Goal: Task Accomplishment & Management: Complete application form

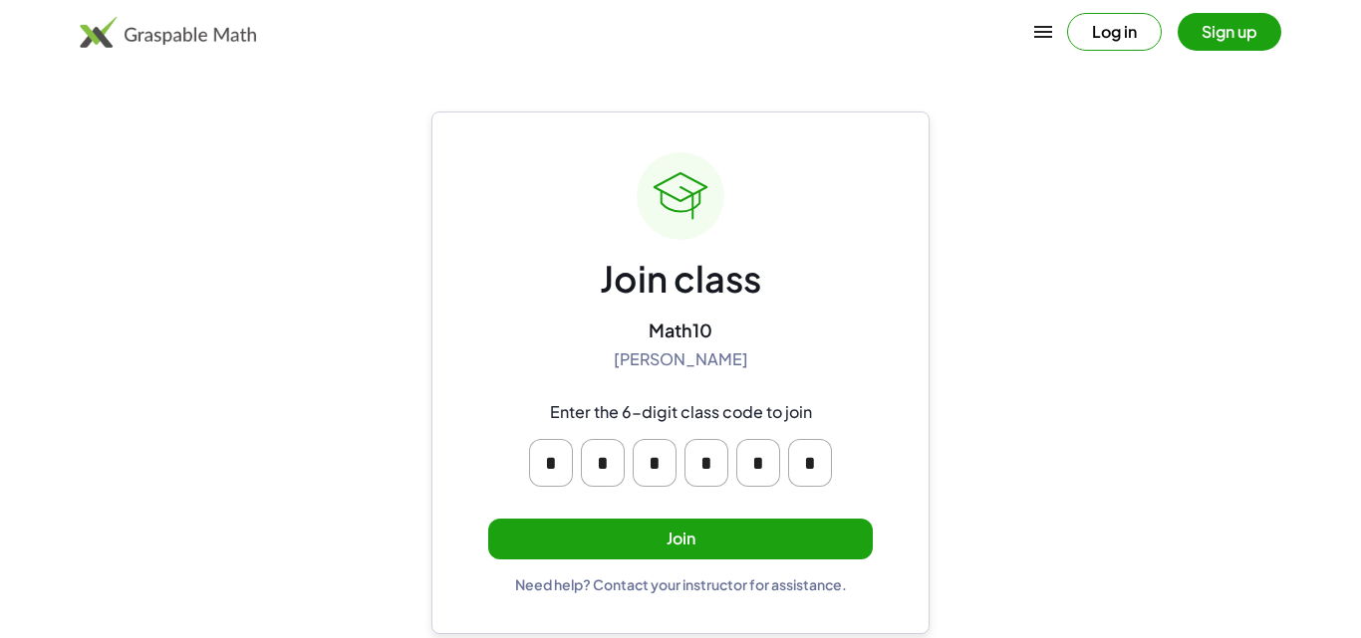
click at [674, 540] on button "Join" at bounding box center [680, 539] width 384 height 41
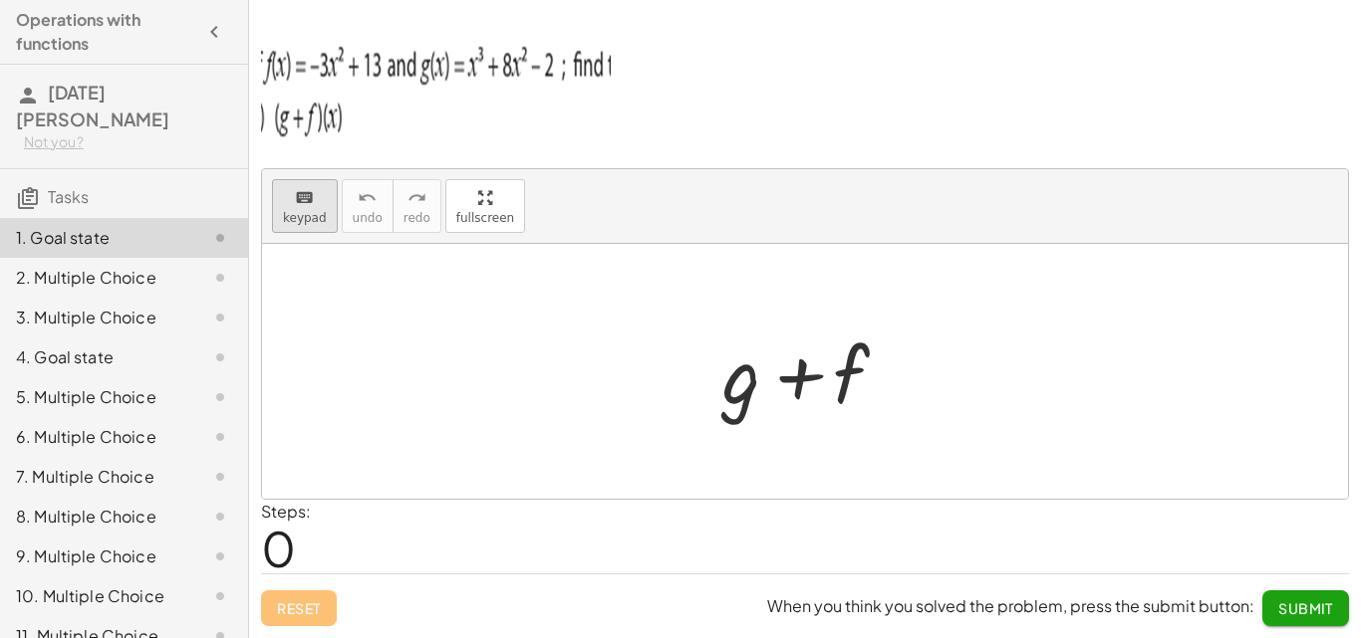
click at [318, 219] on span "keypad" at bounding box center [305, 218] width 44 height 14
drag, startPoint x: 451, startPoint y: 83, endPoint x: 454, endPoint y: 101, distance: 18.2
drag, startPoint x: 454, startPoint y: 101, endPoint x: 750, endPoint y: 99, distance: 295.8
click at [750, 100] on p at bounding box center [805, 89] width 1088 height 125
click at [0, 0] on div "keyboard keypad undo undo redo redo fullscreen + g + f × Steps: 0 Reset When yo…" at bounding box center [0, 0] width 0 height 0
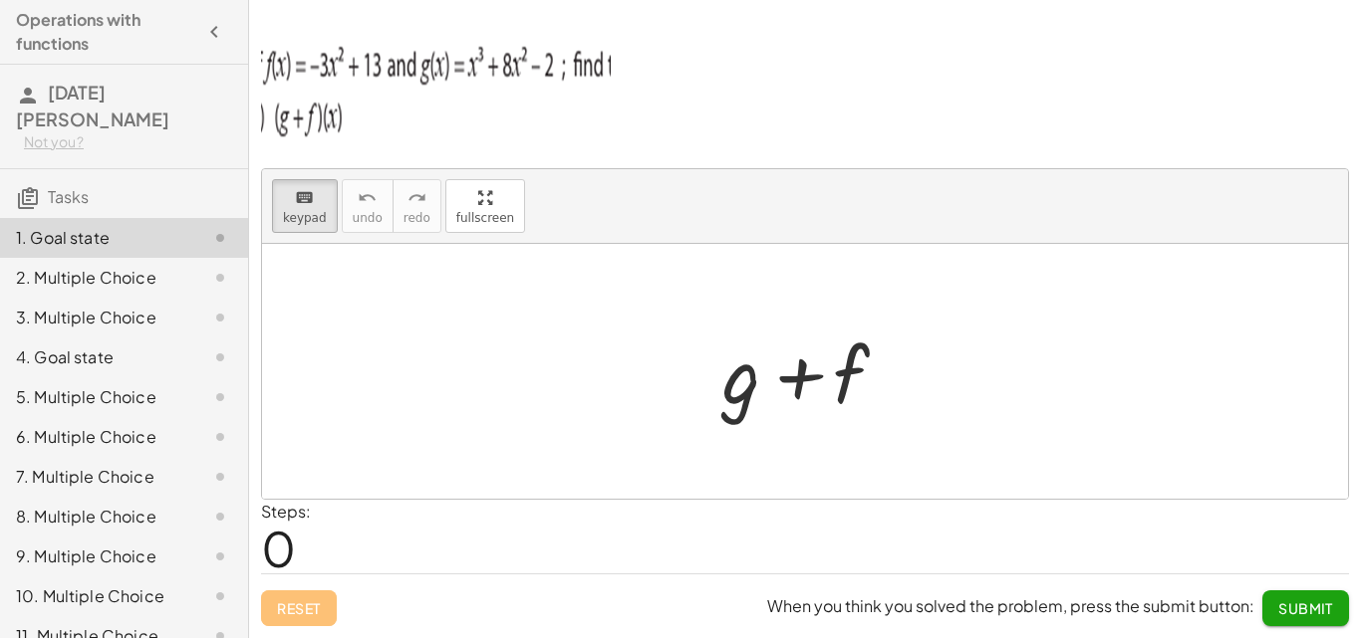
drag, startPoint x: 478, startPoint y: 211, endPoint x: 478, endPoint y: 298, distance: 86.7
click at [0, 0] on div "keyboard keypad undo undo redo redo fullscreen + g + f × Steps: 0 Reset When yo…" at bounding box center [0, 0] width 0 height 0
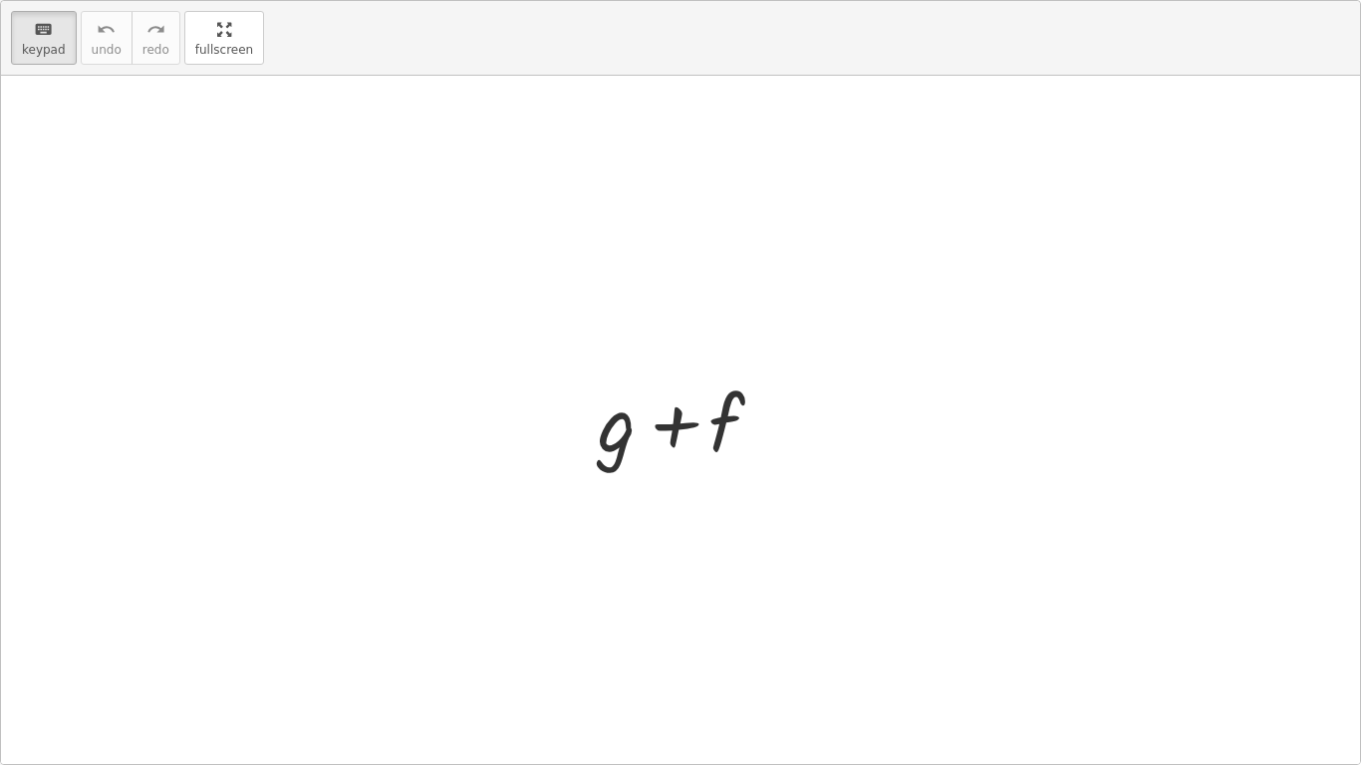
drag, startPoint x: 225, startPoint y: 60, endPoint x: 225, endPoint y: -27, distance: 86.7
click at [225, 0] on html "Operations with functions [DATE][PERSON_NAME] Not you? Tasks 1. Goal state 2. M…" at bounding box center [680, 382] width 1361 height 765
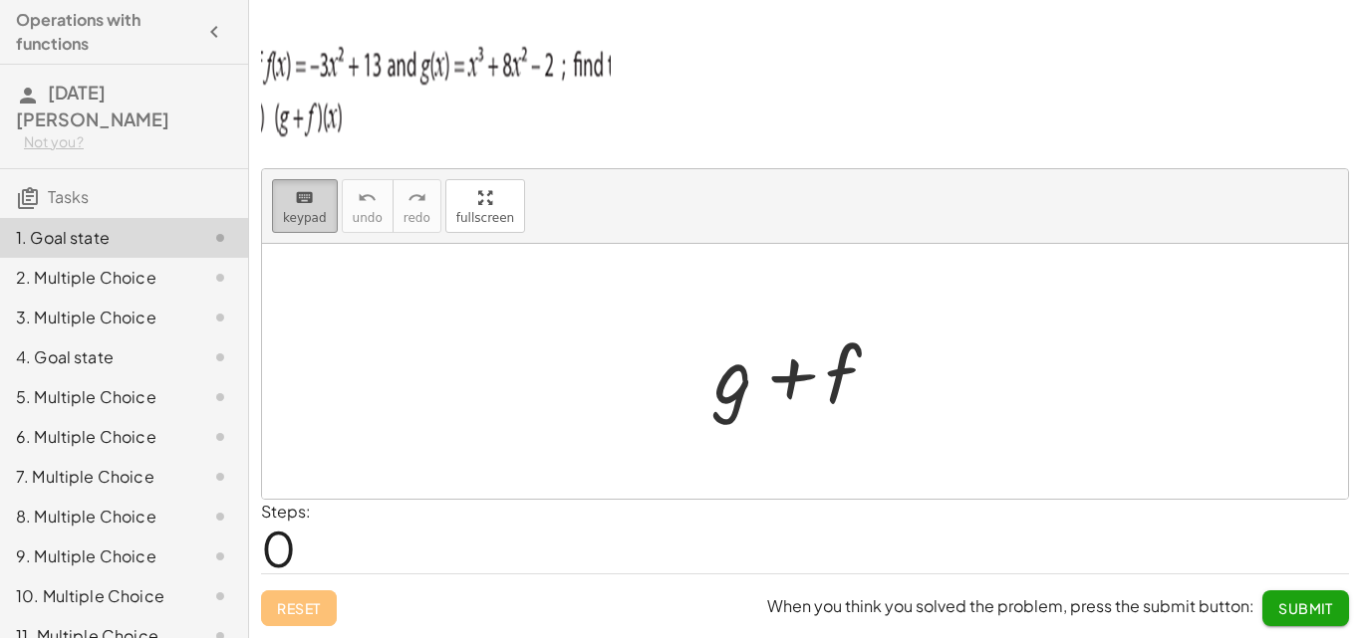
click at [327, 201] on button "keyboard keypad" at bounding box center [305, 206] width 66 height 54
click at [722, 385] on div at bounding box center [804, 372] width 201 height 103
click at [734, 379] on div at bounding box center [804, 372] width 201 height 103
click at [308, 204] on icon "keyboard" at bounding box center [304, 198] width 19 height 24
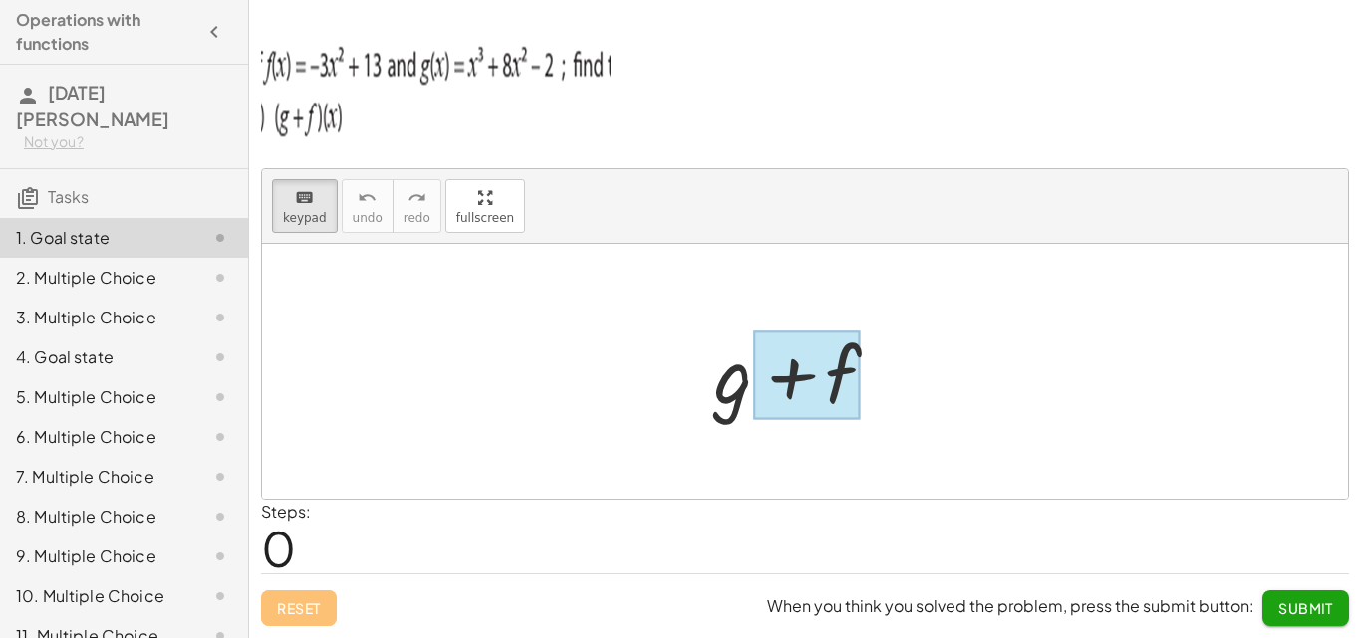
click at [753, 382] on div at bounding box center [806, 376] width 107 height 89
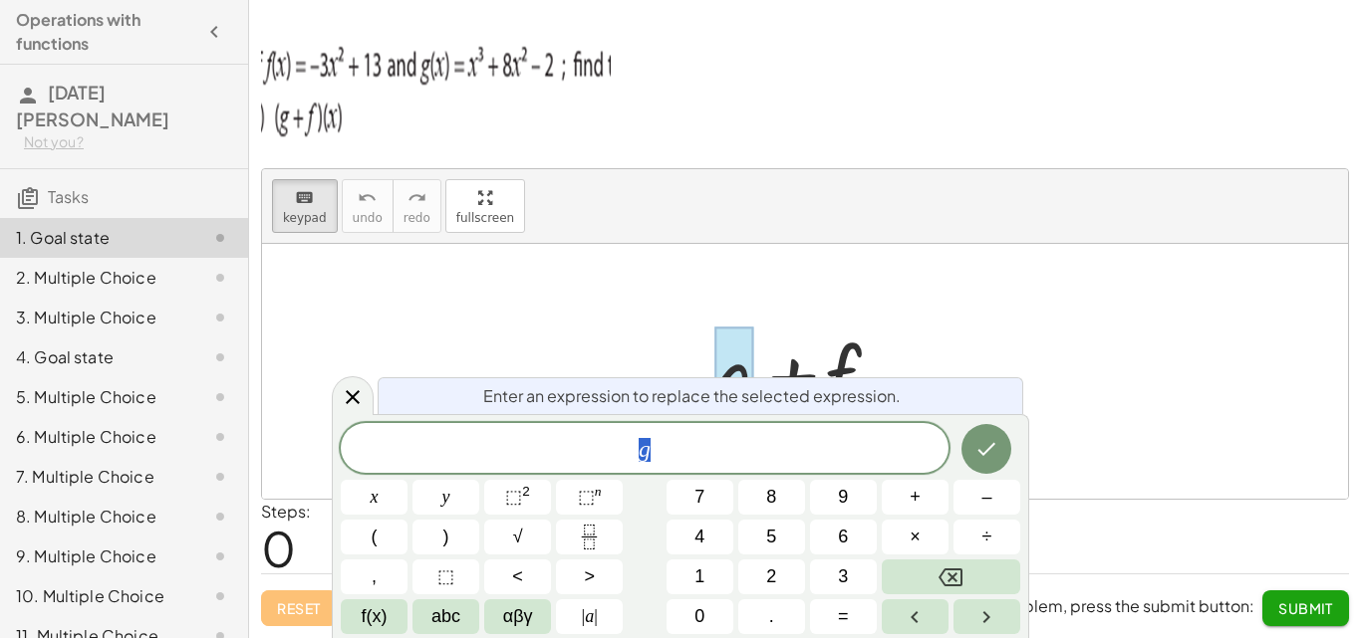
click at [740, 450] on span "g" at bounding box center [645, 450] width 608 height 28
drag, startPoint x: 764, startPoint y: 452, endPoint x: 604, endPoint y: 432, distance: 161.6
click at [604, 432] on div "* g" at bounding box center [645, 448] width 608 height 50
click at [709, 449] on span "g" at bounding box center [645, 450] width 608 height 28
click at [859, 341] on div at bounding box center [804, 372] width 201 height 103
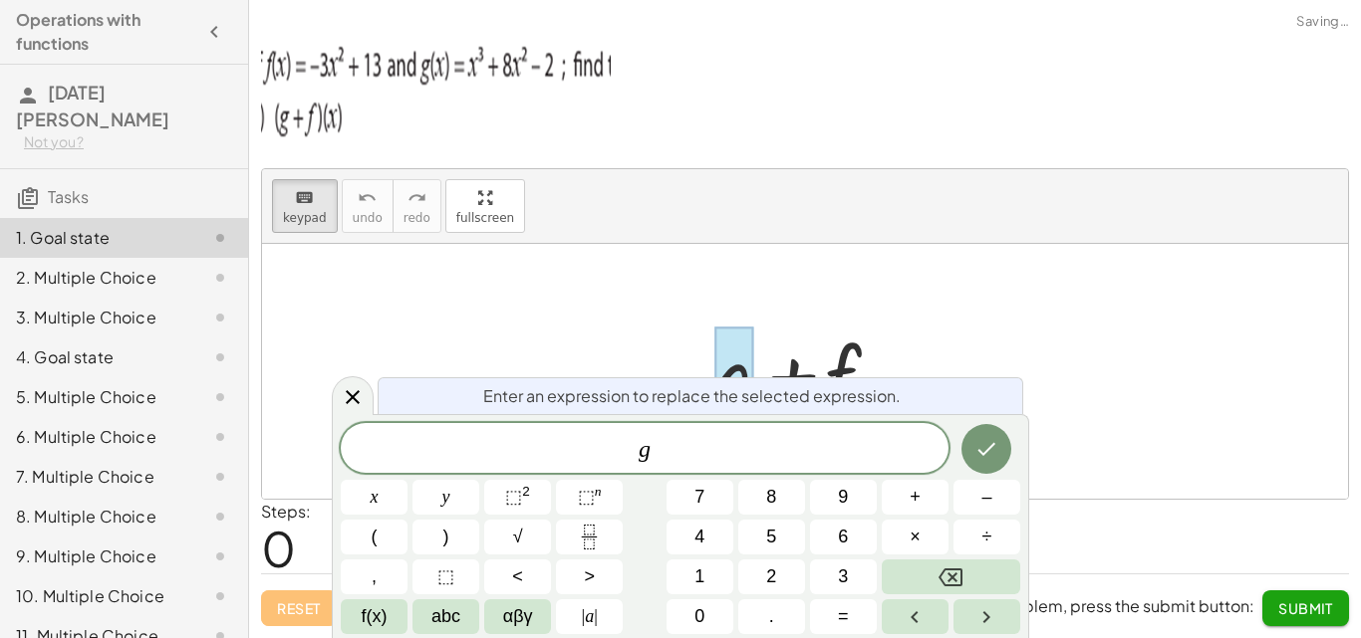
click at [355, 381] on div at bounding box center [353, 395] width 42 height 39
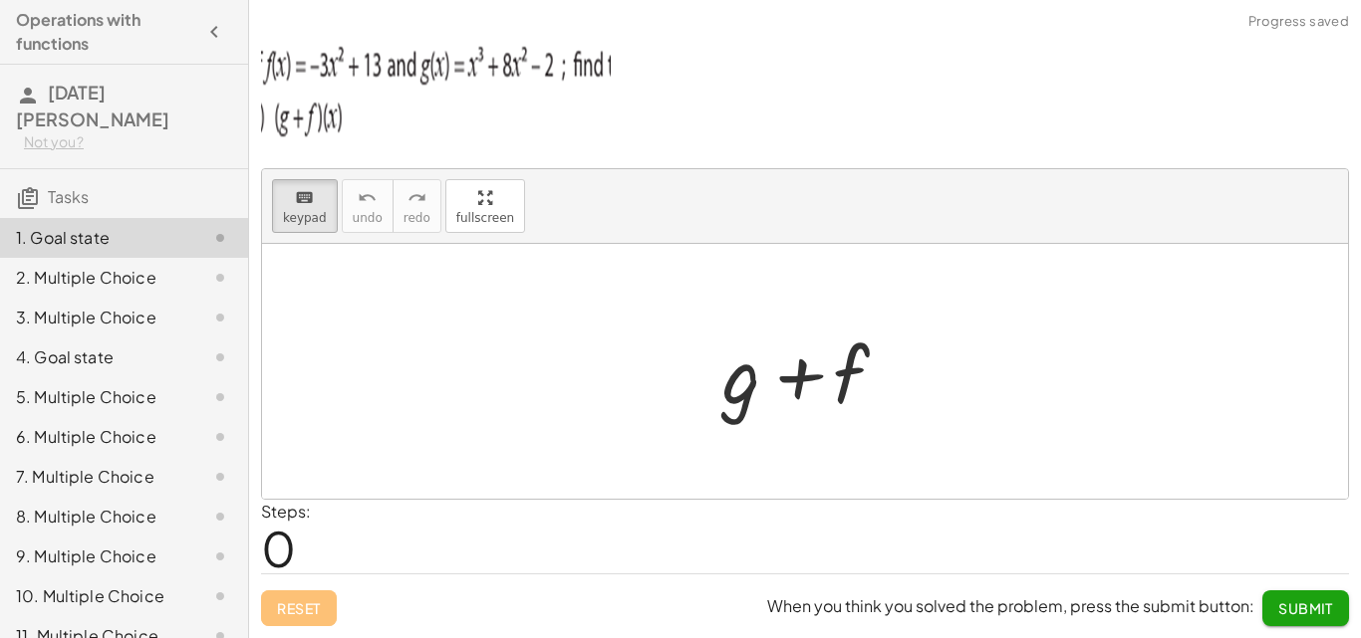
click at [901, 383] on div at bounding box center [812, 372] width 201 height 103
click at [901, 381] on div at bounding box center [812, 372] width 201 height 103
click at [902, 381] on div at bounding box center [812, 372] width 201 height 103
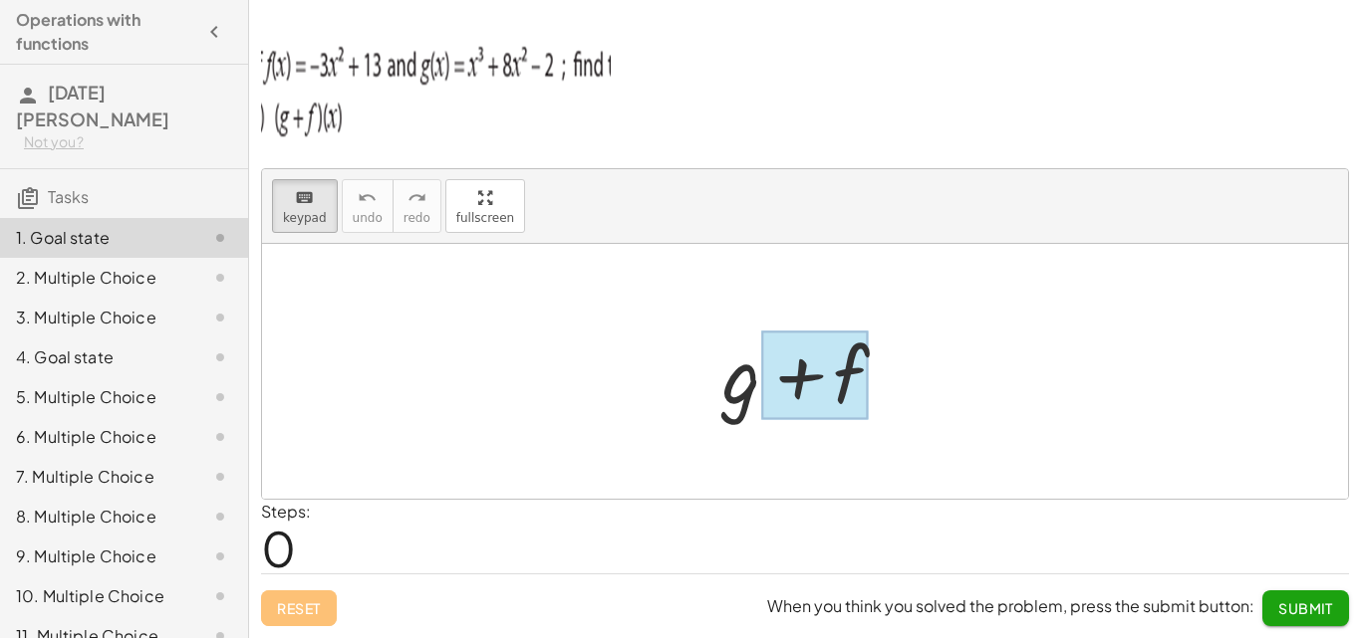
click at [858, 381] on div at bounding box center [814, 376] width 107 height 89
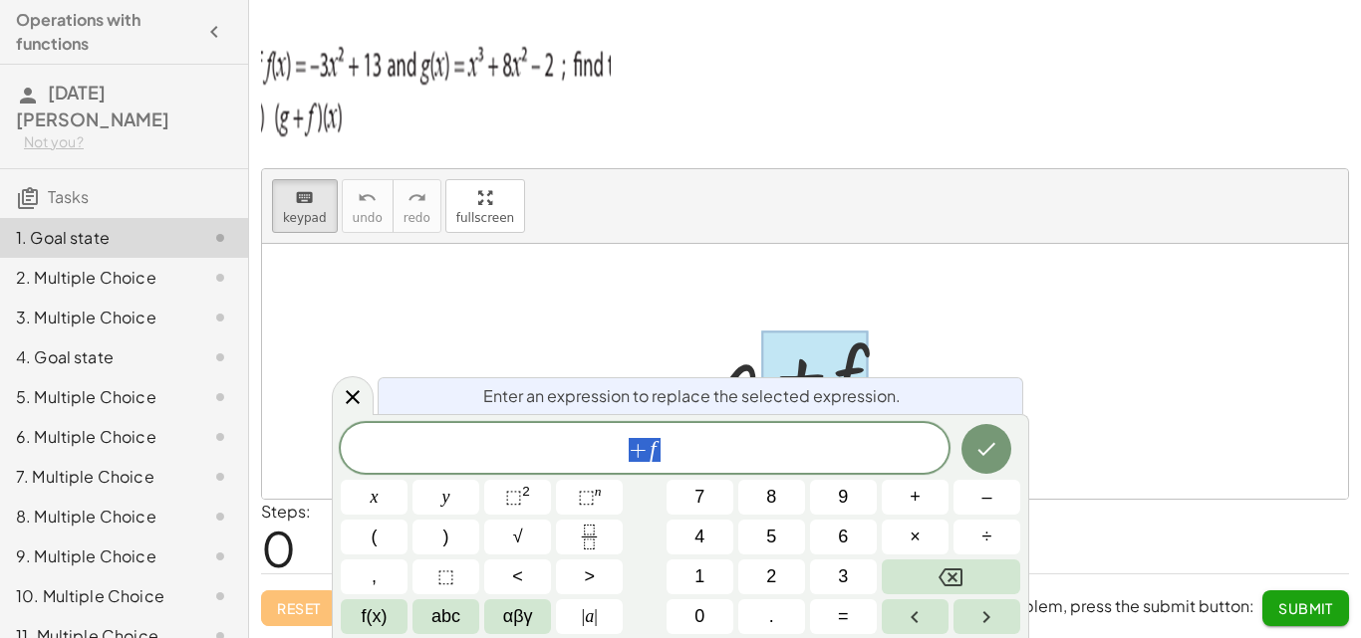
click at [745, 463] on div "+ f" at bounding box center [645, 448] width 608 height 50
click at [353, 395] on icon at bounding box center [353, 397] width 24 height 24
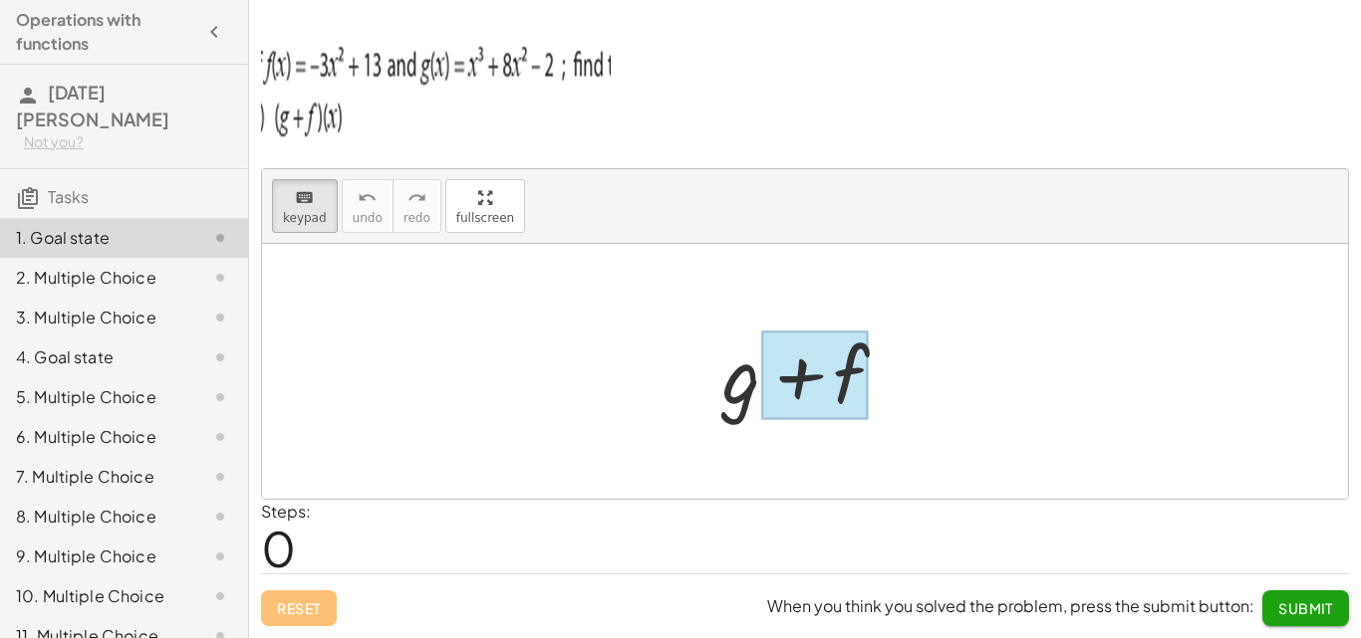
click at [859, 387] on div at bounding box center [814, 376] width 107 height 89
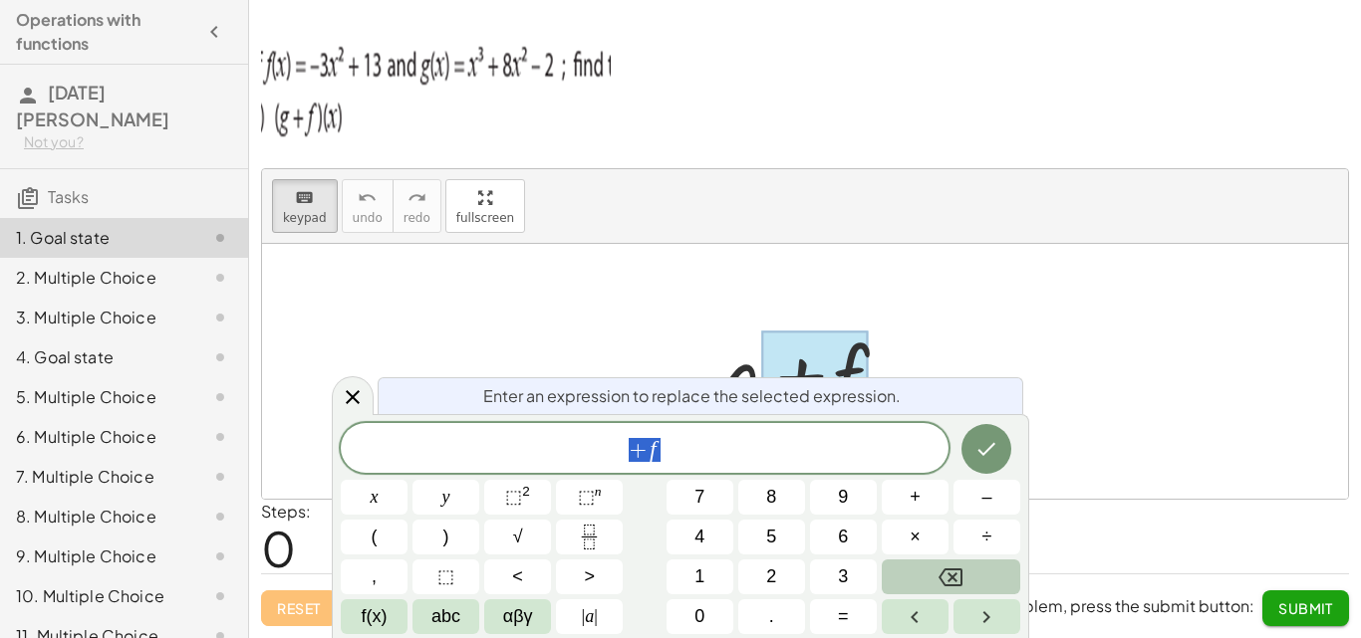
click at [926, 580] on button "Backspace" at bounding box center [950, 577] width 138 height 35
click at [907, 342] on div at bounding box center [812, 372] width 201 height 103
click at [974, 446] on icon "Done" at bounding box center [986, 449] width 24 height 24
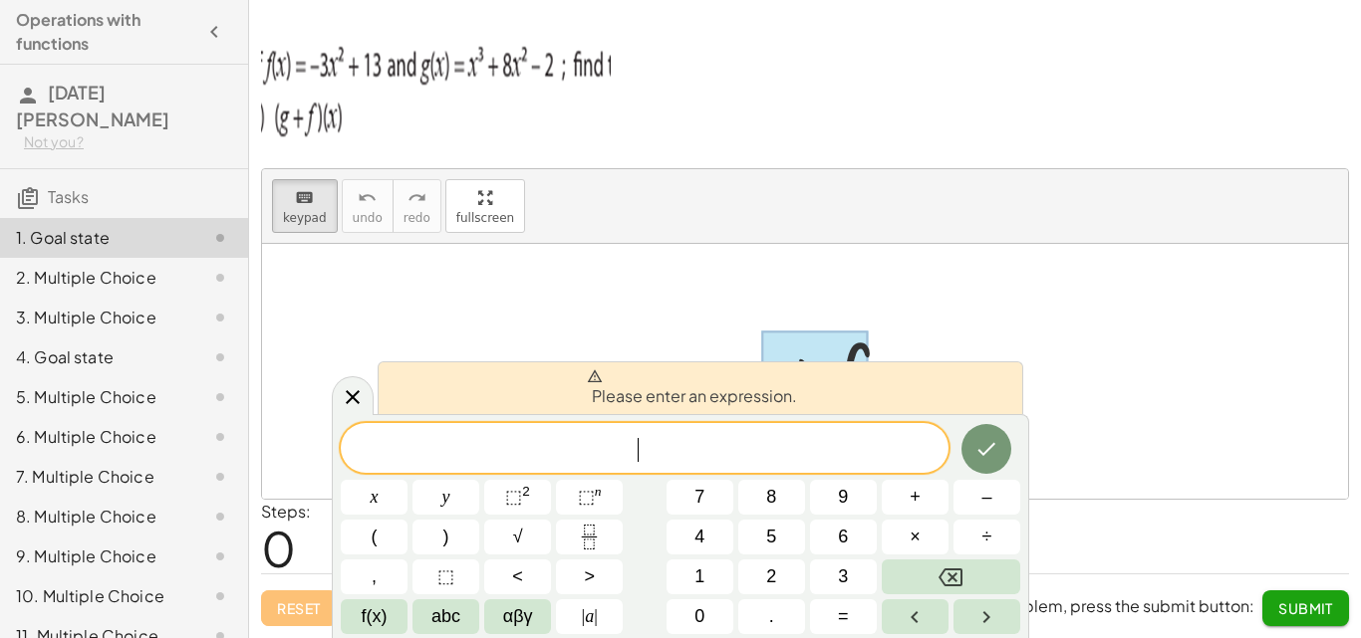
click at [716, 436] on span "​" at bounding box center [645, 450] width 608 height 28
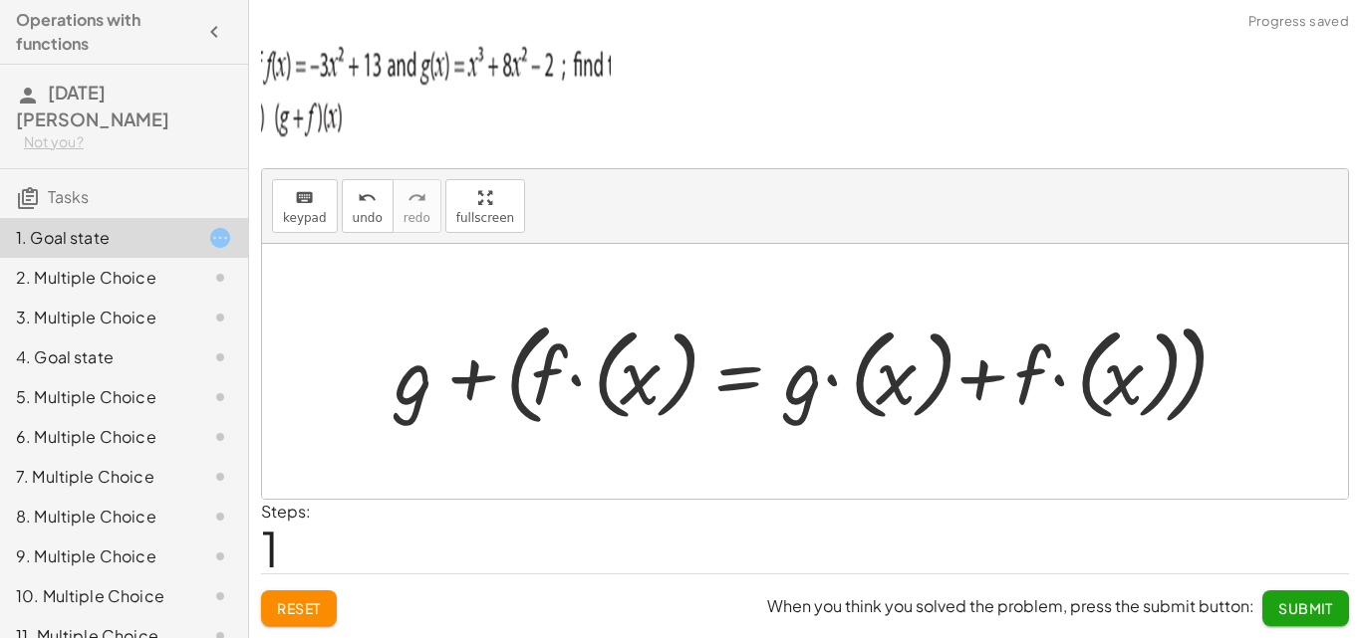
click at [602, 399] on div at bounding box center [812, 372] width 856 height 123
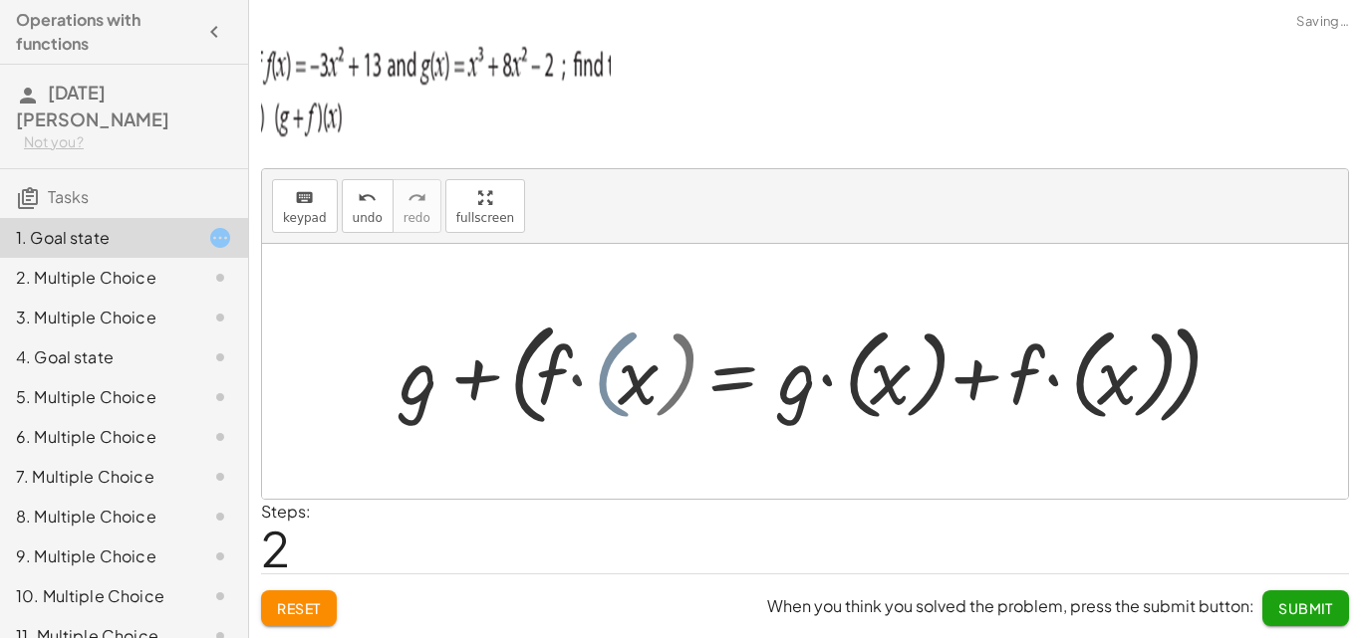
click at [611, 388] on div at bounding box center [811, 372] width 777 height 123
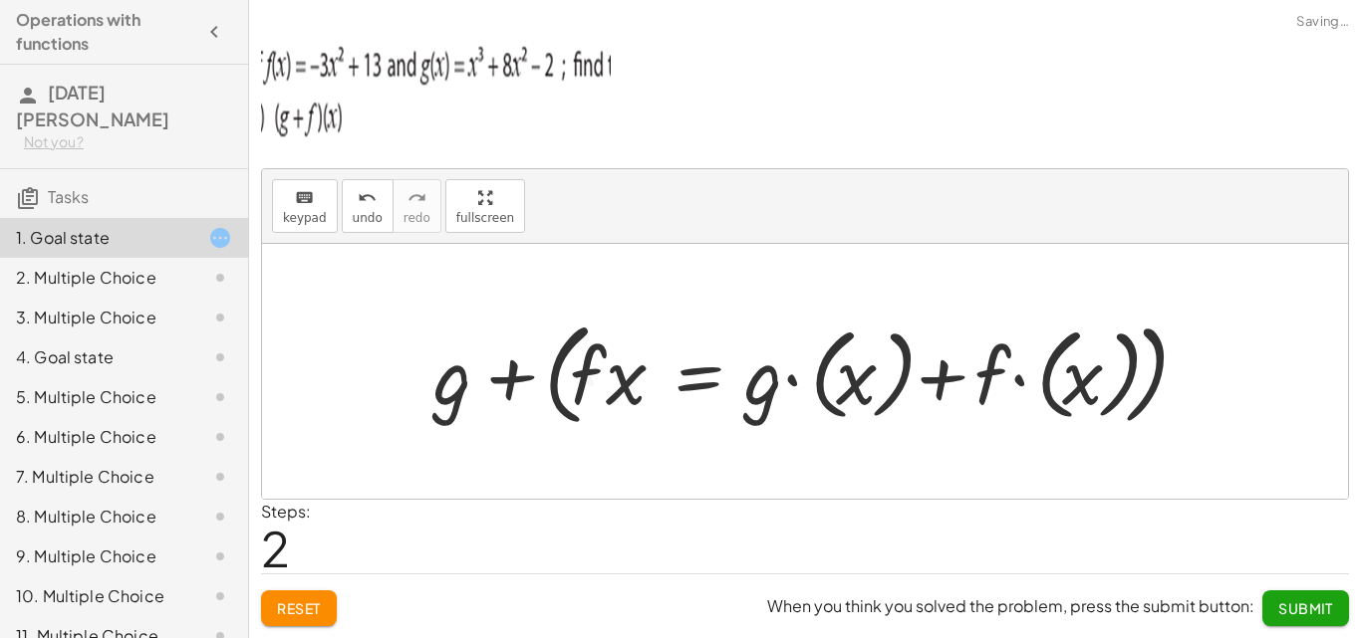
click at [624, 393] on div at bounding box center [811, 372] width 777 height 123
click at [609, 385] on div at bounding box center [811, 372] width 777 height 123
click at [586, 381] on div at bounding box center [811, 372] width 777 height 123
click at [585, 382] on div at bounding box center [811, 372] width 777 height 123
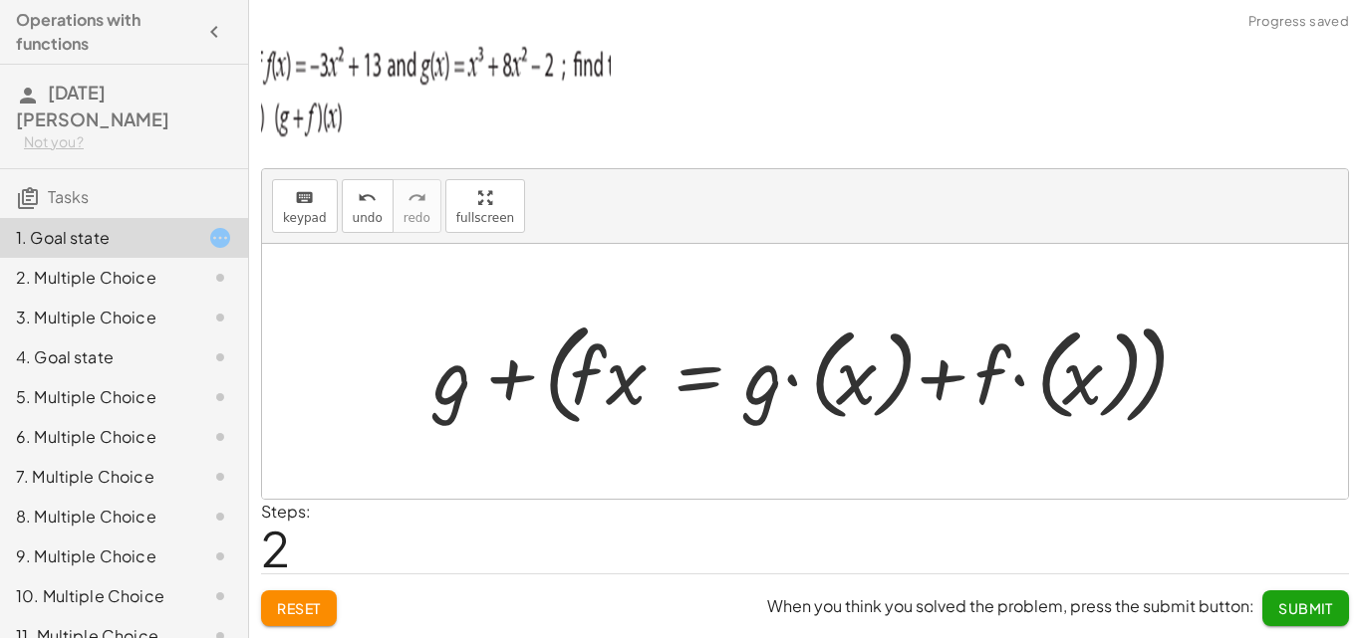
click at [579, 384] on div at bounding box center [811, 372] width 777 height 123
click at [312, 212] on span "keypad" at bounding box center [305, 218] width 44 height 14
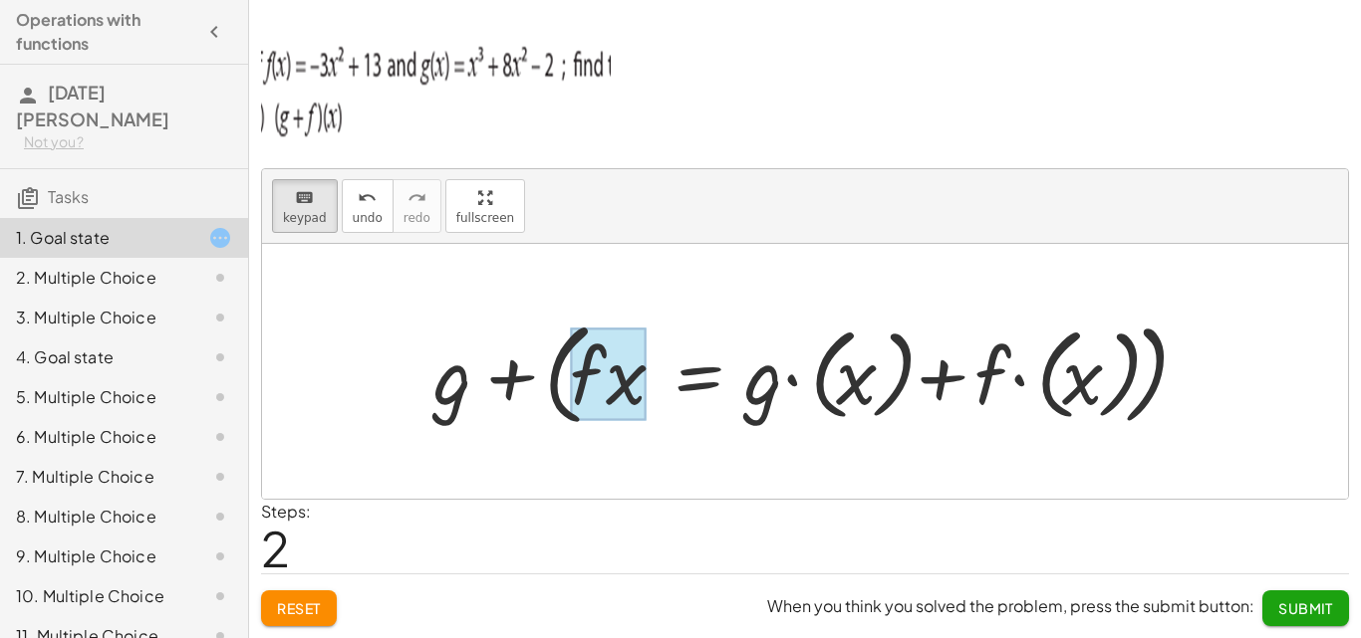
click at [581, 376] on div at bounding box center [608, 374] width 77 height 93
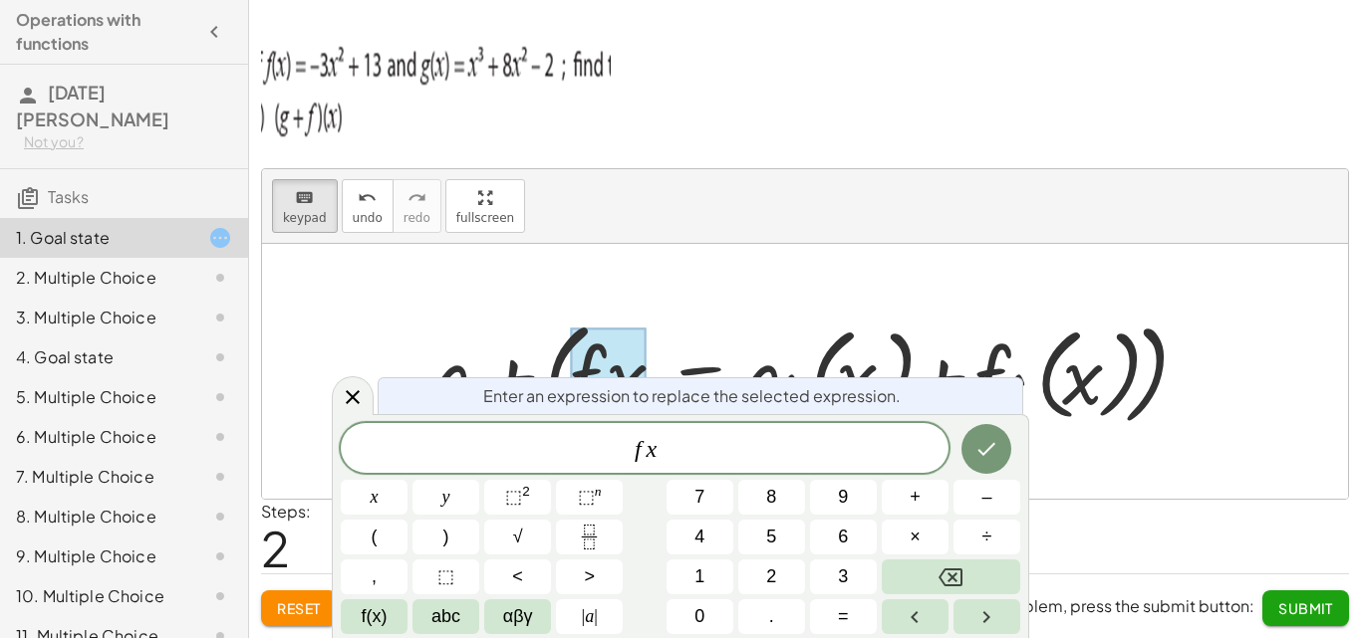
click at [727, 317] on div at bounding box center [811, 372] width 777 height 123
click at [775, 277] on div at bounding box center [805, 371] width 1086 height 255
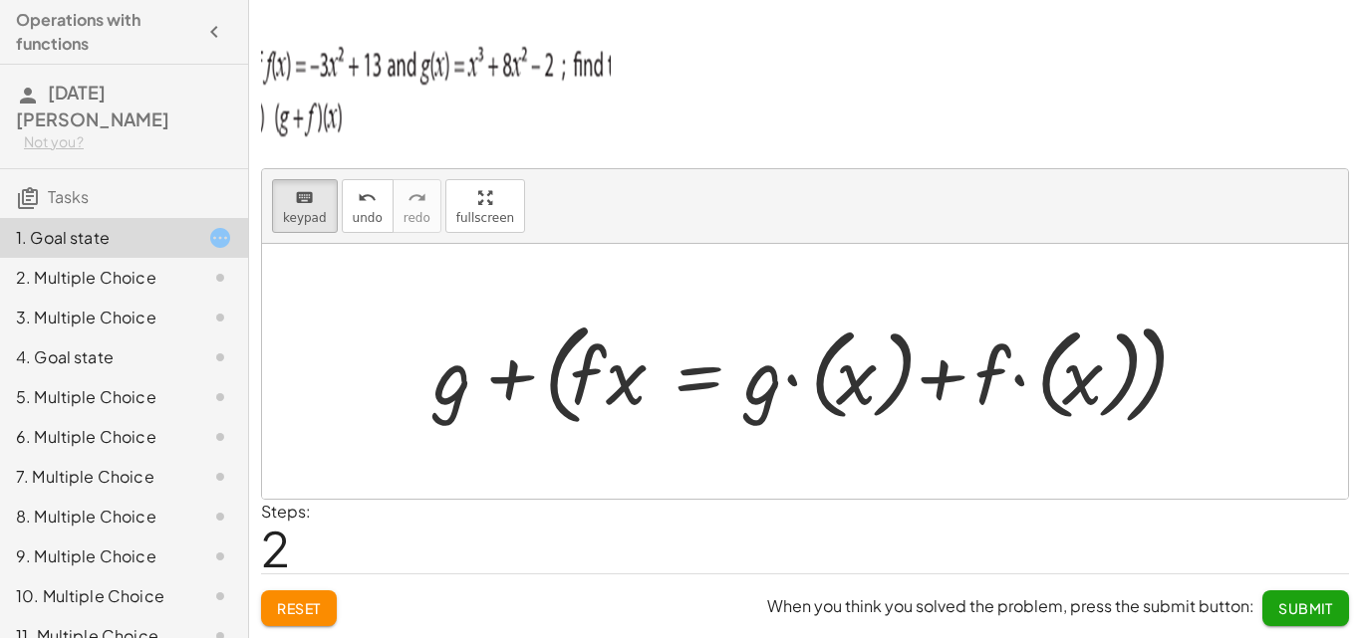
drag, startPoint x: 1169, startPoint y: 358, endPoint x: 905, endPoint y: 386, distance: 265.5
click at [905, 386] on div at bounding box center [811, 372] width 777 height 123
drag, startPoint x: 1054, startPoint y: 390, endPoint x: 605, endPoint y: 332, distance: 453.0
click at [795, 374] on div "+ g + ( · f · x = + · g · ( x ) + · f · ( x ) )" at bounding box center [795, 374] width 0 height 0
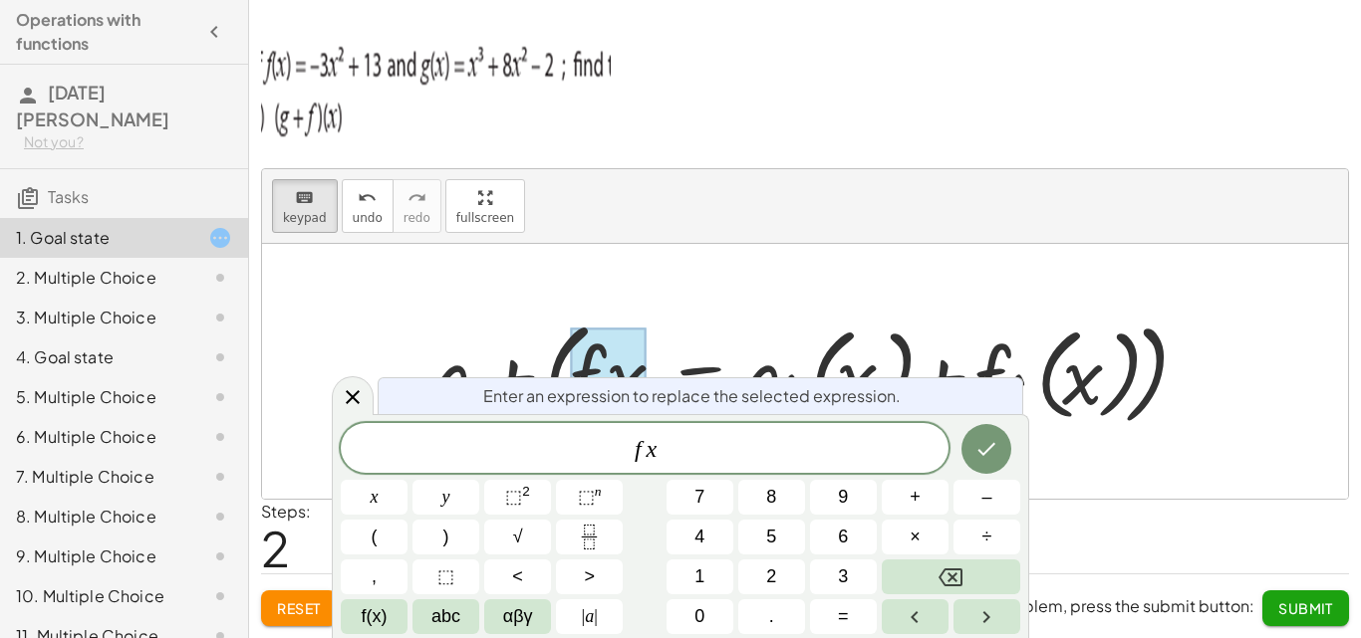
drag, startPoint x: 693, startPoint y: 318, endPoint x: 685, endPoint y: 276, distance: 42.6
click at [693, 316] on div at bounding box center [811, 372] width 777 height 123
click at [660, 277] on div at bounding box center [805, 371] width 1086 height 255
click at [582, 255] on div at bounding box center [805, 371] width 1086 height 255
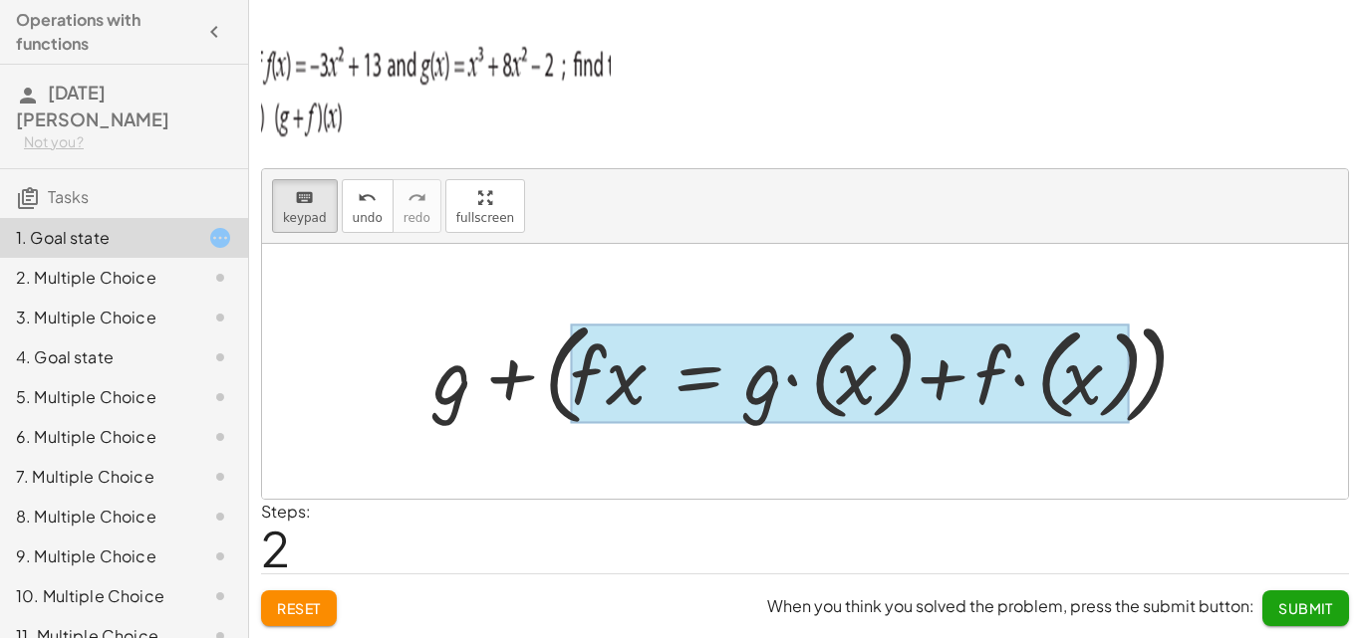
click at [669, 415] on div at bounding box center [850, 374] width 560 height 101
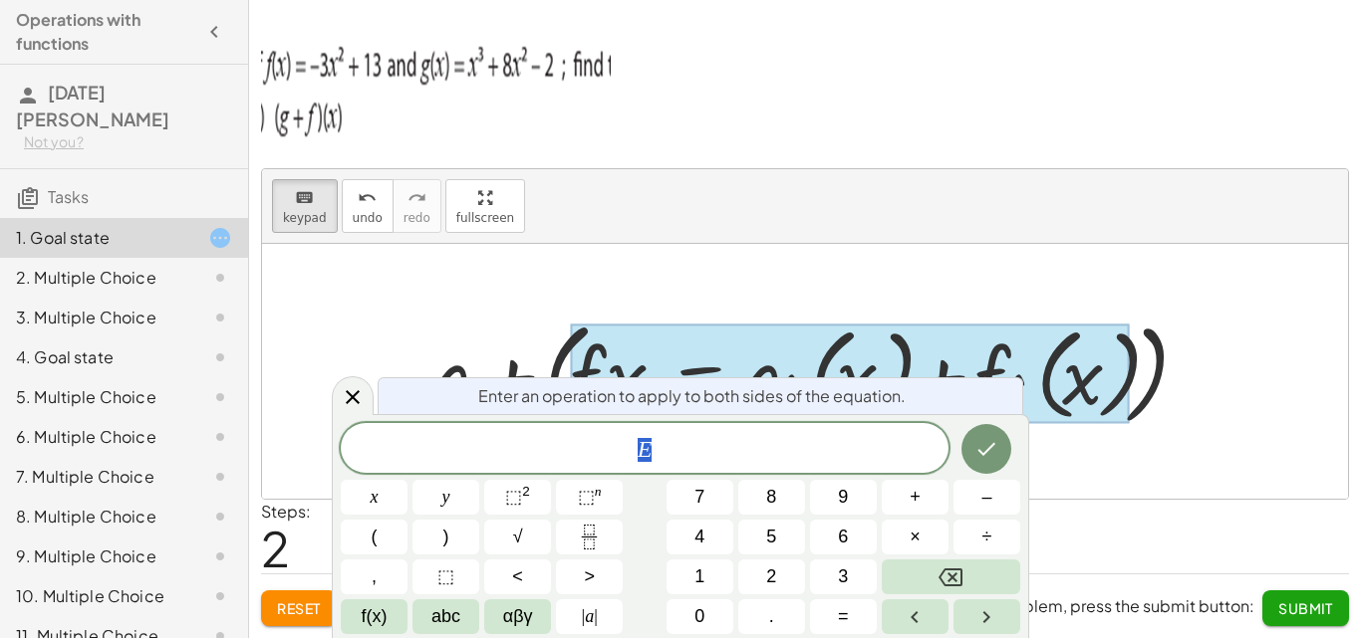
drag, startPoint x: 684, startPoint y: 447, endPoint x: 609, endPoint y: 447, distance: 75.7
click at [609, 447] on span "E" at bounding box center [645, 450] width 608 height 28
click at [838, 275] on div at bounding box center [805, 371] width 1086 height 255
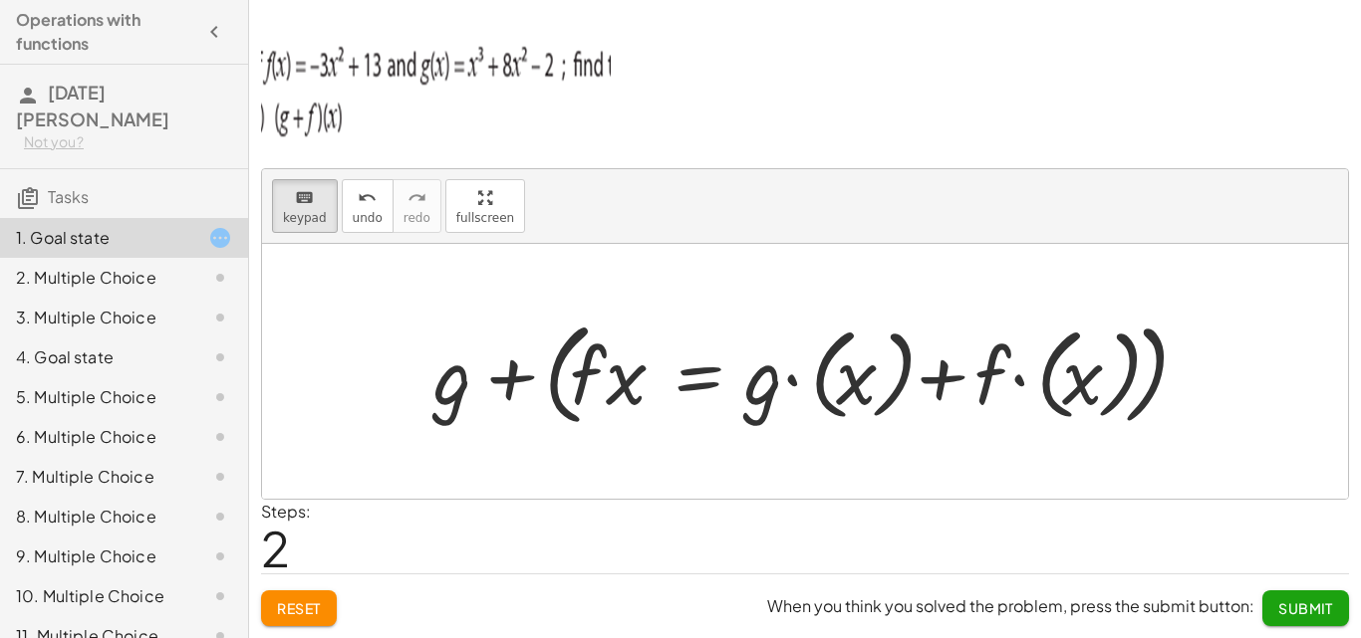
click at [1071, 325] on div at bounding box center [811, 372] width 777 height 123
click at [1144, 354] on div at bounding box center [811, 372] width 777 height 123
click at [1119, 371] on div at bounding box center [811, 372] width 777 height 123
click at [1114, 371] on div at bounding box center [811, 372] width 777 height 123
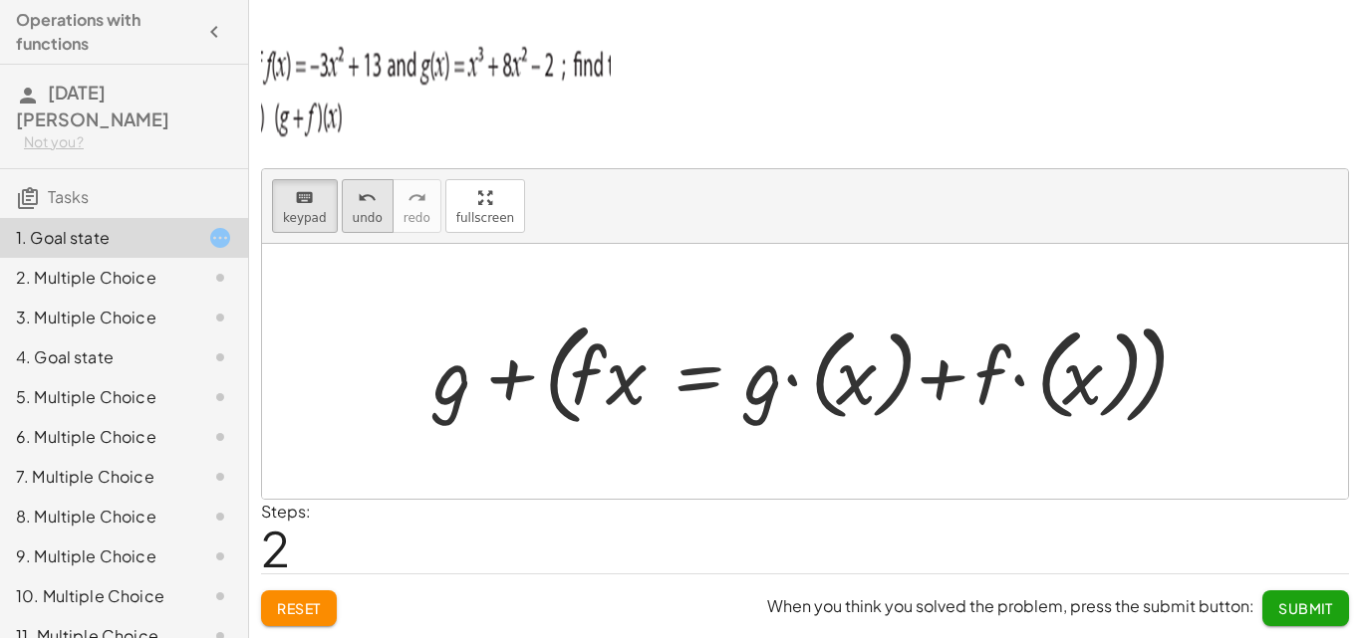
click at [355, 217] on span "undo" at bounding box center [368, 218] width 30 height 14
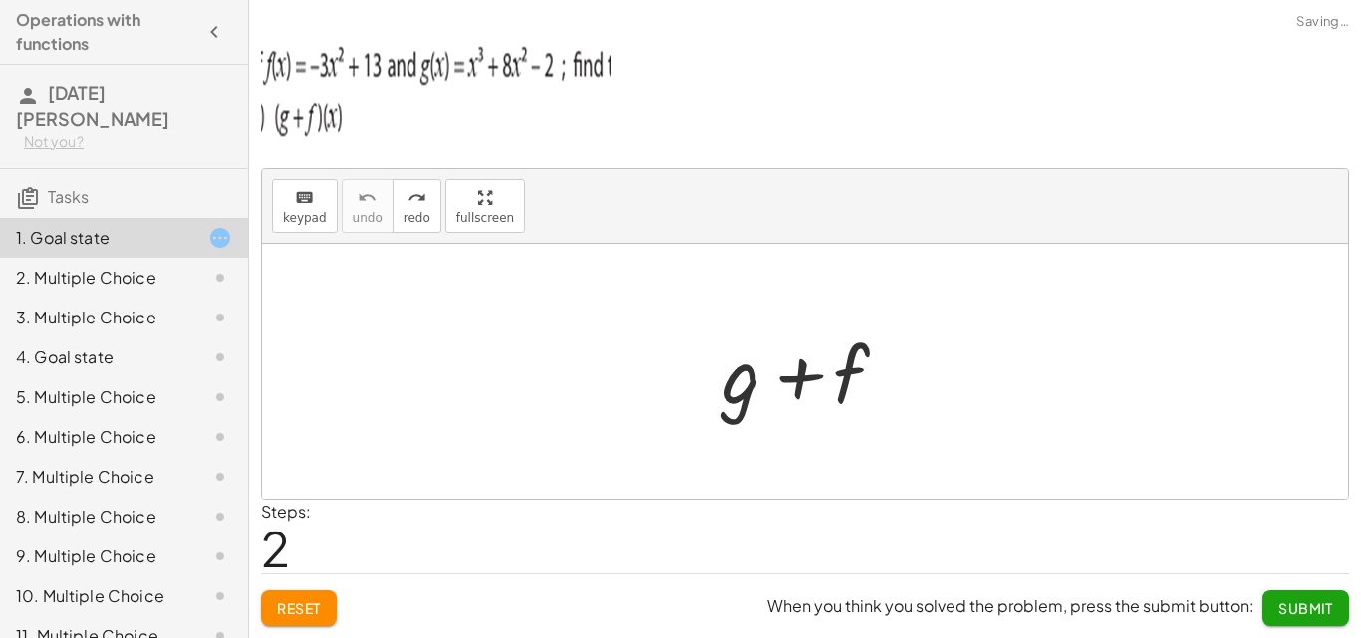
click at [858, 377] on div at bounding box center [812, 372] width 201 height 103
click at [859, 378] on div at bounding box center [812, 372] width 201 height 103
click at [849, 375] on div at bounding box center [812, 372] width 201 height 103
click at [848, 375] on div at bounding box center [812, 372] width 201 height 103
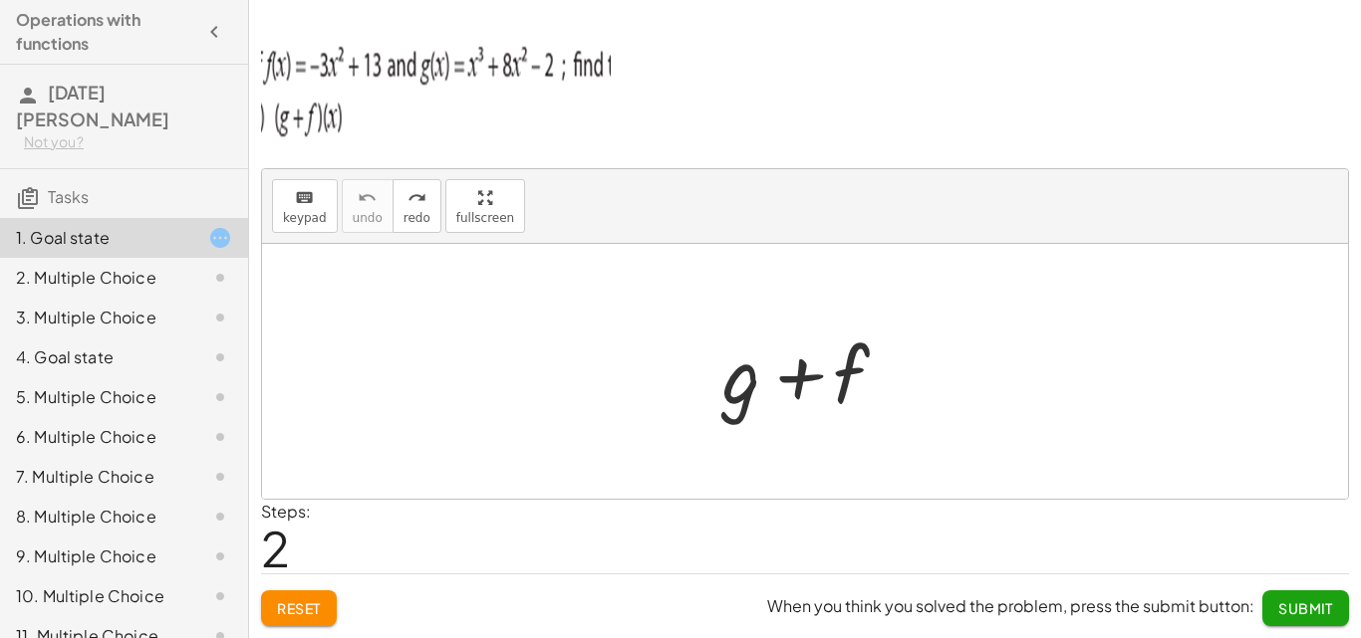
click at [795, 379] on div at bounding box center [812, 372] width 201 height 103
click at [292, 211] on span "keypad" at bounding box center [305, 218] width 44 height 14
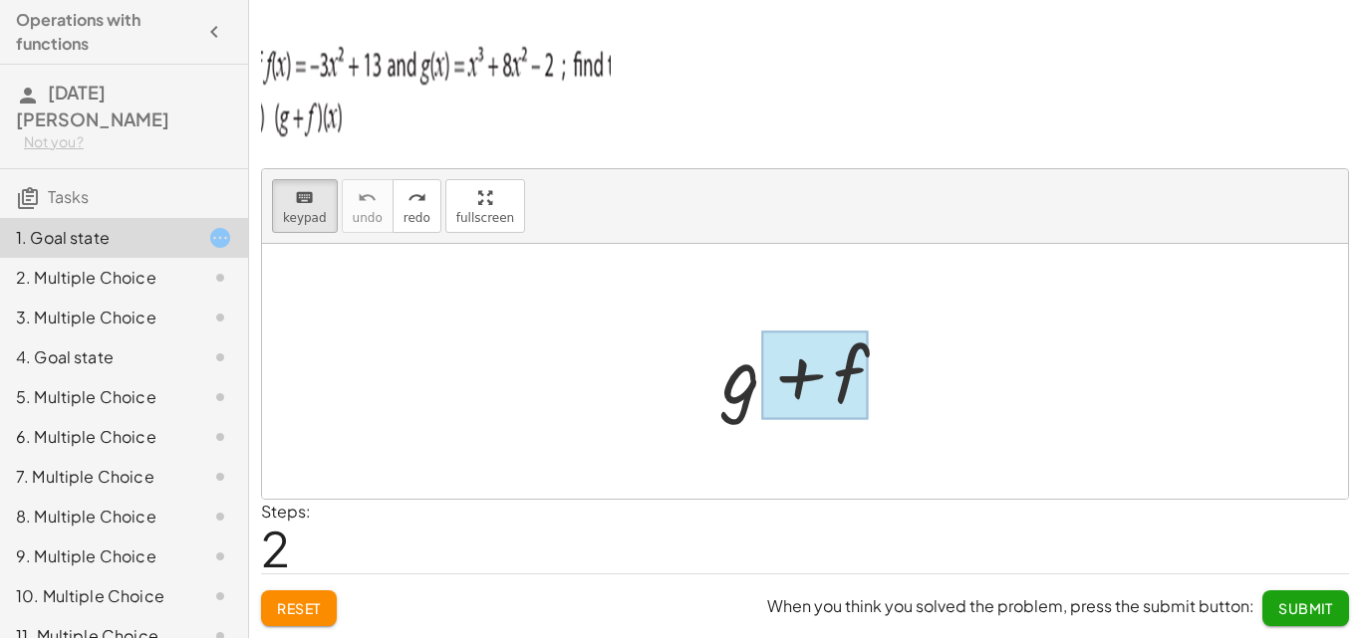
click at [842, 395] on div at bounding box center [814, 376] width 107 height 89
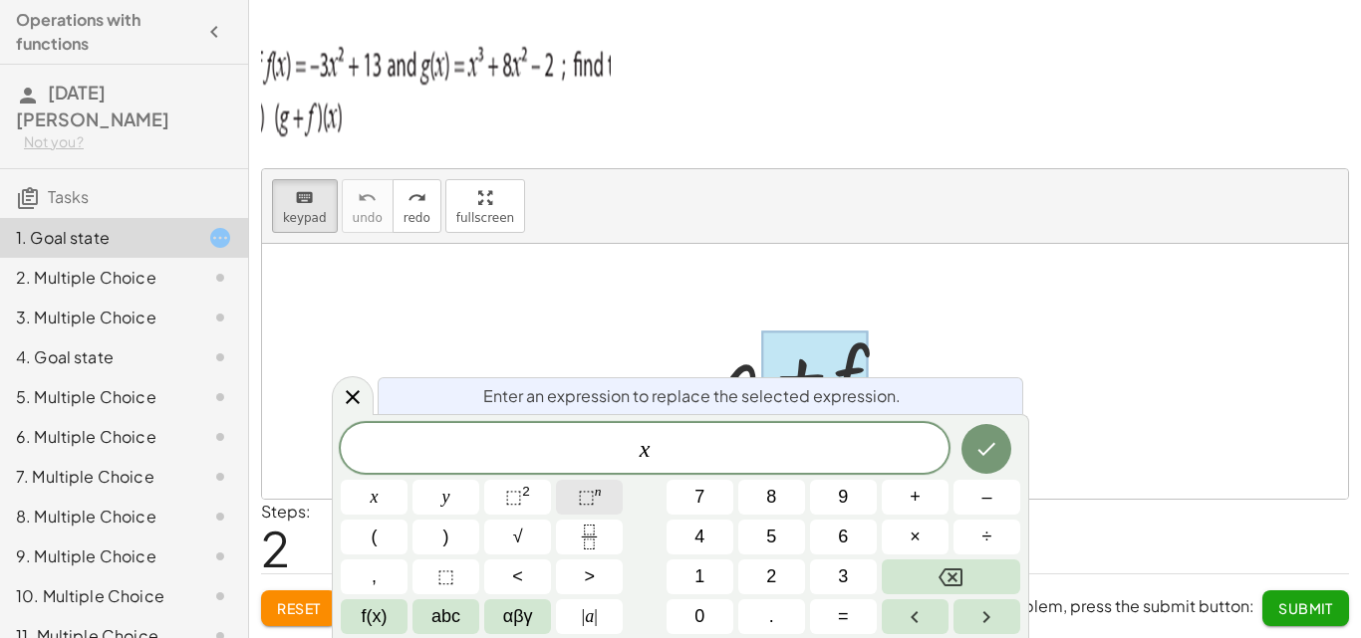
click at [585, 499] on span "⬚" at bounding box center [586, 497] width 17 height 20
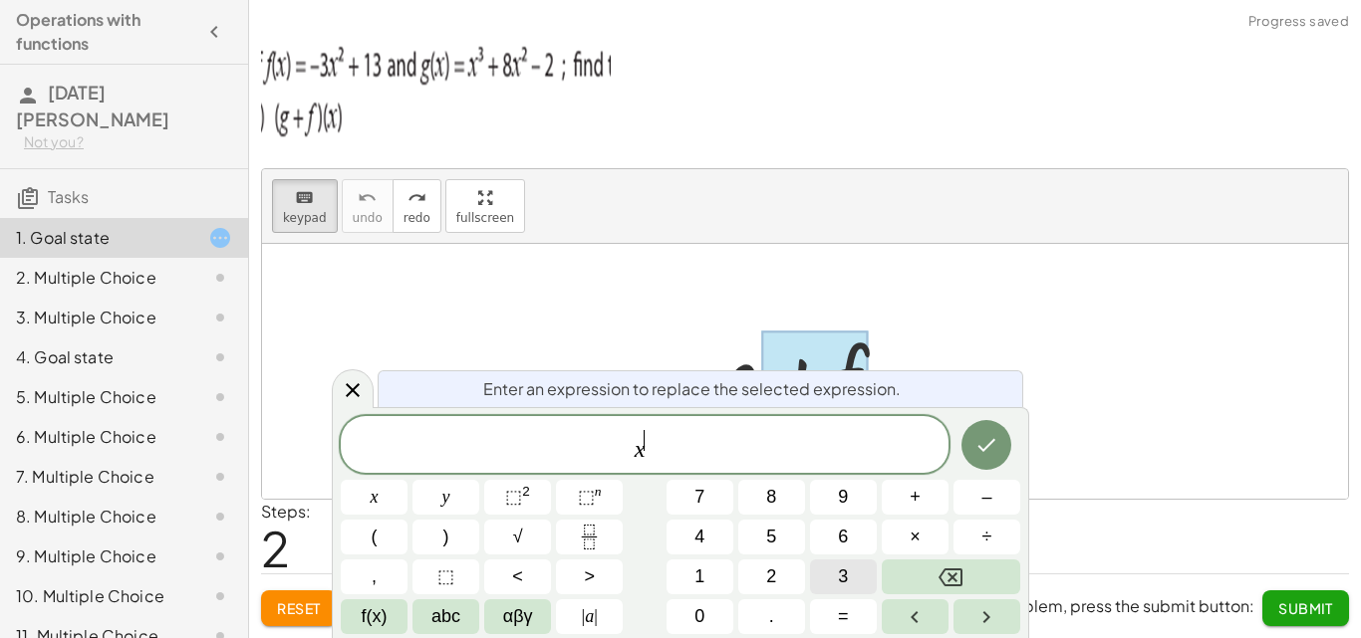
click at [835, 581] on button "3" at bounding box center [843, 577] width 67 height 35
click at [986, 617] on icon "Right arrow" at bounding box center [986, 618] width 24 height 24
click at [912, 509] on span "+" at bounding box center [914, 497] width 11 height 27
click at [768, 544] on span "5" at bounding box center [771, 537] width 10 height 27
click at [938, 534] on button "×" at bounding box center [914, 537] width 67 height 35
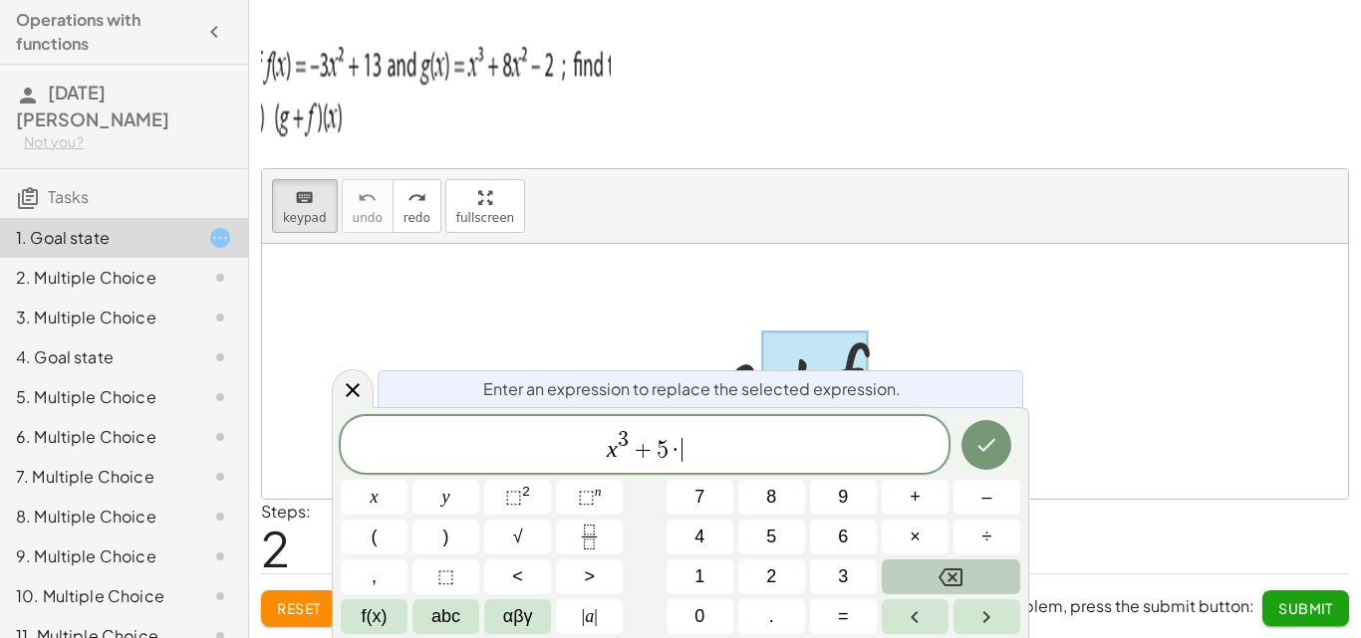
click at [960, 576] on icon "Backspace" at bounding box center [950, 578] width 24 height 24
click at [376, 497] on span "x" at bounding box center [375, 497] width 8 height 27
click at [523, 501] on span "⬚ 2" at bounding box center [517, 497] width 25 height 27
click at [914, 506] on span "+" at bounding box center [914, 497] width 11 height 27
click at [699, 582] on span "1" at bounding box center [699, 577] width 10 height 27
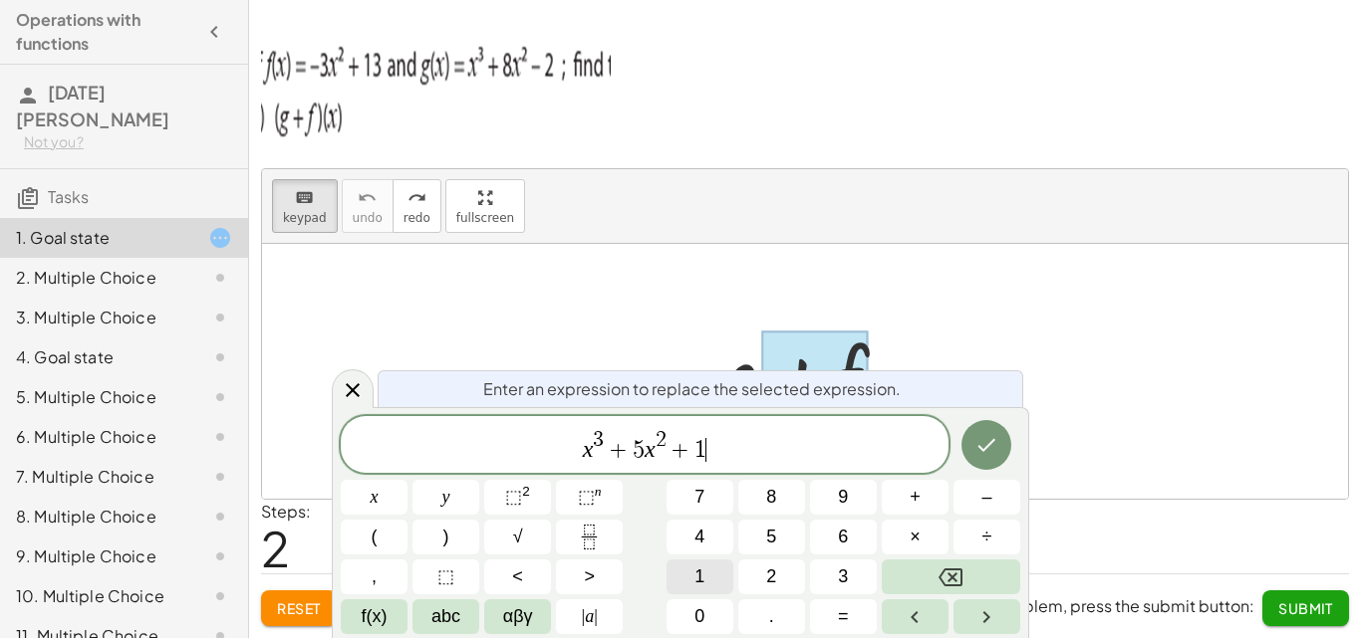
click at [699, 582] on span "1" at bounding box center [699, 577] width 10 height 27
click at [985, 451] on icon "Done" at bounding box center [986, 445] width 24 height 24
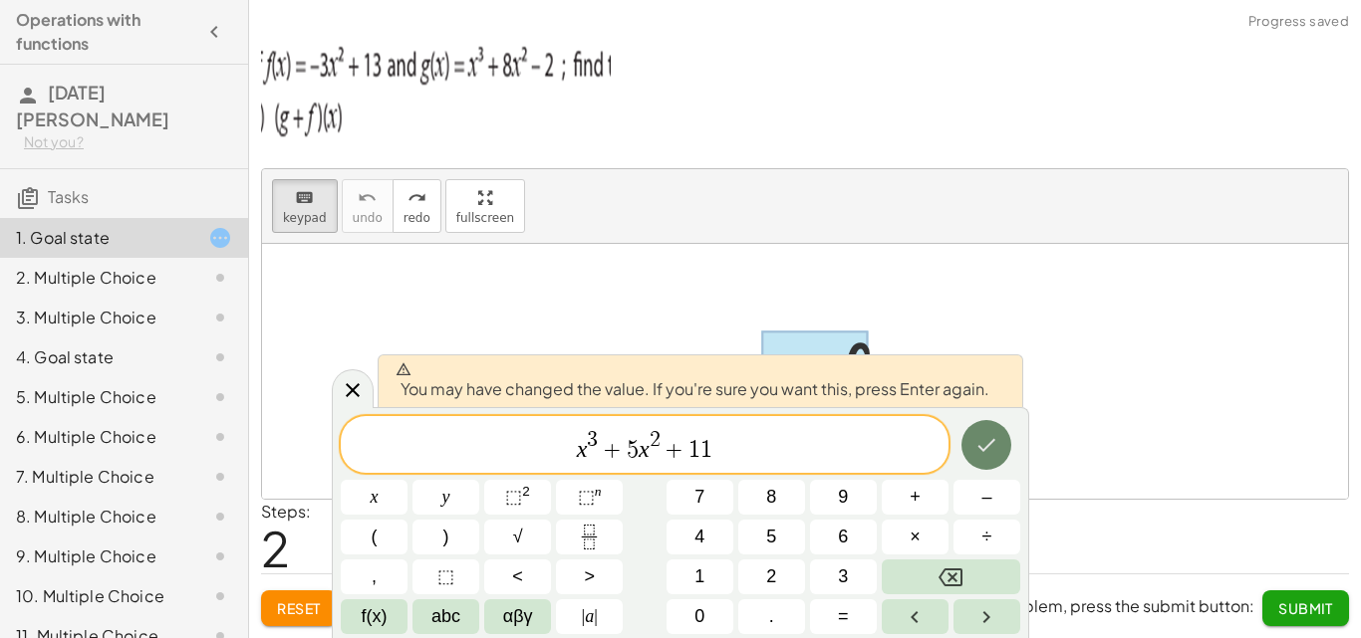
click at [979, 449] on icon "Done" at bounding box center [986, 445] width 24 height 24
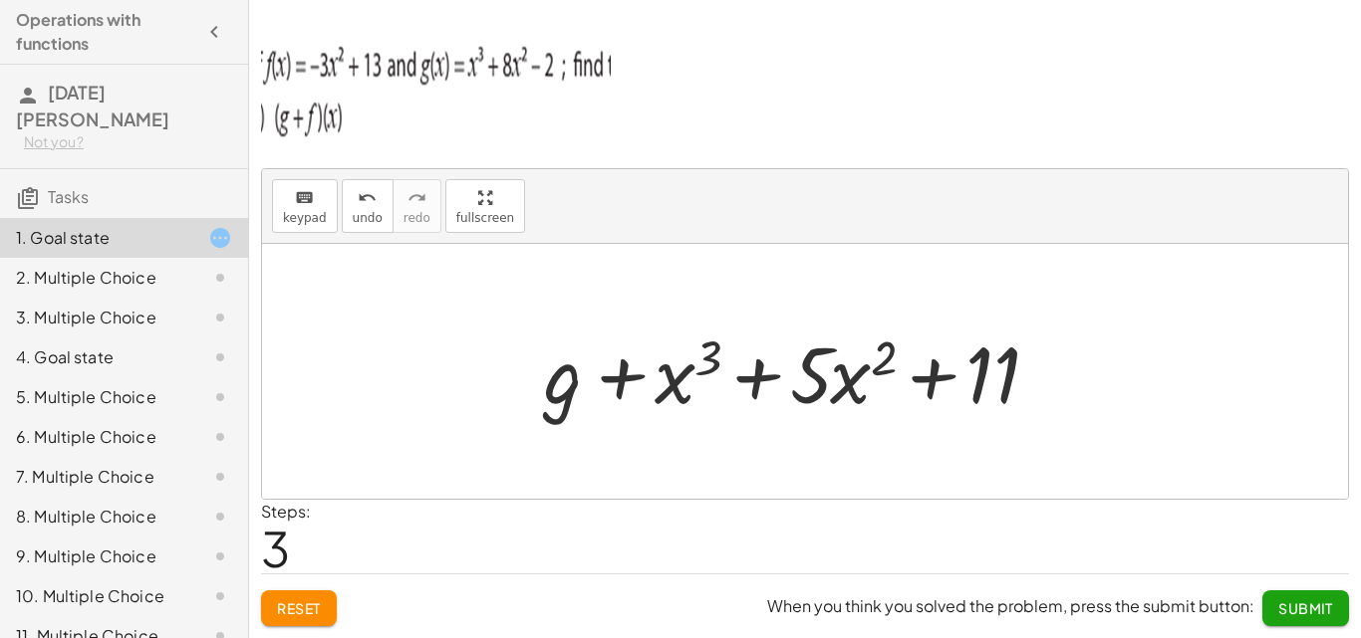
click at [574, 391] on div at bounding box center [812, 372] width 556 height 103
click at [569, 390] on div at bounding box center [812, 372] width 556 height 103
click at [568, 390] on div at bounding box center [812, 372] width 556 height 103
click at [566, 392] on div at bounding box center [812, 372] width 556 height 103
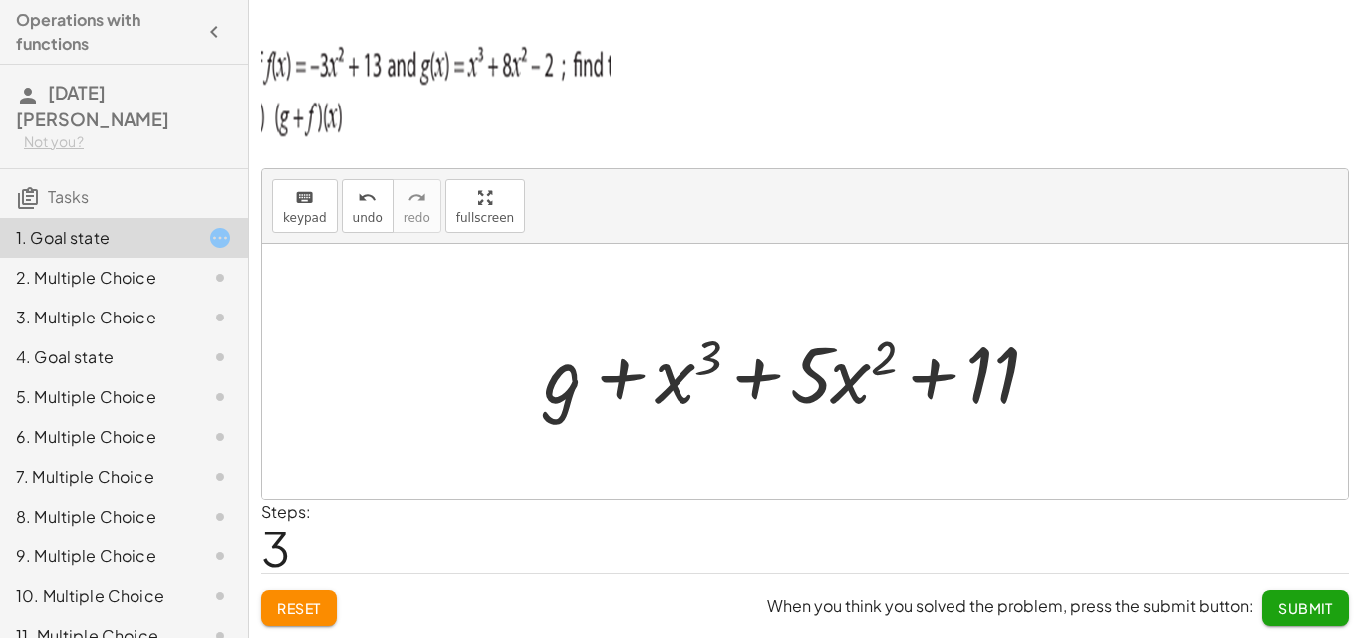
click at [566, 392] on div at bounding box center [812, 372] width 556 height 103
click at [310, 197] on icon "keyboard" at bounding box center [304, 198] width 19 height 24
click at [568, 396] on div at bounding box center [563, 374] width 39 height 93
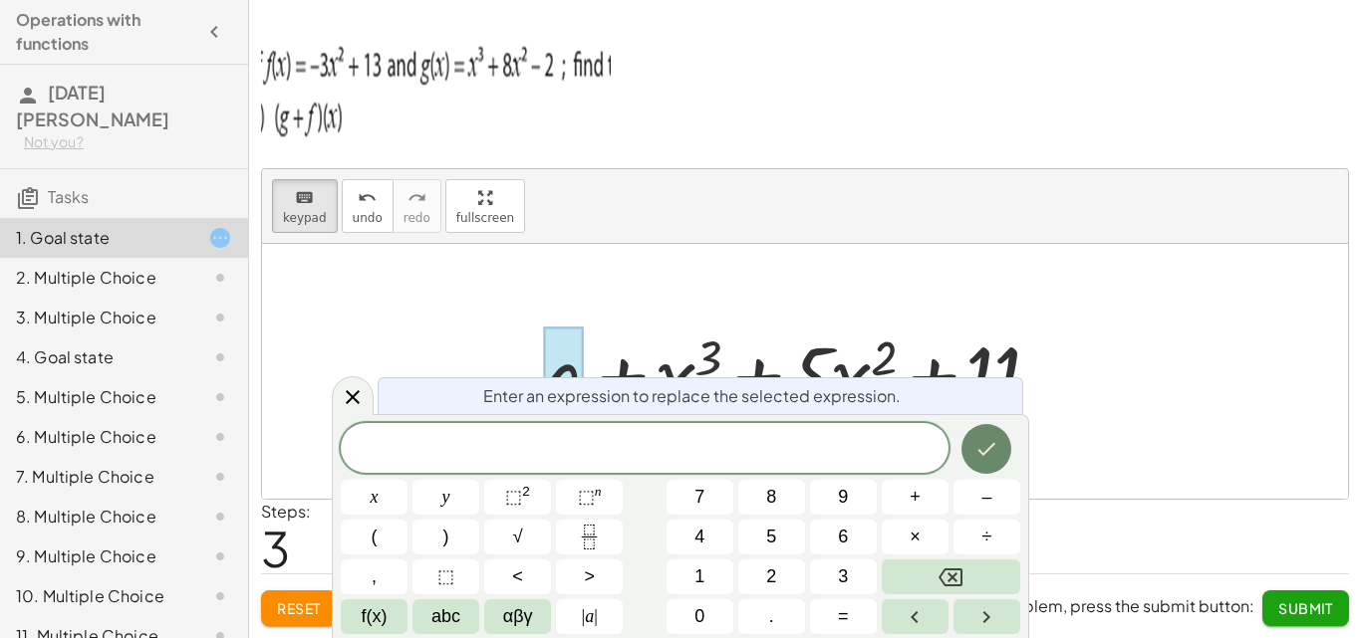
click at [993, 460] on icon "Done" at bounding box center [986, 449] width 24 height 24
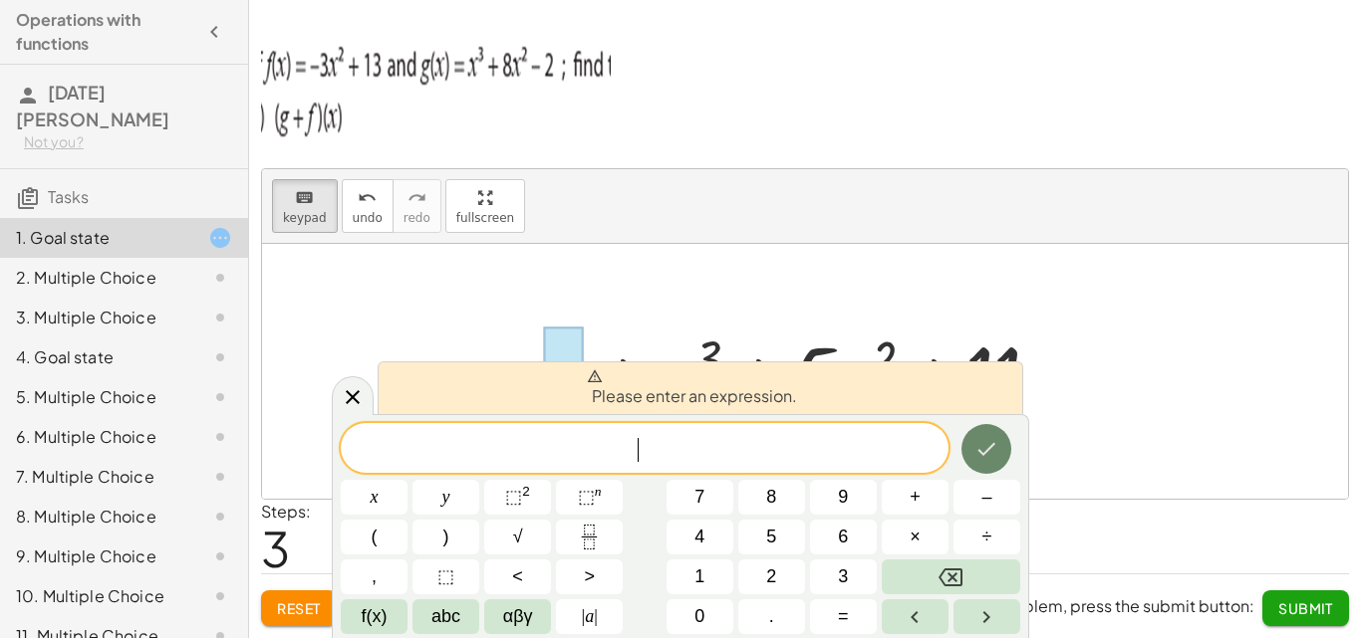
click at [993, 458] on icon "Done" at bounding box center [986, 449] width 24 height 24
click at [993, 457] on icon "Done" at bounding box center [986, 449] width 24 height 24
click at [985, 456] on icon "Done" at bounding box center [986, 449] width 24 height 24
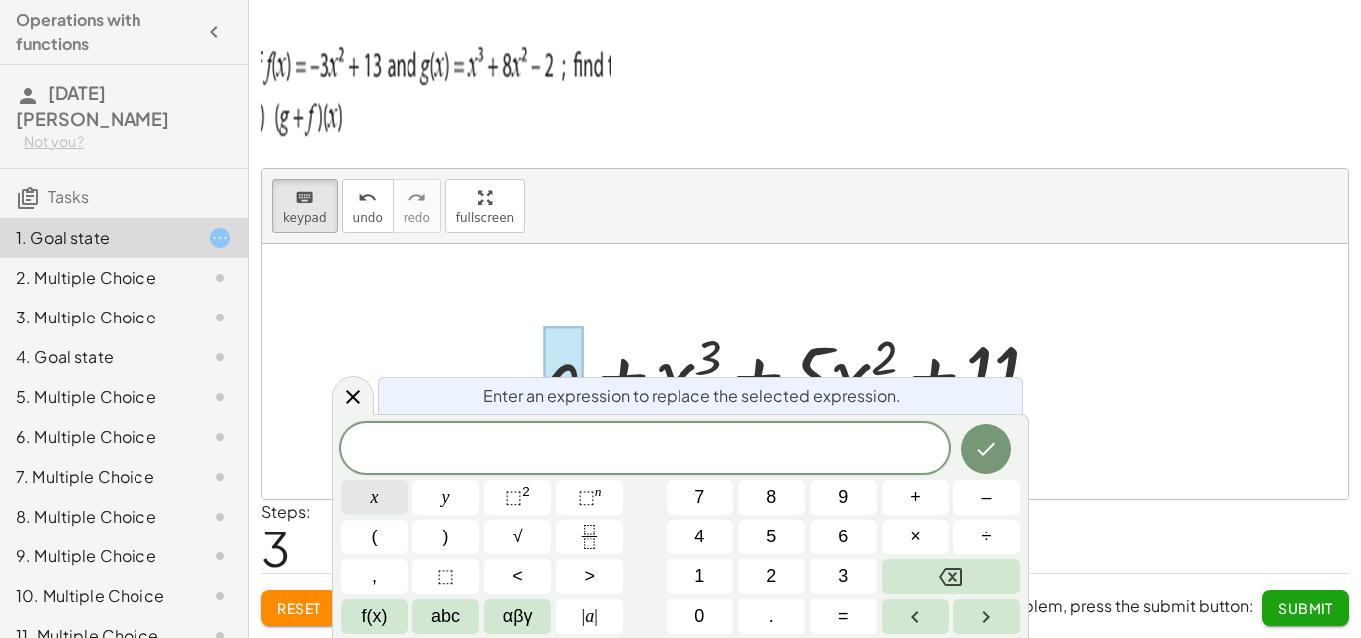
click at [379, 492] on button "x" at bounding box center [374, 497] width 67 height 35
click at [588, 496] on span "⬚" at bounding box center [586, 497] width 17 height 20
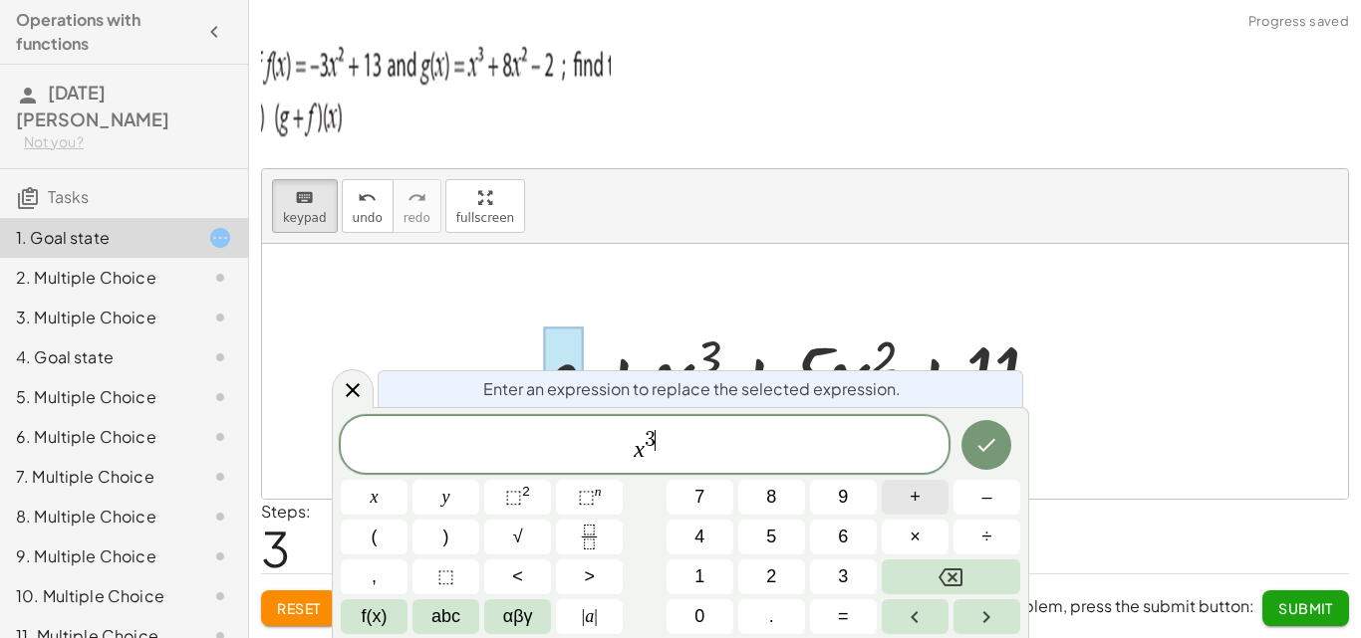
click at [918, 493] on span "+" at bounding box center [914, 497] width 11 height 27
click at [986, 613] on icon "Right arrow" at bounding box center [986, 618] width 24 height 24
click at [917, 507] on span "+" at bounding box center [914, 497] width 11 height 27
click at [983, 450] on icon "Done" at bounding box center [987, 445] width 18 height 13
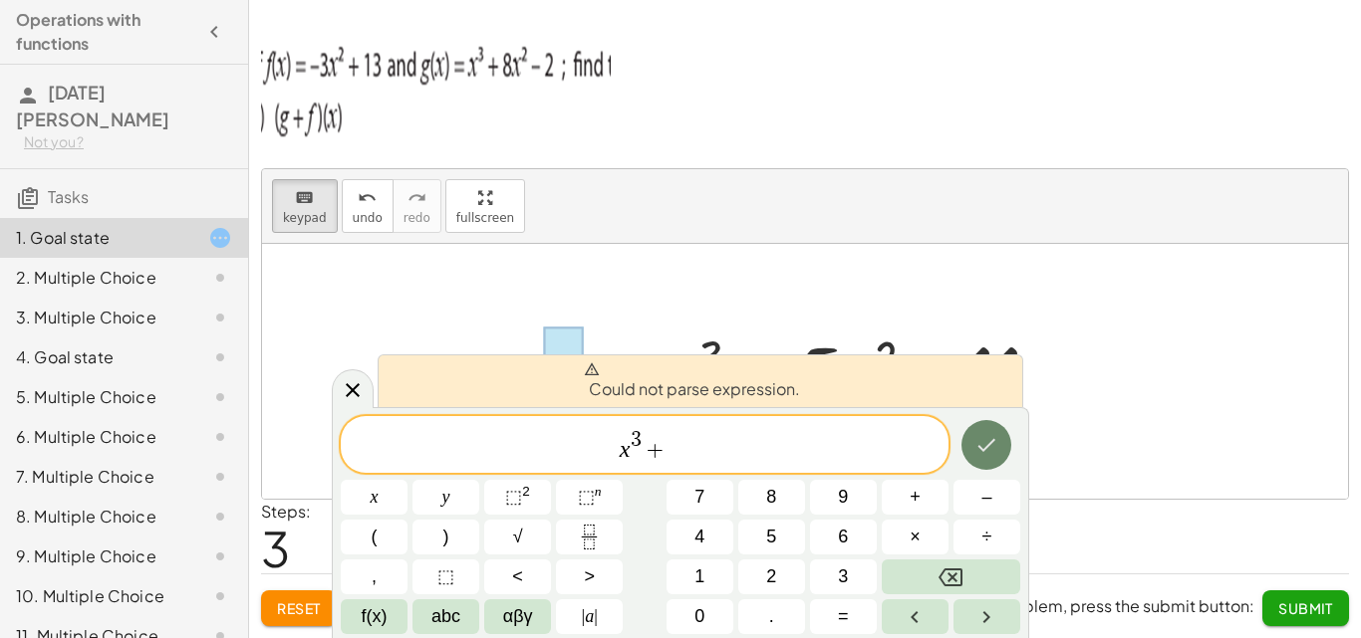
click at [975, 441] on button "Done" at bounding box center [986, 445] width 50 height 50
click at [975, 441] on icon "Done" at bounding box center [986, 445] width 24 height 24
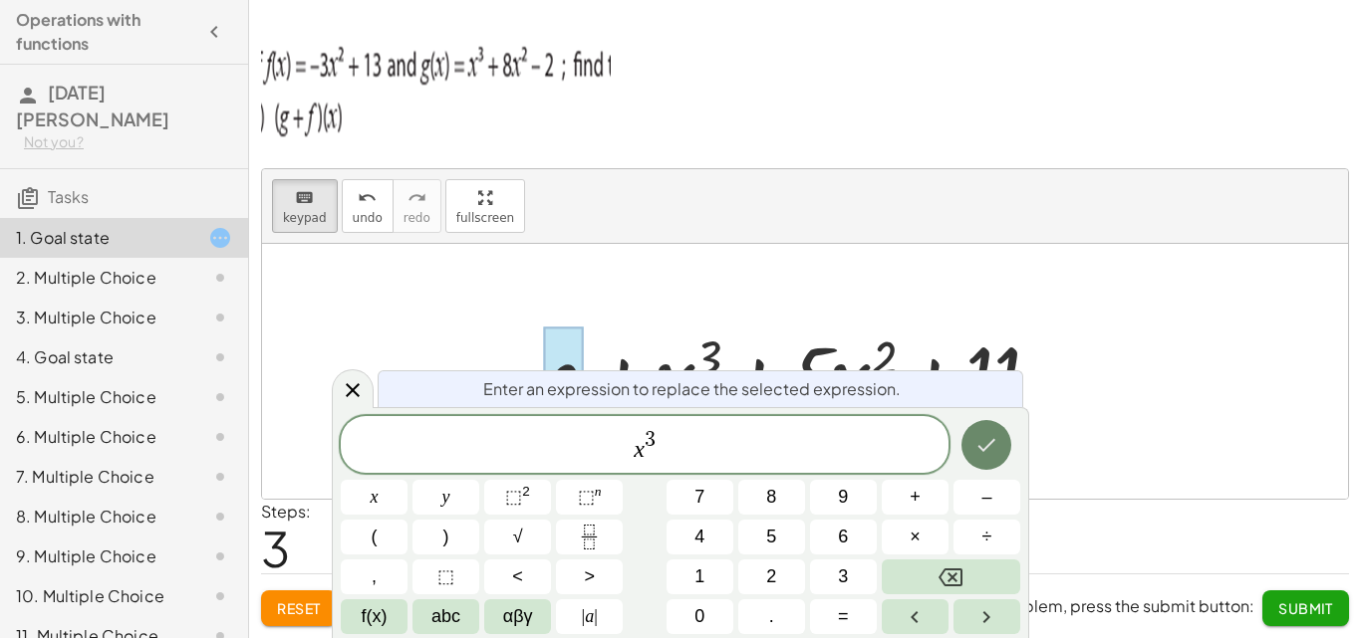
click at [980, 454] on icon "Done" at bounding box center [986, 445] width 24 height 24
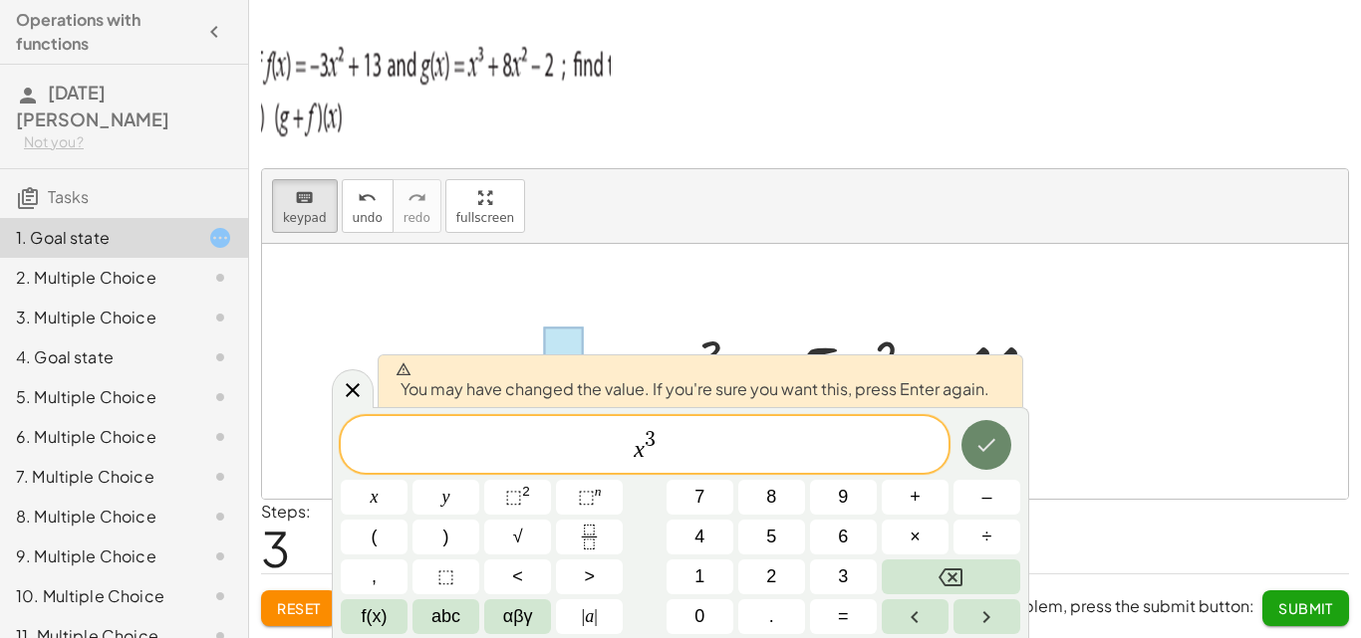
click at [980, 454] on icon "Done" at bounding box center [986, 445] width 24 height 24
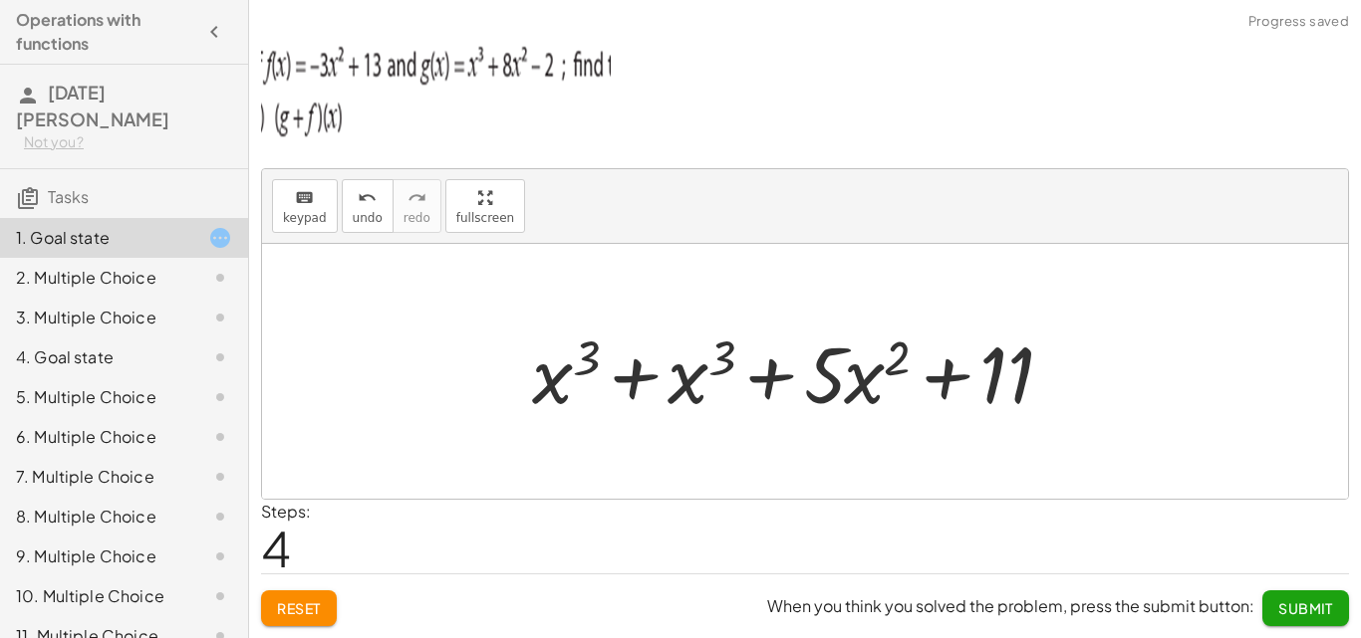
click at [703, 383] on div at bounding box center [813, 372] width 582 height 103
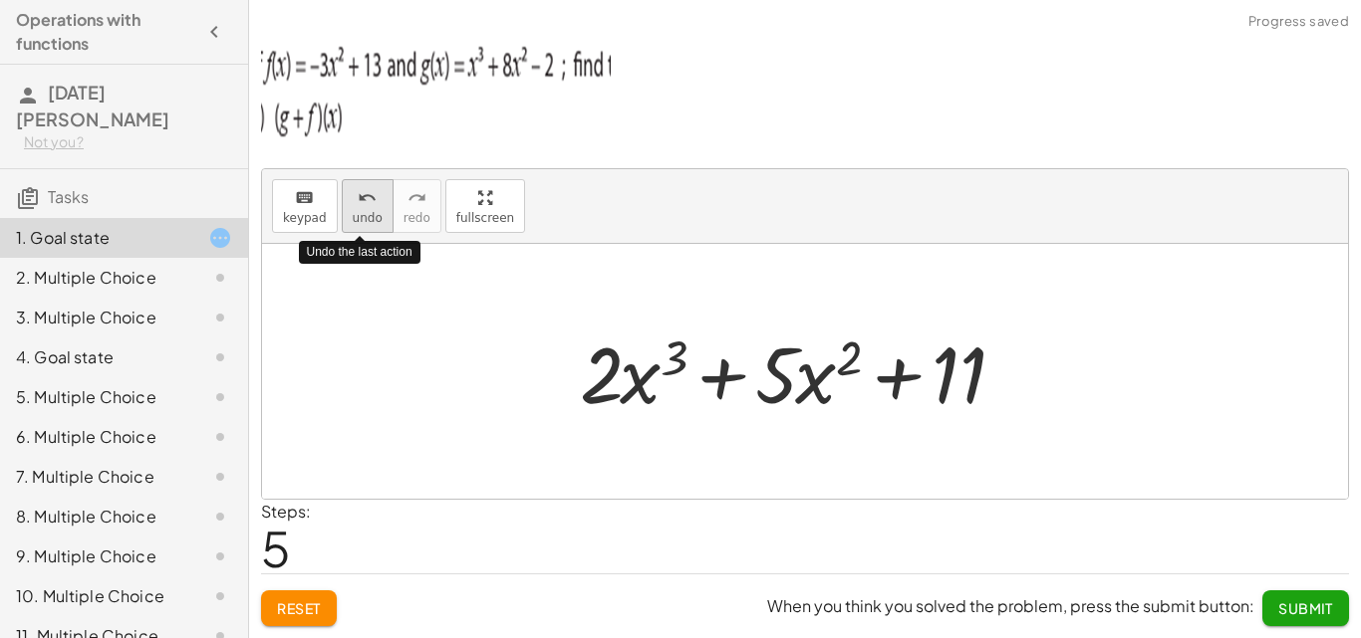
click at [365, 214] on span "undo" at bounding box center [368, 218] width 30 height 14
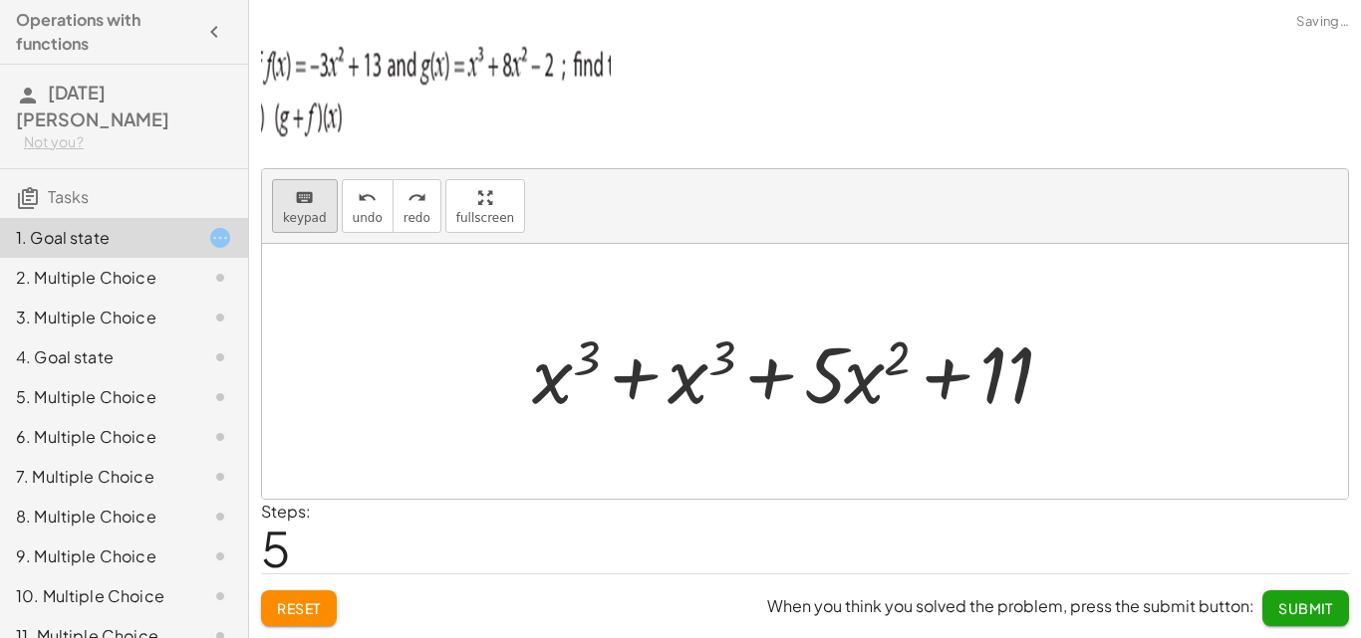
click at [310, 208] on button "keyboard keypad" at bounding box center [305, 206] width 66 height 54
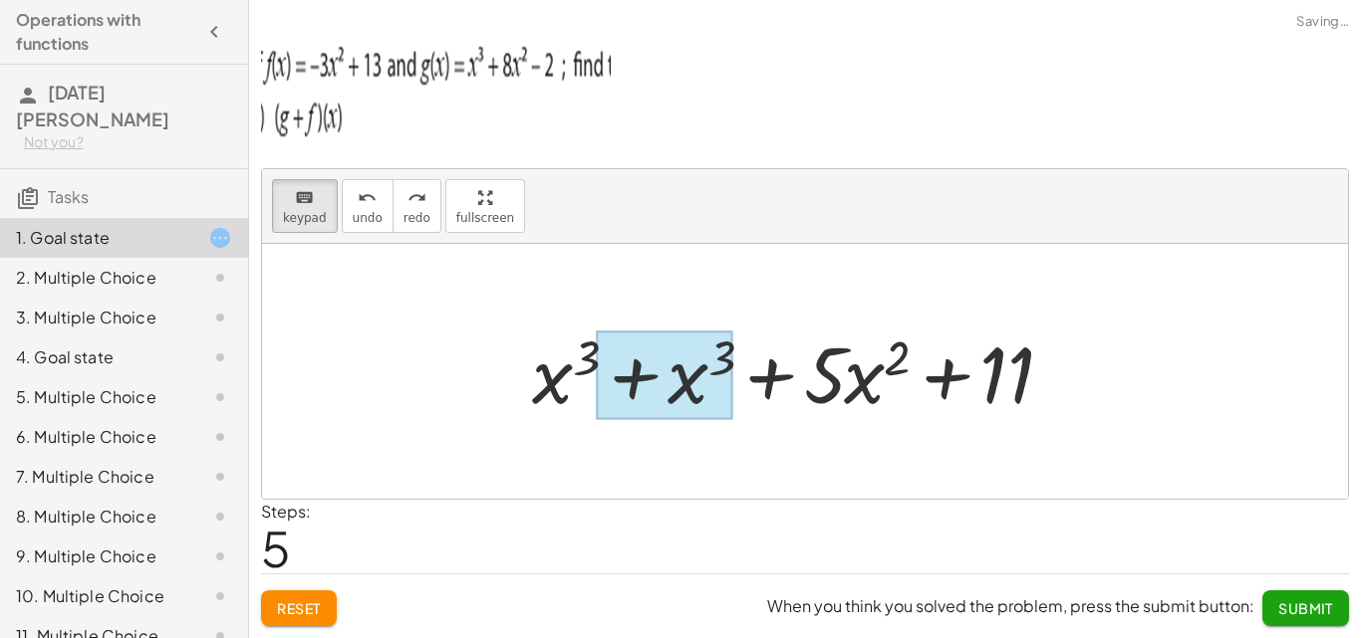
click at [696, 380] on div at bounding box center [664, 376] width 135 height 89
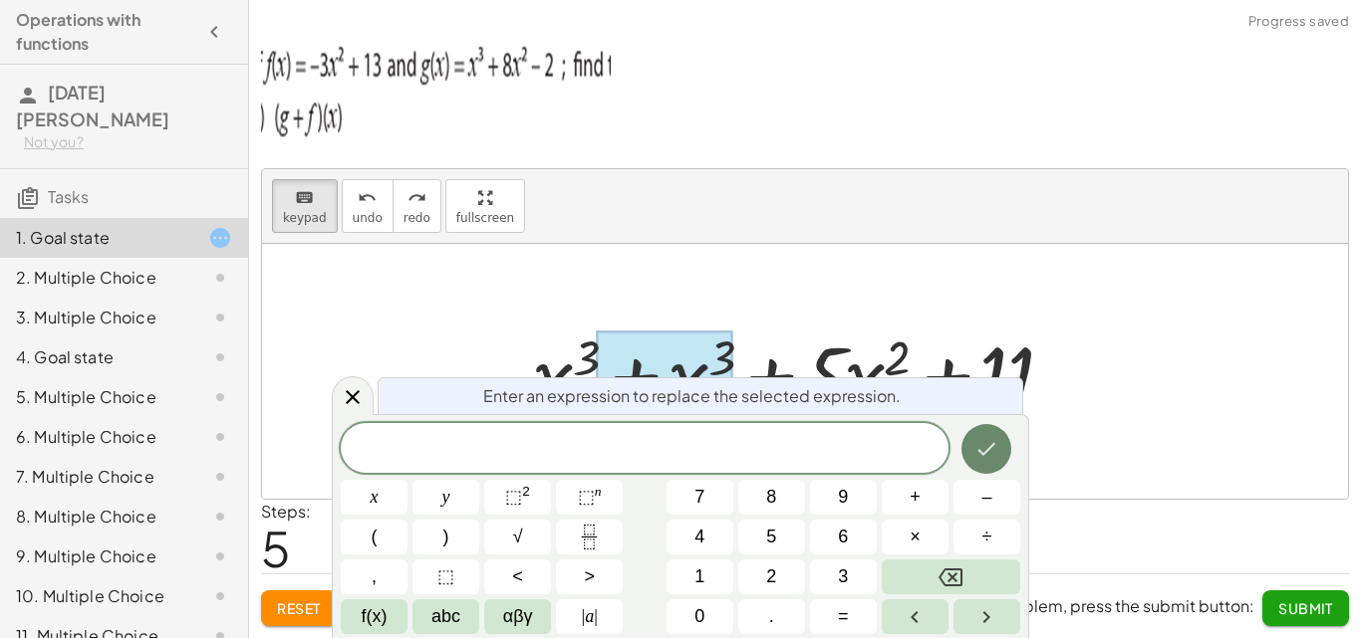
click at [977, 446] on icon "Done" at bounding box center [986, 449] width 24 height 24
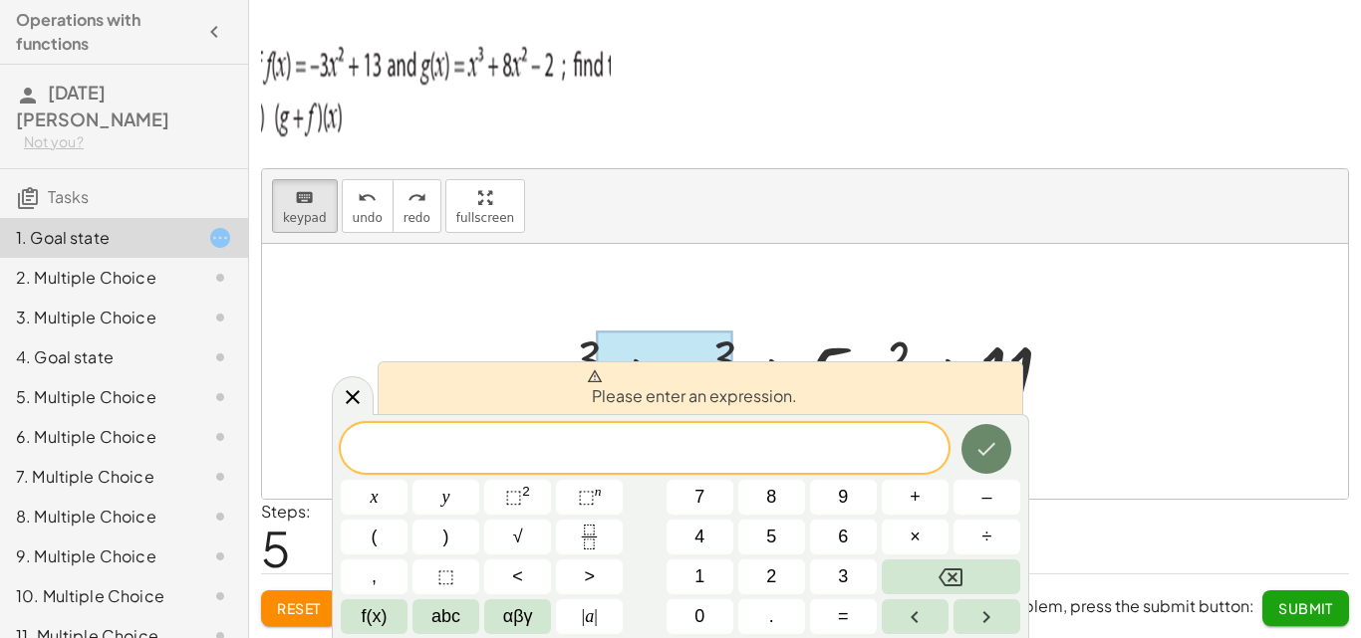
click at [977, 446] on icon "Done" at bounding box center [986, 449] width 24 height 24
click at [1149, 428] on div at bounding box center [805, 371] width 1086 height 255
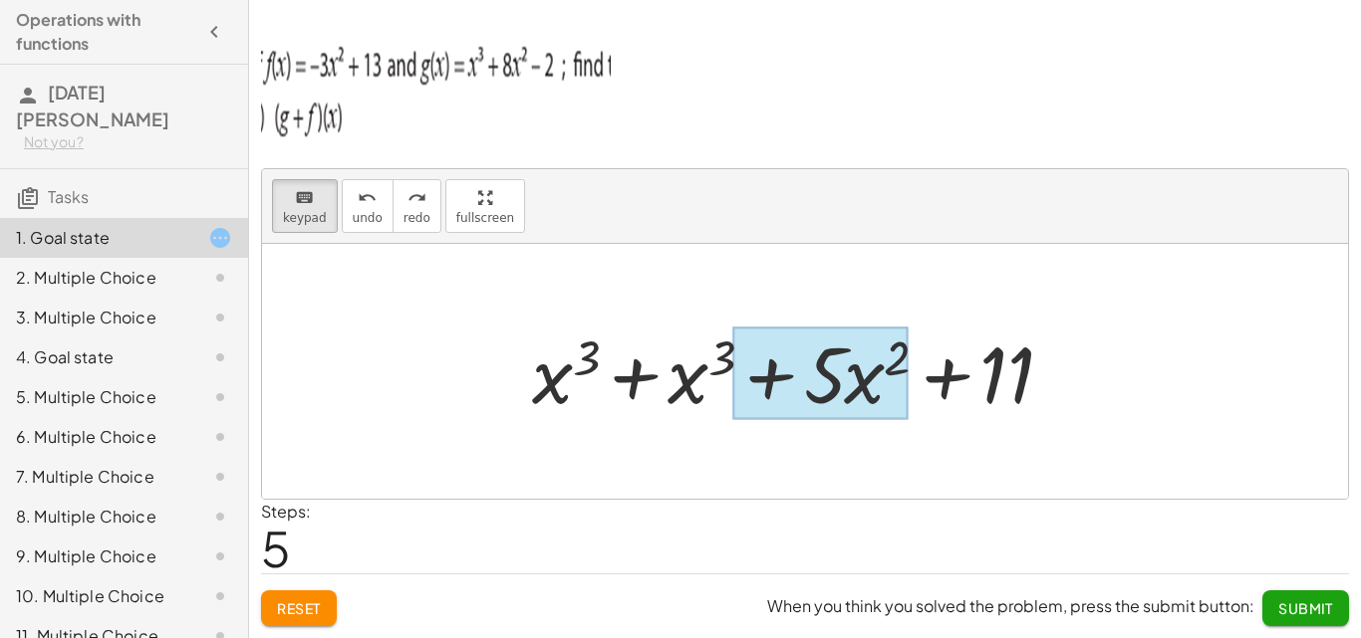
click at [823, 375] on div at bounding box center [819, 374] width 175 height 93
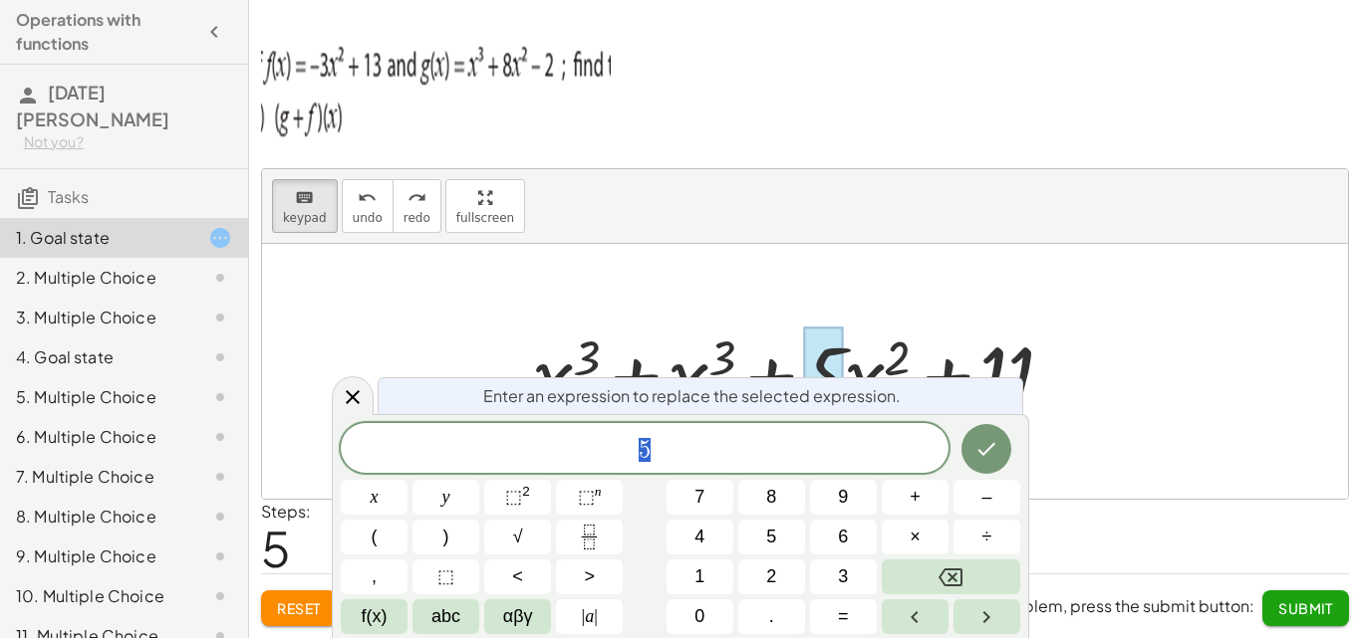
click at [987, 389] on div "Enter an expression to replace the selected expression." at bounding box center [699, 395] width 645 height 37
click at [348, 397] on icon at bounding box center [353, 397] width 24 height 24
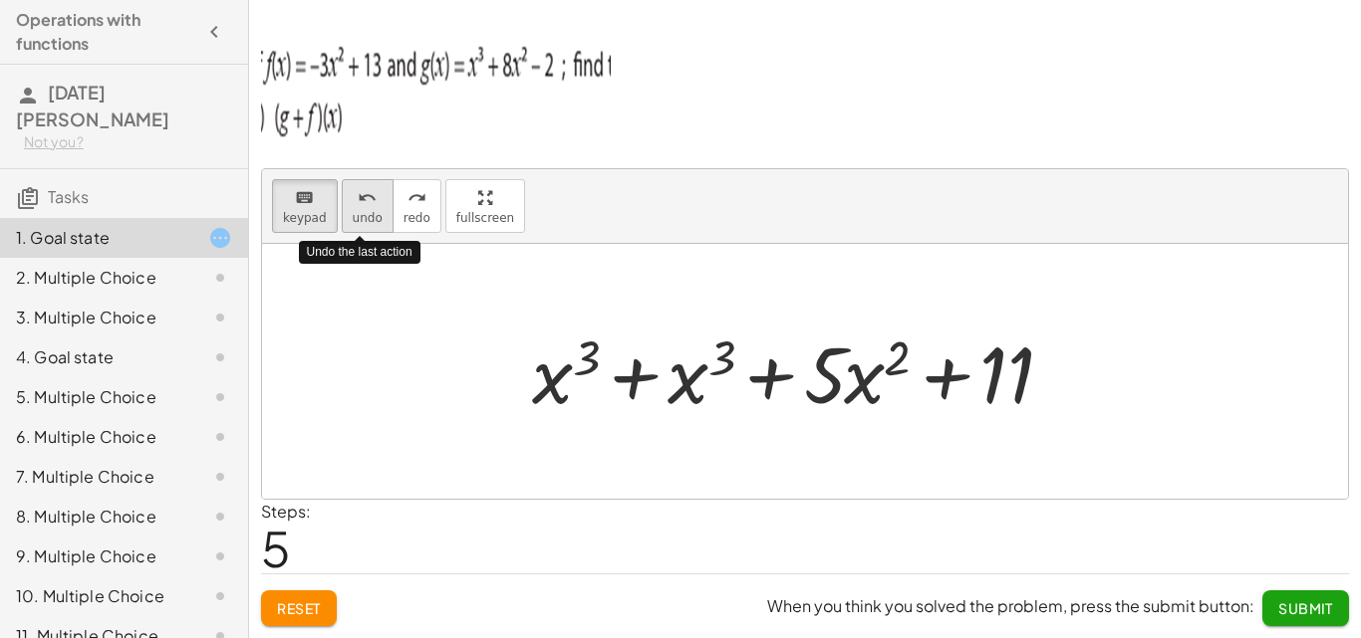
click at [373, 206] on div "undo" at bounding box center [368, 197] width 30 height 24
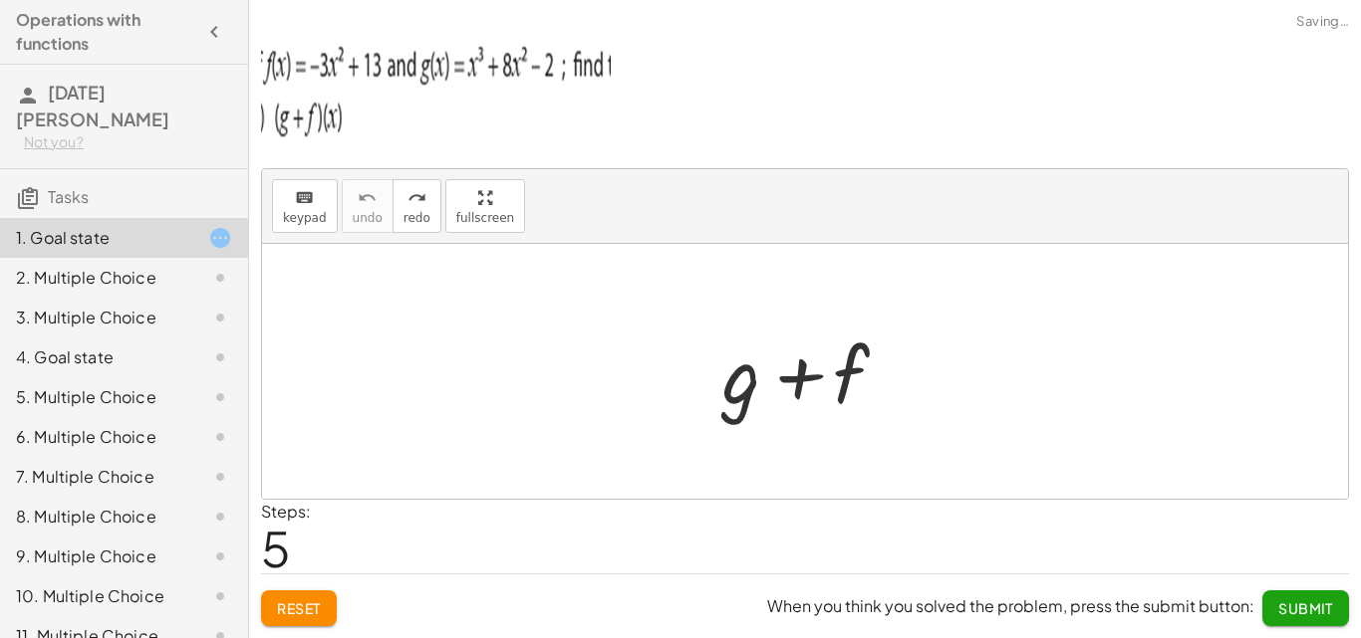
click at [753, 382] on div at bounding box center [812, 372] width 201 height 103
click at [307, 216] on span "keypad" at bounding box center [305, 218] width 44 height 14
click at [740, 391] on div at bounding box center [741, 374] width 39 height 93
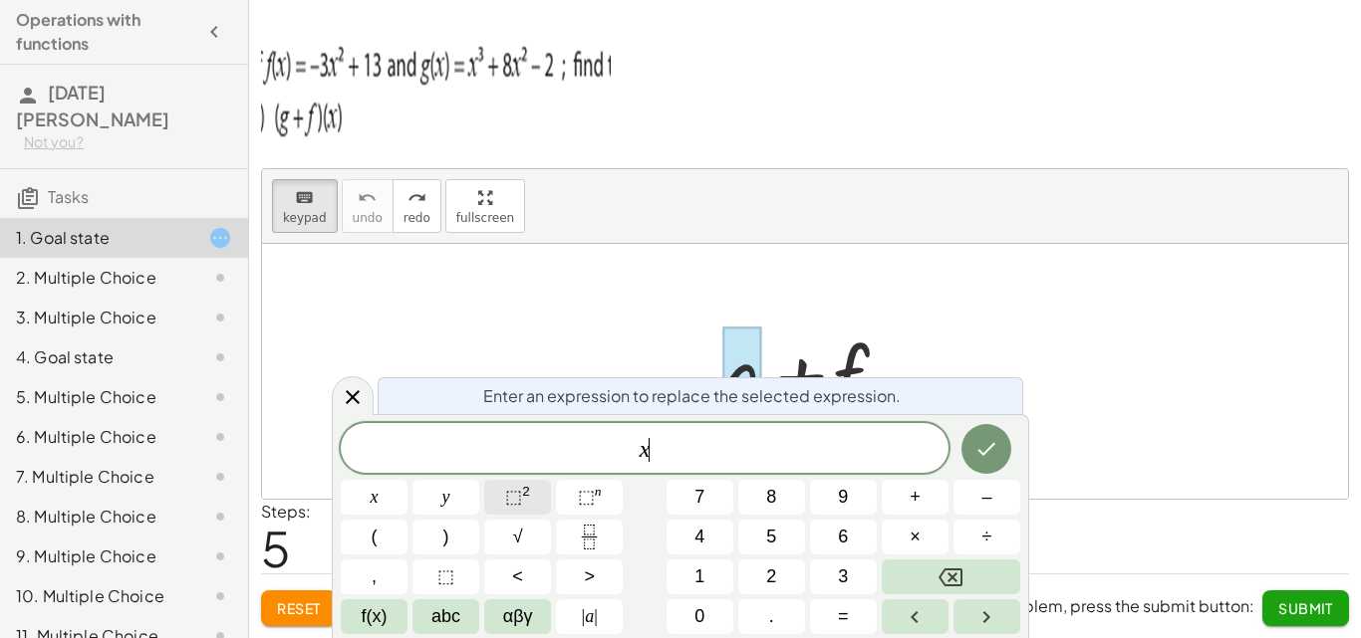
click at [536, 502] on button "⬚ 2" at bounding box center [517, 497] width 67 height 35
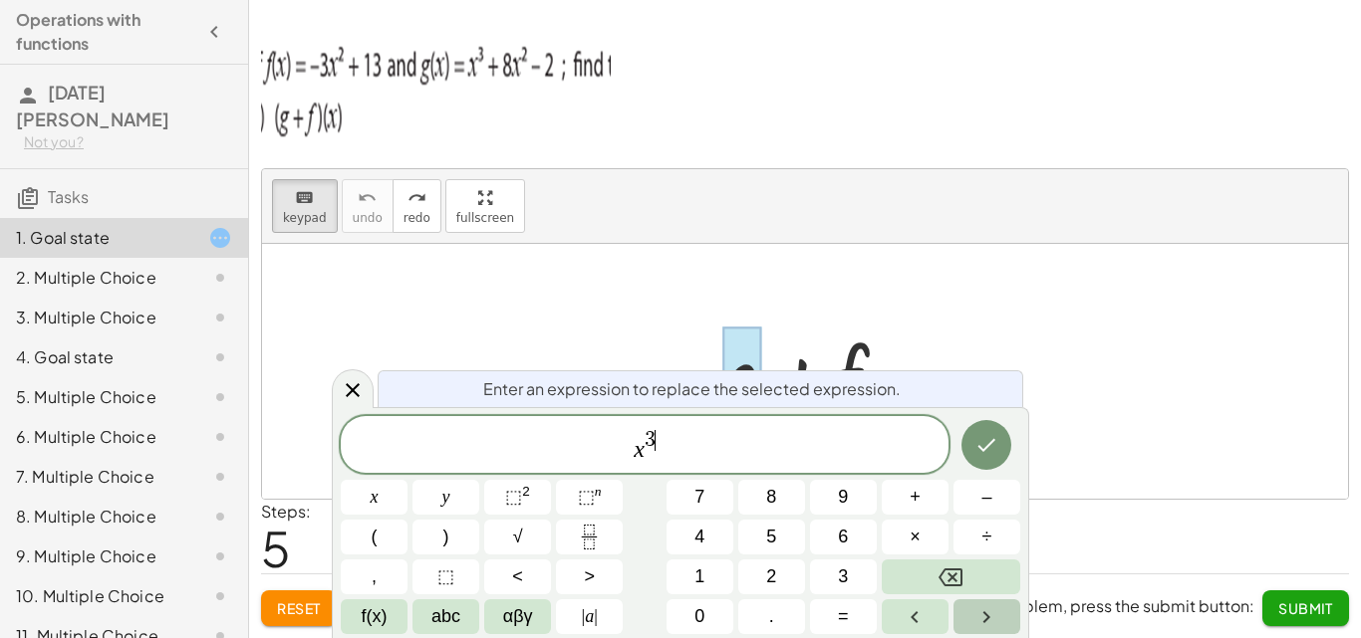
click at [992, 617] on icon "Right arrow" at bounding box center [986, 618] width 24 height 24
click at [985, 449] on icon "Done" at bounding box center [987, 445] width 18 height 13
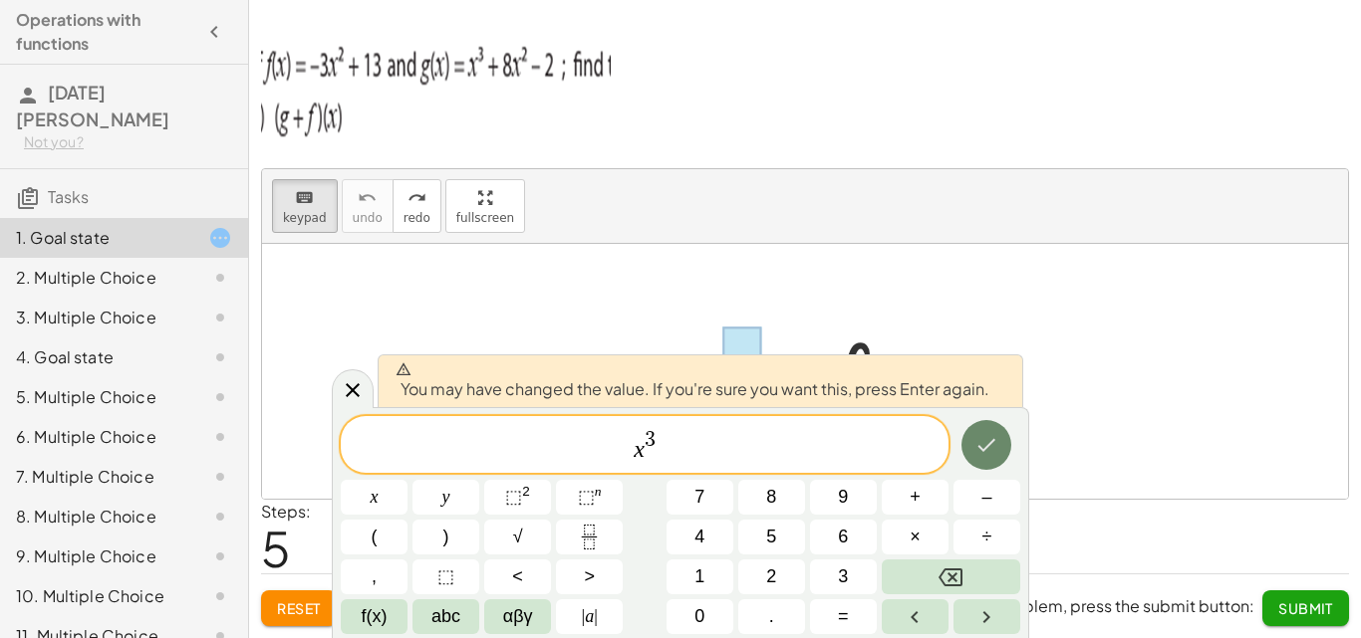
click at [985, 449] on icon "Done" at bounding box center [987, 445] width 18 height 13
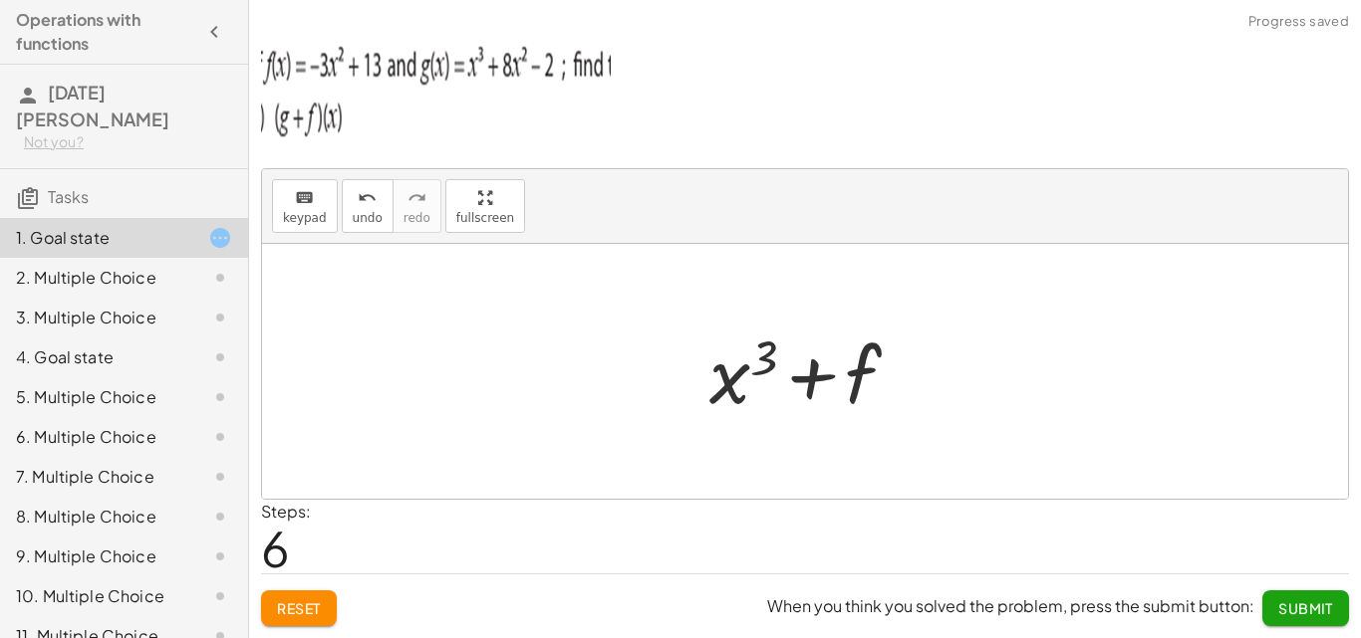
click at [850, 387] on div at bounding box center [812, 372] width 226 height 103
click at [306, 227] on button "keyboard keypad" at bounding box center [305, 206] width 66 height 54
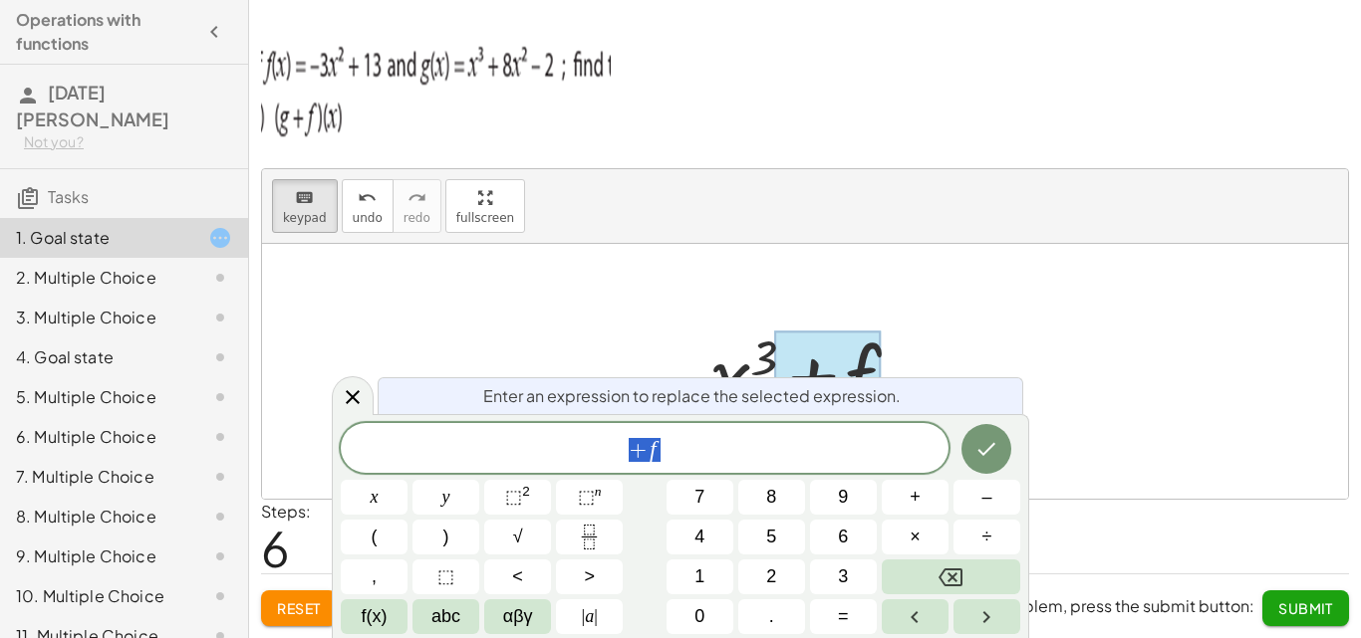
click at [783, 452] on span "+ f" at bounding box center [645, 450] width 608 height 28
click at [499, 492] on button "⬚ 2" at bounding box center [517, 497] width 67 height 35
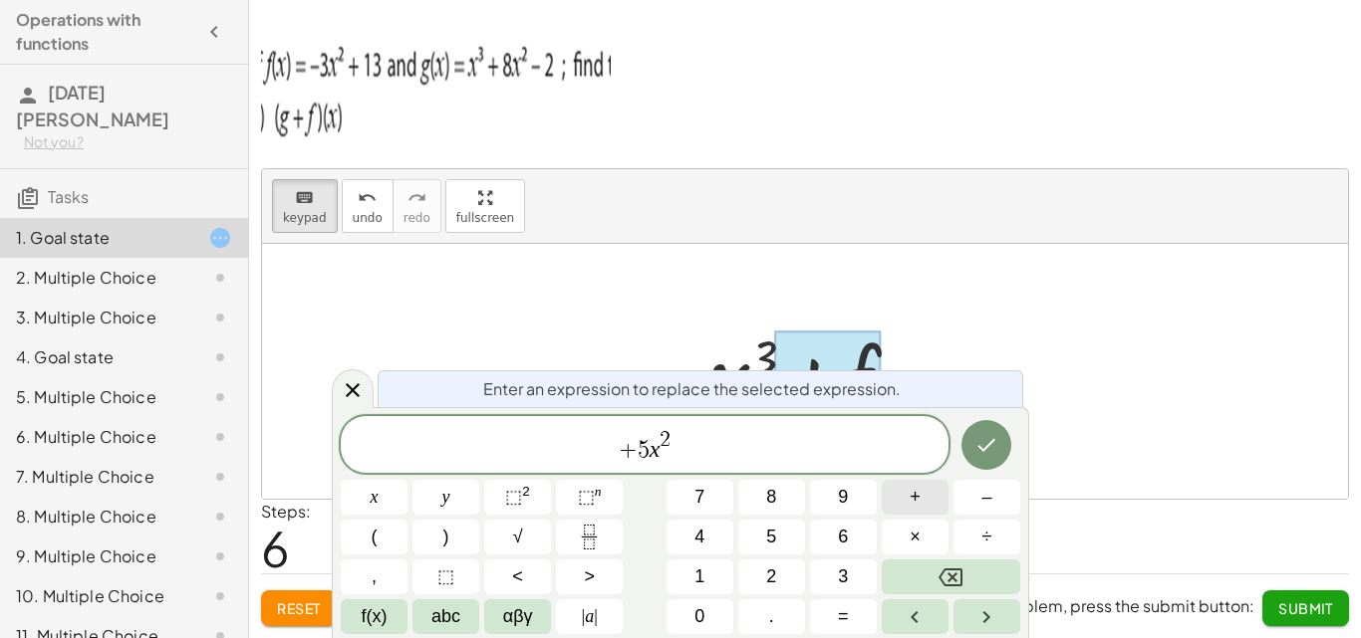
click at [905, 494] on button "+" at bounding box center [914, 497] width 67 height 35
click at [711, 567] on button "1" at bounding box center [699, 577] width 67 height 35
click at [989, 449] on icon "Done" at bounding box center [986, 445] width 24 height 24
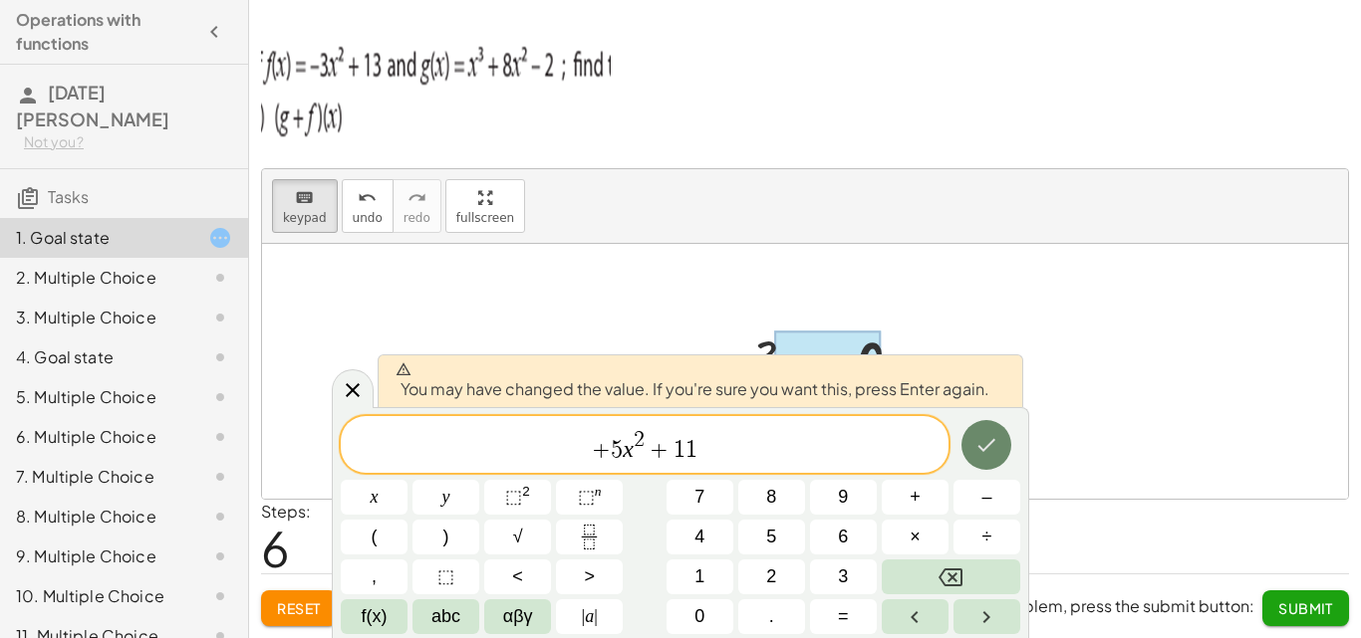
click at [988, 448] on icon "Done" at bounding box center [986, 445] width 24 height 24
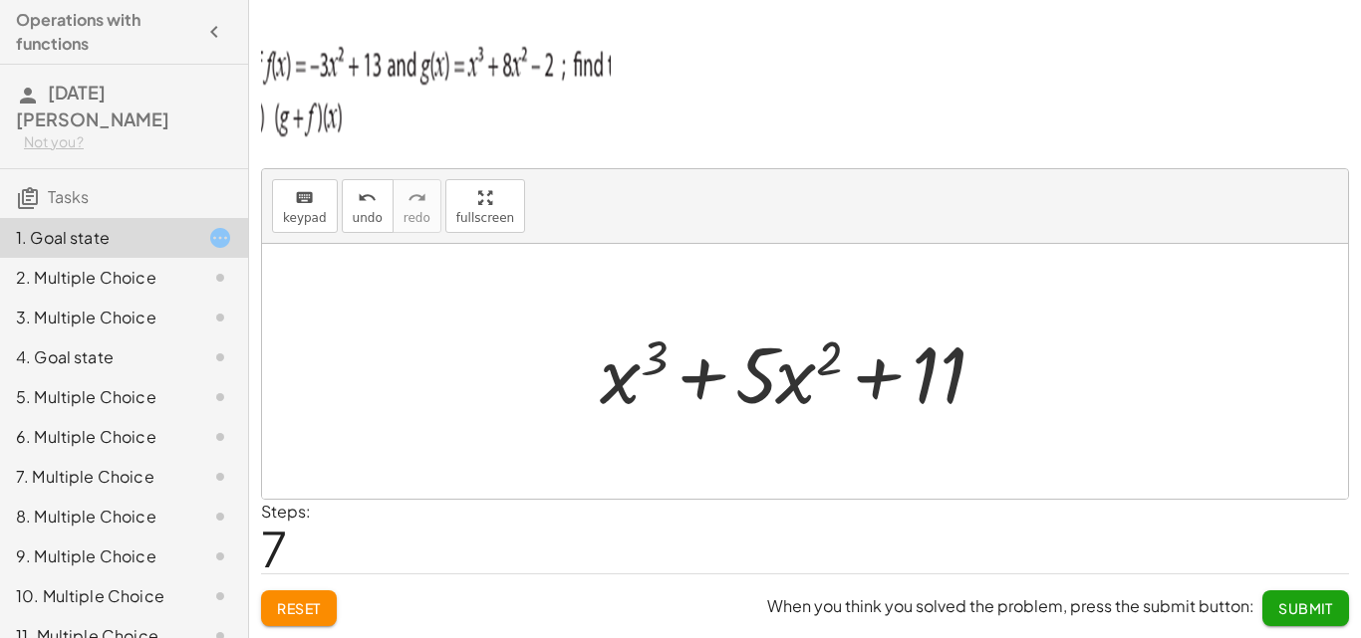
click at [1287, 608] on span "Submit" at bounding box center [1305, 609] width 55 height 18
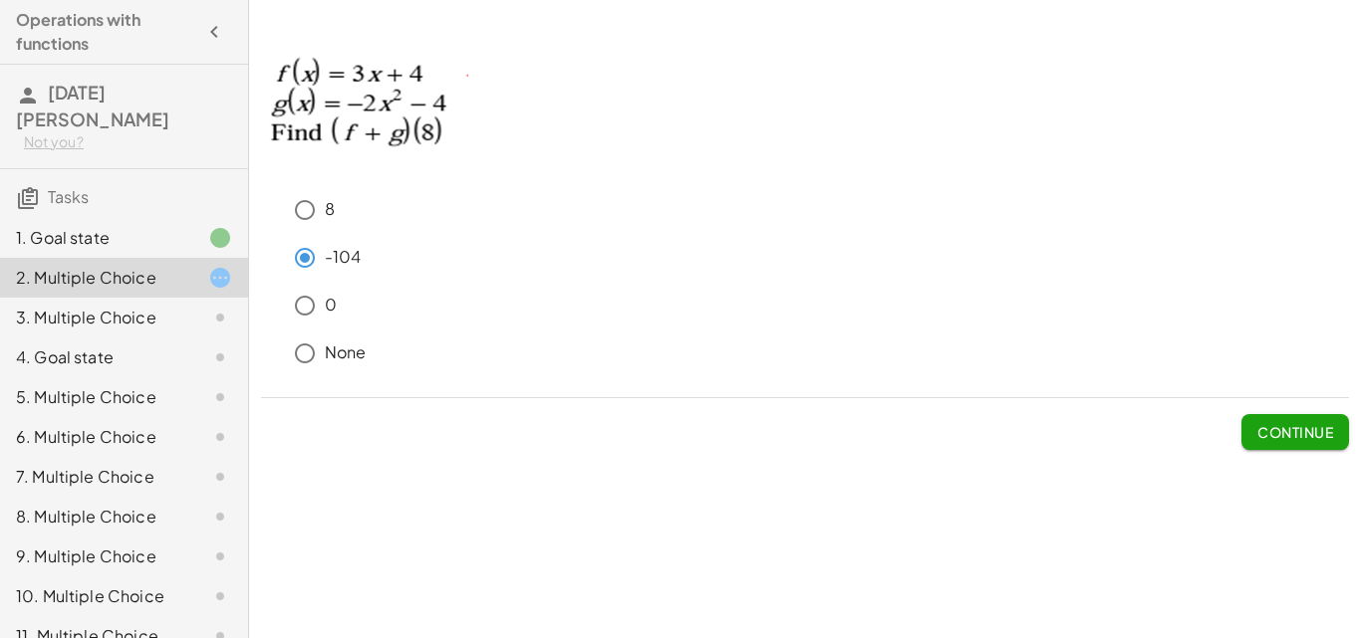
click at [1263, 424] on span "Continue" at bounding box center [1295, 432] width 76 height 18
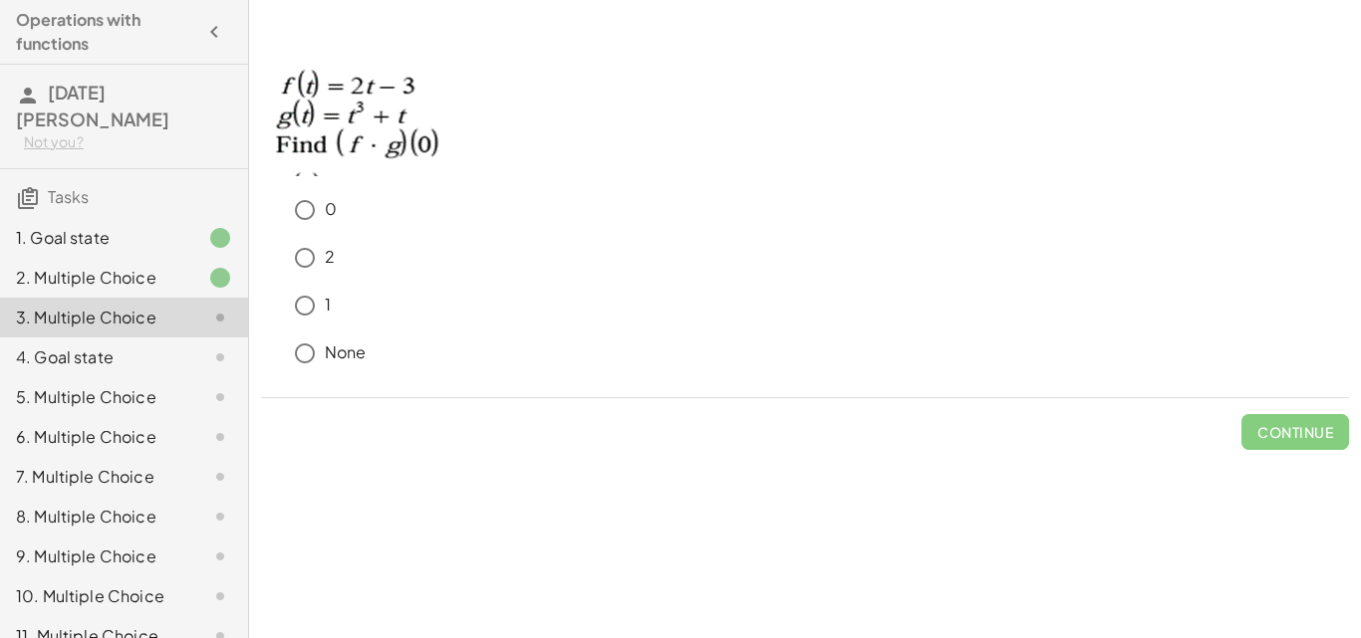
click at [141, 266] on div "2. Multiple Choice" at bounding box center [96, 278] width 160 height 24
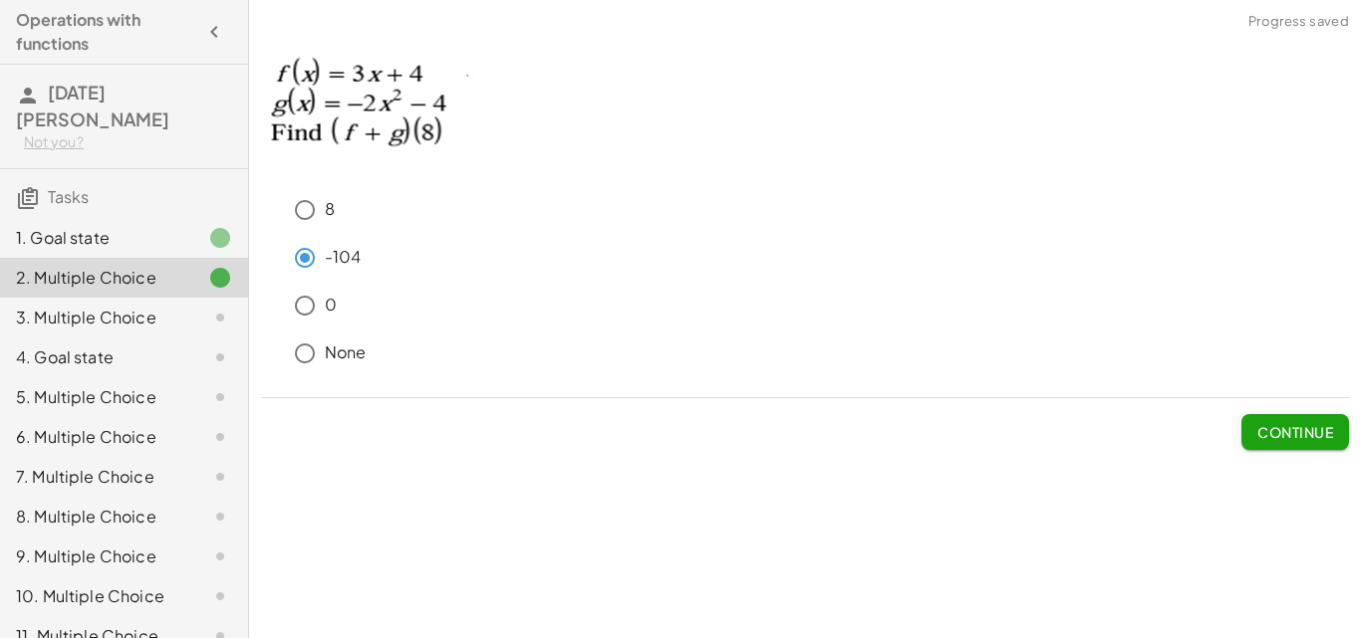
click at [146, 226] on div "1. Goal state" at bounding box center [96, 238] width 160 height 24
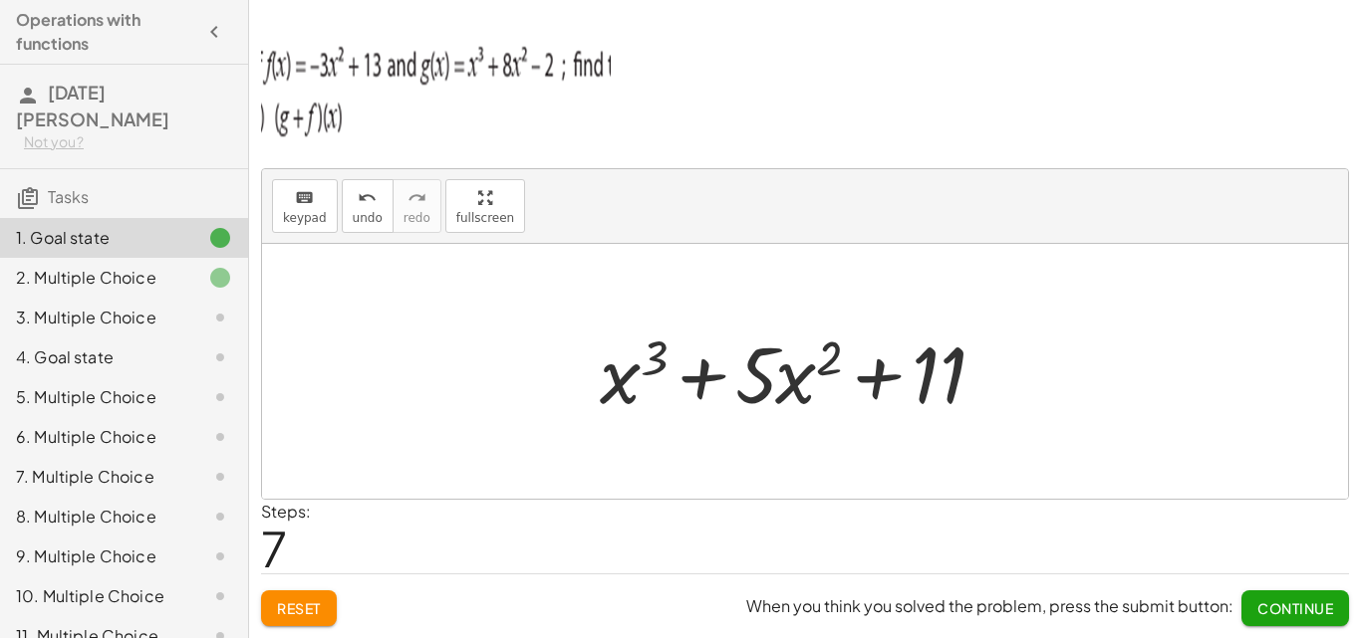
click at [160, 266] on div "2. Multiple Choice" at bounding box center [96, 278] width 160 height 24
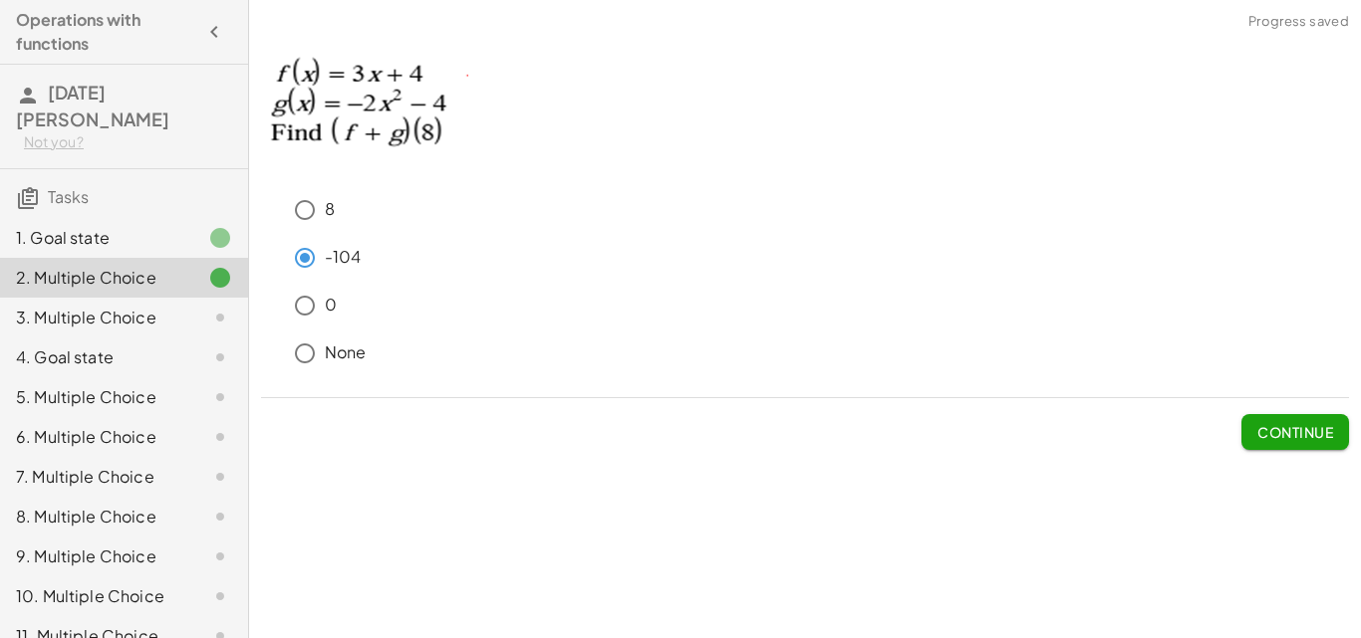
click at [178, 377] on div "3. Multiple Choice" at bounding box center [124, 397] width 248 height 40
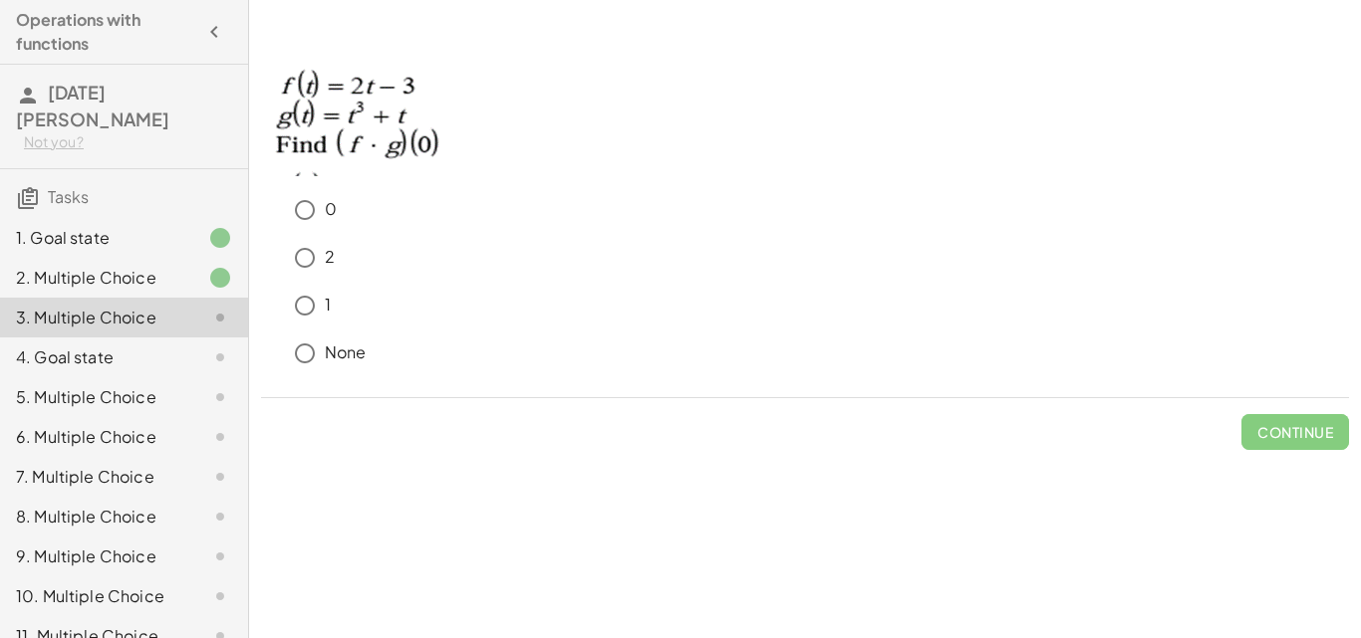
click at [176, 346] on div at bounding box center [204, 358] width 56 height 24
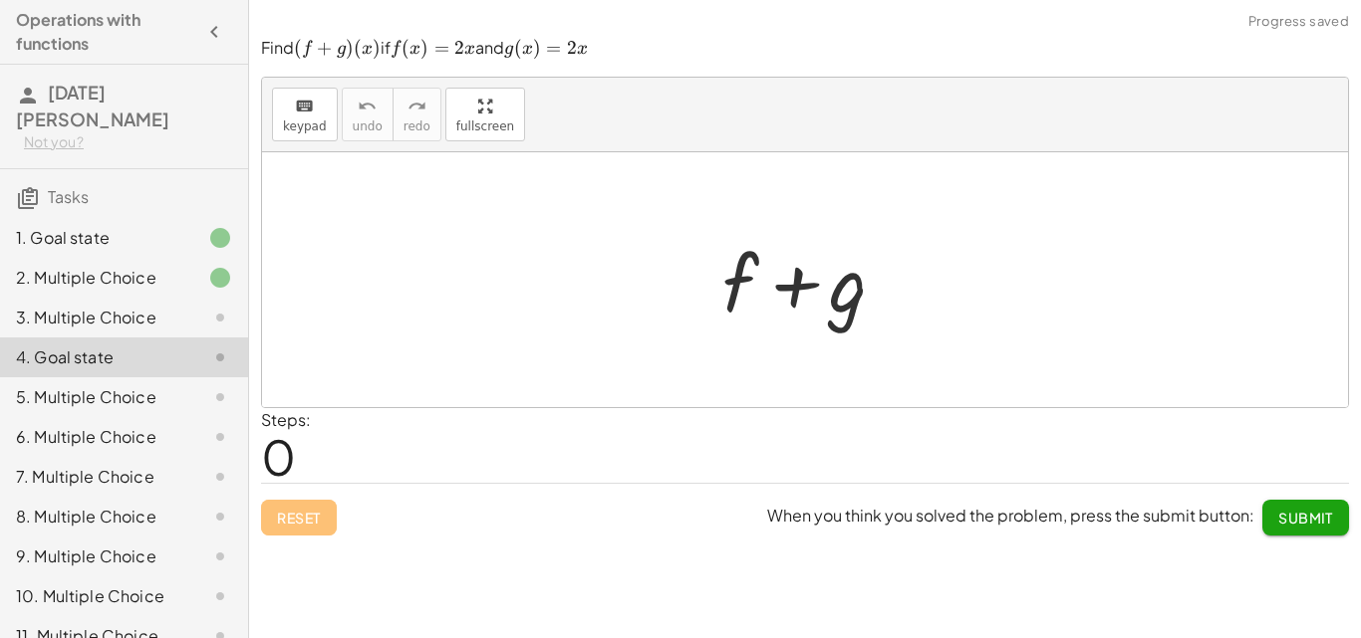
click at [142, 385] on div "5. Multiple Choice" at bounding box center [96, 397] width 160 height 24
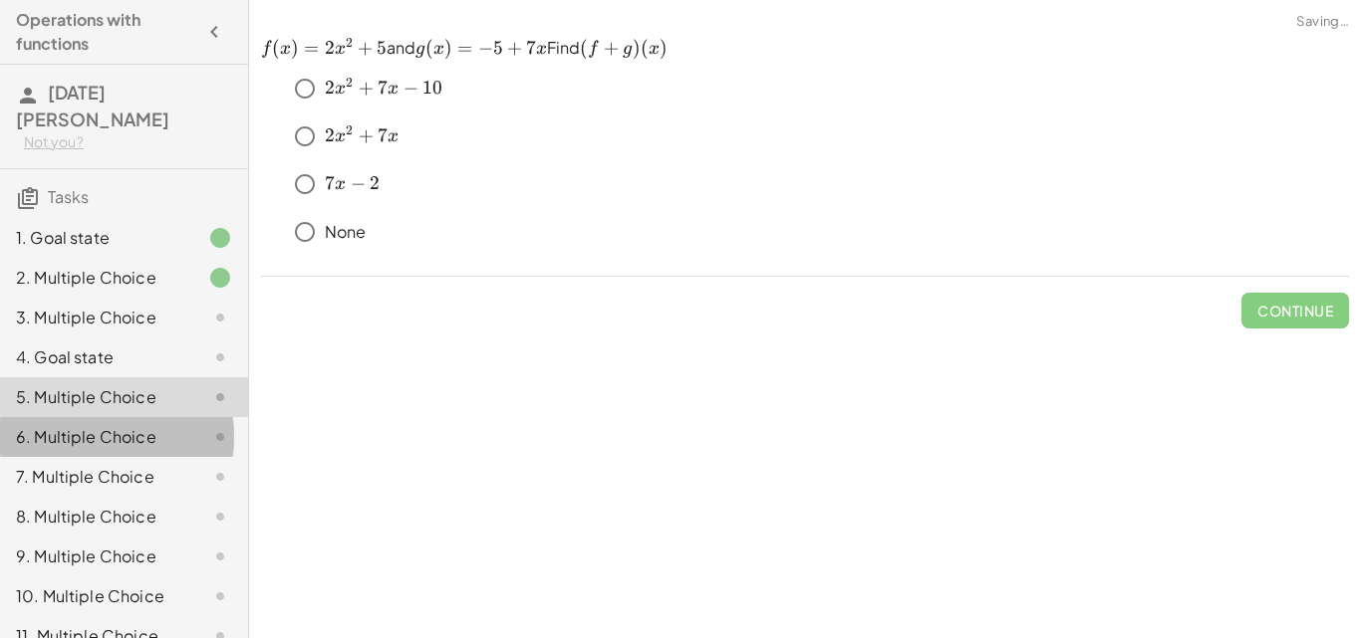
click at [131, 425] on div "6. Multiple Choice" at bounding box center [96, 437] width 160 height 24
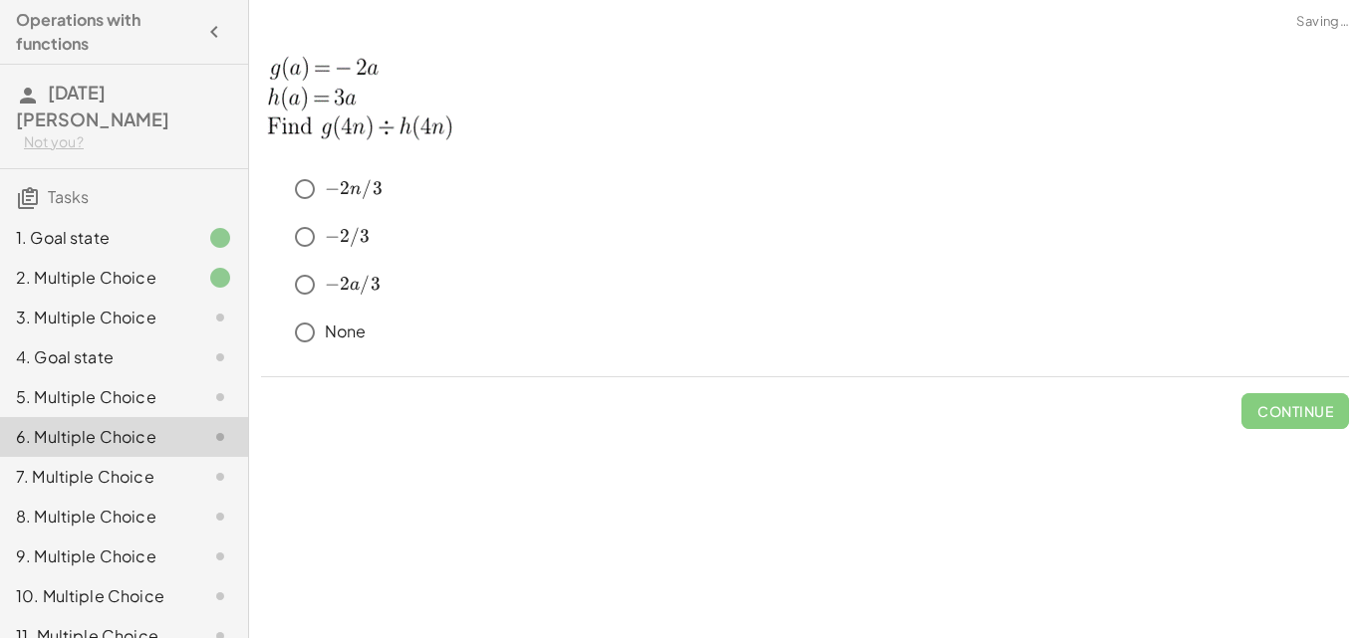
click at [121, 428] on div "6. Multiple Choice" at bounding box center [124, 437] width 248 height 40
click at [120, 465] on div "7. Multiple Choice" at bounding box center [96, 477] width 160 height 24
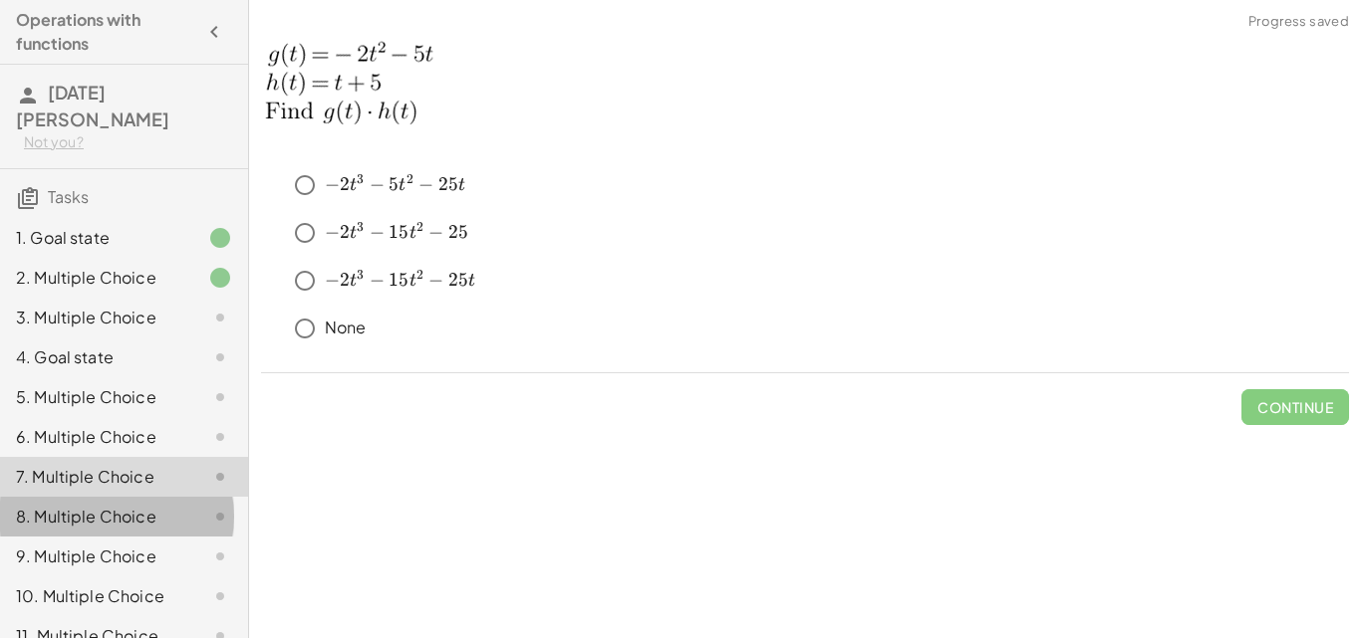
click at [119, 577] on div "8. Multiple Choice" at bounding box center [124, 597] width 248 height 40
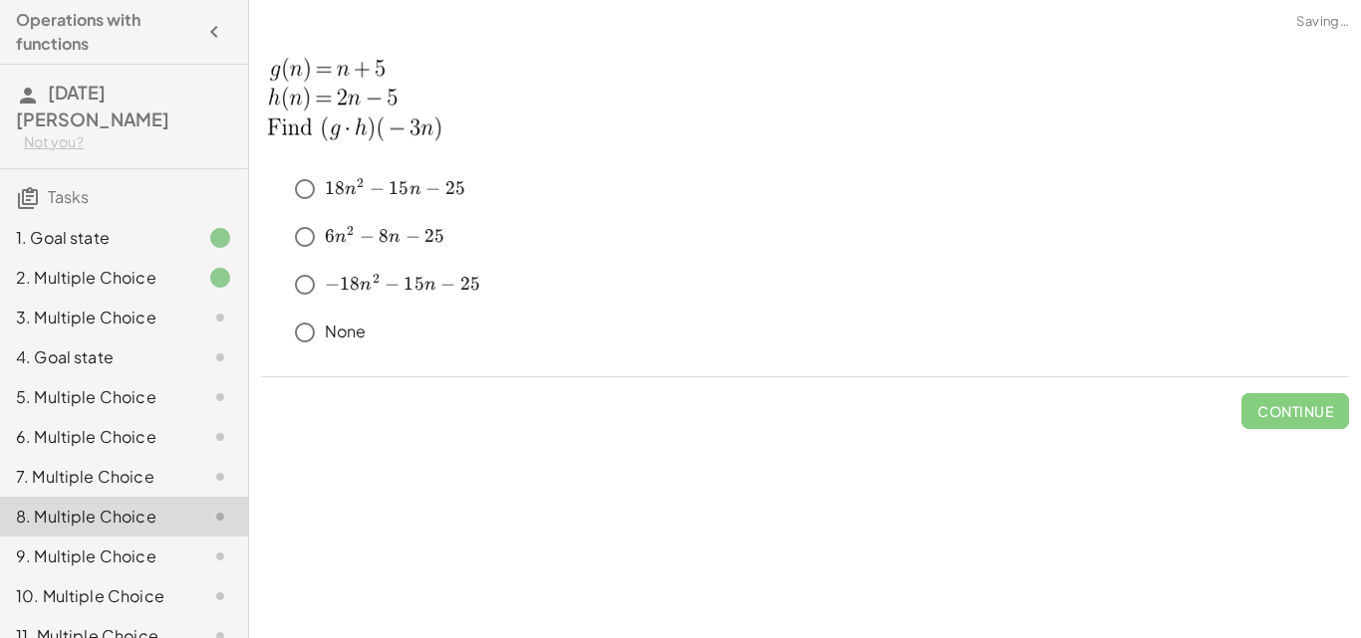
click at [139, 465] on div "7. Multiple Choice" at bounding box center [96, 477] width 160 height 24
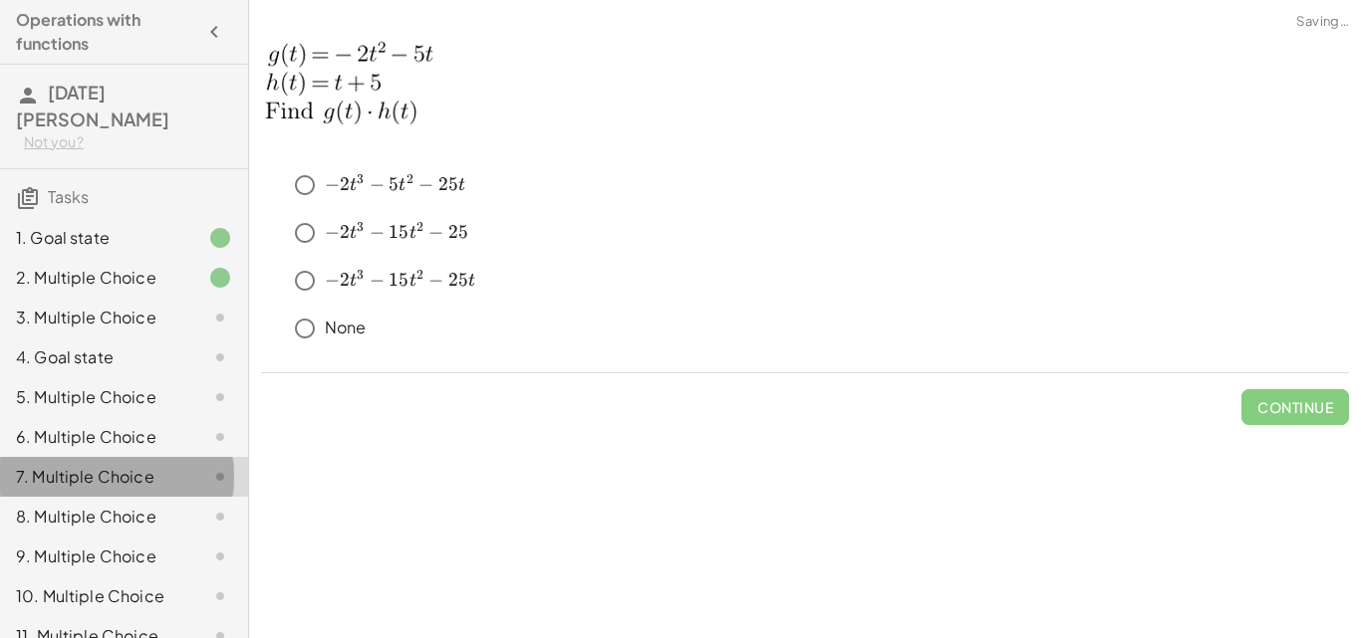
click at [136, 469] on div "7. Multiple Choice" at bounding box center [124, 477] width 248 height 40
click at [135, 577] on div "8. Multiple Choice" at bounding box center [124, 597] width 248 height 40
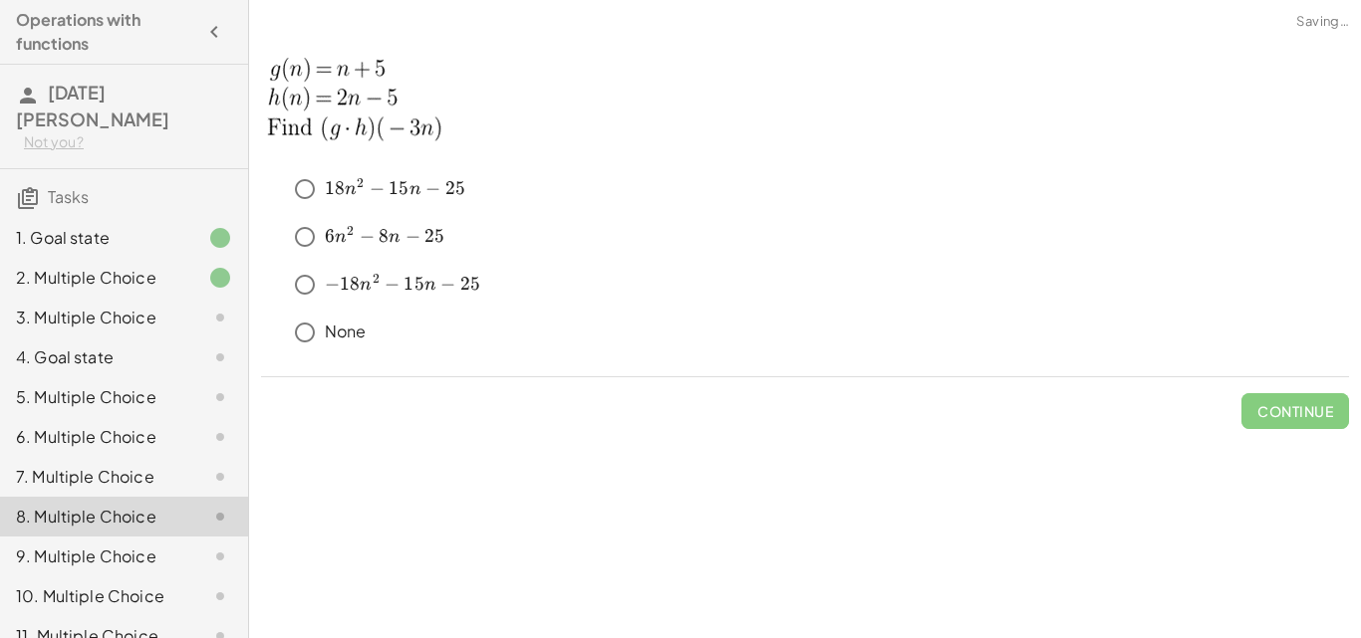
click at [146, 545] on div "9. Multiple Choice" at bounding box center [96, 557] width 160 height 24
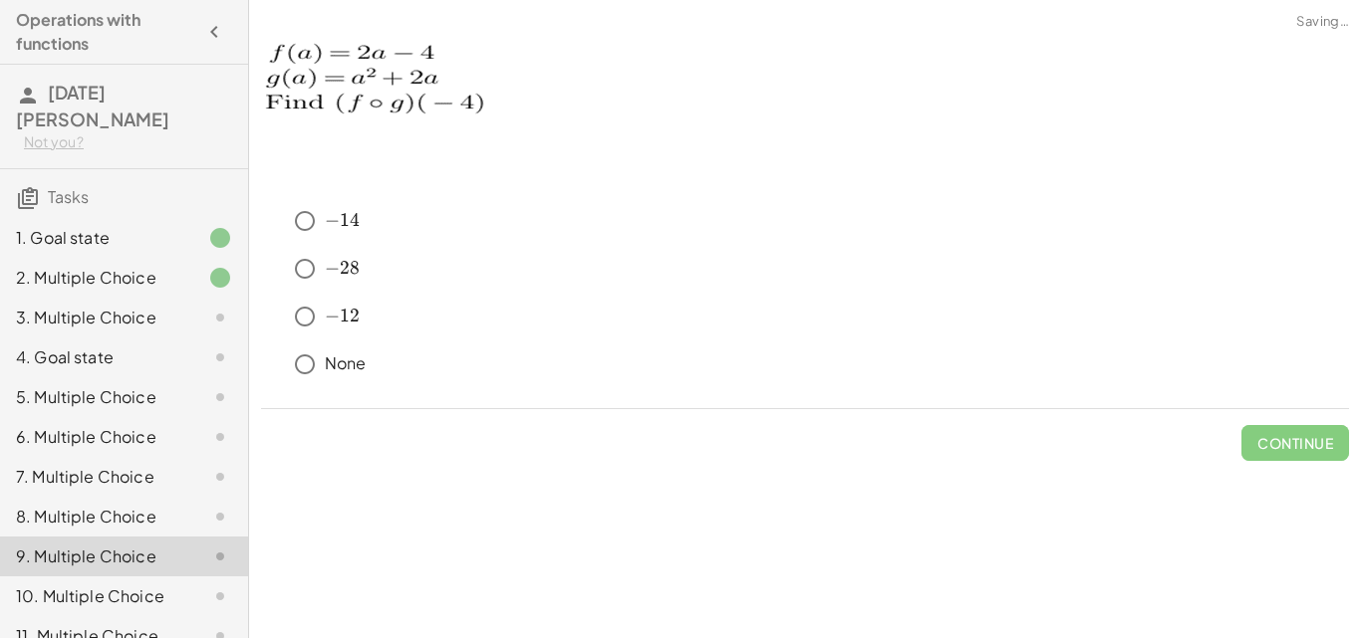
click at [153, 585] on div "10. Multiple Choice" at bounding box center [96, 597] width 160 height 24
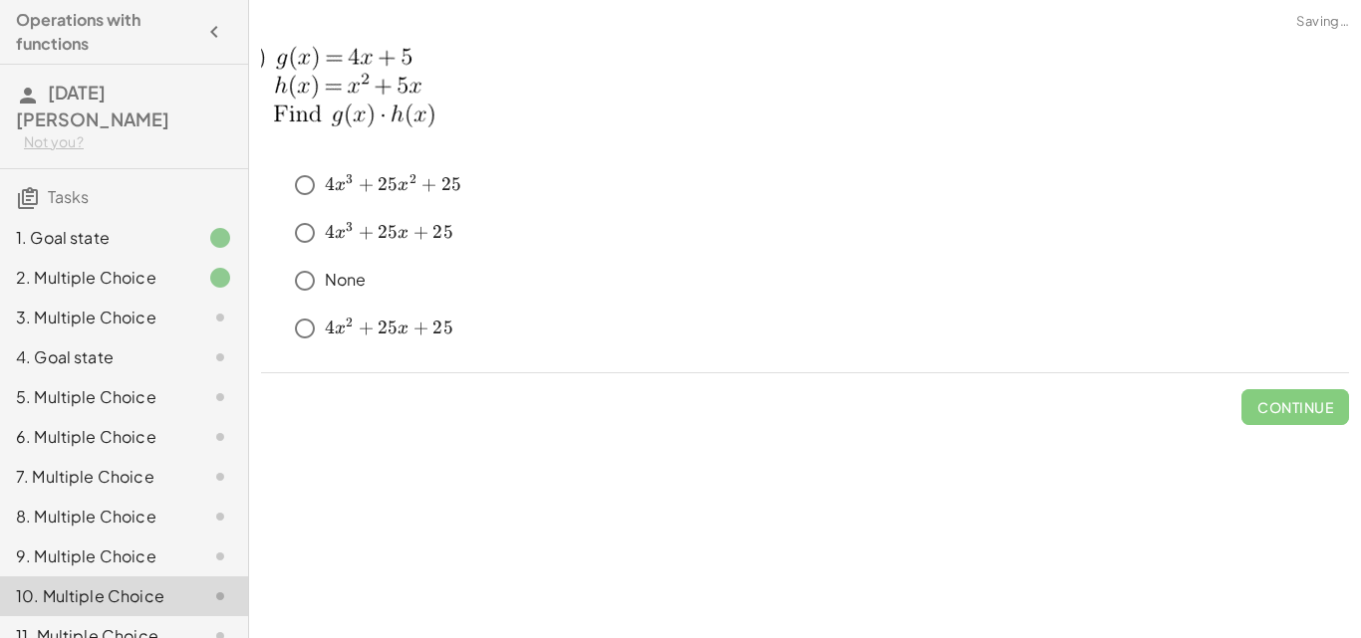
click at [153, 624] on div "11. Multiple Choice" at bounding box center [96, 636] width 160 height 24
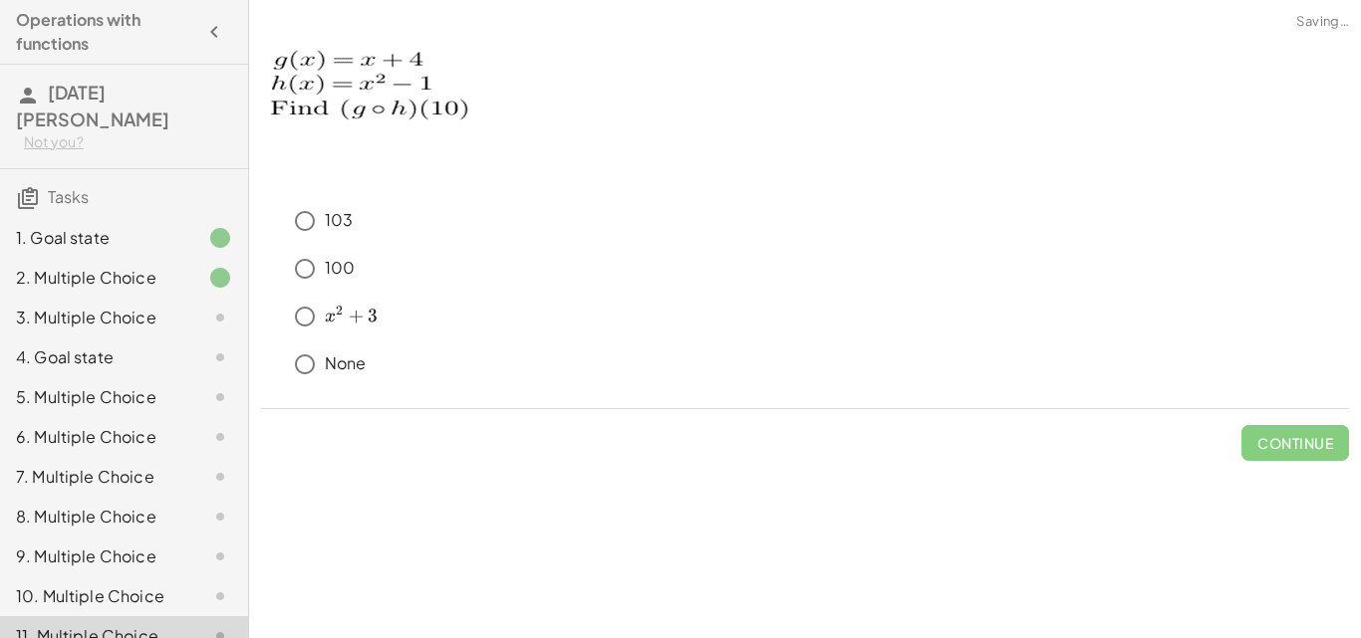
click at [145, 306] on div "3. Multiple Choice" at bounding box center [96, 318] width 160 height 24
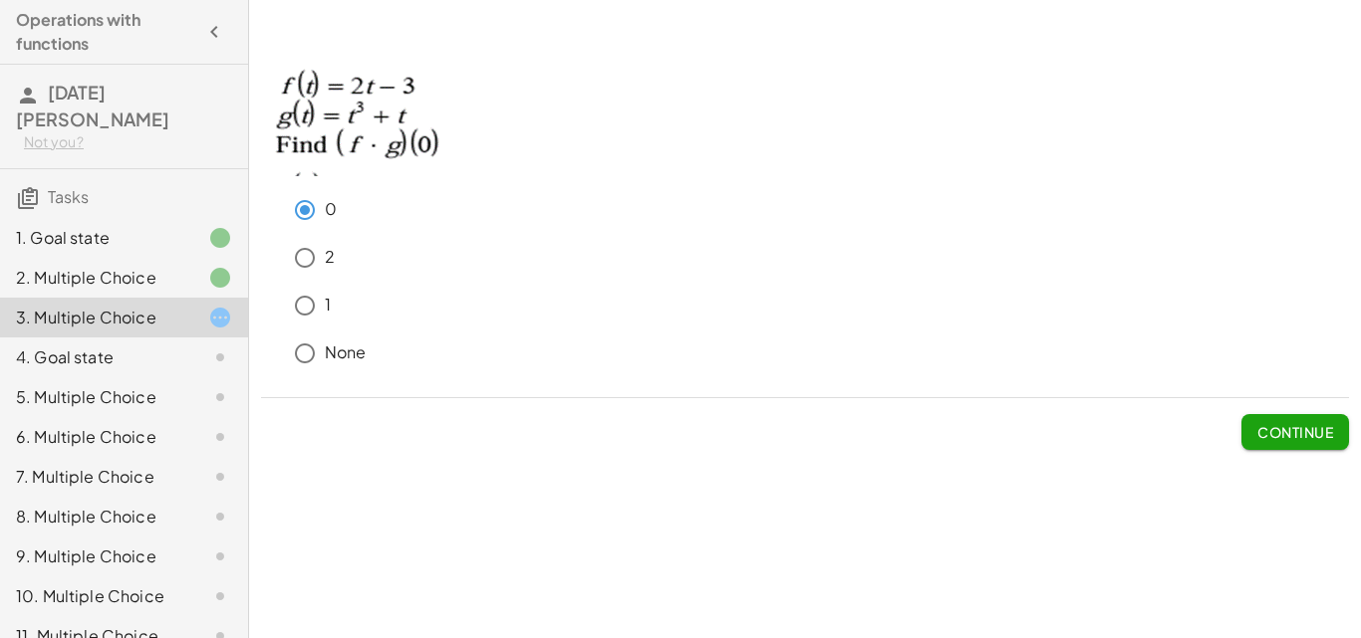
click at [1275, 433] on span "Continue" at bounding box center [1295, 432] width 76 height 18
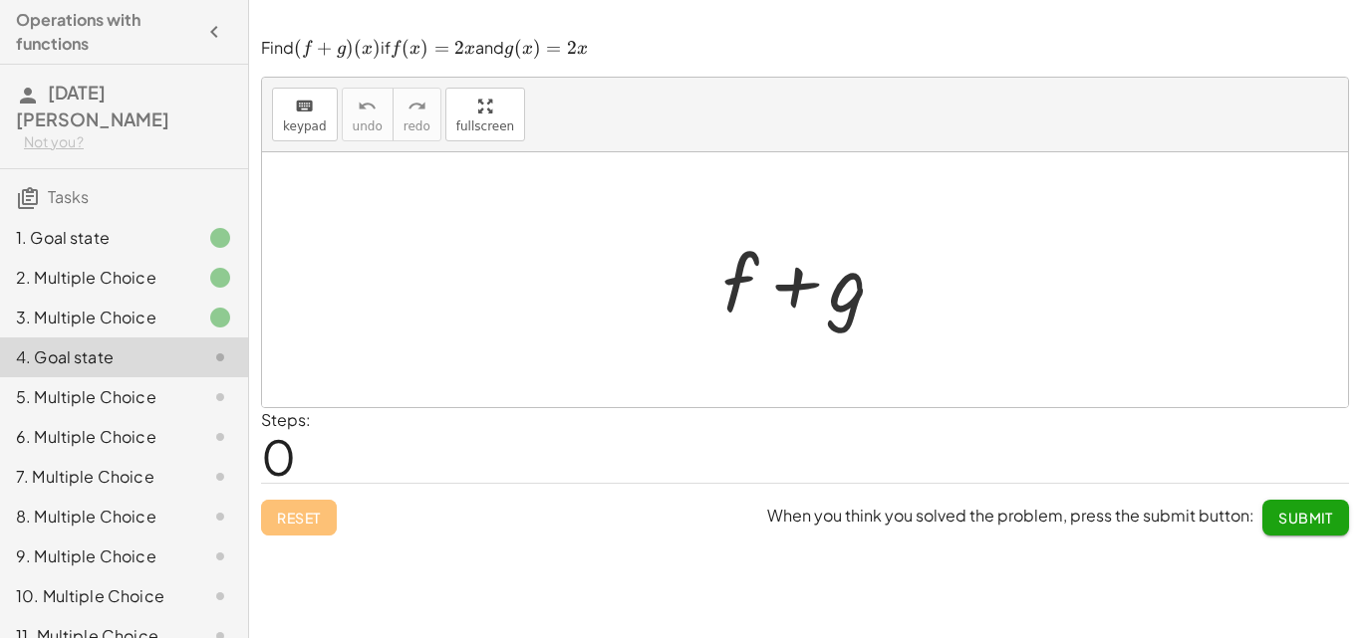
click at [740, 290] on div at bounding box center [812, 280] width 201 height 103
click at [800, 298] on div at bounding box center [812, 280] width 201 height 103
click at [296, 125] on span "keypad" at bounding box center [305, 127] width 44 height 14
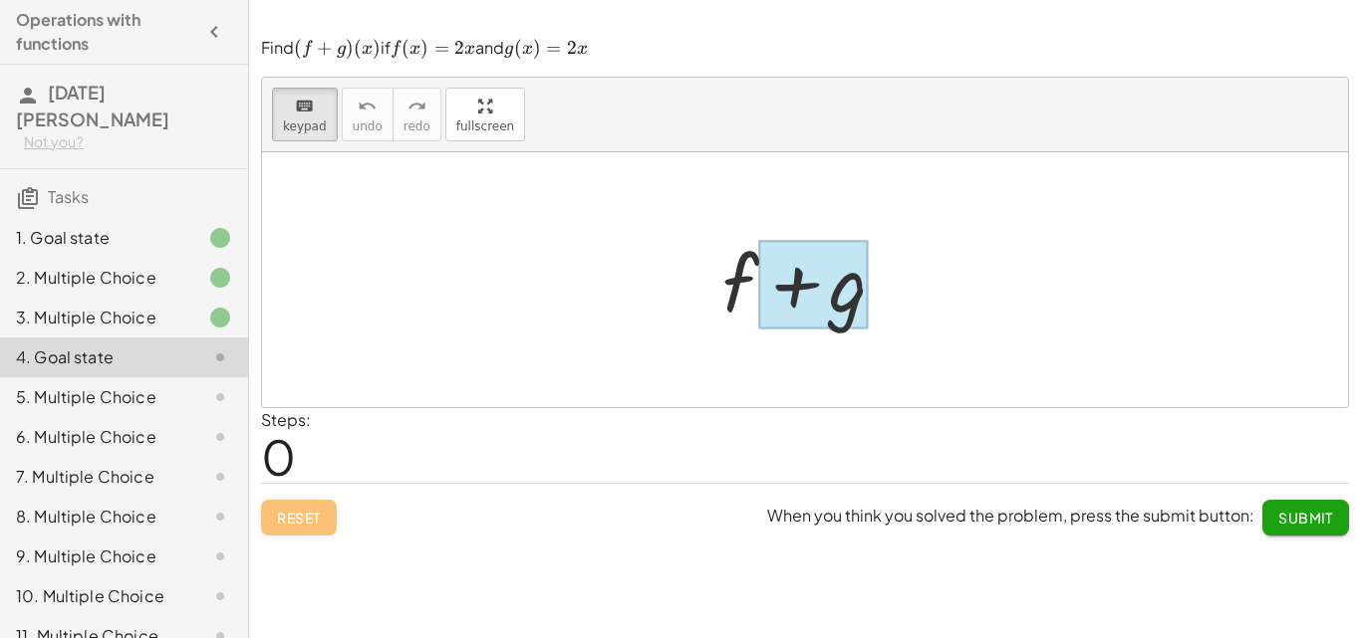
click at [790, 291] on div at bounding box center [813, 284] width 111 height 89
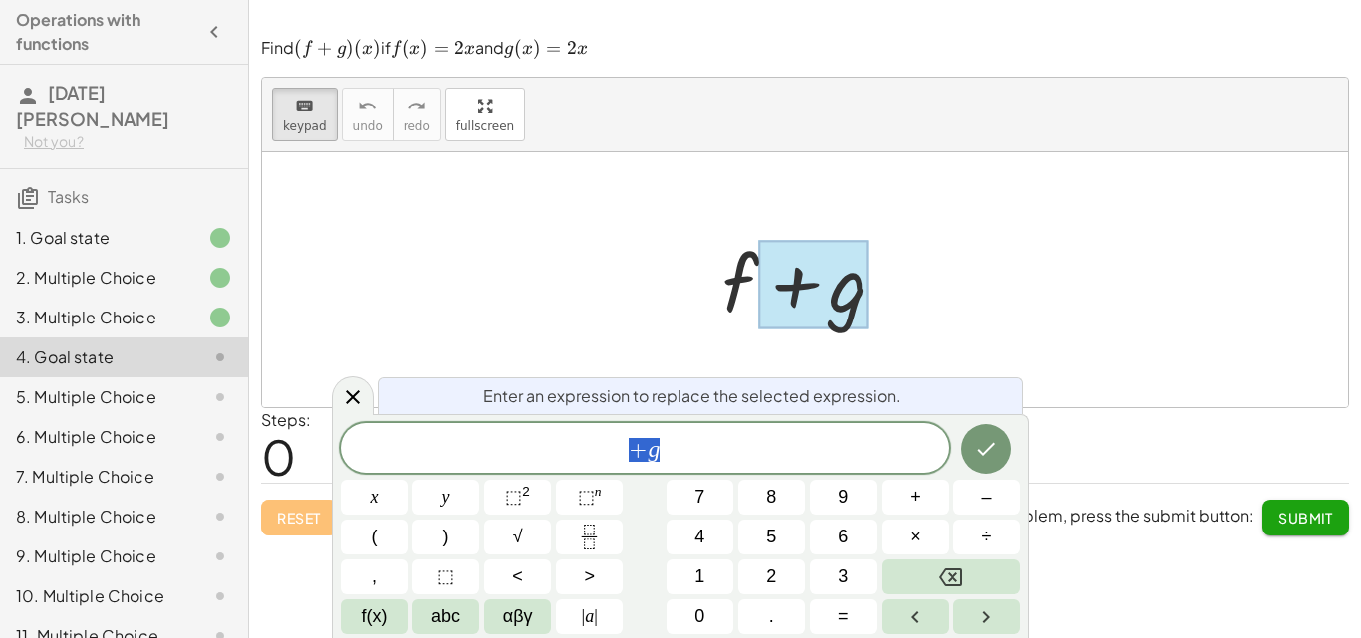
click at [741, 303] on div at bounding box center [812, 280] width 201 height 103
drag, startPoint x: 726, startPoint y: 437, endPoint x: 594, endPoint y: 428, distance: 132.8
click at [594, 428] on div "** + g" at bounding box center [645, 448] width 608 height 50
click at [369, 491] on button "x" at bounding box center [374, 497] width 67 height 35
click at [980, 442] on icon "Done" at bounding box center [986, 449] width 24 height 24
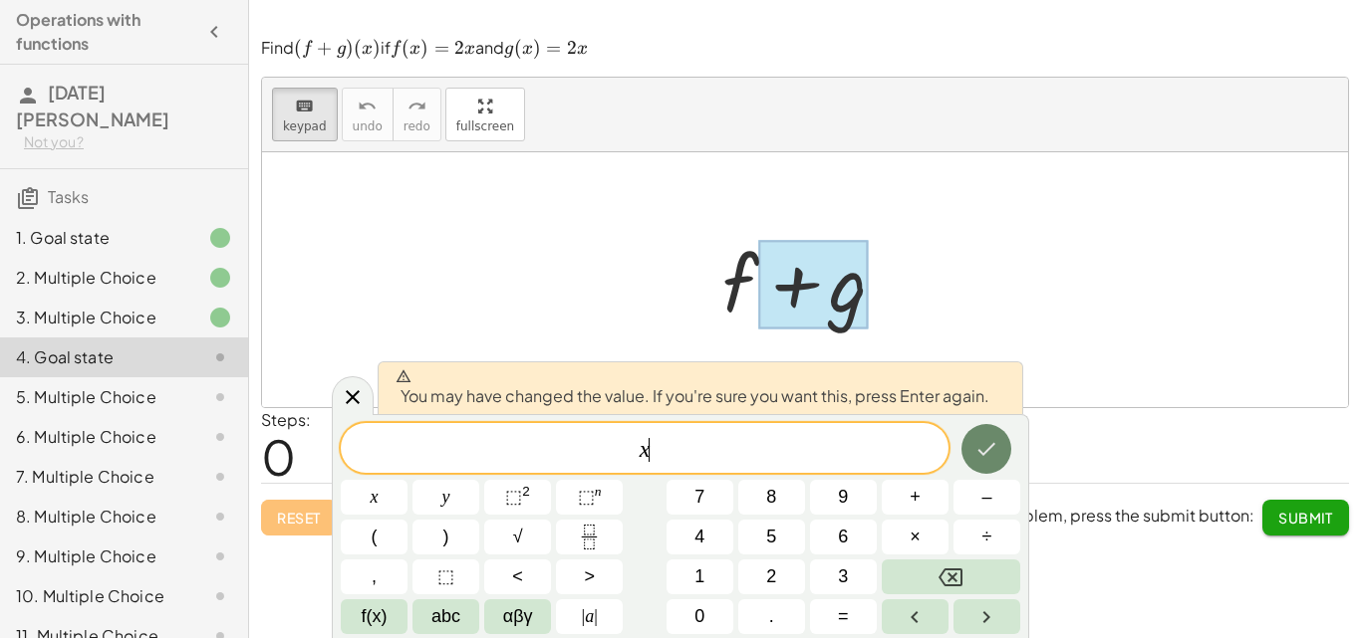
click at [980, 442] on icon "Done" at bounding box center [986, 449] width 24 height 24
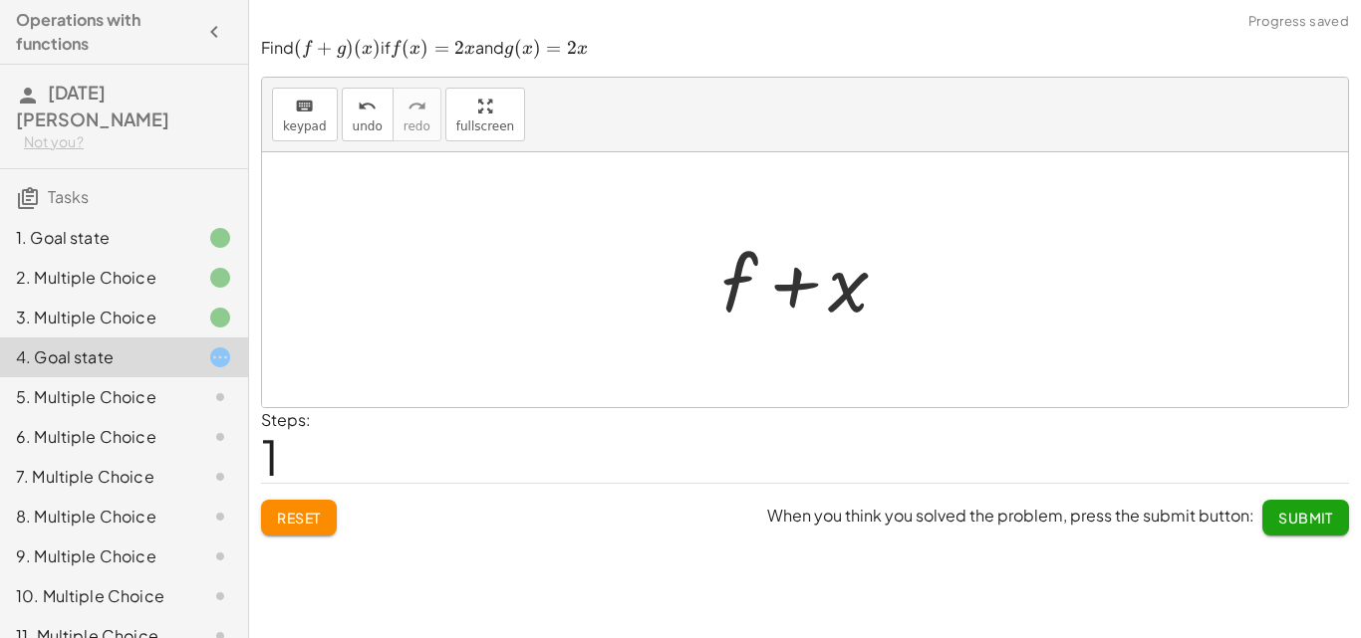
click at [791, 292] on div at bounding box center [812, 280] width 202 height 103
click at [757, 291] on div at bounding box center [812, 280] width 202 height 103
click at [749, 291] on div at bounding box center [812, 280] width 202 height 103
click at [287, 120] on span "keypad" at bounding box center [305, 127] width 44 height 14
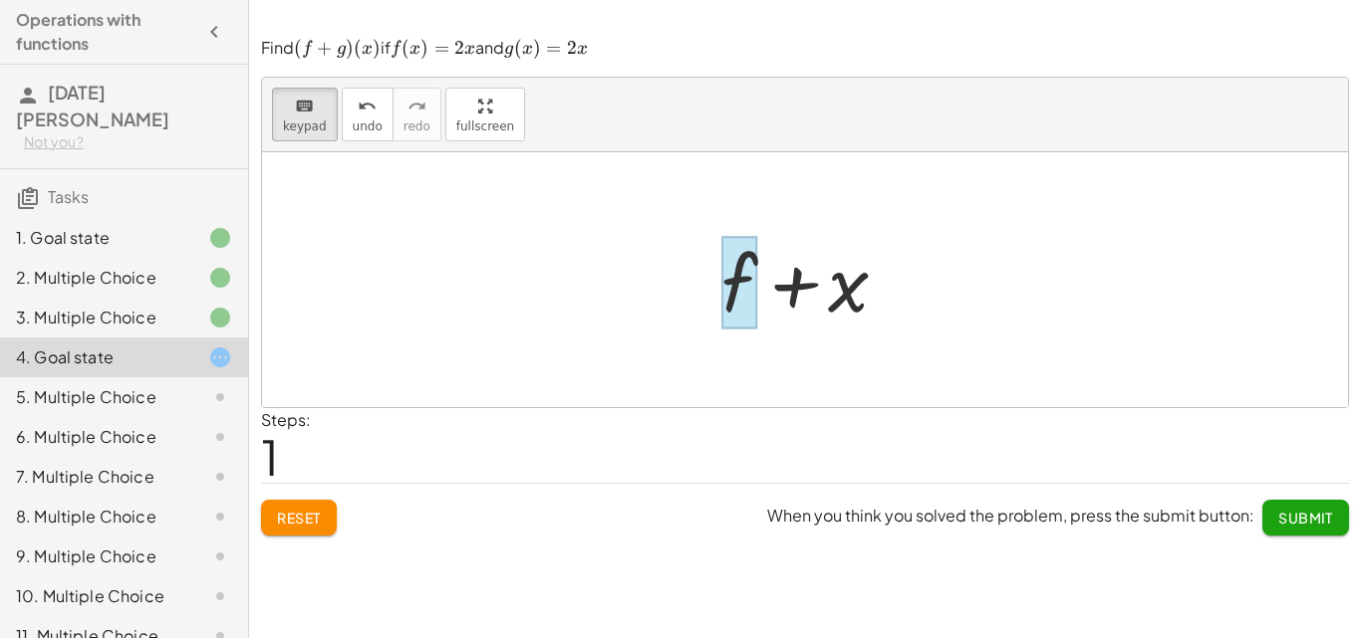
click at [751, 291] on div at bounding box center [739, 282] width 36 height 93
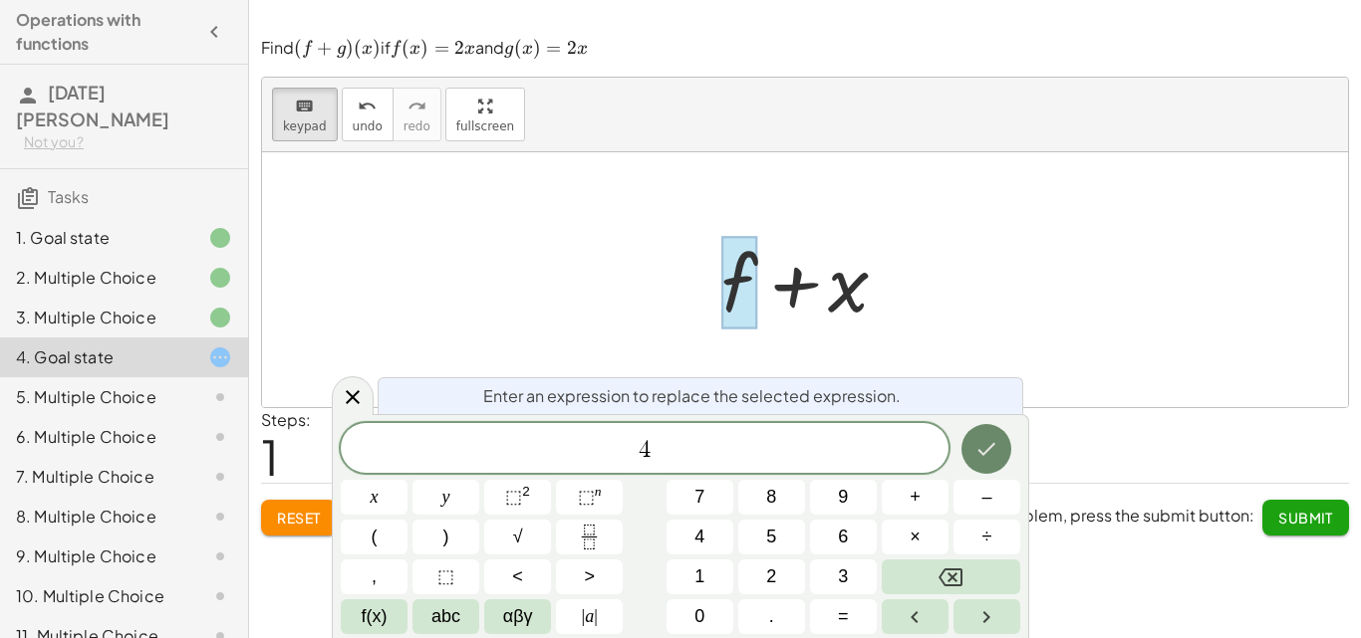
click at [985, 457] on icon "Done" at bounding box center [986, 449] width 24 height 24
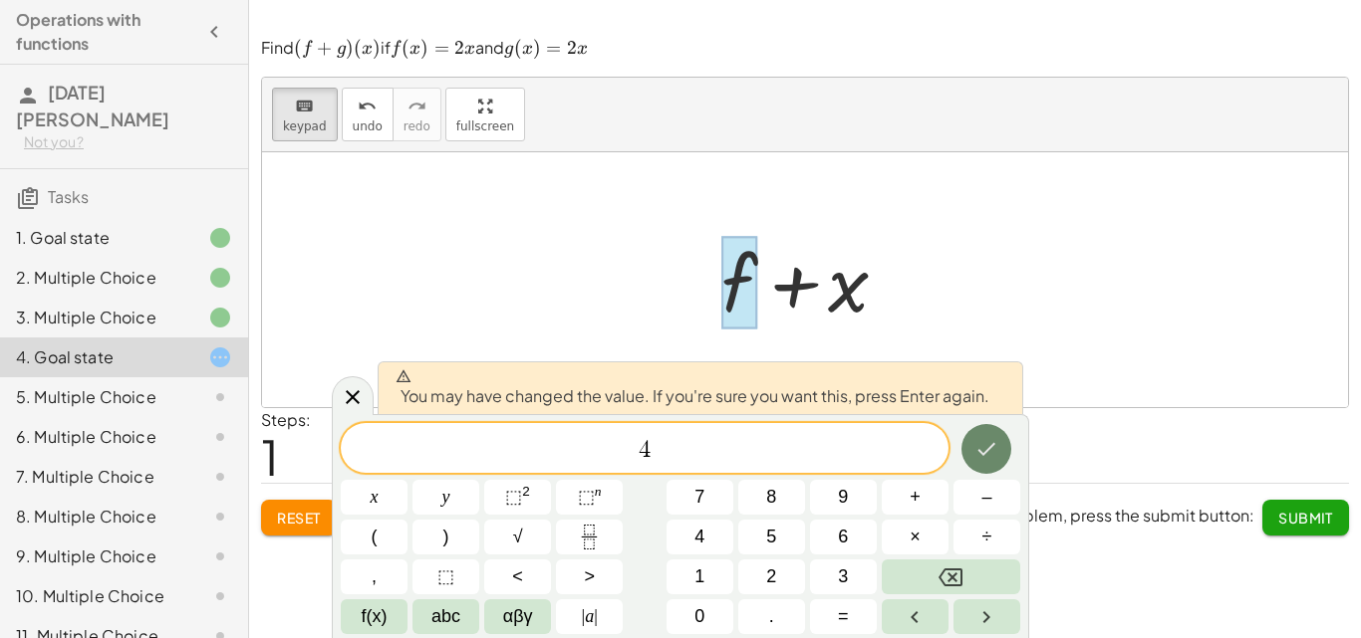
click at [985, 456] on icon "Done" at bounding box center [986, 449] width 24 height 24
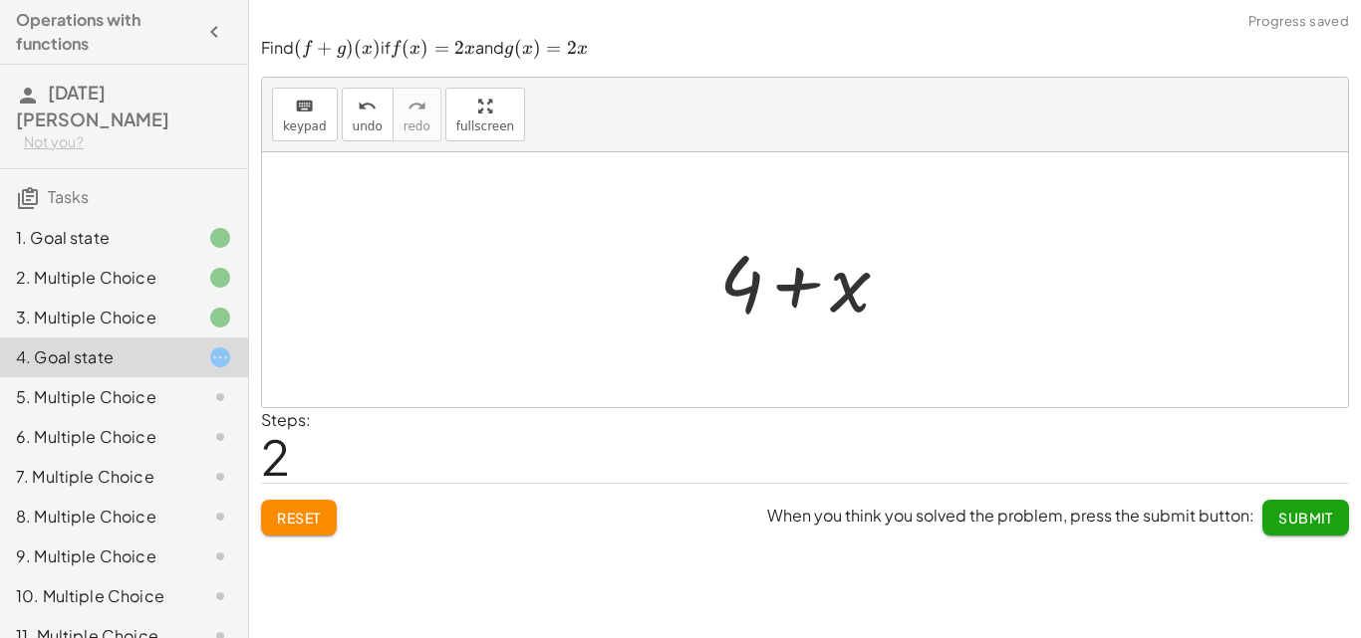
click at [831, 306] on div at bounding box center [812, 280] width 206 height 103
click at [327, 136] on button "keyboard keypad" at bounding box center [305, 115] width 66 height 54
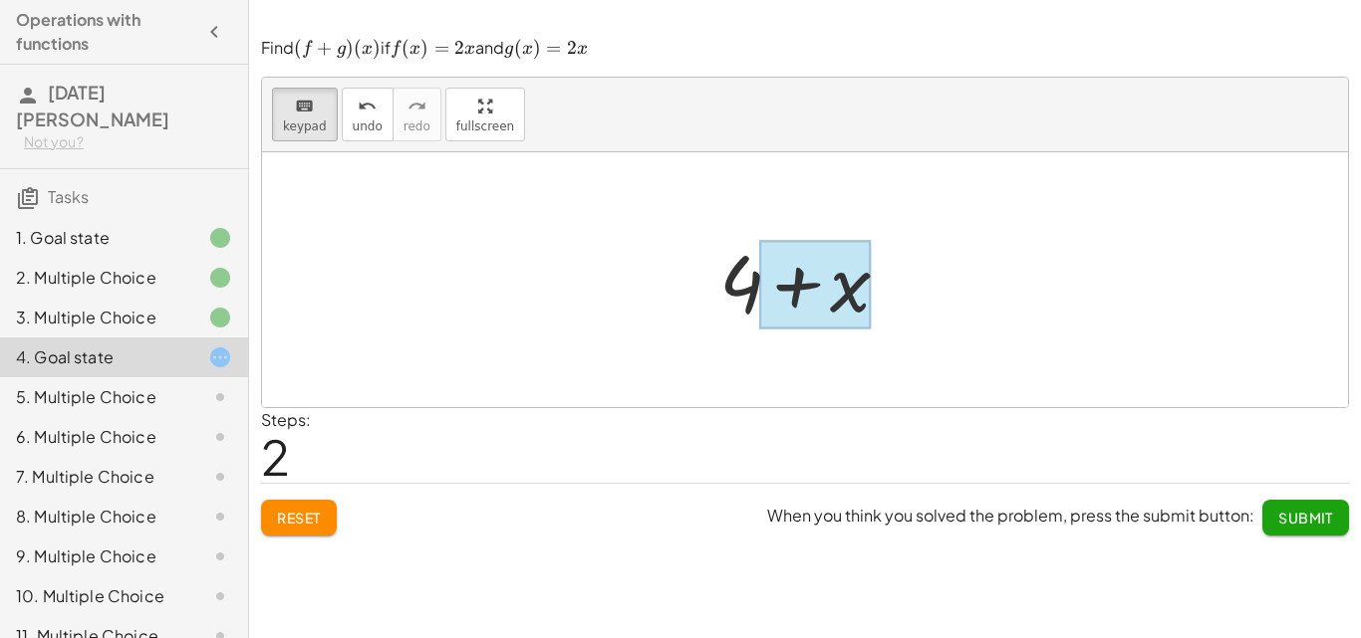
click at [780, 302] on div at bounding box center [815, 284] width 112 height 89
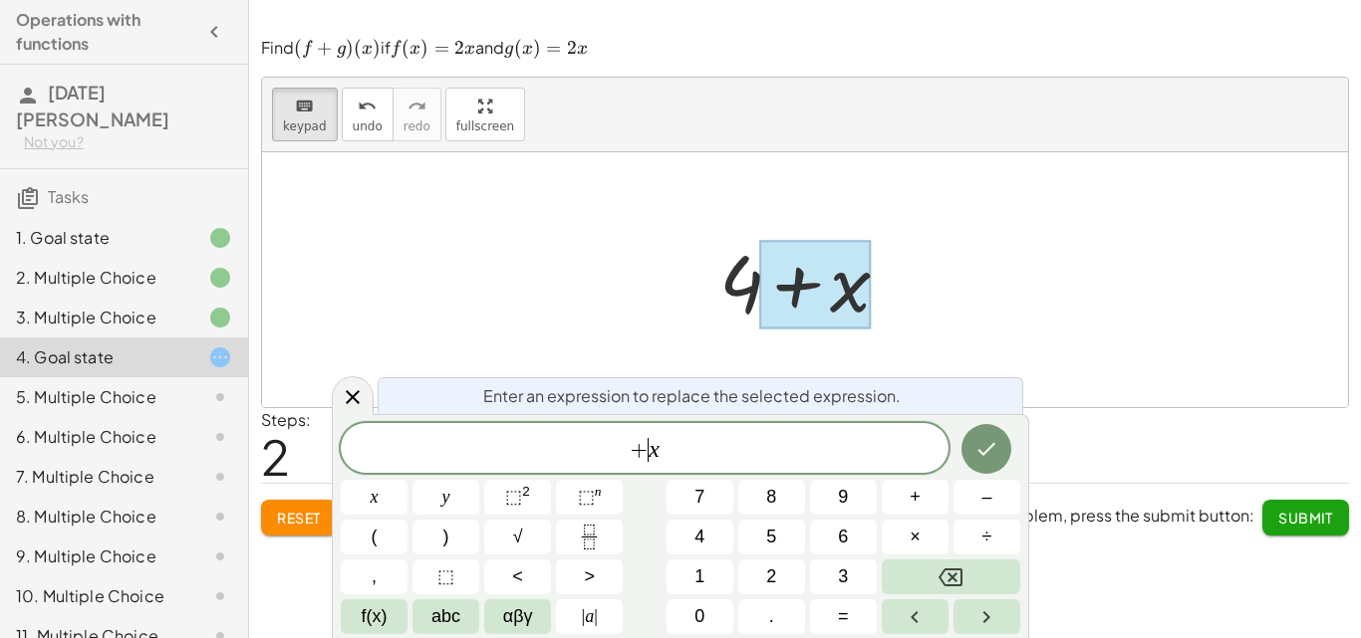
click at [649, 466] on div "+ ​ x" at bounding box center [645, 448] width 608 height 50
click at [998, 454] on icon "Done" at bounding box center [986, 449] width 24 height 24
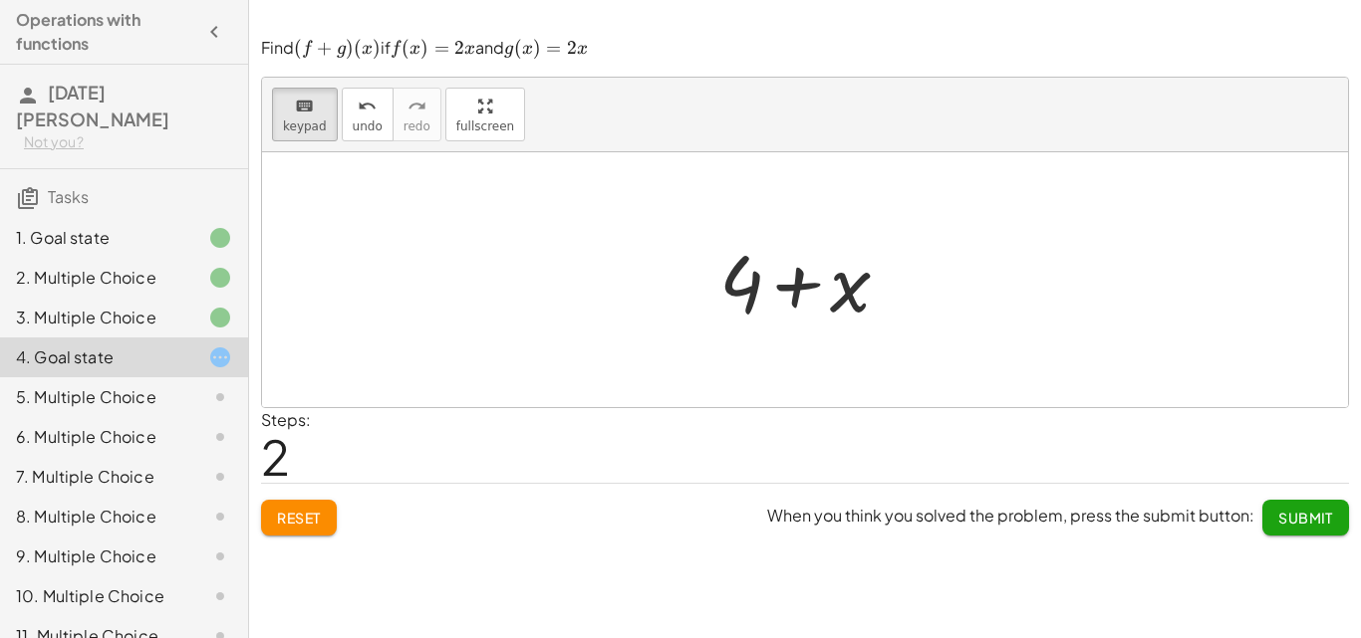
click at [991, 314] on div at bounding box center [805, 279] width 1086 height 255
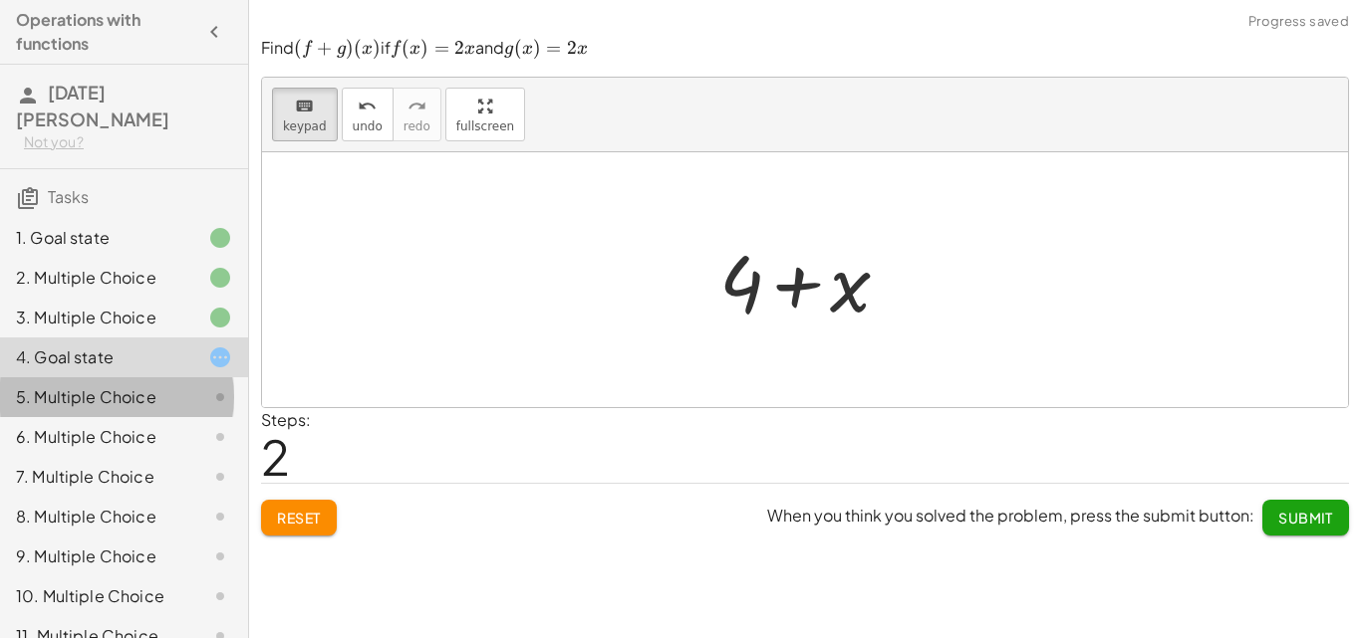
click at [129, 385] on div "5. Multiple Choice" at bounding box center [96, 397] width 160 height 24
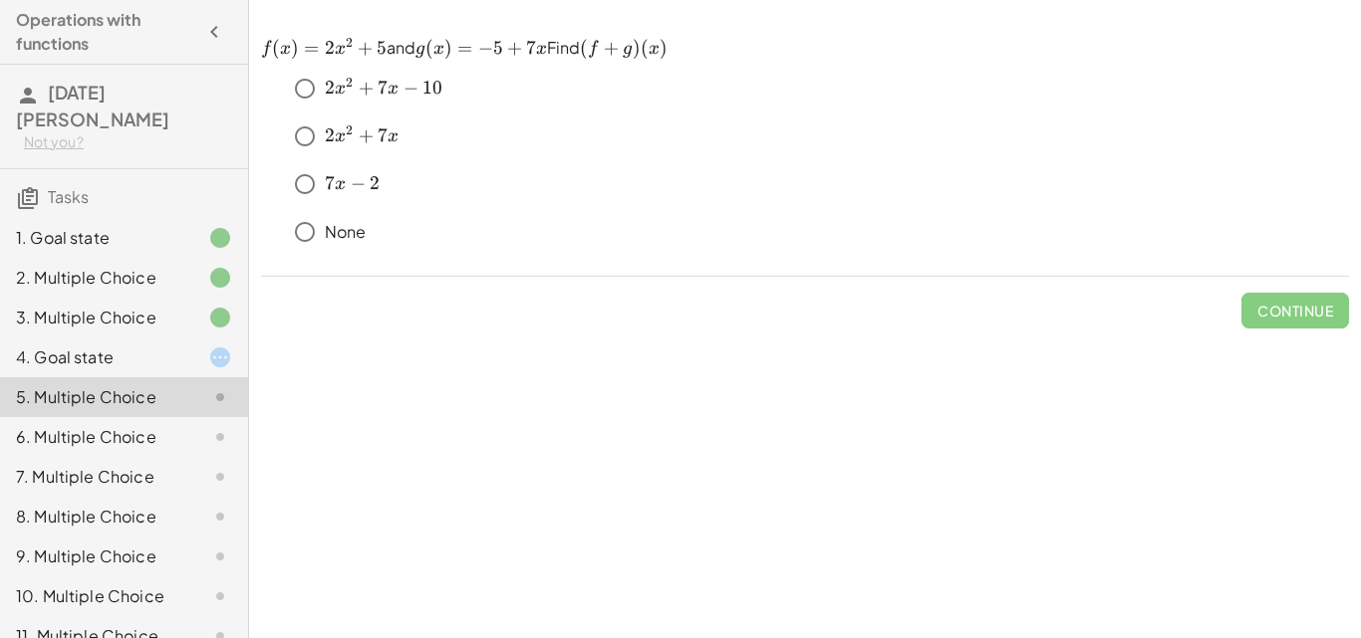
click at [58, 417] on div "4. Goal state" at bounding box center [124, 437] width 248 height 40
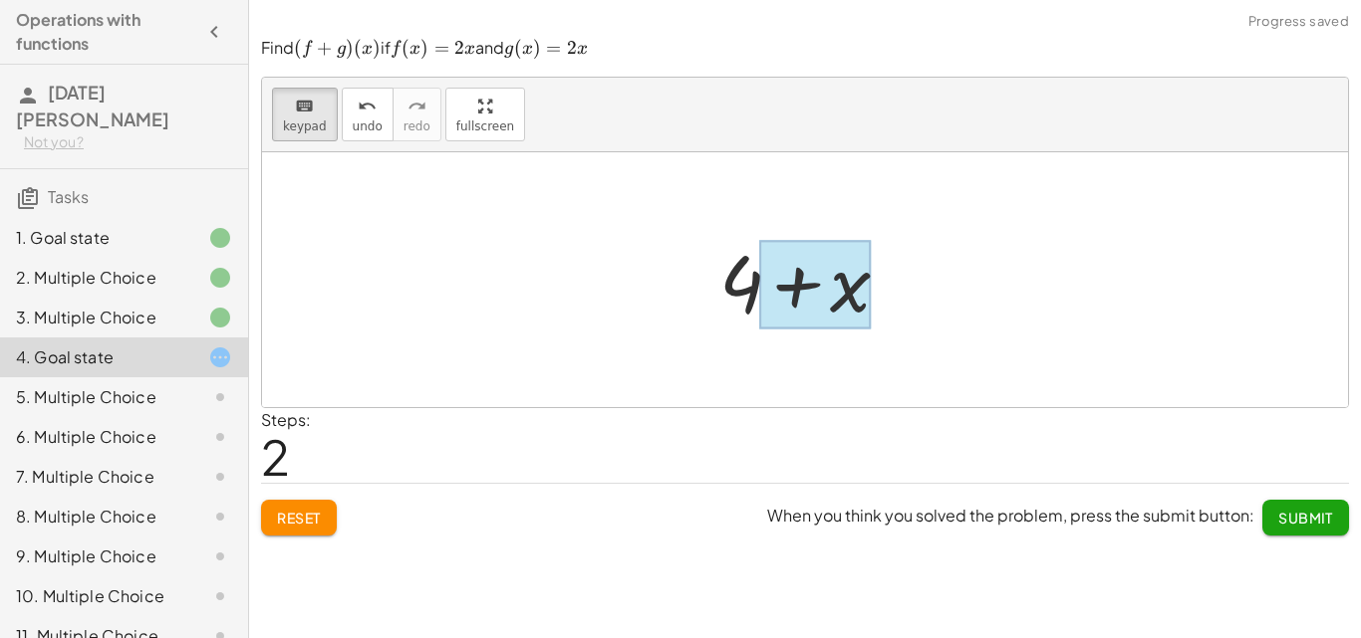
click at [798, 271] on div at bounding box center [815, 284] width 112 height 89
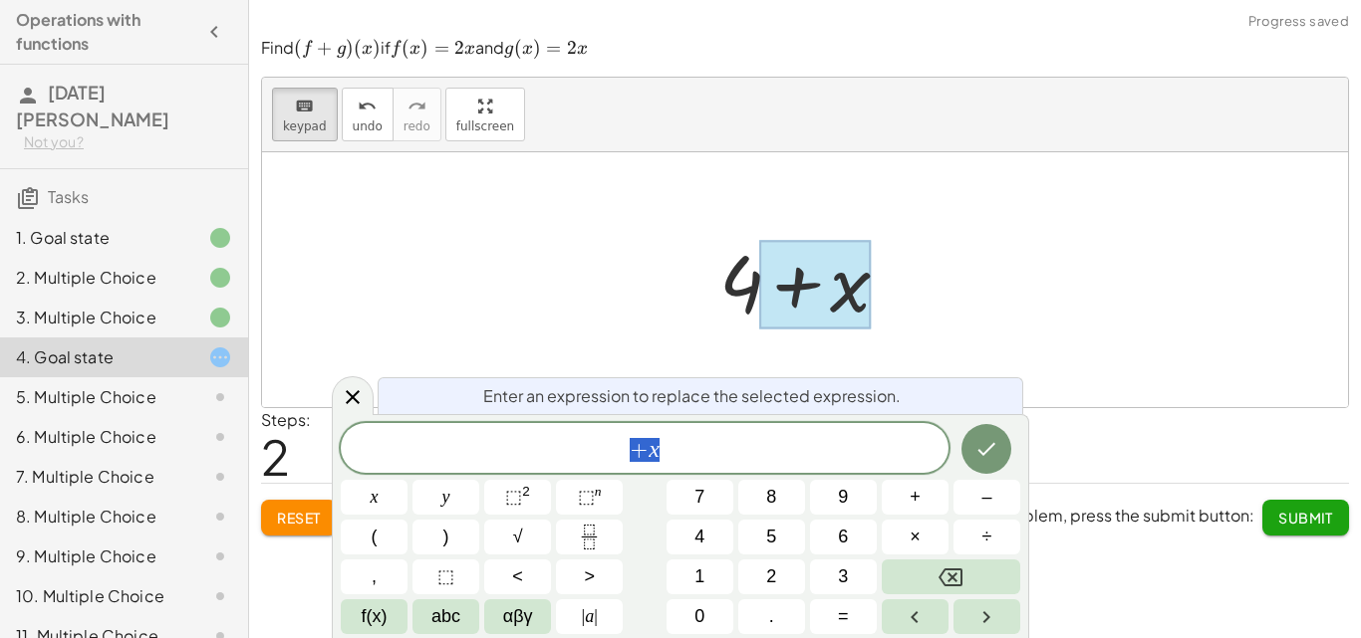
click at [783, 275] on div at bounding box center [815, 284] width 112 height 89
click at [744, 289] on div at bounding box center [812, 280] width 206 height 103
click at [755, 220] on div at bounding box center [805, 279] width 1086 height 255
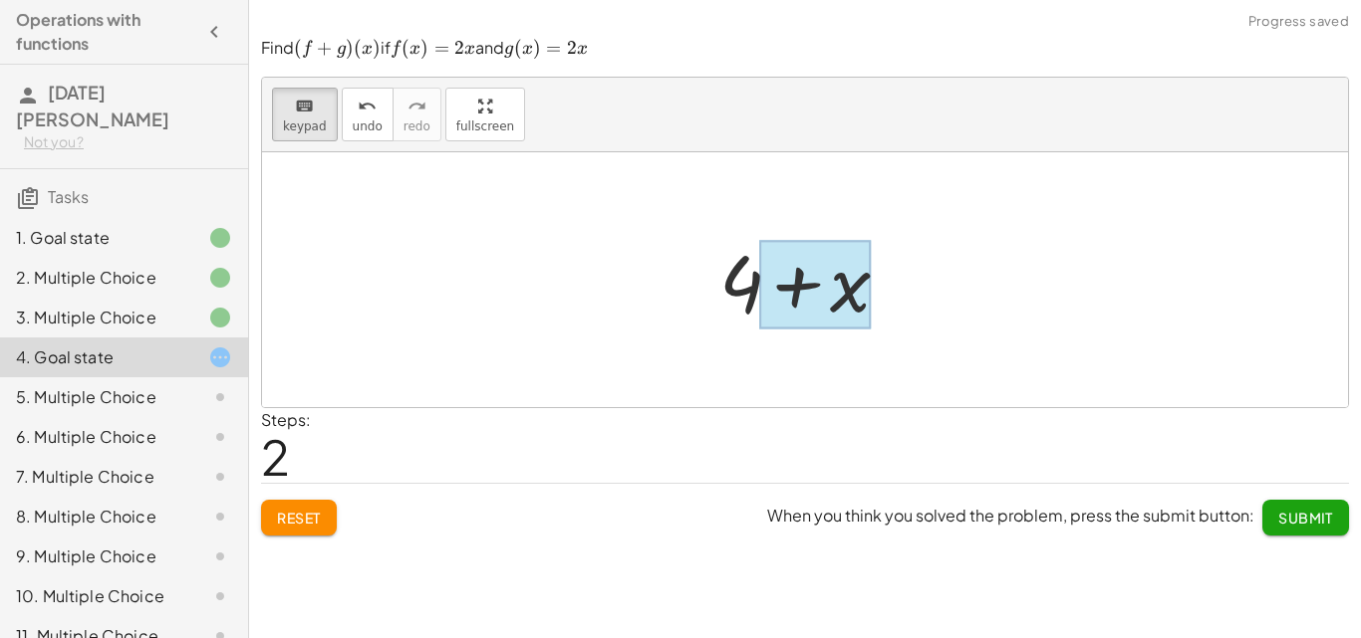
click at [780, 300] on div at bounding box center [815, 284] width 112 height 89
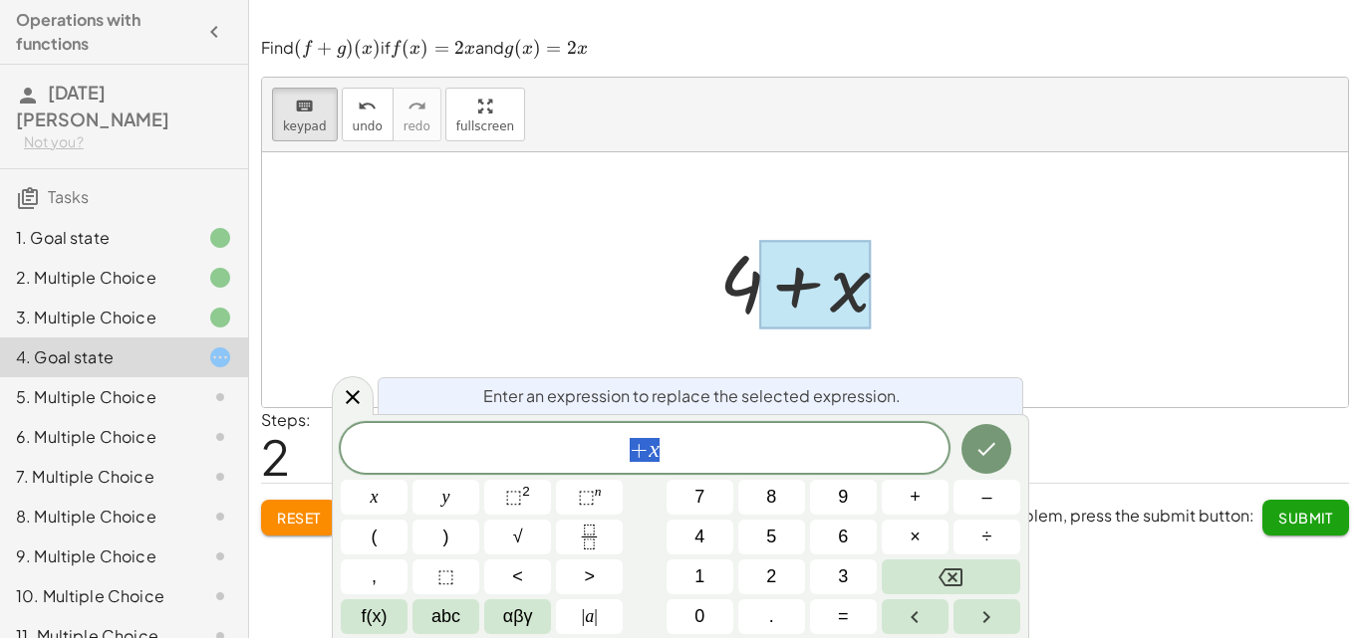
click at [660, 460] on span "+ x" at bounding box center [645, 450] width 608 height 28
click at [650, 460] on var "x" at bounding box center [653, 449] width 11 height 26
click at [983, 456] on icon "Done" at bounding box center [986, 449] width 24 height 24
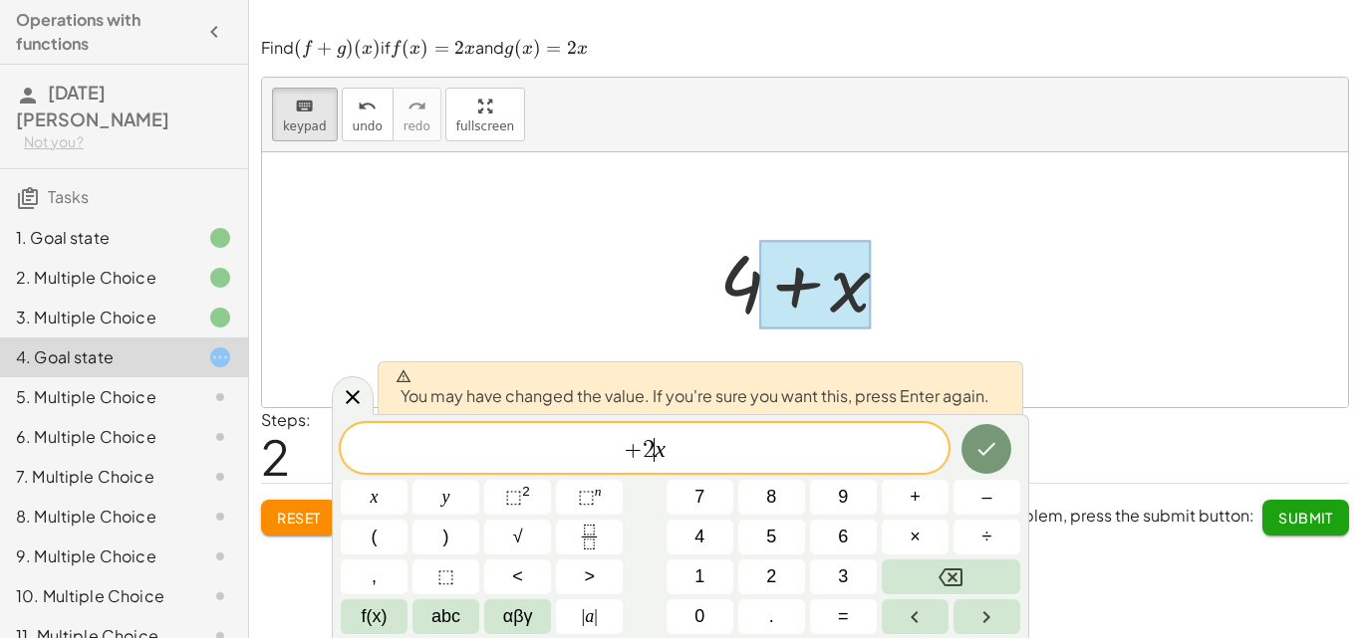
click at [983, 446] on icon "Done" at bounding box center [986, 449] width 24 height 24
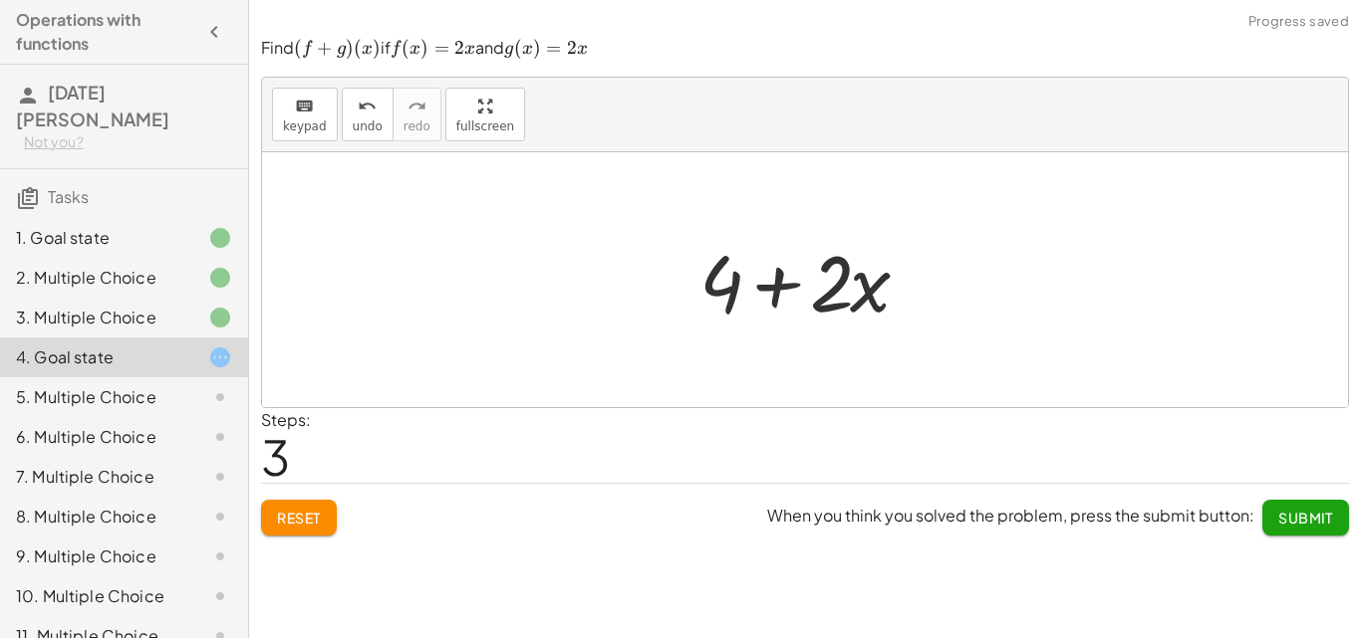
click at [716, 307] on div at bounding box center [812, 280] width 246 height 103
click at [723, 298] on div at bounding box center [812, 280] width 246 height 103
click at [320, 121] on span "keypad" at bounding box center [305, 127] width 44 height 14
click at [730, 303] on div at bounding box center [719, 282] width 40 height 93
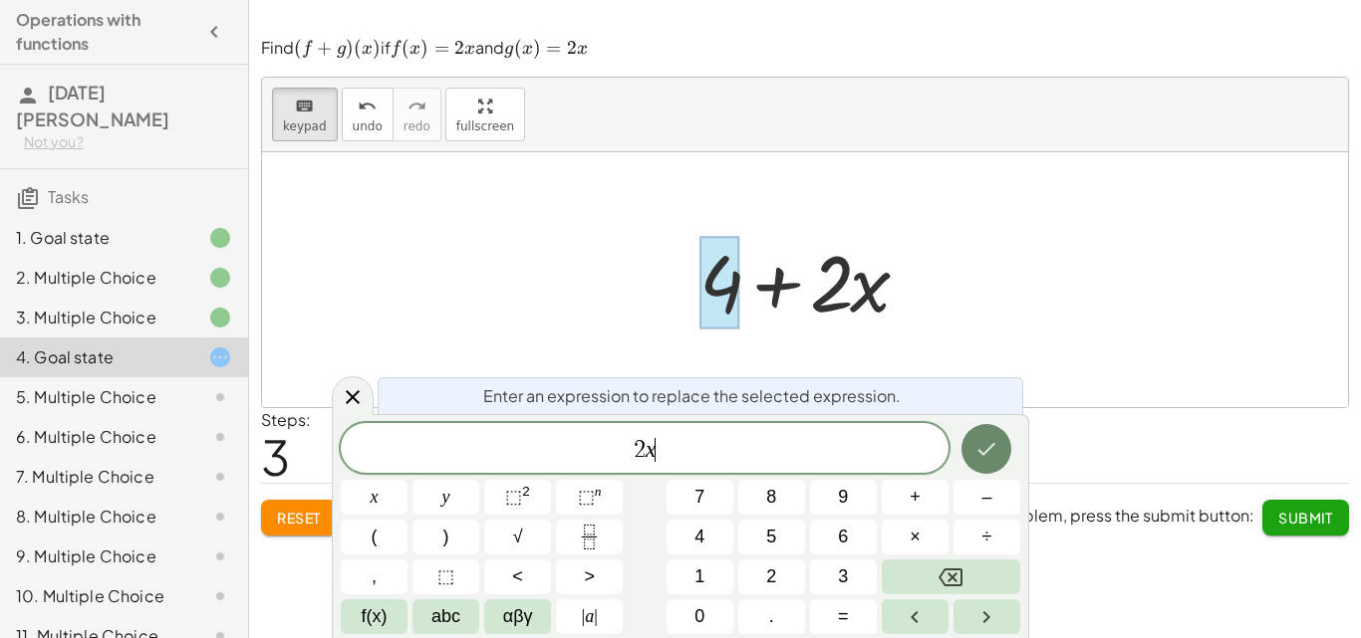
click at [989, 443] on icon "Done" at bounding box center [986, 449] width 24 height 24
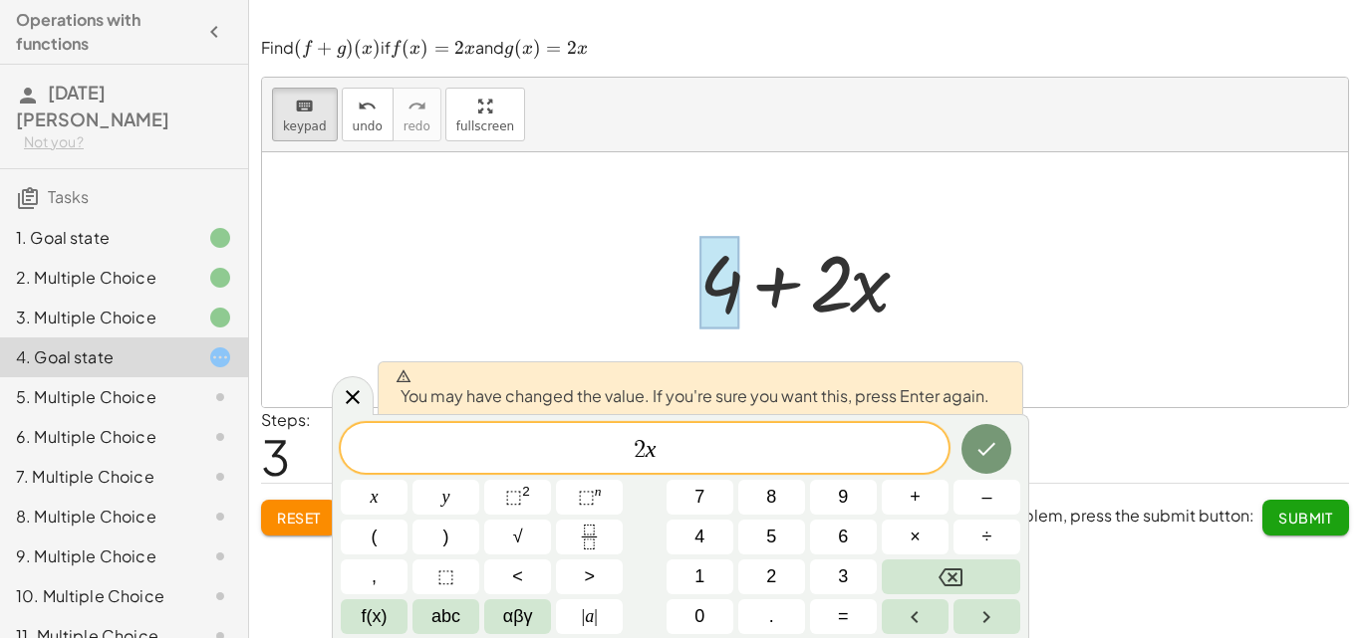
click at [984, 441] on icon "Done" at bounding box center [986, 449] width 24 height 24
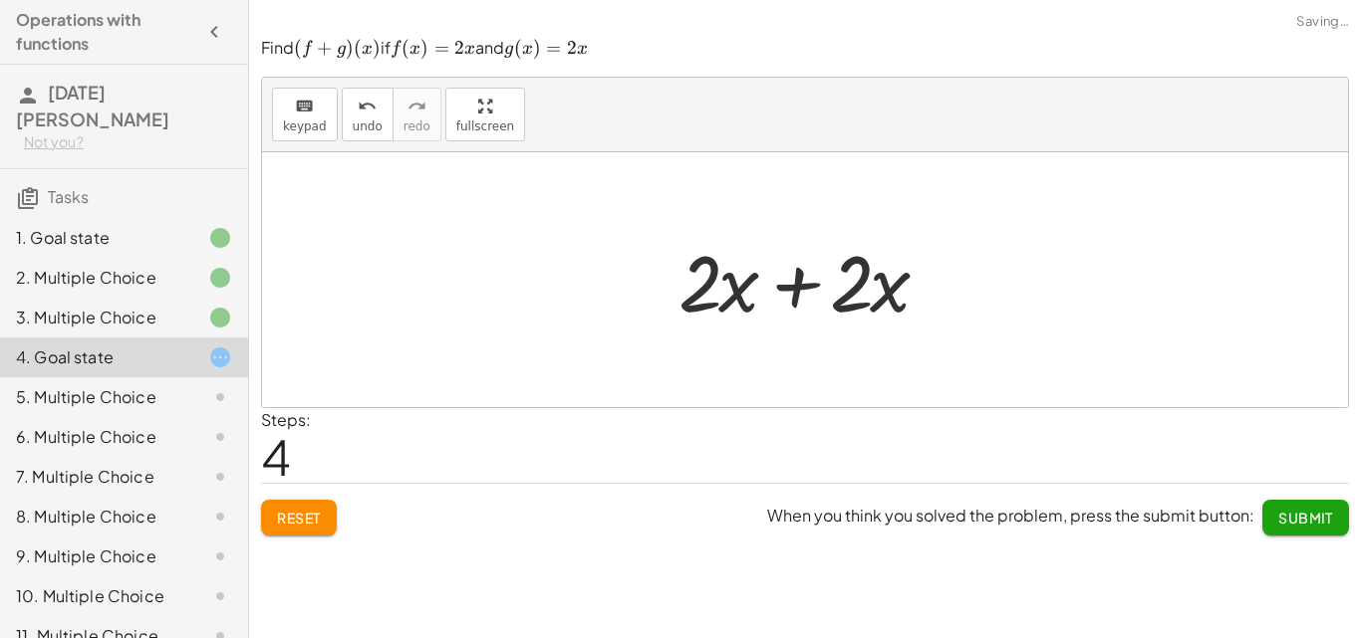
click at [771, 297] on div at bounding box center [811, 280] width 287 height 103
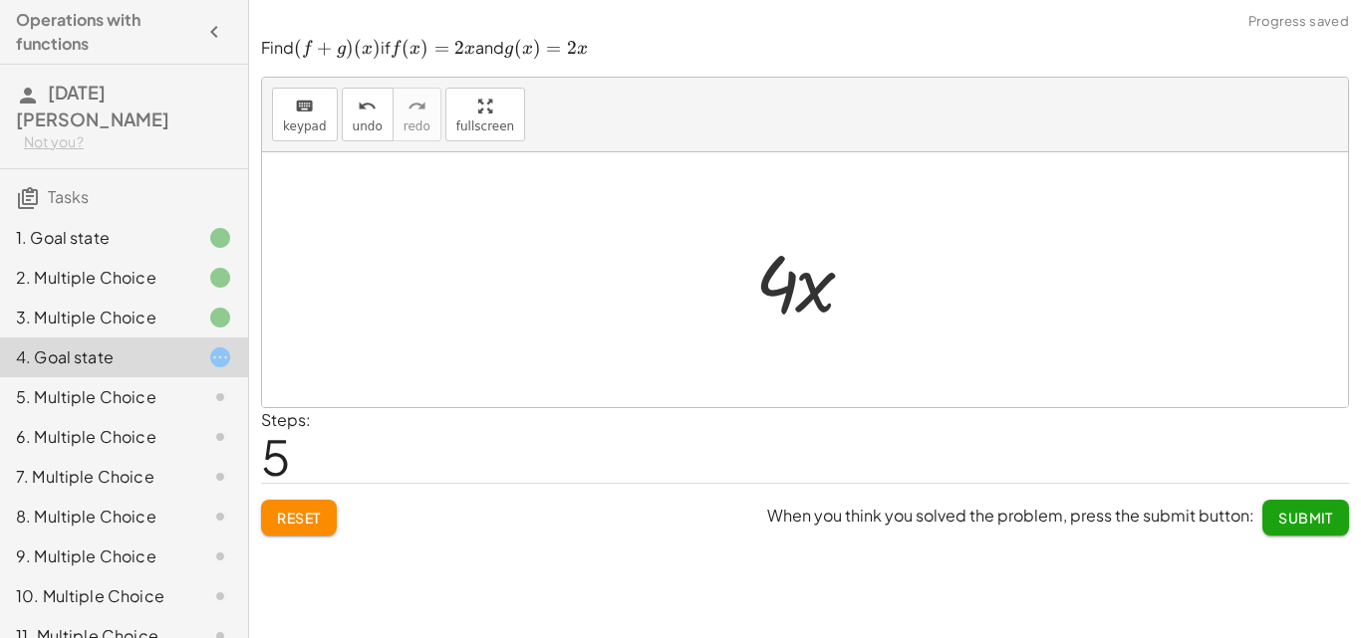
click at [1282, 518] on span "Submit" at bounding box center [1305, 518] width 55 height 18
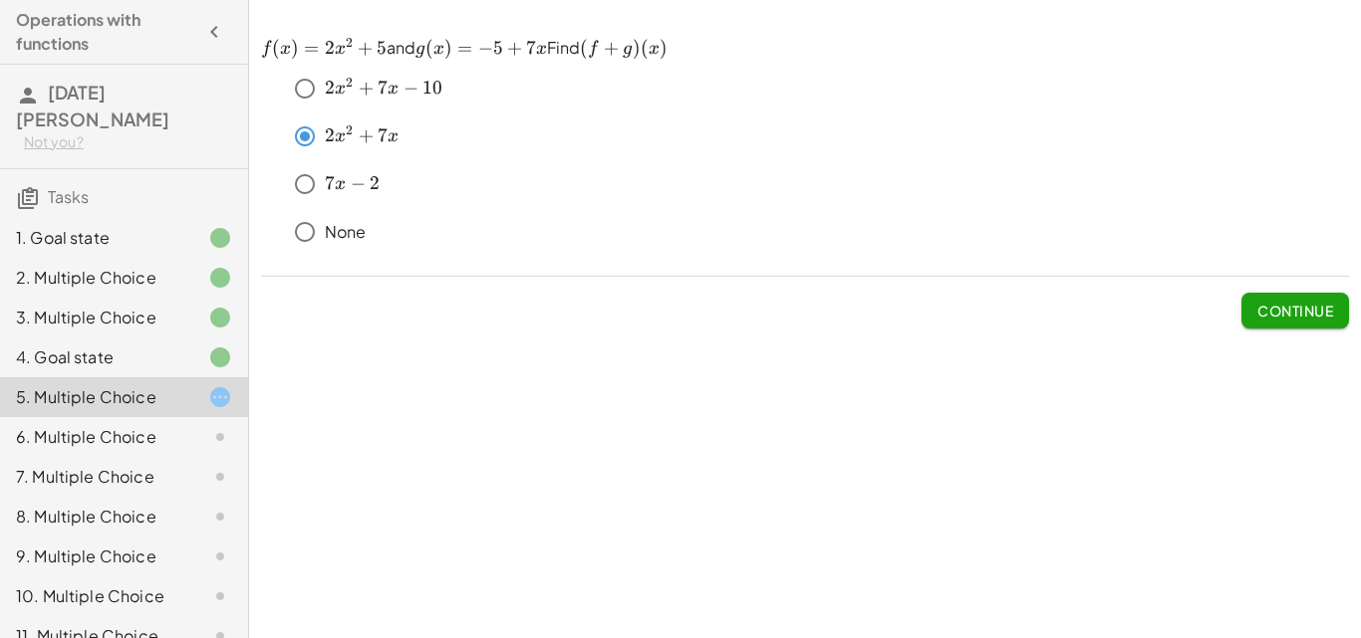
click at [1270, 305] on span "Continue" at bounding box center [1295, 311] width 76 height 18
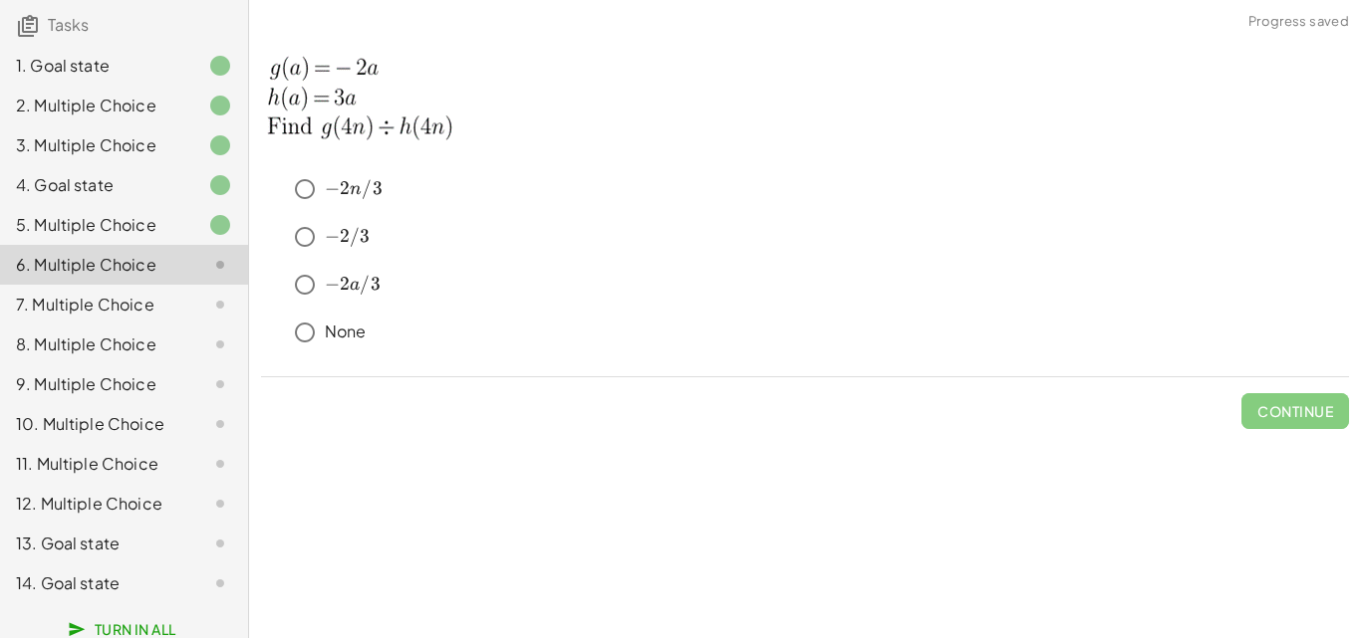
scroll to position [188, 0]
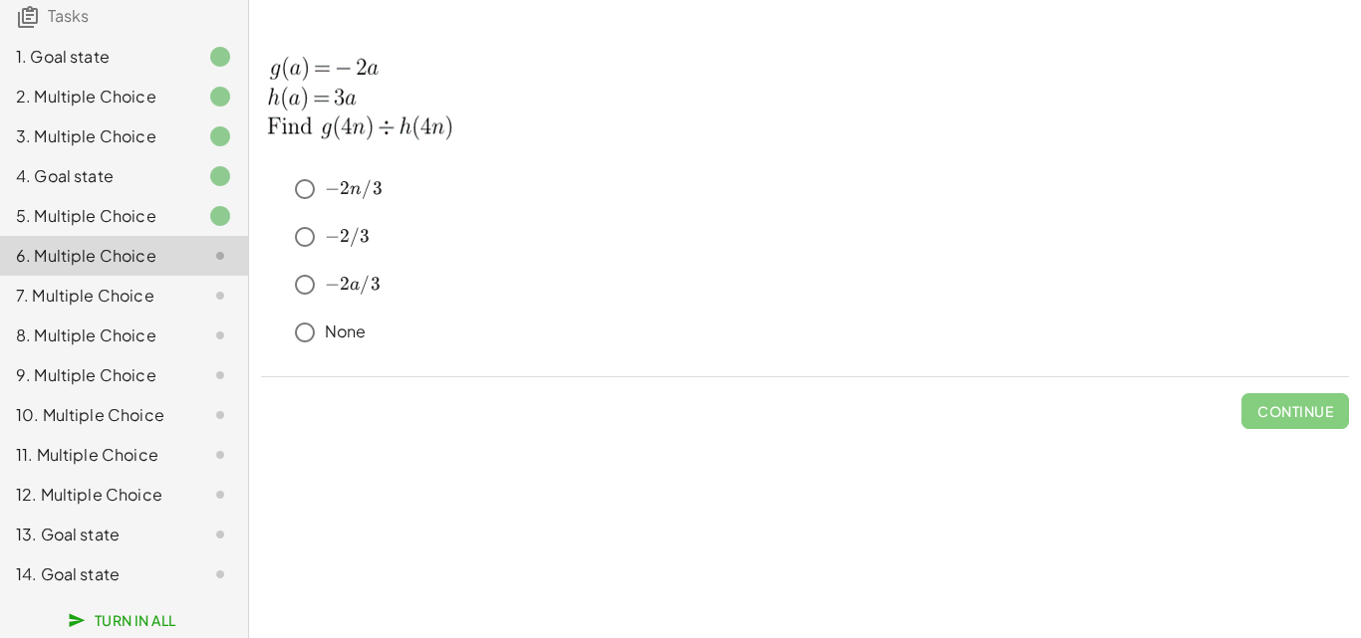
click at [221, 435] on div "9. Multiple Choice" at bounding box center [124, 455] width 248 height 40
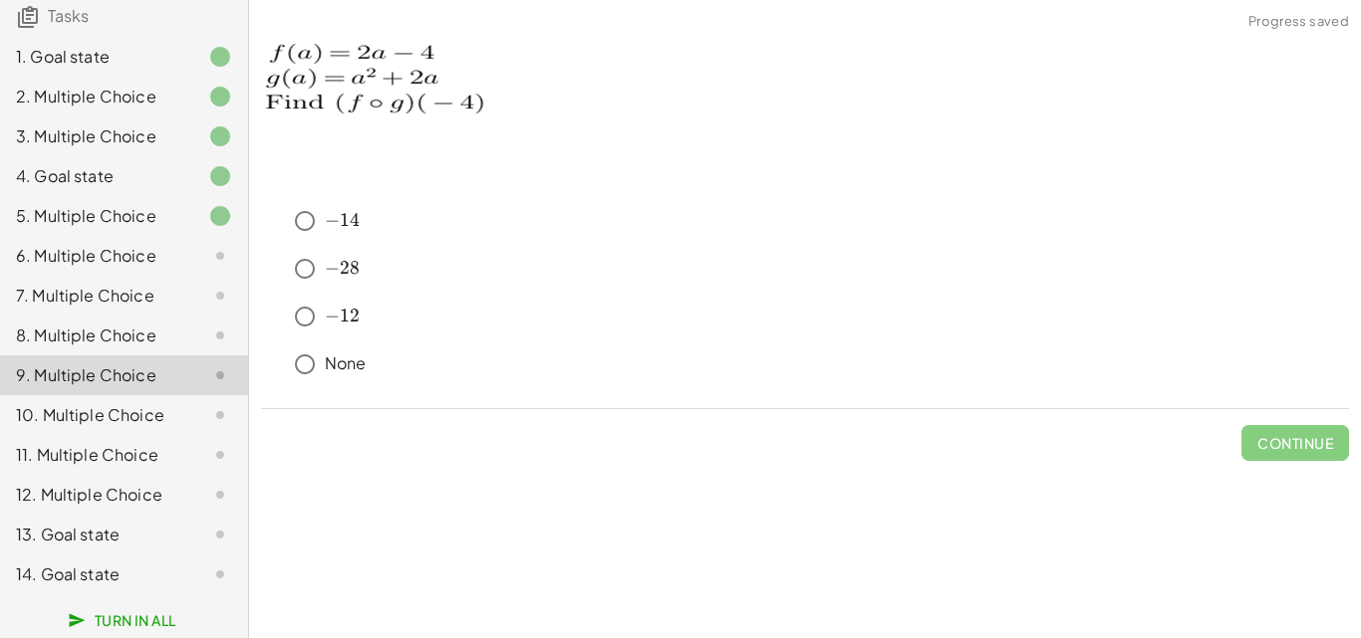
click at [126, 244] on div "6. Multiple Choice" at bounding box center [96, 256] width 160 height 24
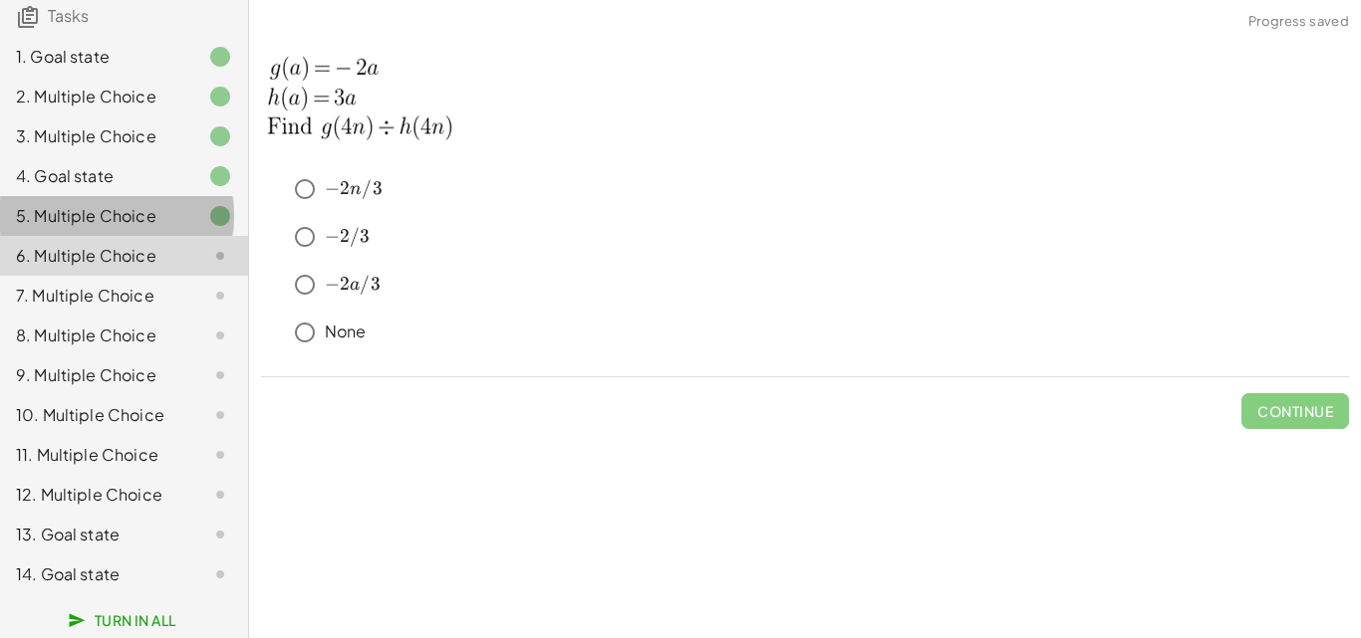
click at [147, 204] on div "5. Multiple Choice" at bounding box center [96, 216] width 160 height 24
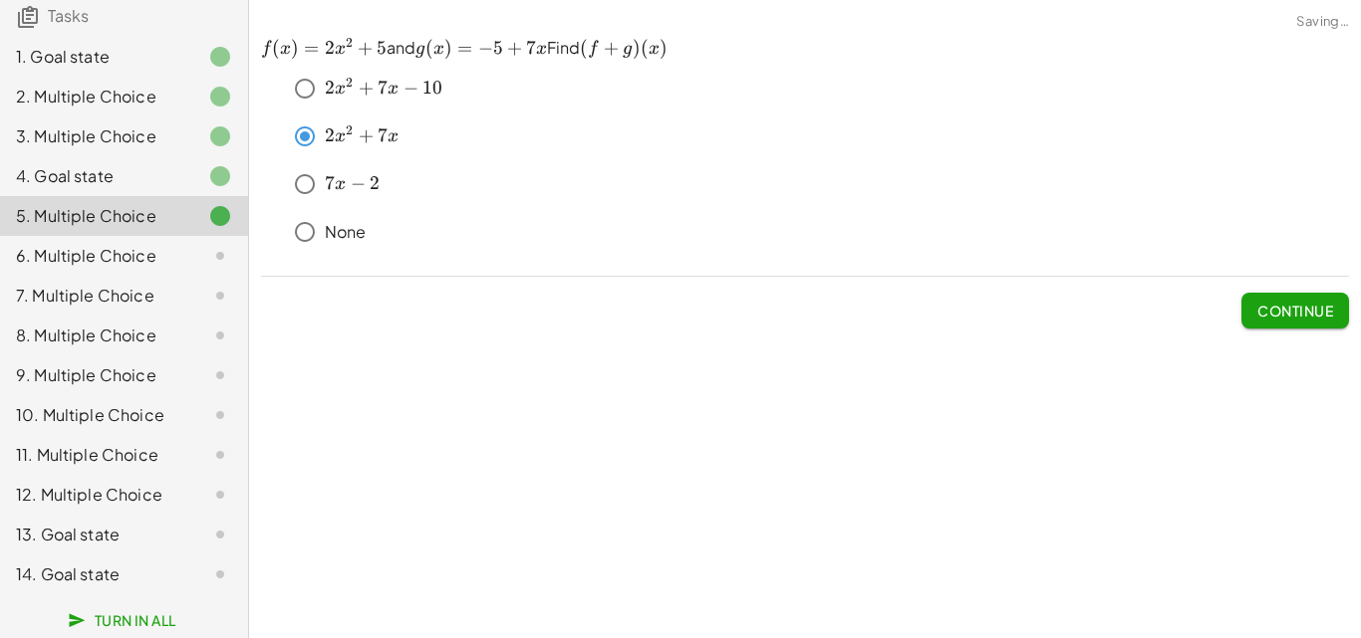
click at [140, 244] on div "6. Multiple Choice" at bounding box center [96, 256] width 160 height 24
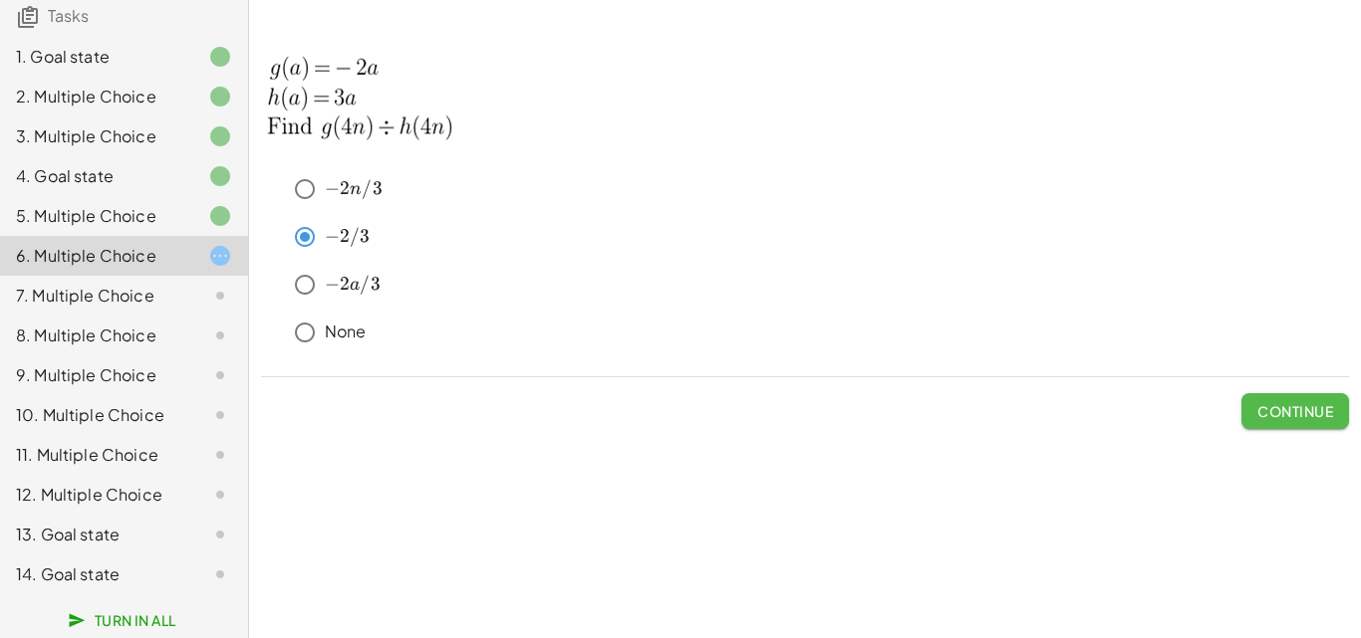
click at [1299, 399] on button "Continue" at bounding box center [1295, 411] width 108 height 36
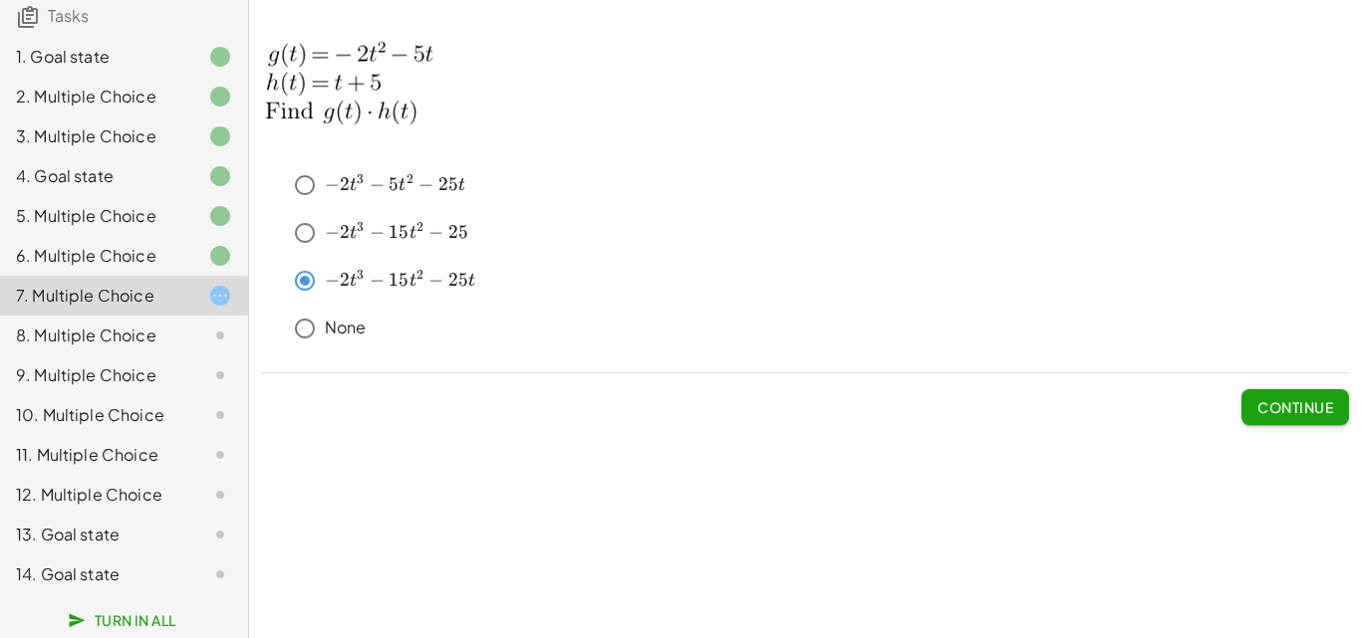
click at [1290, 406] on span "Continue" at bounding box center [1295, 407] width 76 height 18
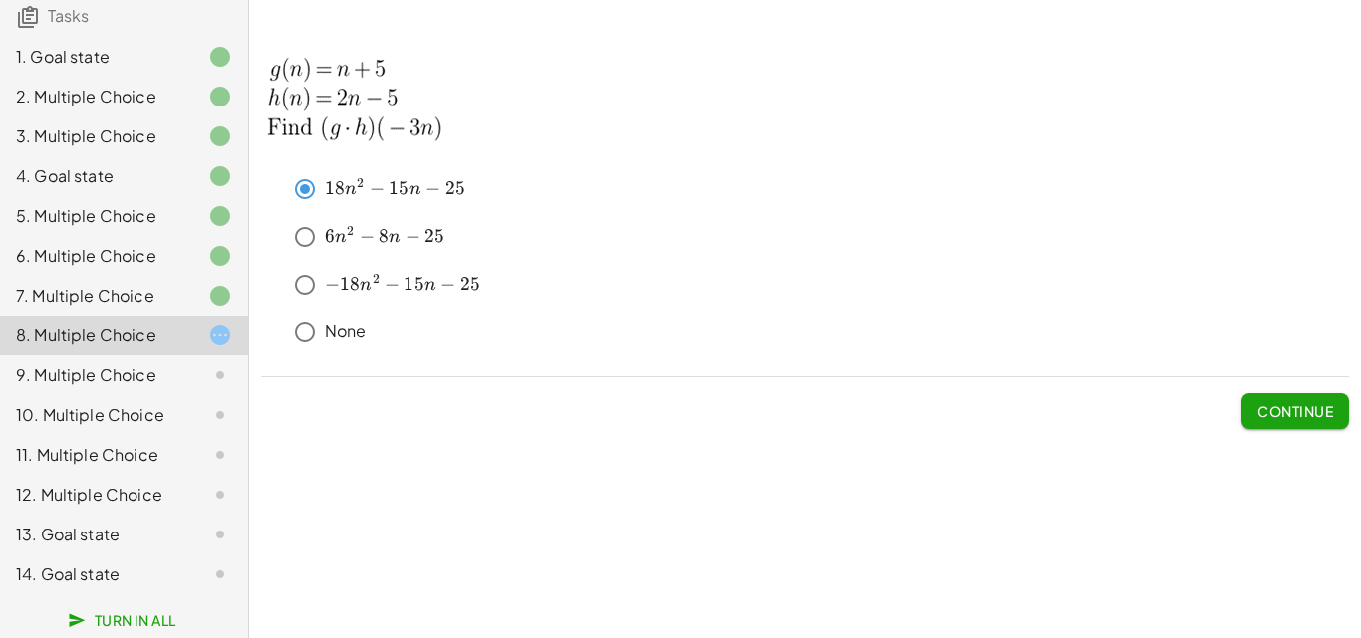
click at [1301, 415] on span "Continue" at bounding box center [1295, 411] width 76 height 18
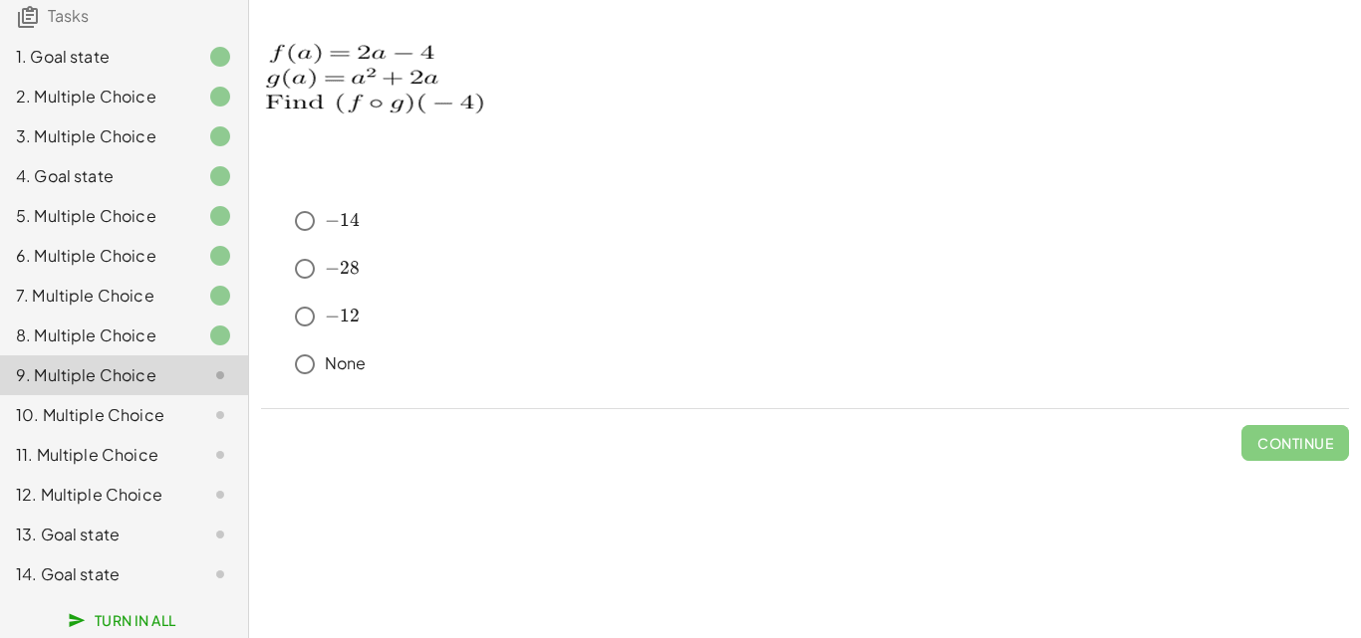
click at [69, 403] on div "10. Multiple Choice" at bounding box center [96, 415] width 160 height 24
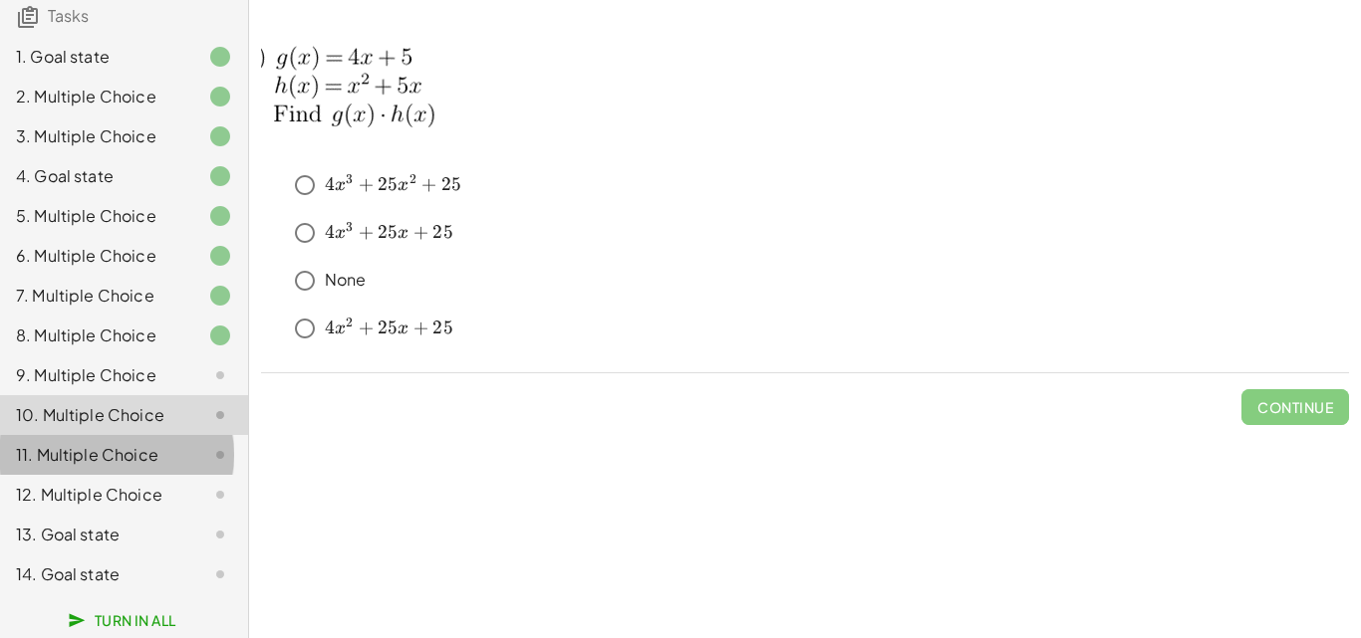
click at [176, 444] on div at bounding box center [204, 455] width 56 height 24
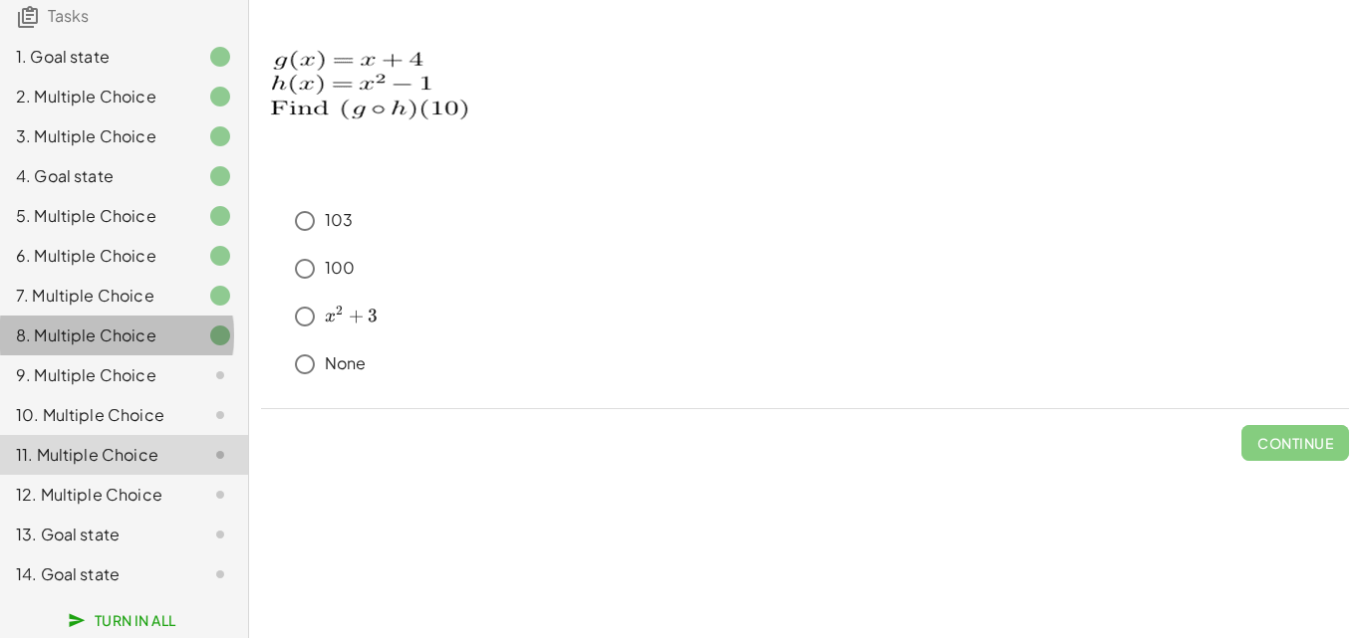
click at [115, 324] on div "8. Multiple Choice" at bounding box center [96, 336] width 160 height 24
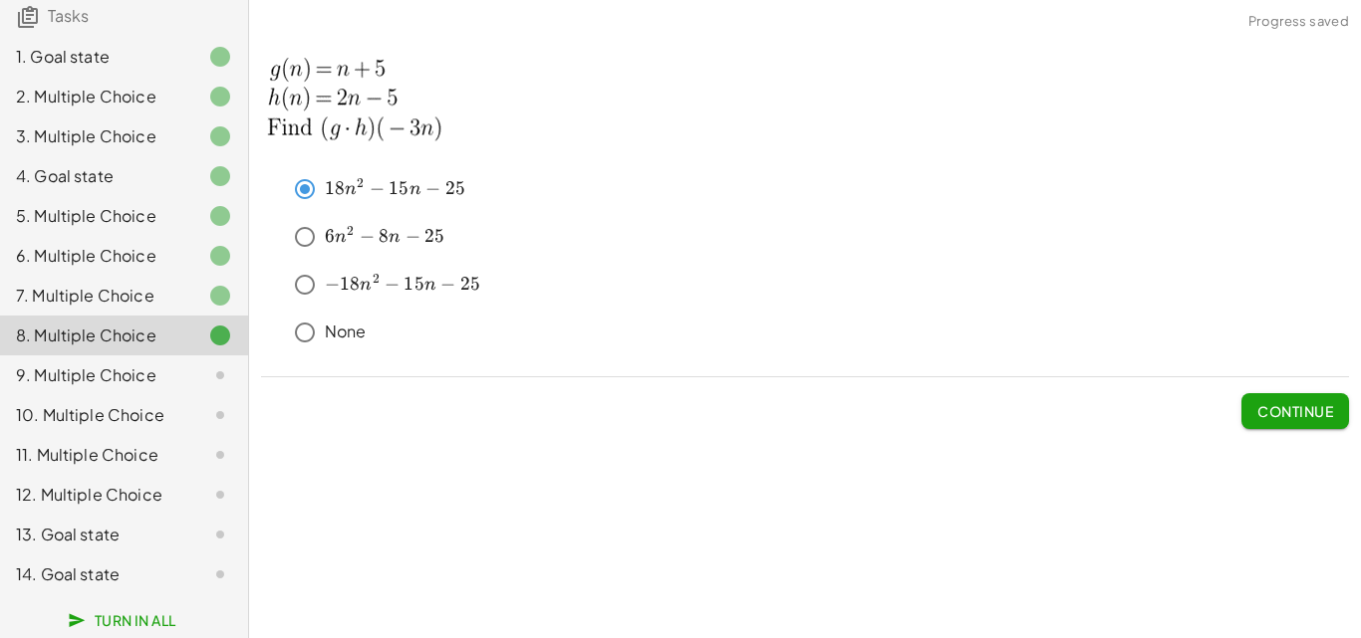
click at [107, 364] on div "9. Multiple Choice" at bounding box center [96, 376] width 160 height 24
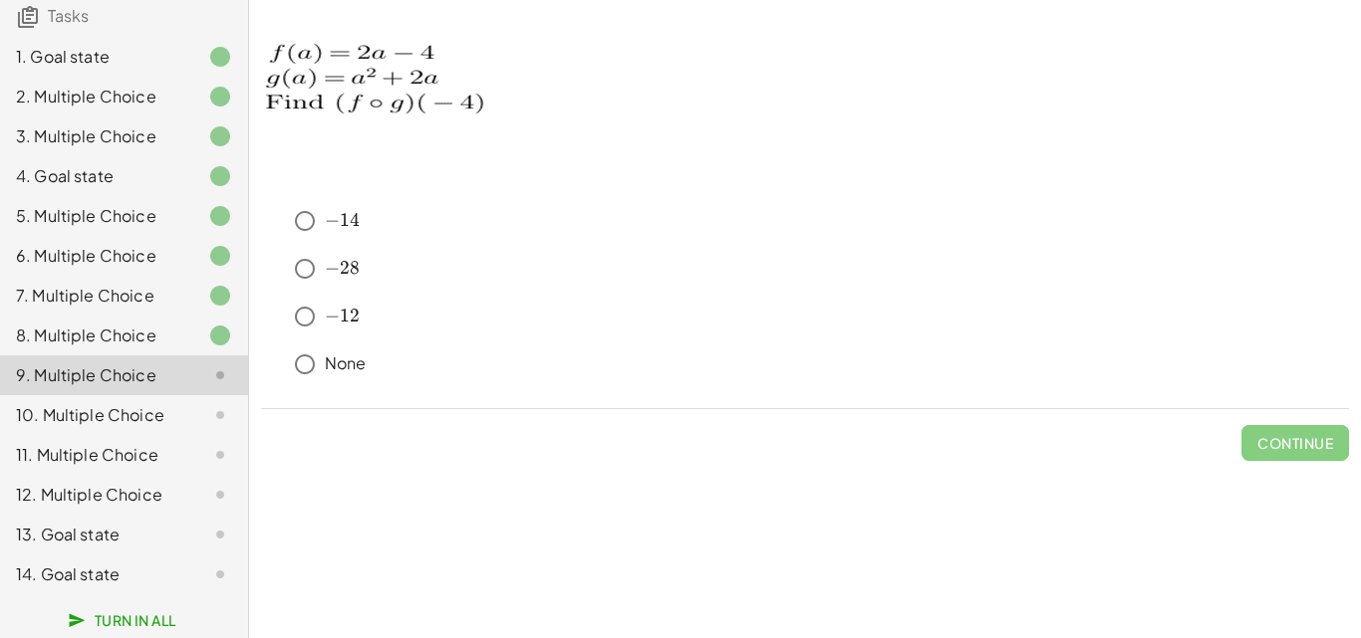
click at [130, 403] on div "10. Multiple Choice" at bounding box center [96, 415] width 160 height 24
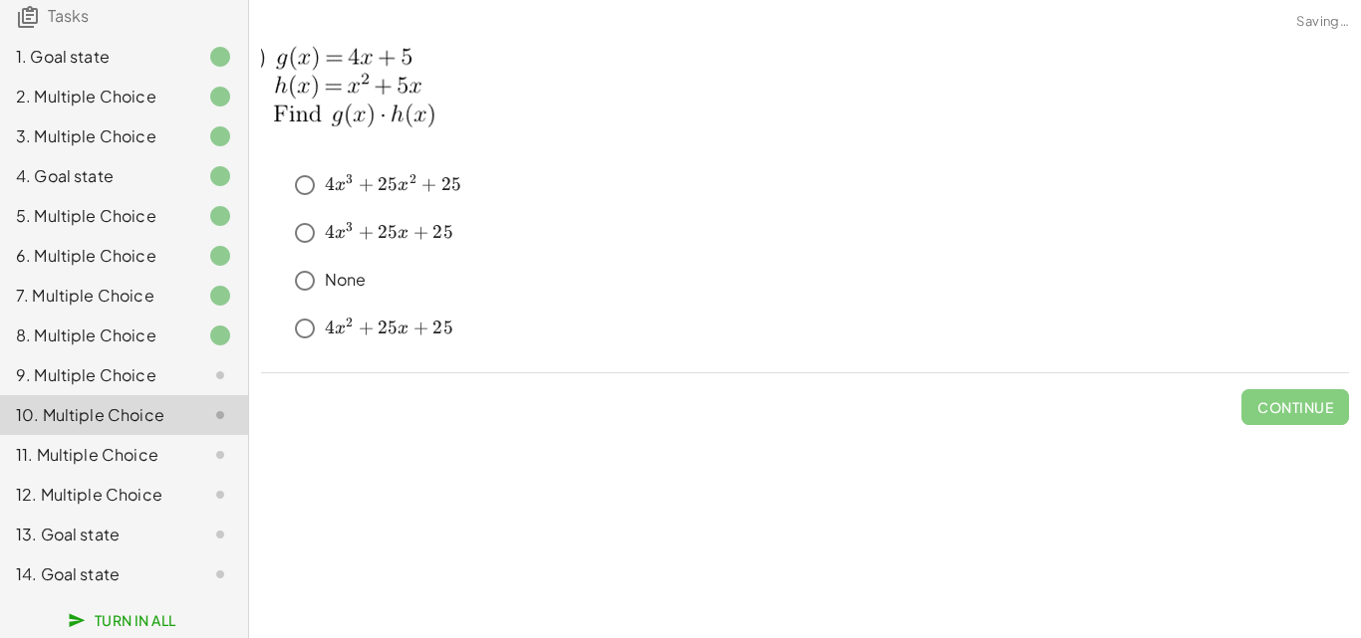
click at [118, 443] on div "11. Multiple Choice" at bounding box center [96, 455] width 160 height 24
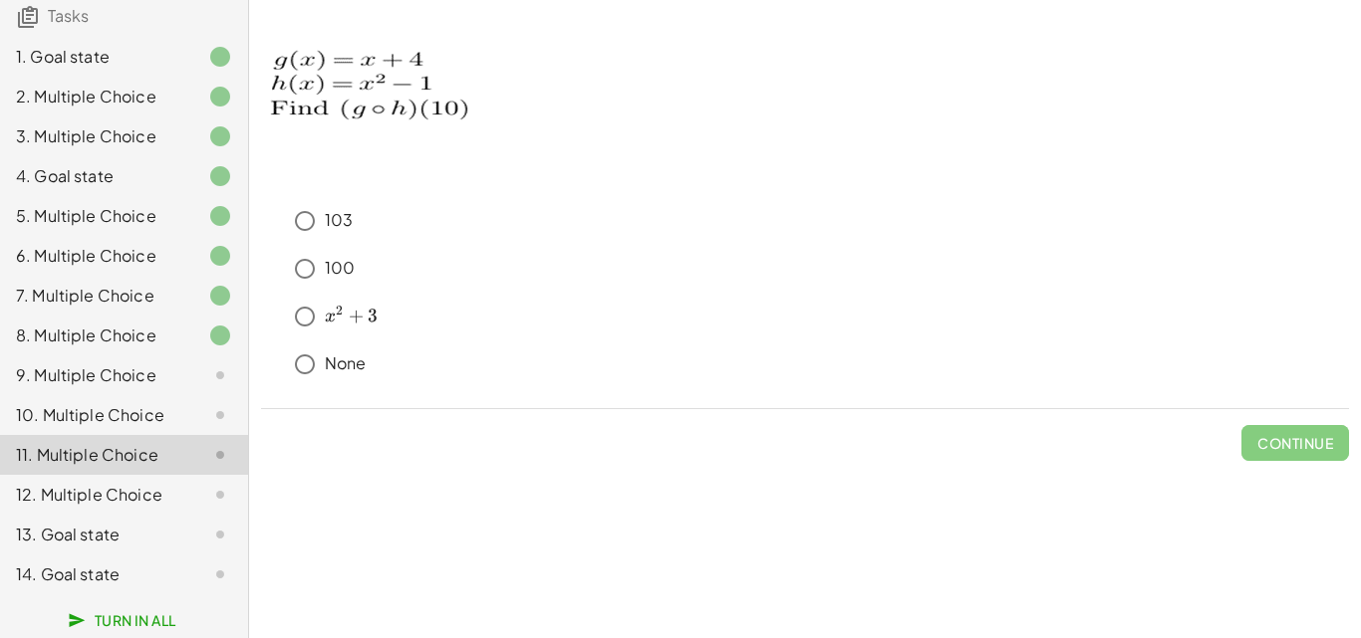
click at [186, 364] on div at bounding box center [204, 376] width 56 height 24
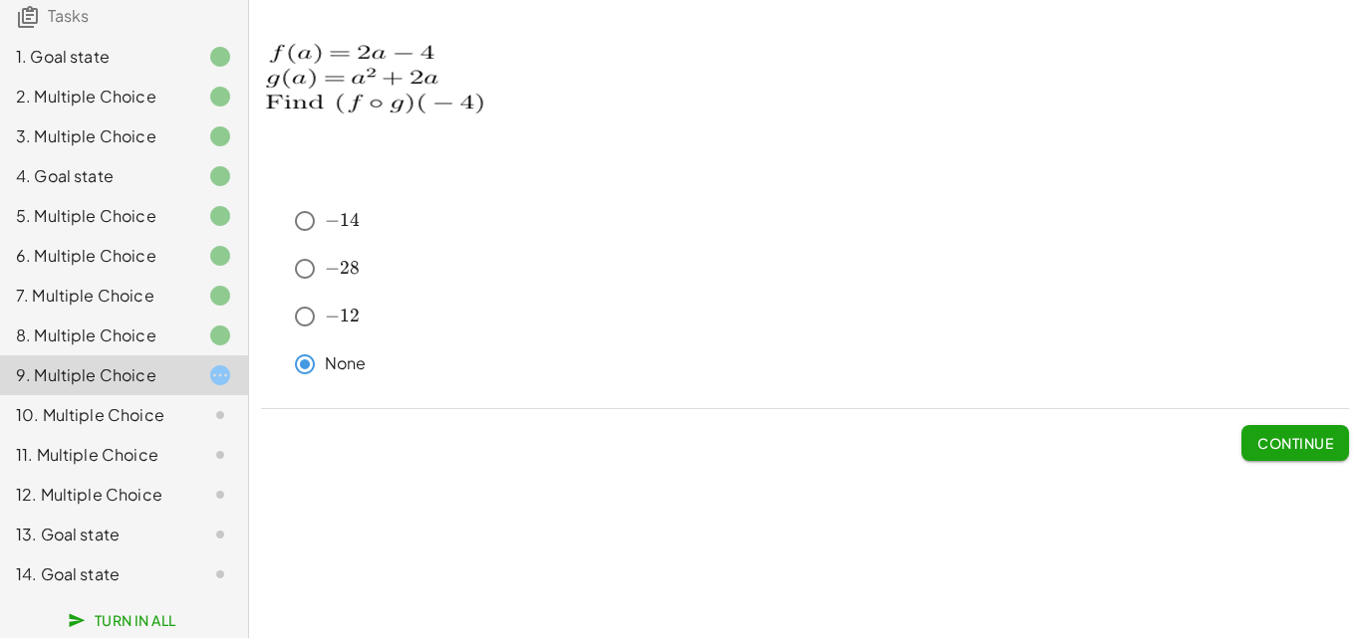
click at [1287, 435] on span "Continue" at bounding box center [1295, 443] width 76 height 18
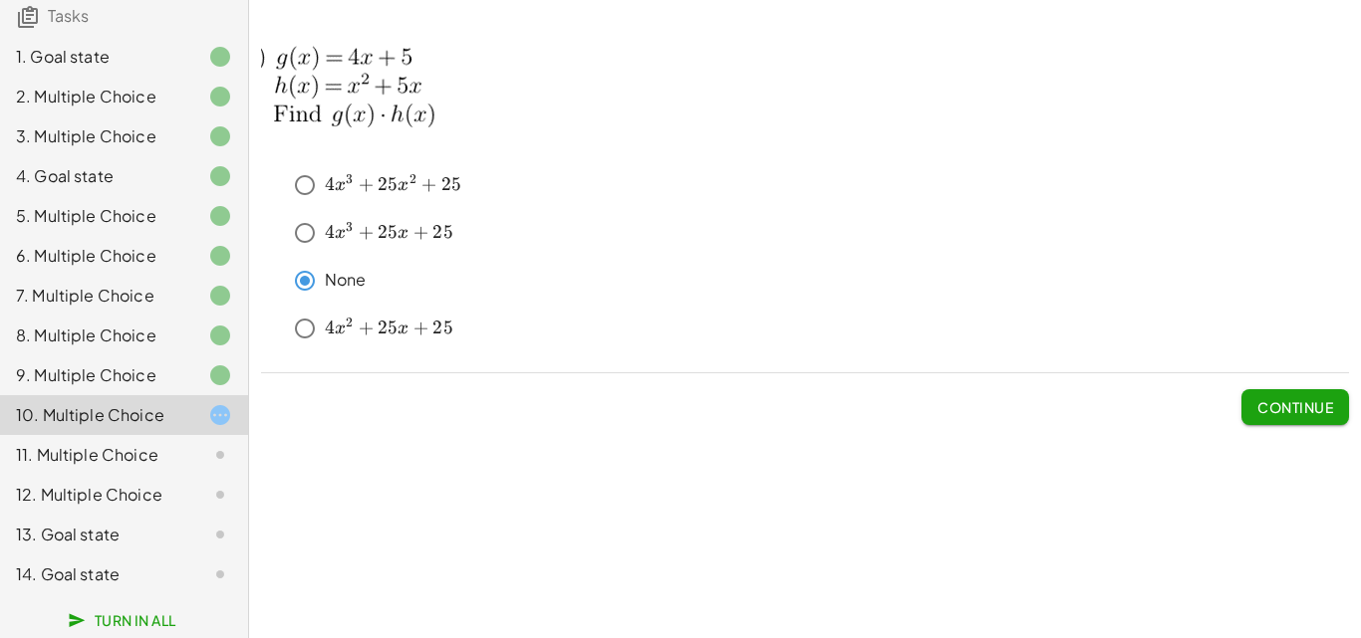
click at [1272, 398] on span "Continue" at bounding box center [1295, 407] width 76 height 18
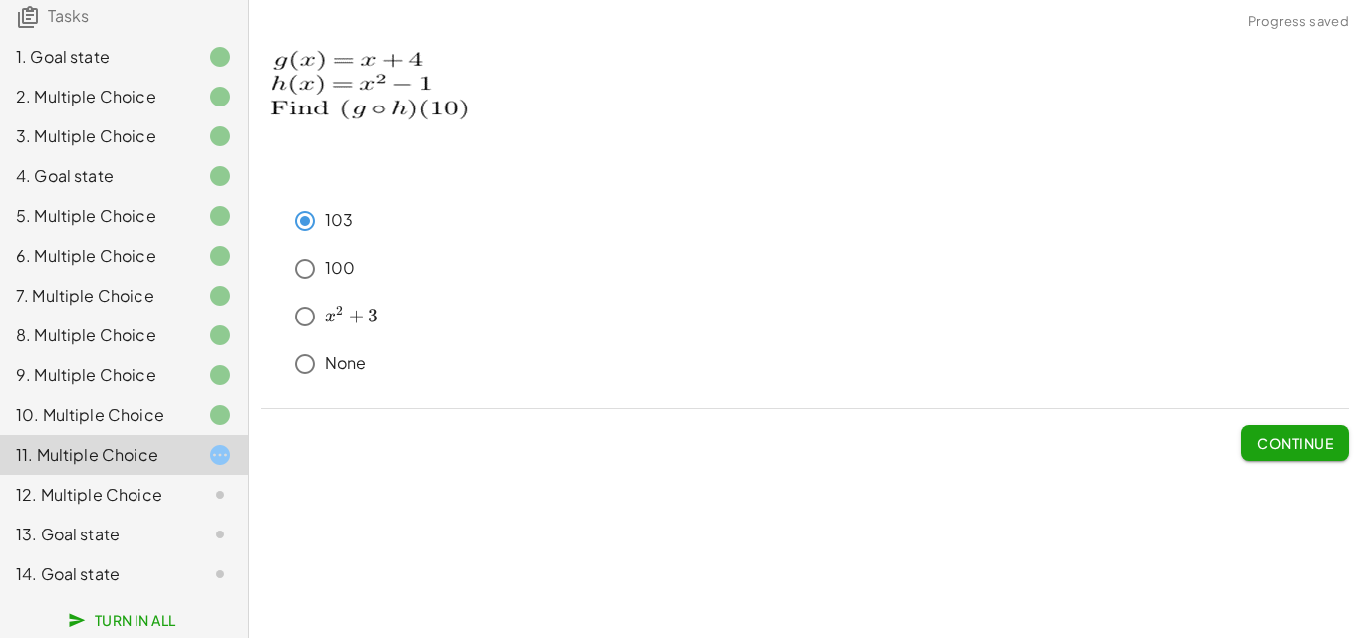
click at [1280, 444] on span "Continue" at bounding box center [1295, 443] width 76 height 18
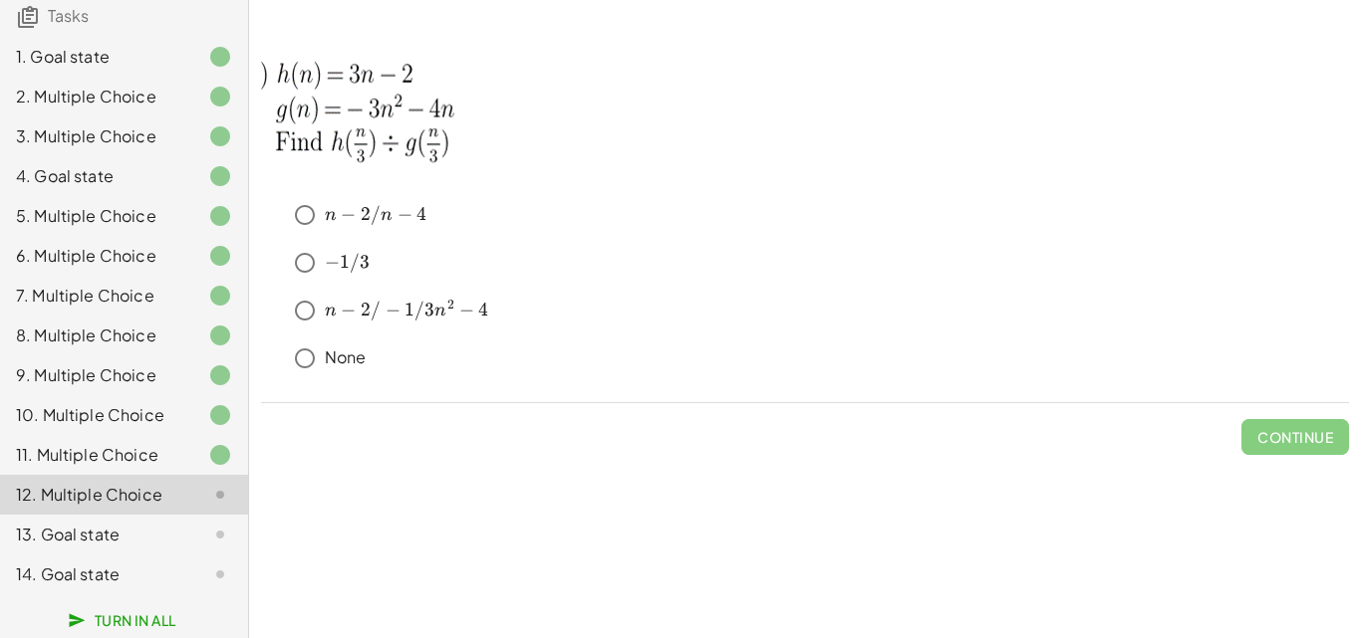
click at [133, 528] on div "13. Goal state" at bounding box center [96, 535] width 160 height 24
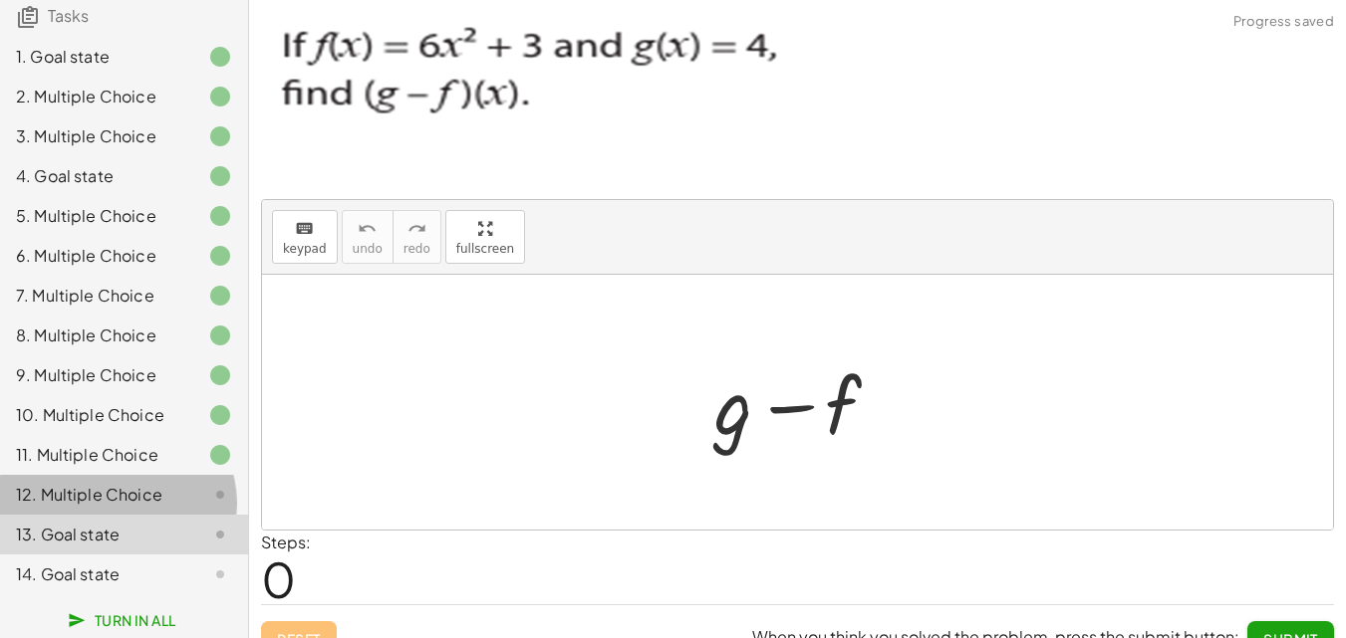
click at [128, 485] on div "12. Multiple Choice" at bounding box center [96, 495] width 160 height 24
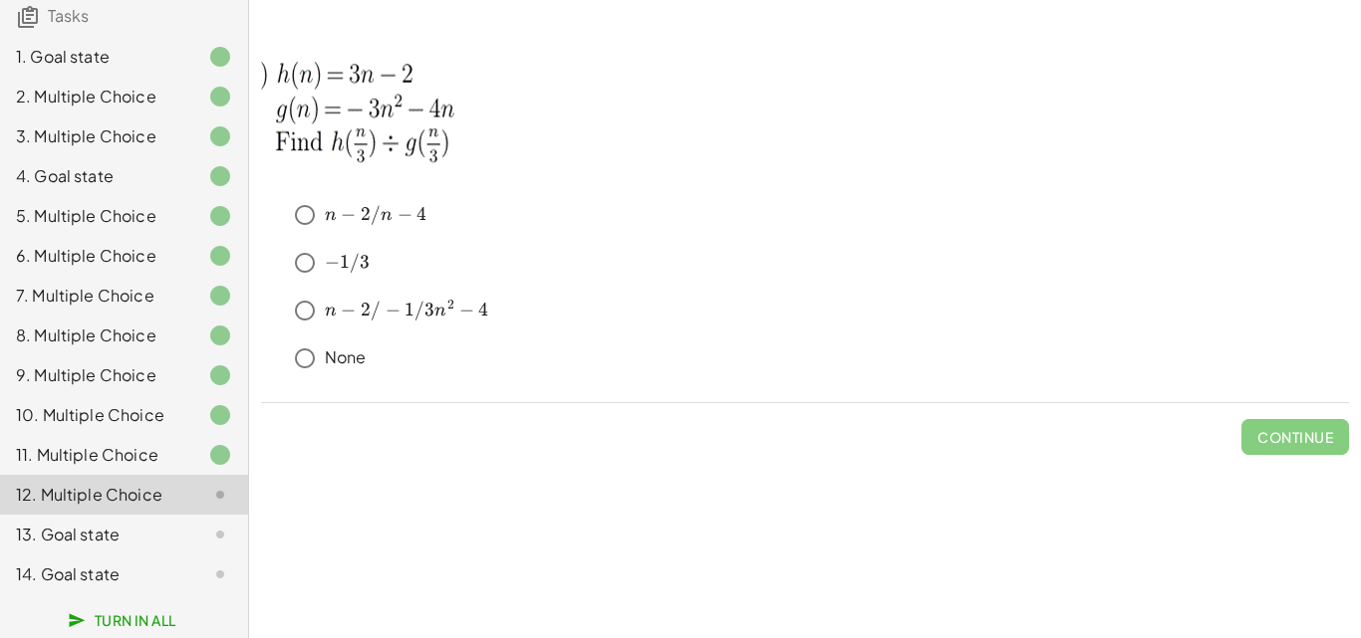
click at [176, 532] on div at bounding box center [204, 535] width 56 height 24
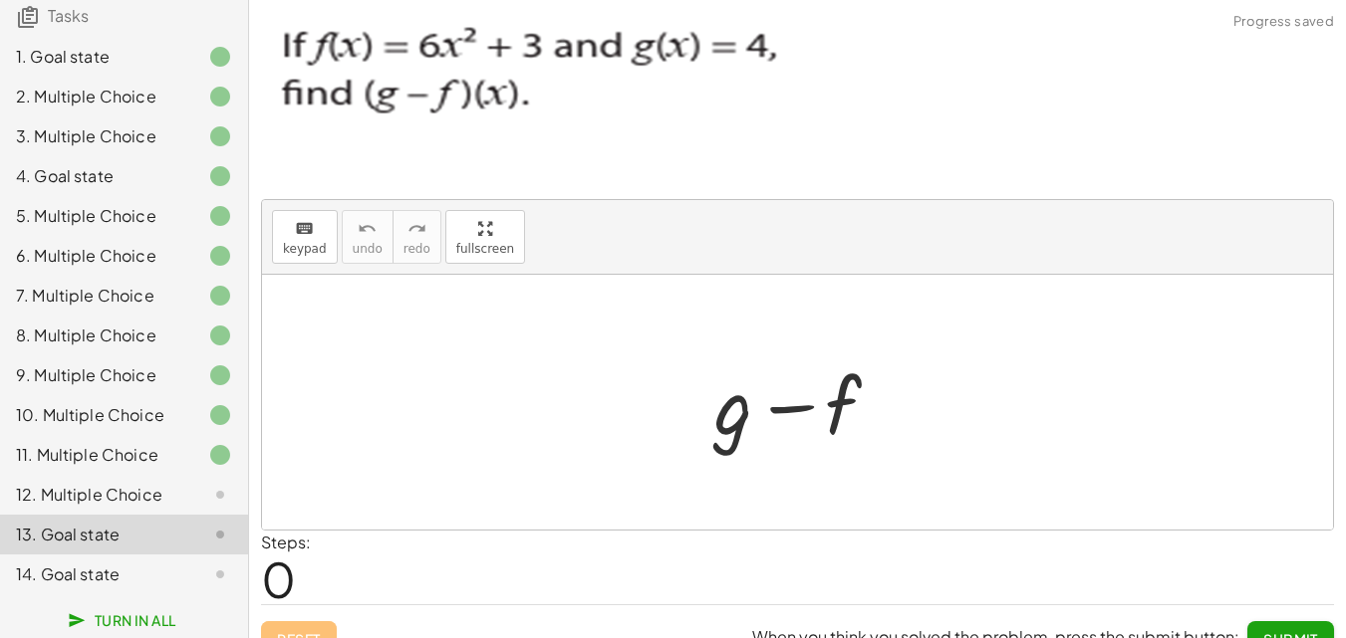
click at [159, 581] on div "14. Goal state" at bounding box center [96, 575] width 160 height 24
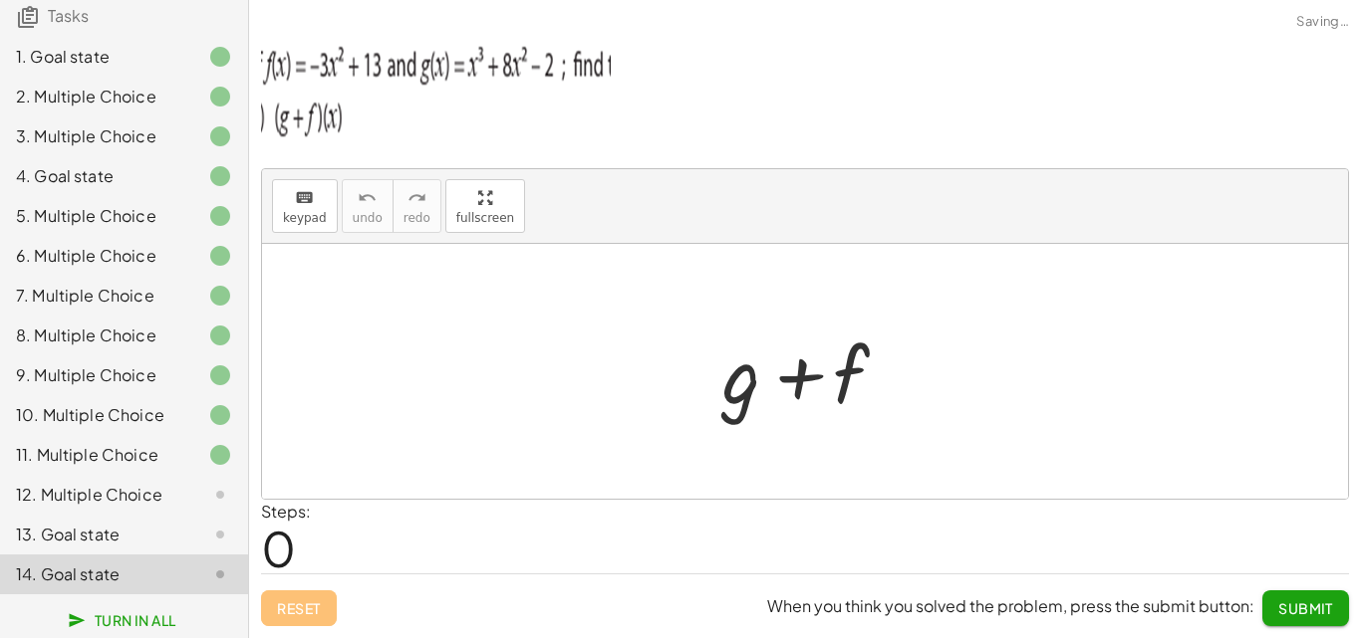
click at [159, 502] on div "12. Multiple Choice" at bounding box center [96, 495] width 160 height 24
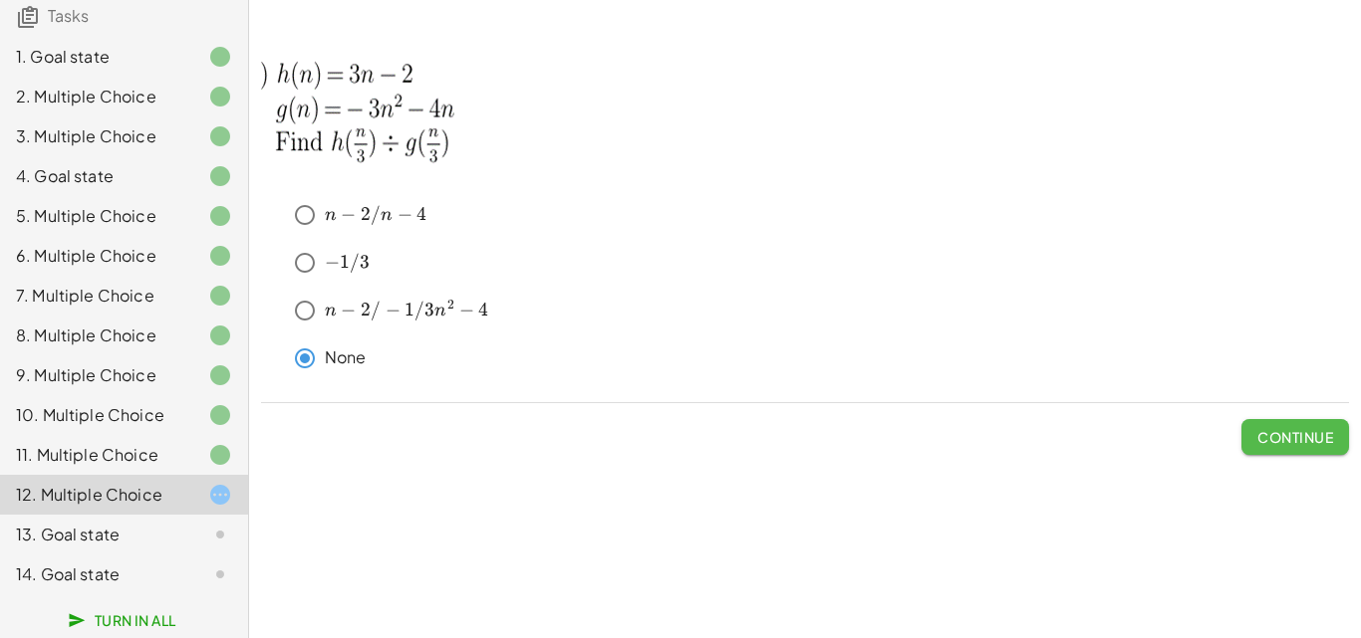
click at [1271, 437] on span "Continue" at bounding box center [1295, 437] width 76 height 18
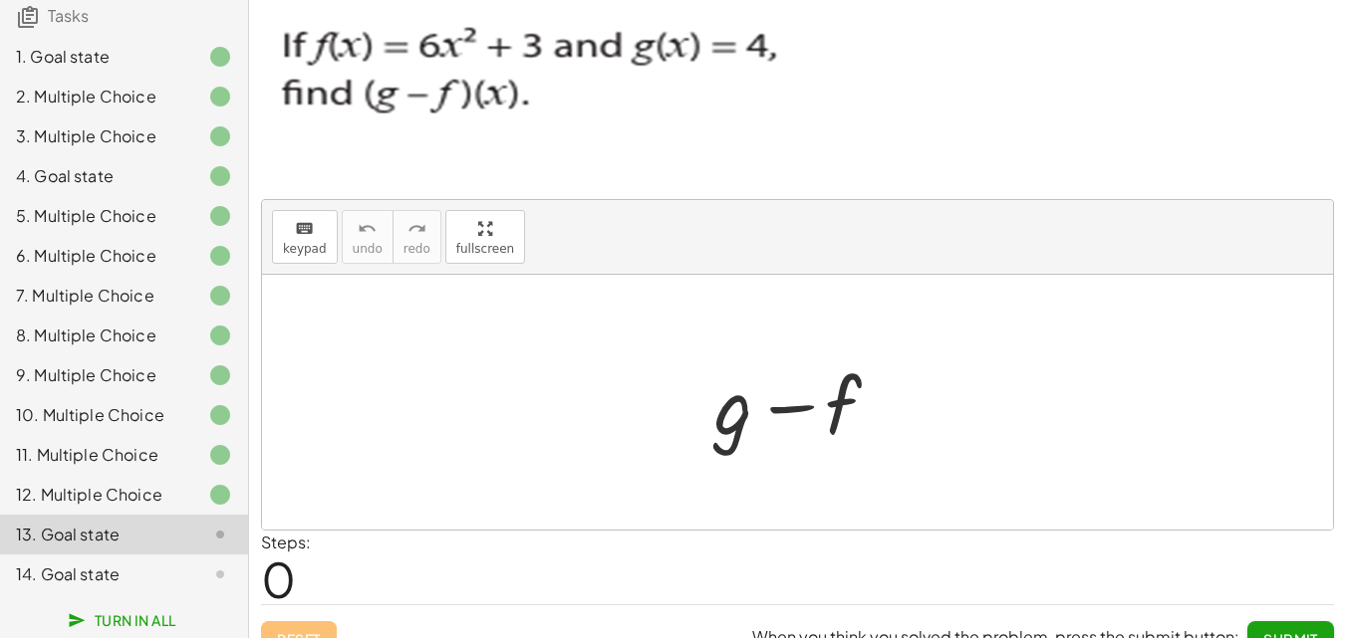
click at [748, 423] on div at bounding box center [804, 403] width 201 height 103
click at [298, 237] on icon "keyboard" at bounding box center [304, 229] width 19 height 24
click at [724, 425] on div at bounding box center [733, 405] width 39 height 93
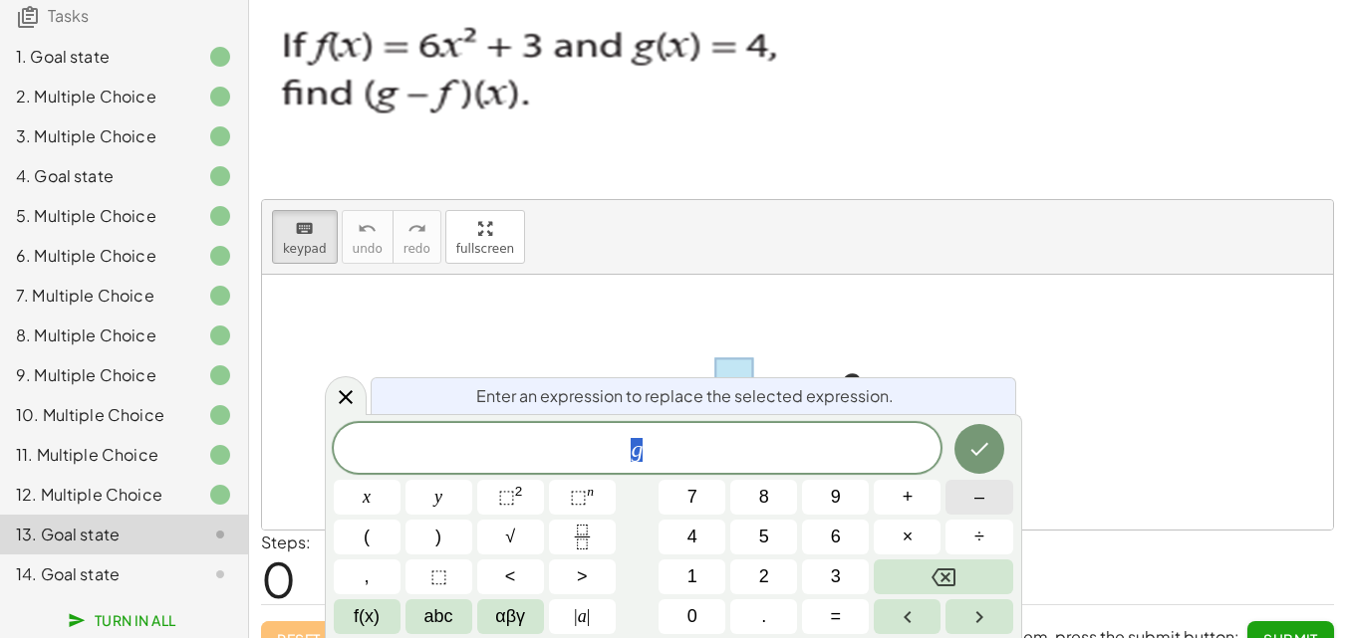
click at [970, 500] on button "–" at bounding box center [978, 497] width 67 height 35
click at [846, 541] on button "6" at bounding box center [835, 537] width 67 height 35
click at [377, 491] on button "x" at bounding box center [367, 497] width 67 height 35
click at [522, 501] on span "⬚ 2" at bounding box center [510, 497] width 25 height 27
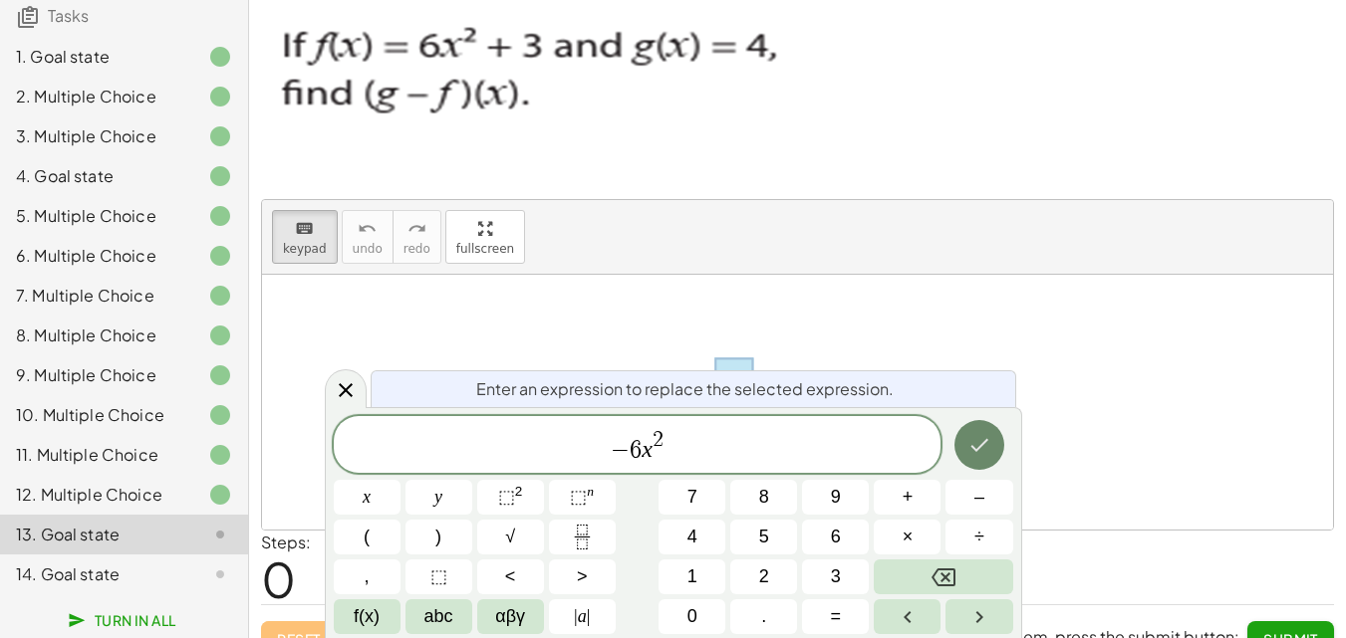
click at [976, 441] on icon "Done" at bounding box center [979, 445] width 24 height 24
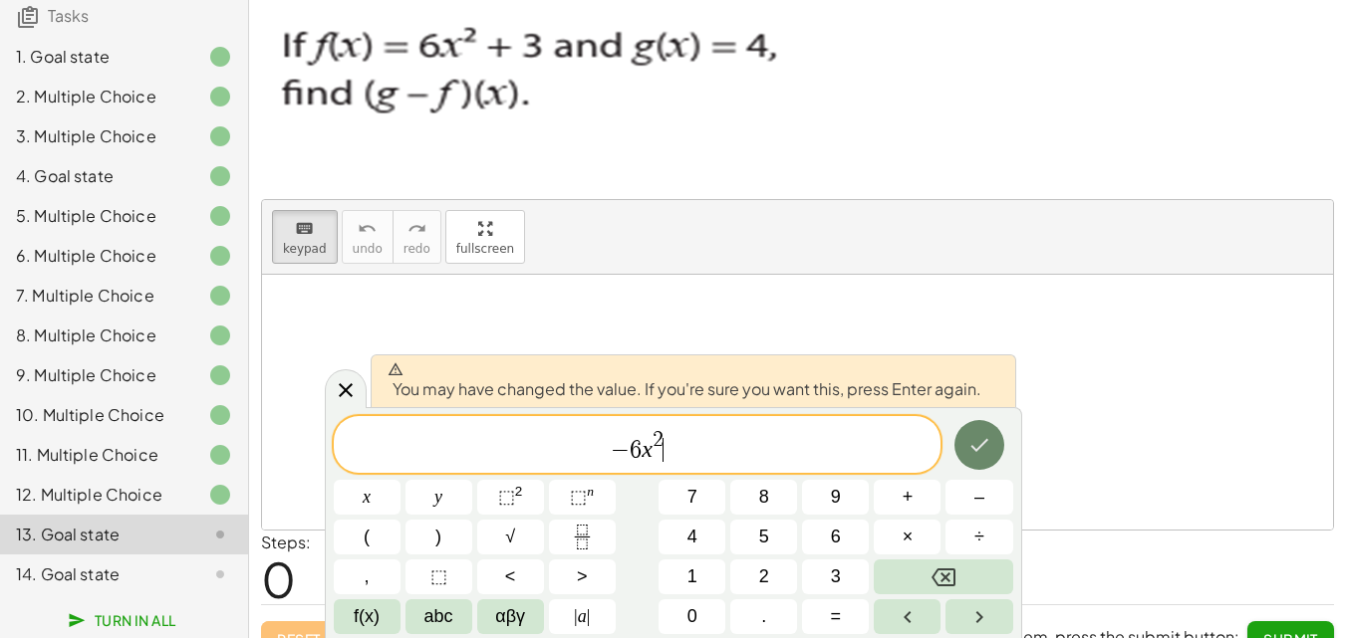
click at [975, 461] on button "Done" at bounding box center [979, 445] width 50 height 50
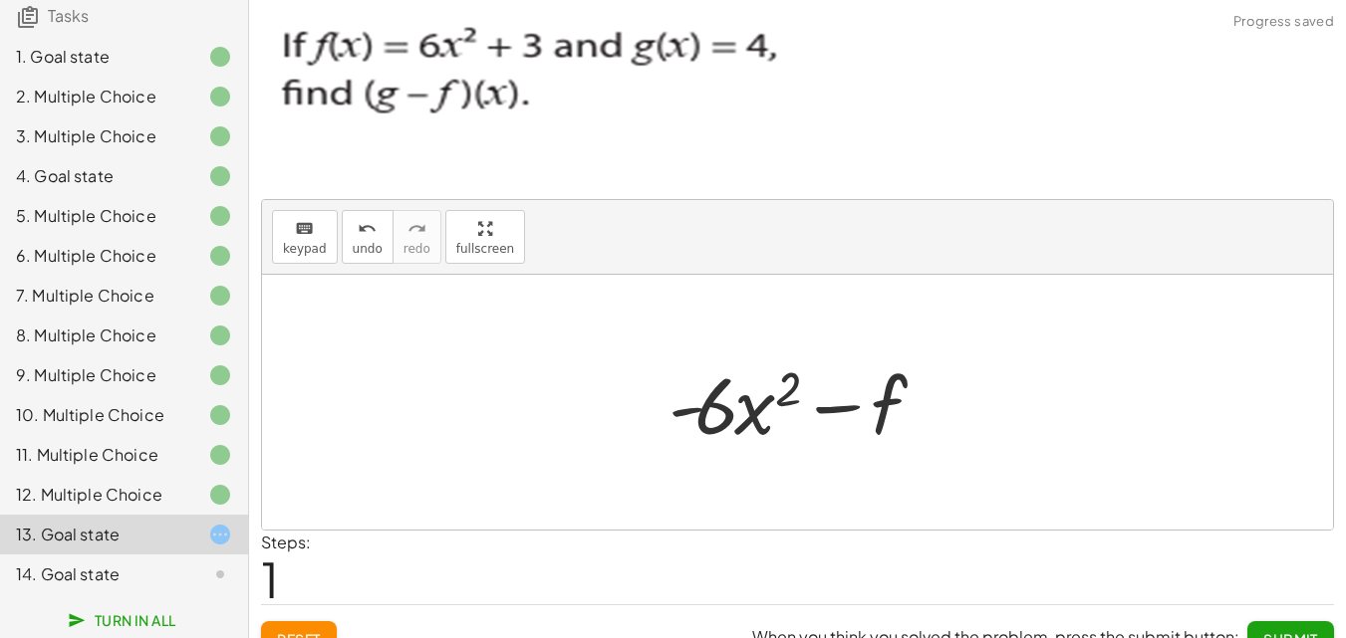
click at [883, 420] on div at bounding box center [804, 403] width 293 height 103
click at [284, 216] on div "keyboard" at bounding box center [305, 228] width 44 height 24
click at [298, 228] on icon "keyboard" at bounding box center [304, 229] width 19 height 24
click at [312, 256] on button "keyboard keypad" at bounding box center [305, 237] width 66 height 54
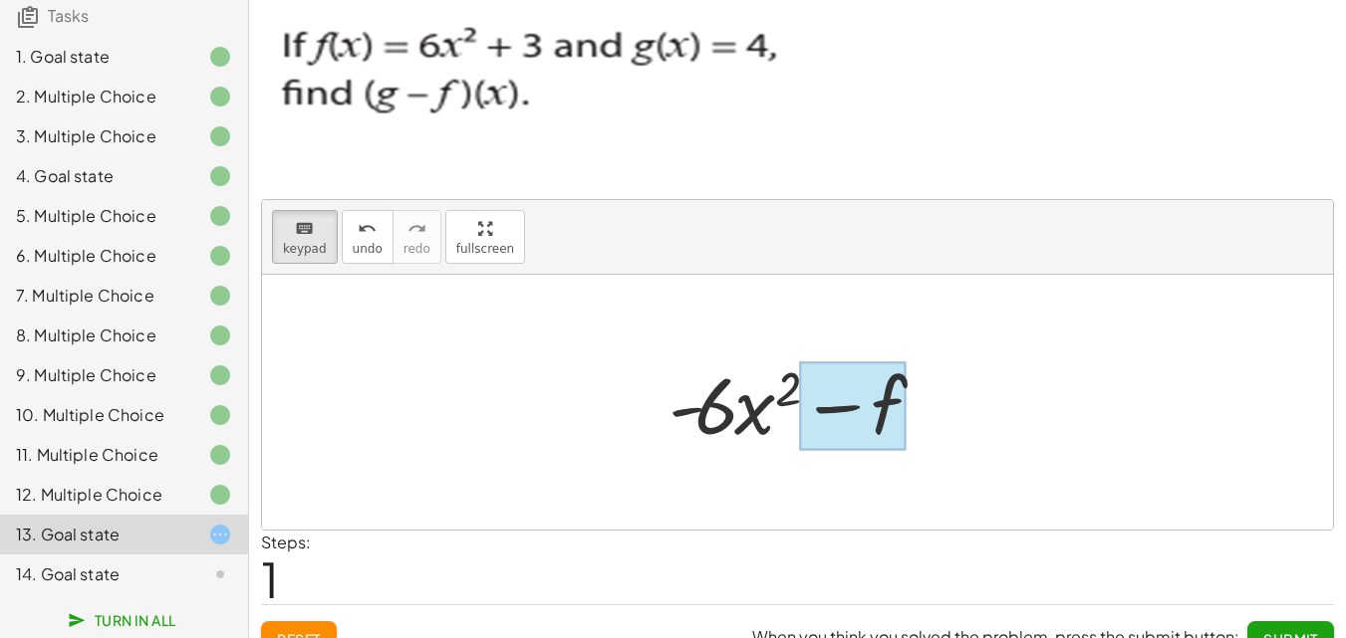
click at [875, 420] on div at bounding box center [852, 407] width 107 height 89
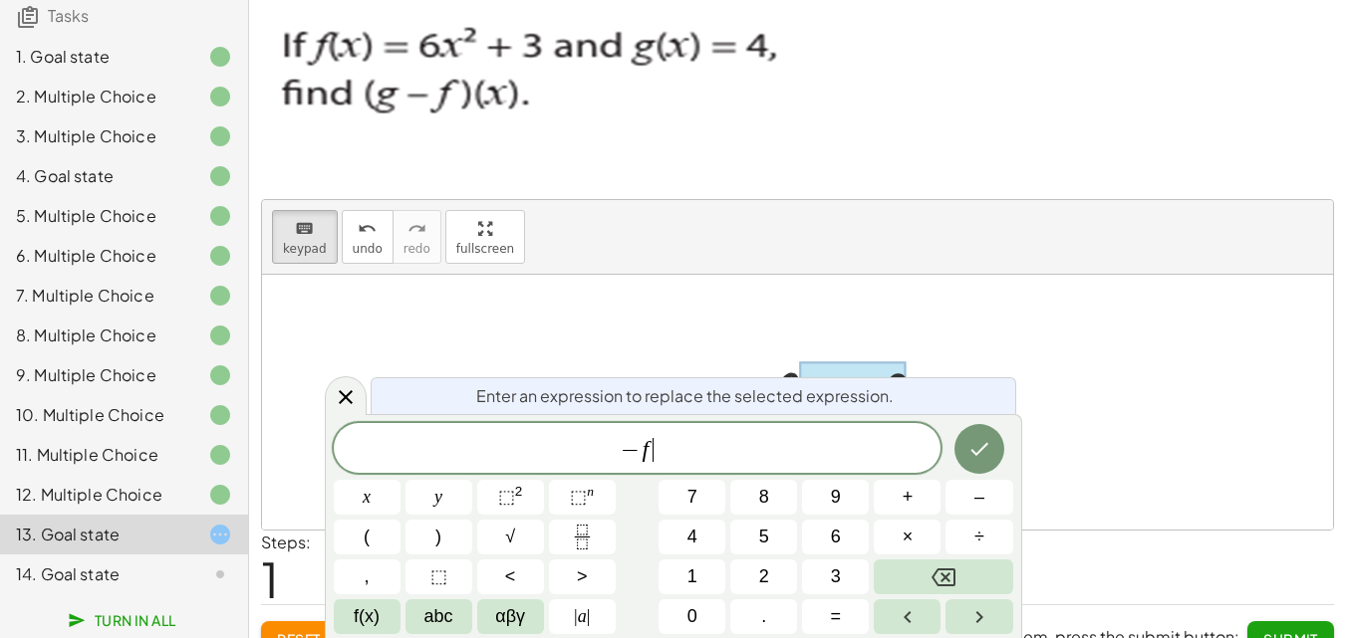
click at [809, 457] on span "− f ​" at bounding box center [638, 450] width 608 height 28
click at [954, 573] on icon "Backspace" at bounding box center [943, 578] width 24 height 18
click at [696, 573] on span "1" at bounding box center [692, 577] width 10 height 27
click at [987, 448] on icon "Done" at bounding box center [979, 449] width 24 height 24
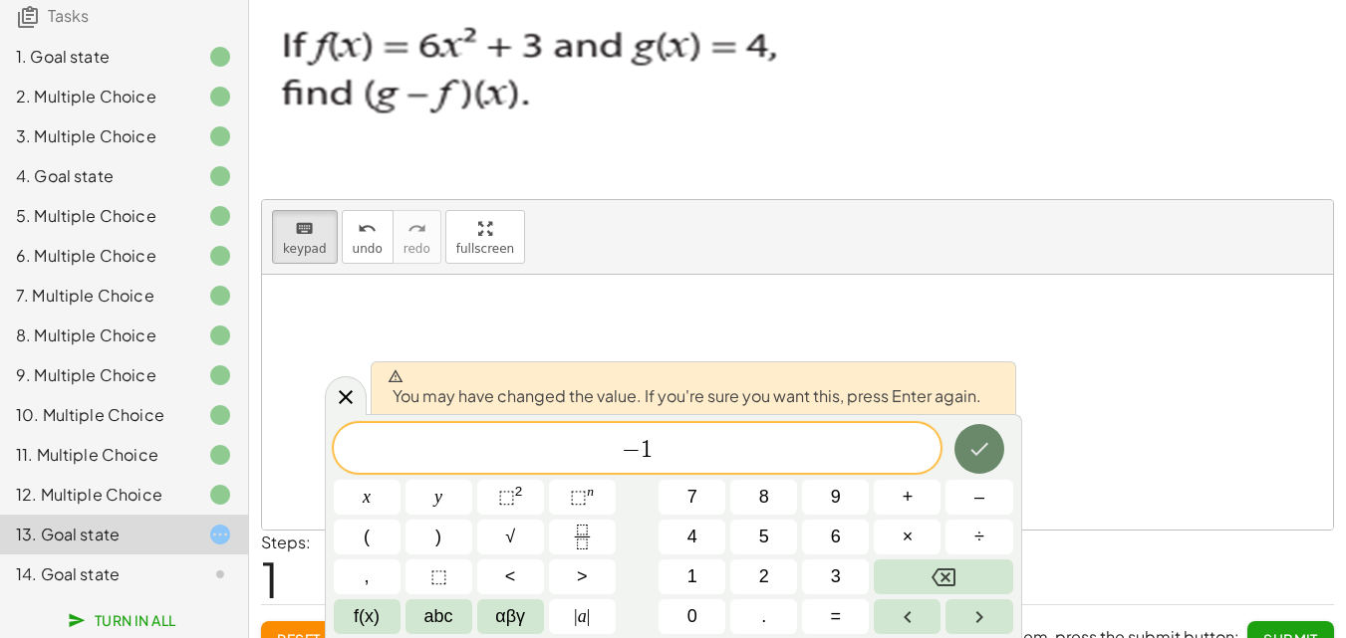
click at [984, 446] on icon "Done" at bounding box center [979, 449] width 18 height 13
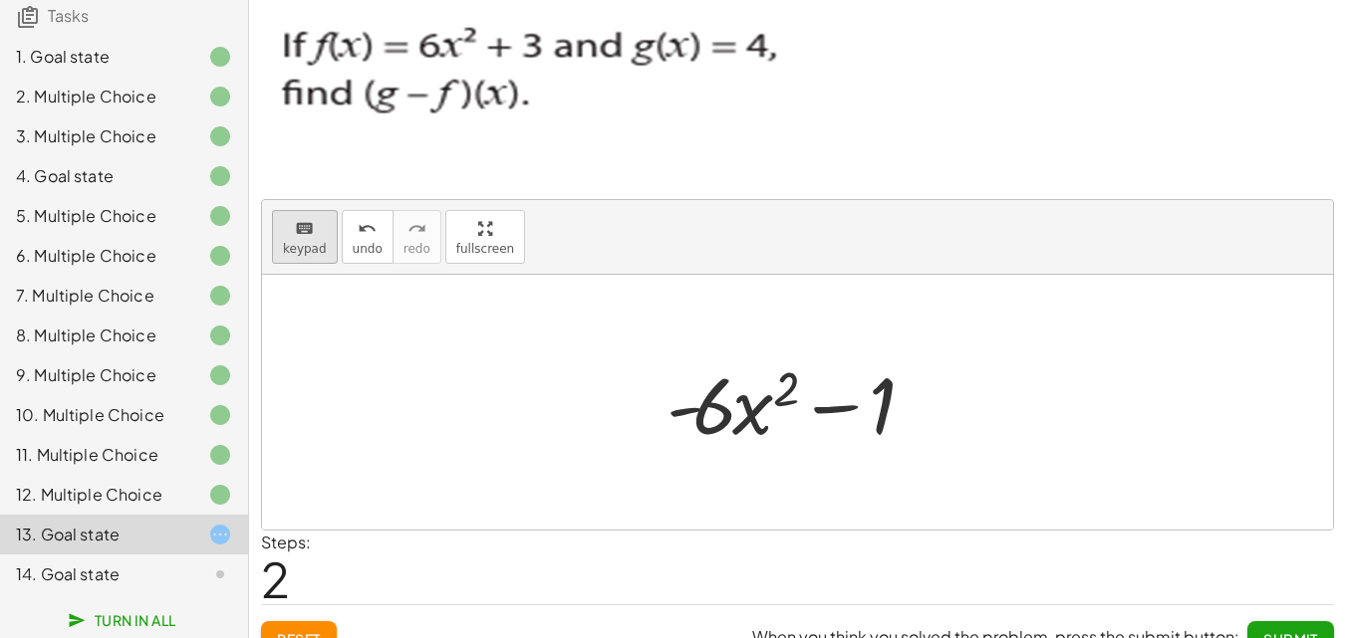
click at [315, 250] on span "keypad" at bounding box center [305, 249] width 44 height 14
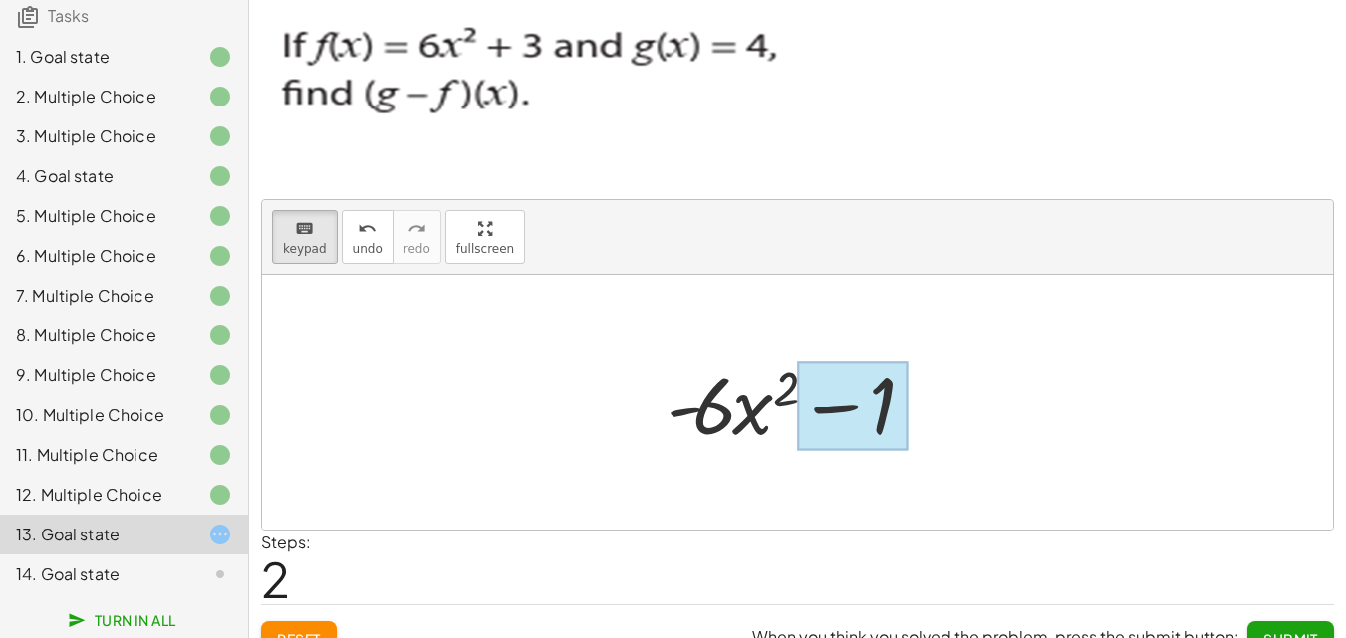
click at [847, 396] on div at bounding box center [852, 407] width 111 height 89
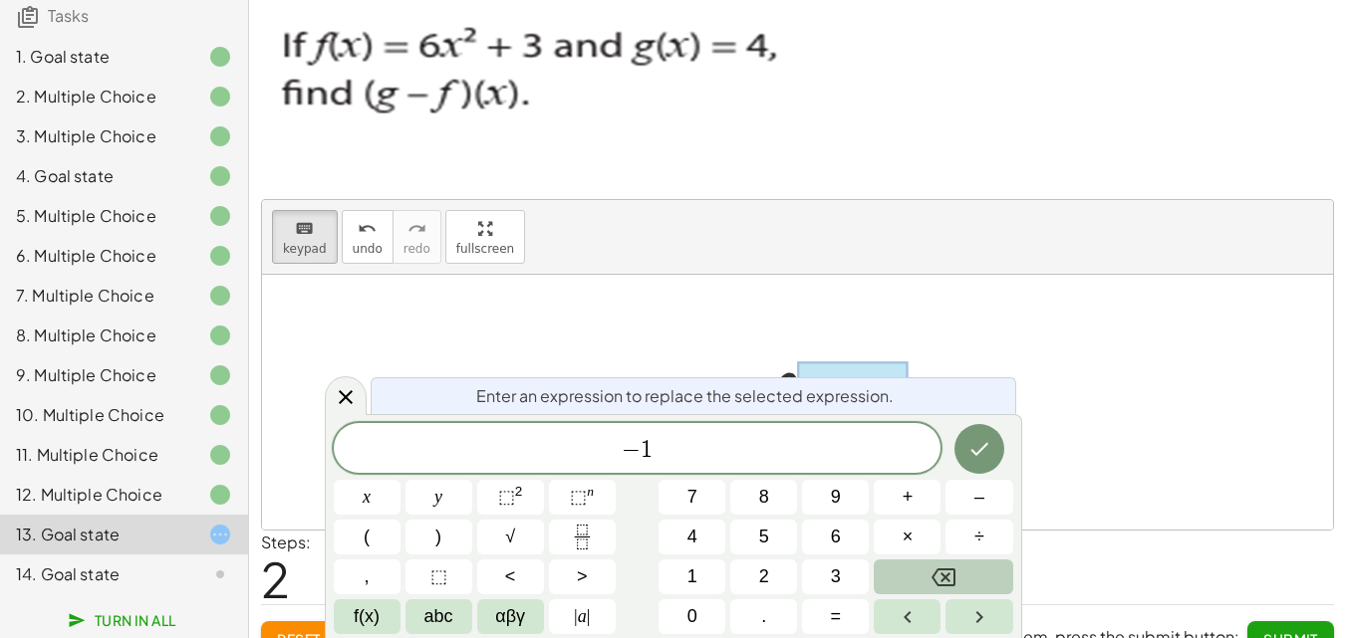
click at [973, 574] on button "Backspace" at bounding box center [943, 577] width 138 height 35
click at [927, 500] on button "+" at bounding box center [907, 497] width 67 height 35
click at [992, 455] on button "Done" at bounding box center [979, 449] width 50 height 50
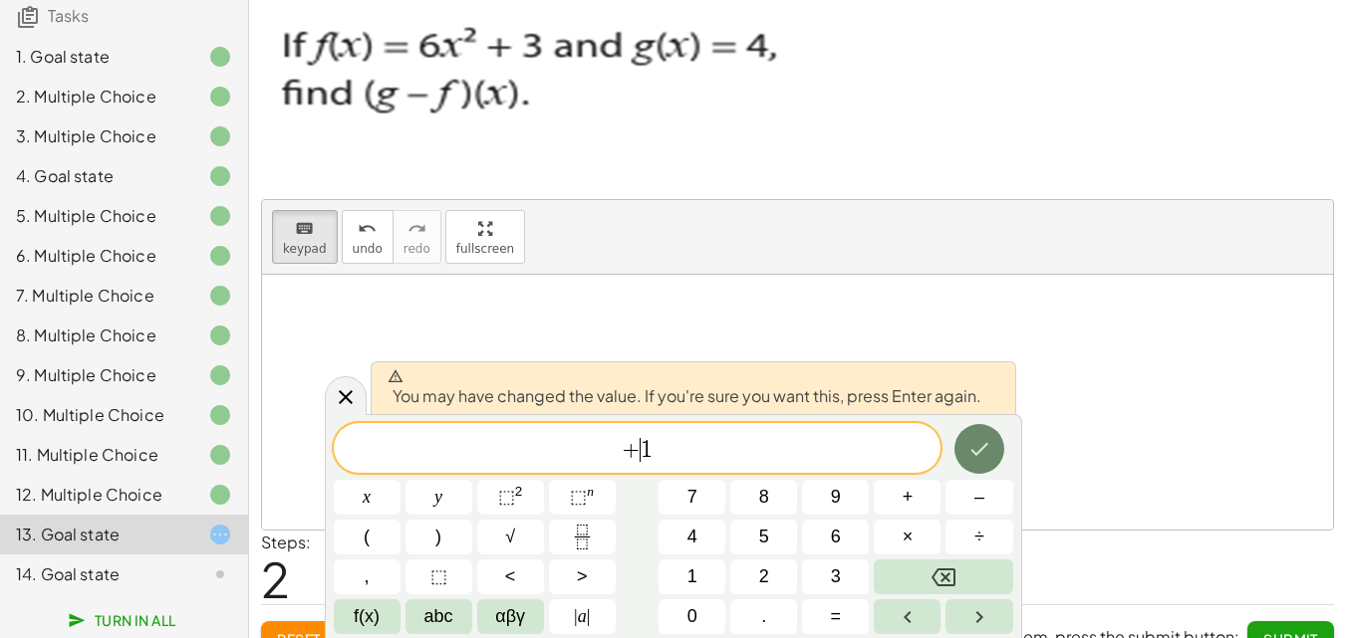
click at [990, 455] on icon "Done" at bounding box center [979, 449] width 24 height 24
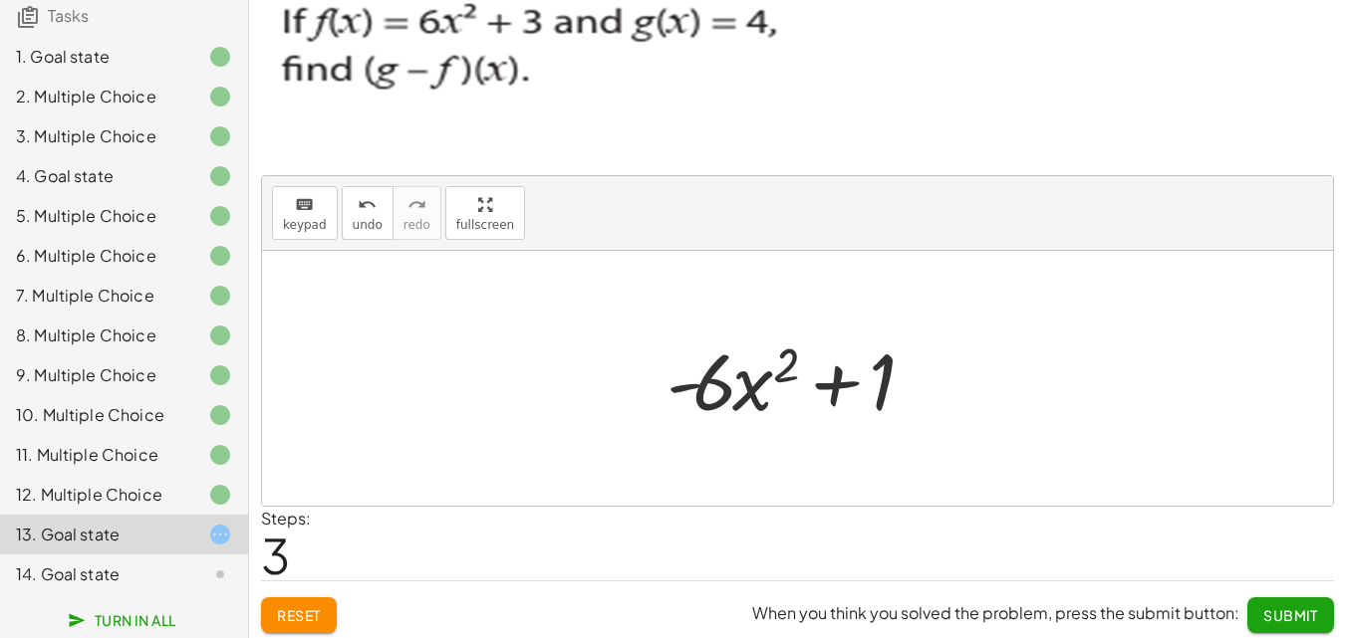
scroll to position [27, 0]
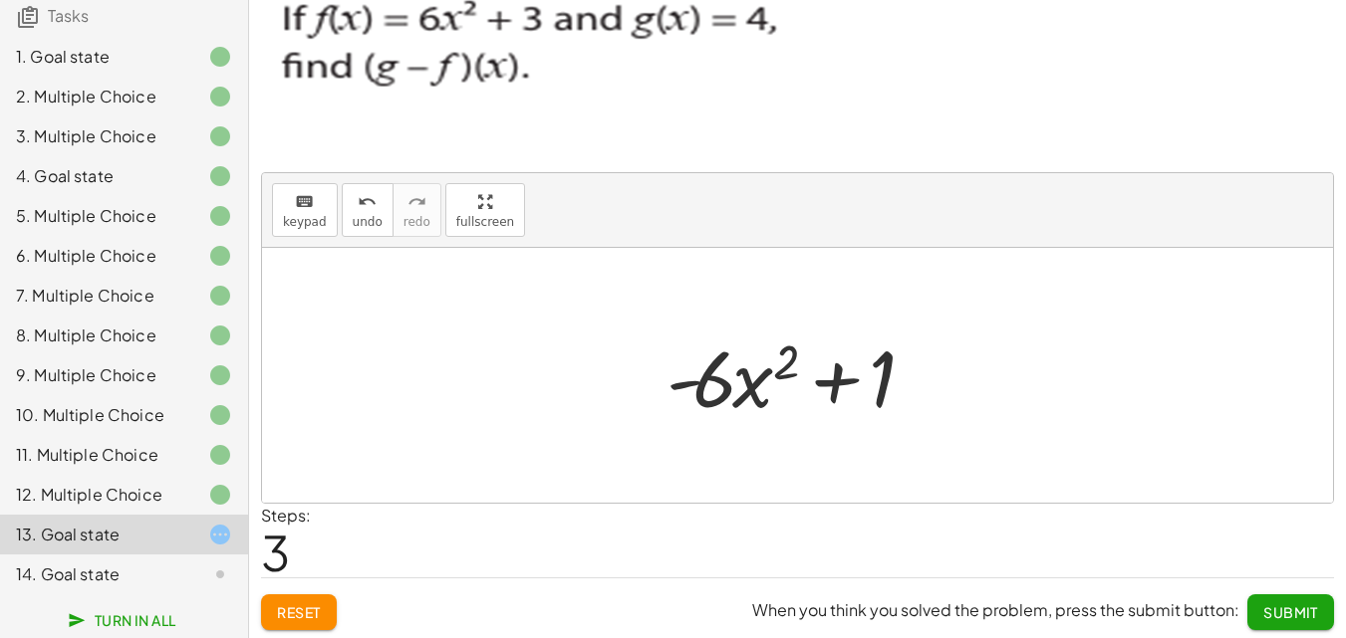
click at [1265, 606] on span "Submit" at bounding box center [1290, 613] width 55 height 18
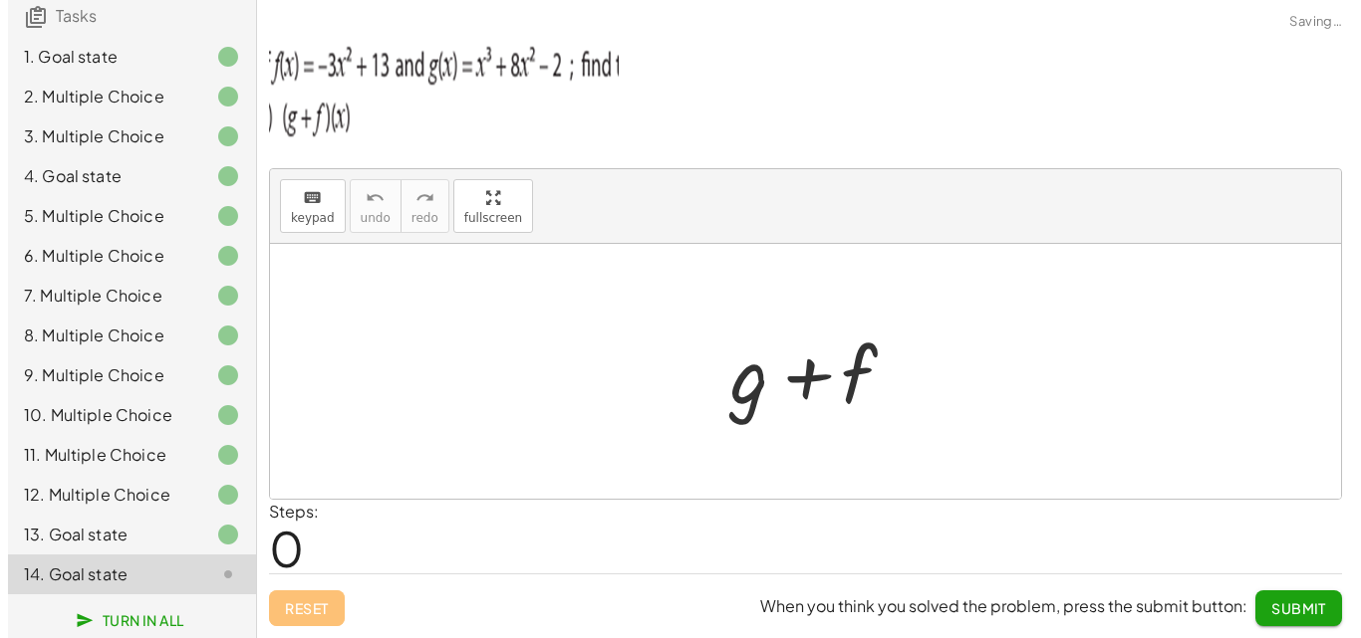
scroll to position [0, 0]
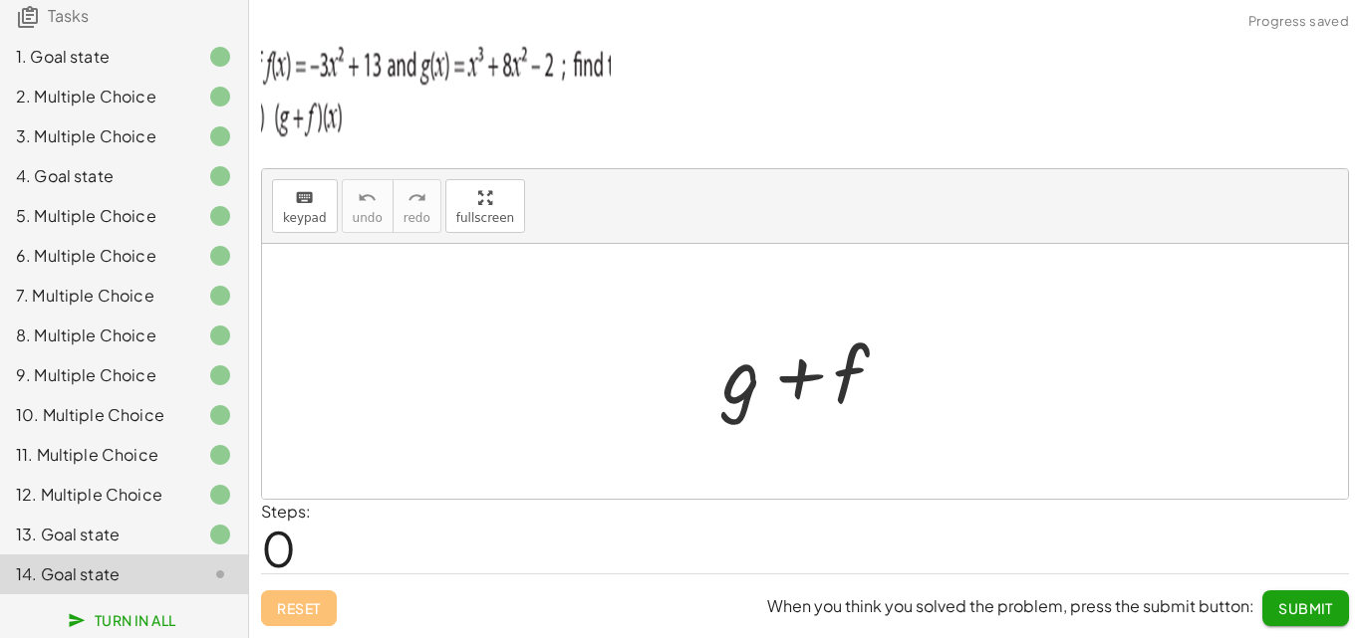
click at [131, 532] on div "13. Goal state" at bounding box center [96, 535] width 160 height 24
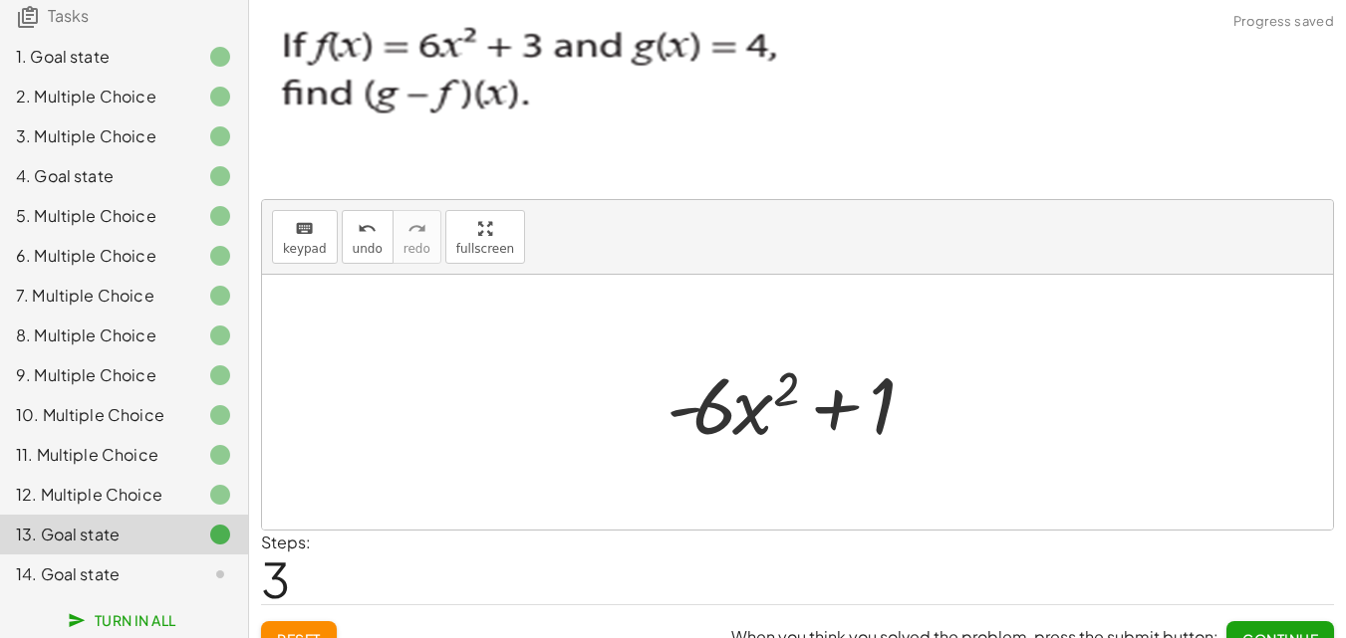
click at [131, 570] on div "14. Goal state" at bounding box center [96, 575] width 160 height 24
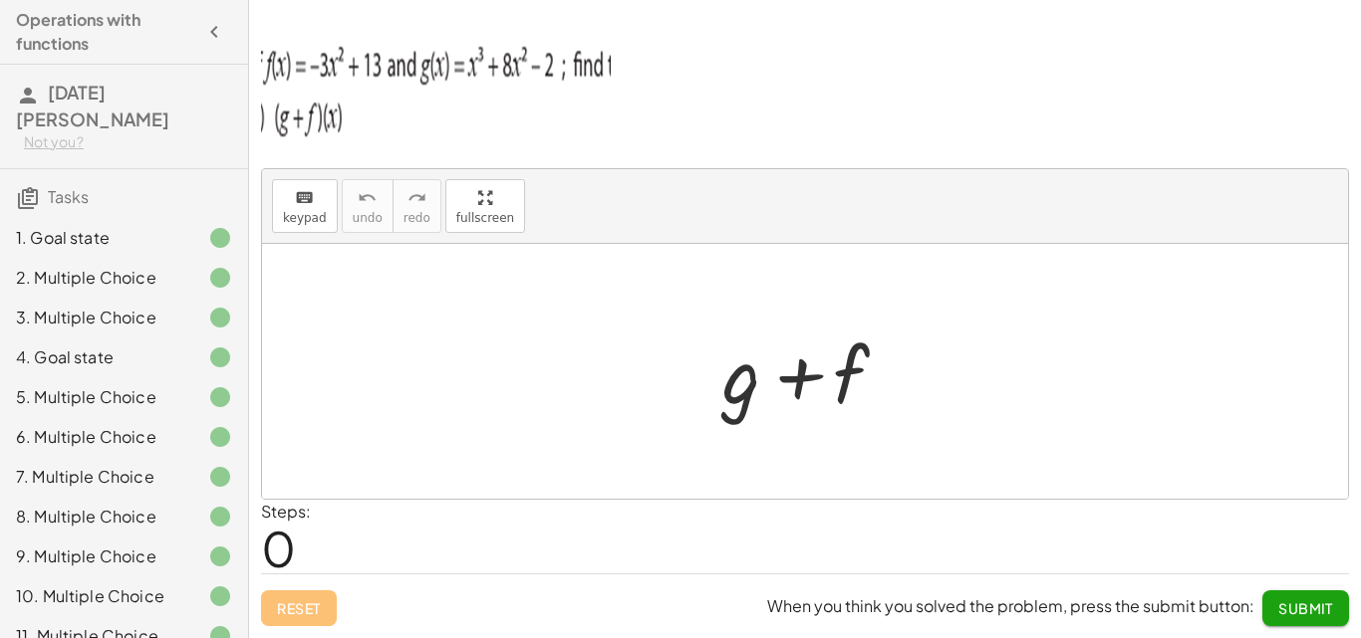
click at [187, 226] on div at bounding box center [204, 238] width 56 height 24
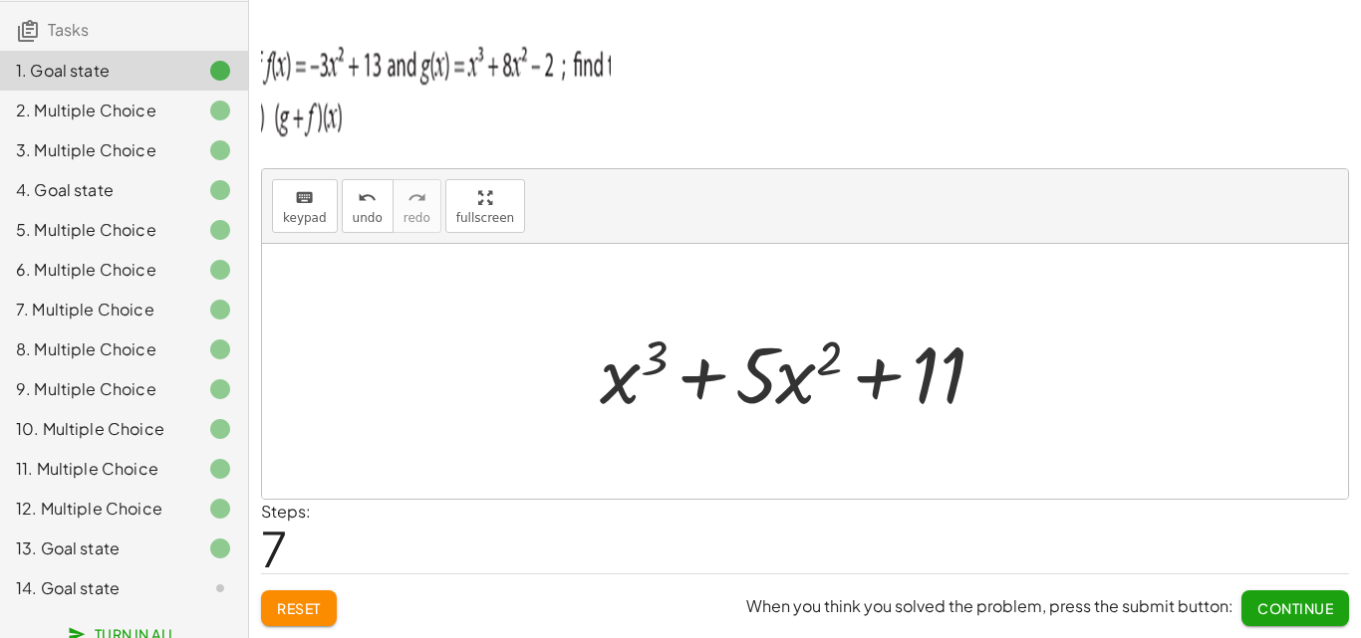
scroll to position [188, 0]
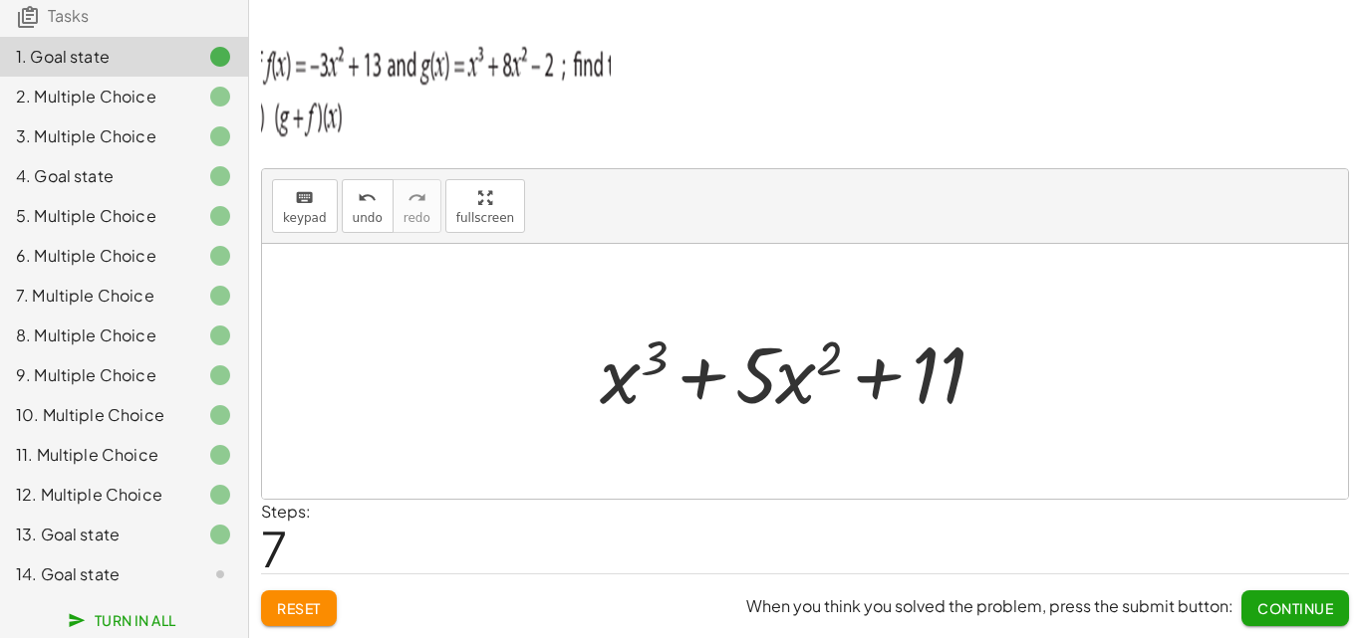
click at [115, 578] on div "14. Goal state" at bounding box center [96, 575] width 160 height 24
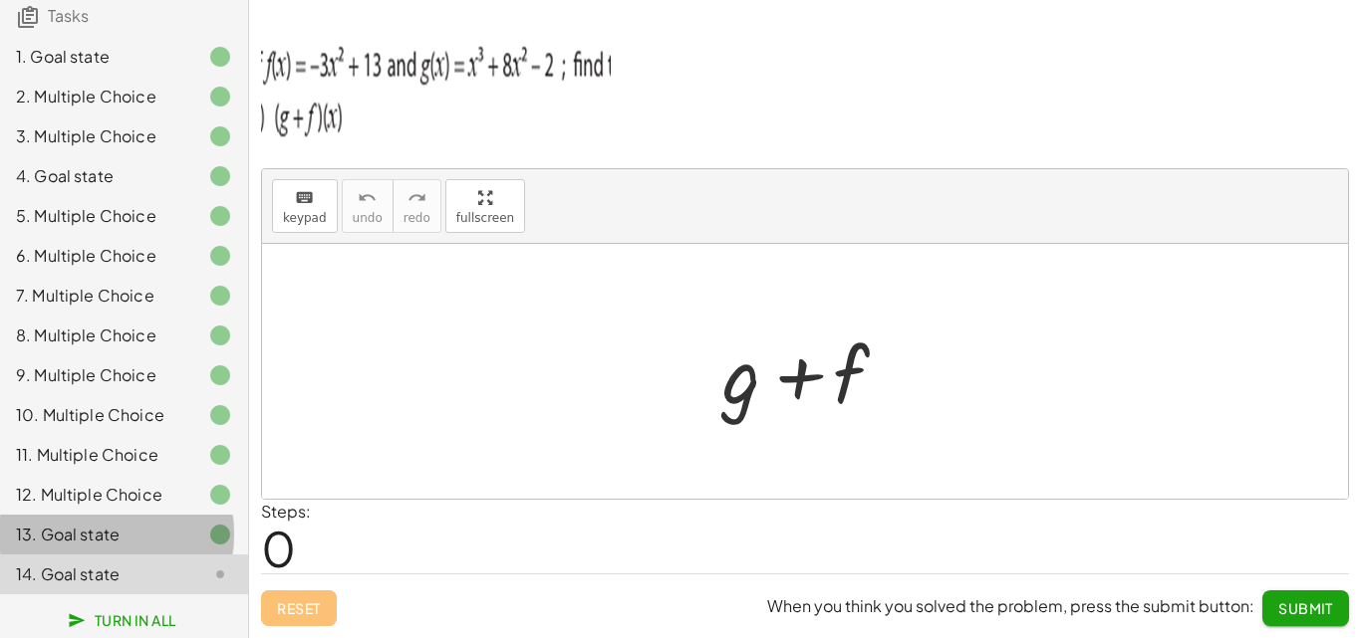
click at [148, 517] on div "13. Goal state" at bounding box center [124, 535] width 248 height 40
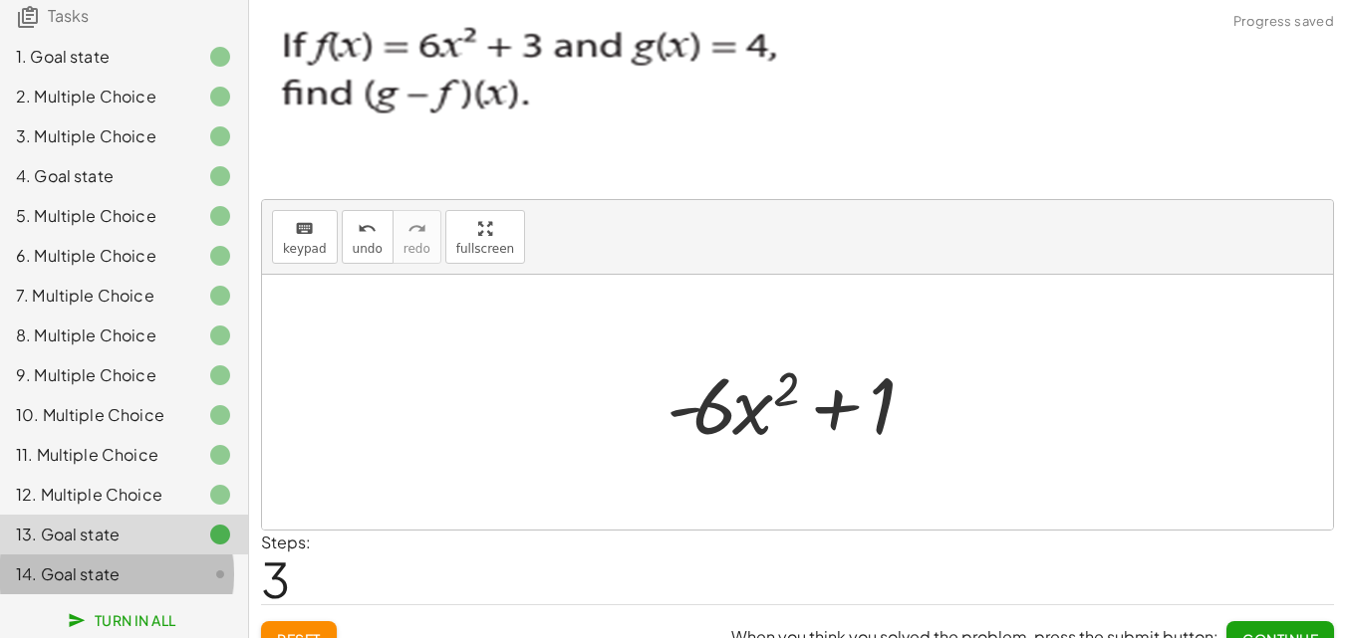
click at [150, 574] on div "14. Goal state" at bounding box center [96, 575] width 160 height 24
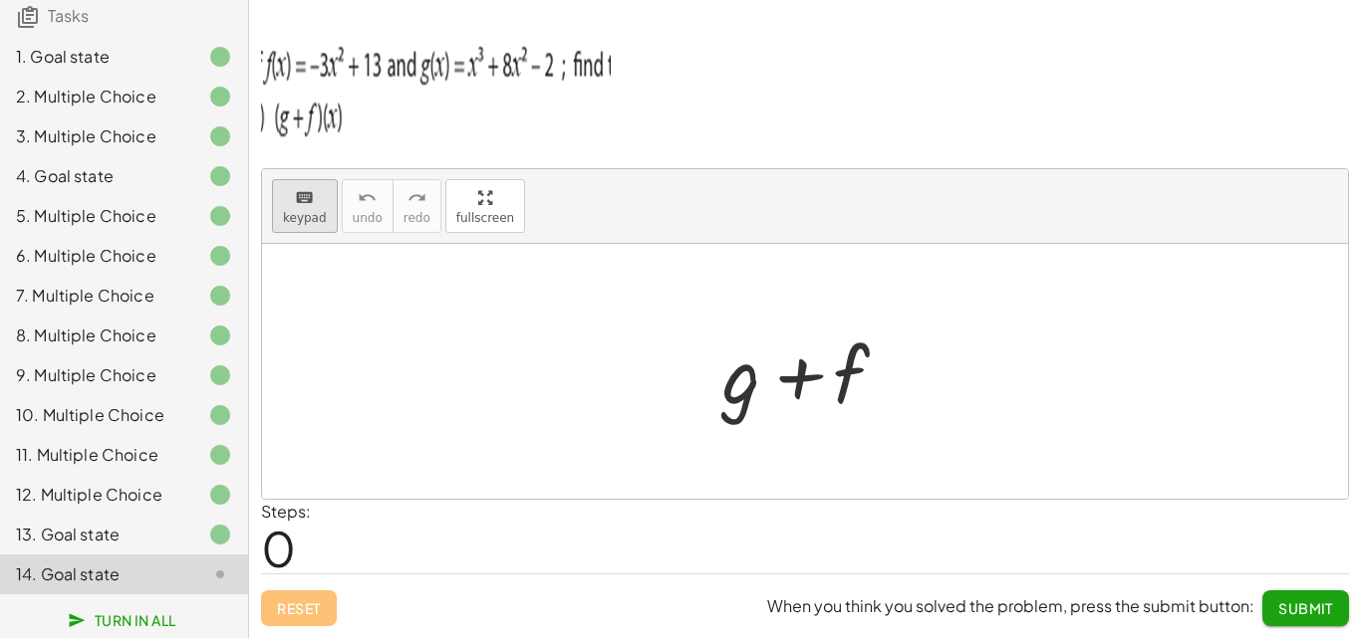
click at [292, 200] on div "keyboard" at bounding box center [305, 197] width 44 height 24
click at [753, 420] on div at bounding box center [812, 372] width 201 height 103
click at [739, 410] on div at bounding box center [741, 374] width 39 height 93
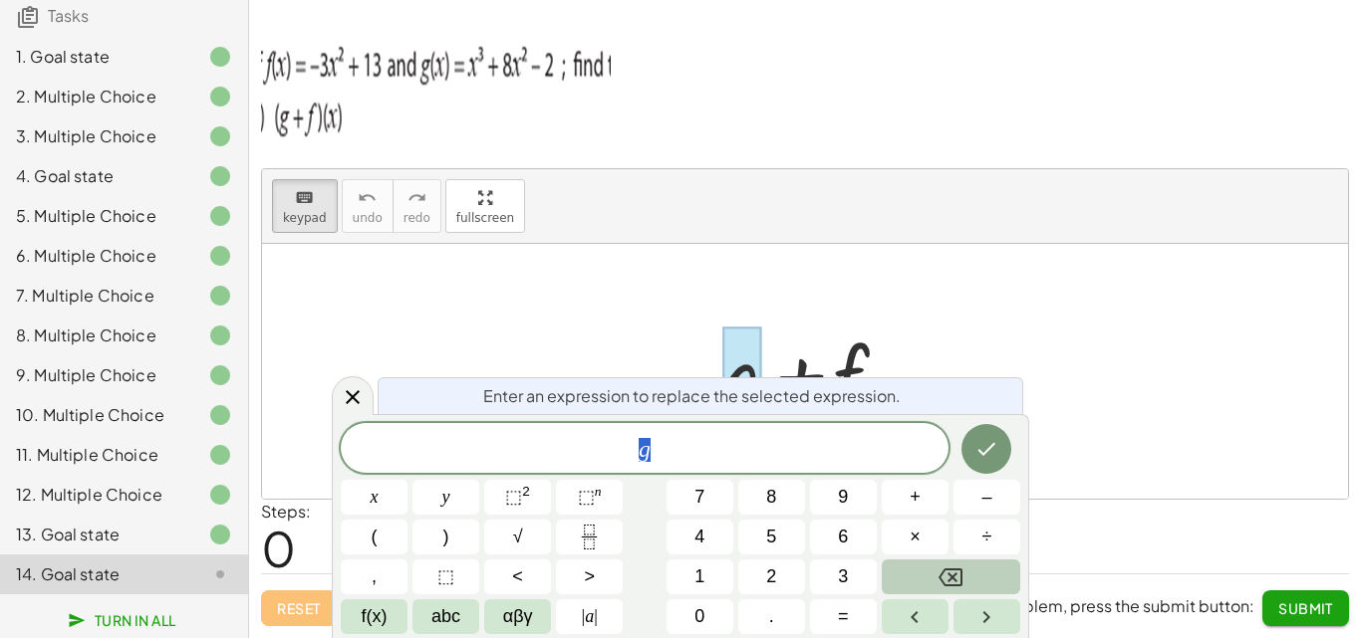
click at [974, 581] on button "Backspace" at bounding box center [950, 577] width 138 height 35
click at [914, 535] on span "×" at bounding box center [914, 537] width 11 height 27
click at [578, 496] on span "⬚" at bounding box center [586, 497] width 17 height 20
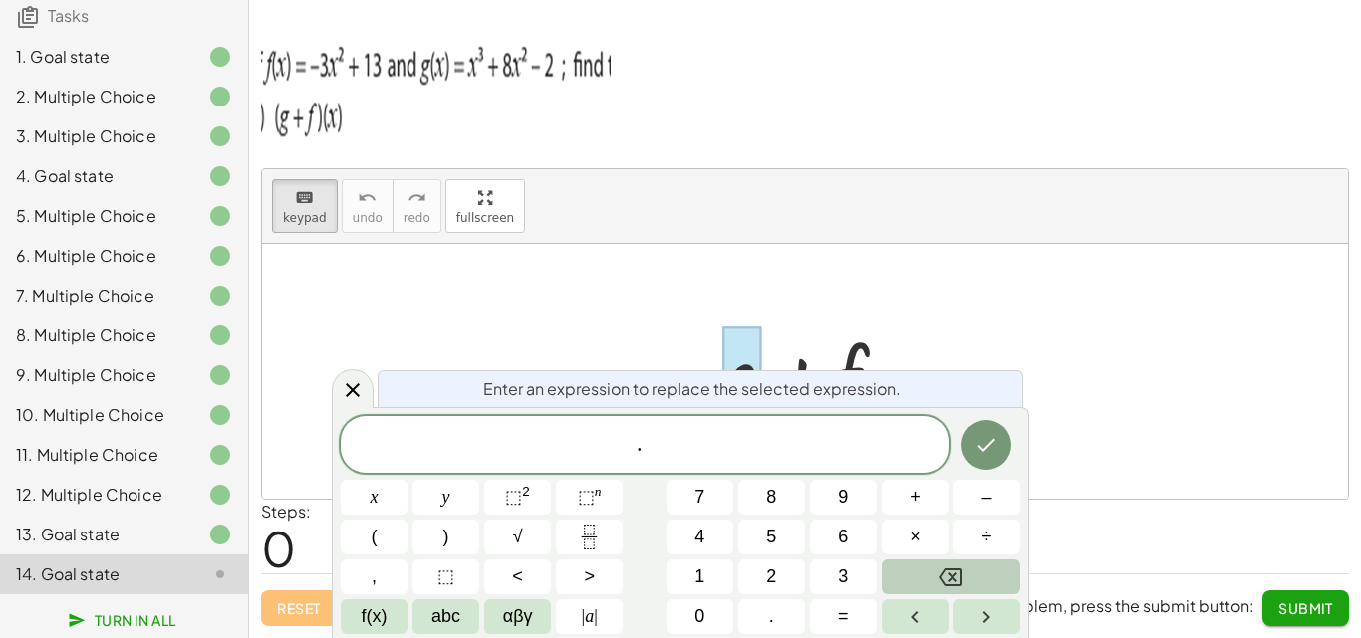
click at [945, 589] on icon "Backspace" at bounding box center [950, 578] width 24 height 24
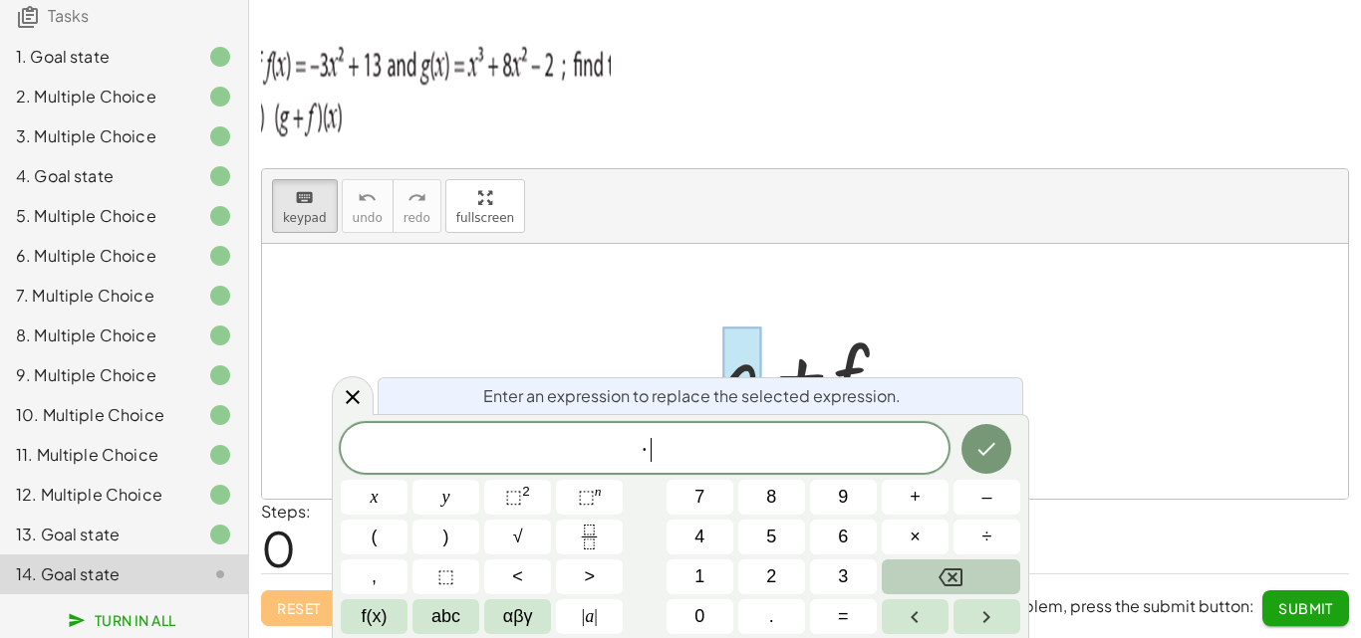
click at [948, 586] on icon "Backspace" at bounding box center [950, 578] width 24 height 24
click at [948, 585] on icon "Backspace" at bounding box center [950, 578] width 24 height 18
click at [942, 585] on icon "Backspace" at bounding box center [950, 578] width 24 height 24
click at [384, 496] on button "x" at bounding box center [374, 497] width 67 height 35
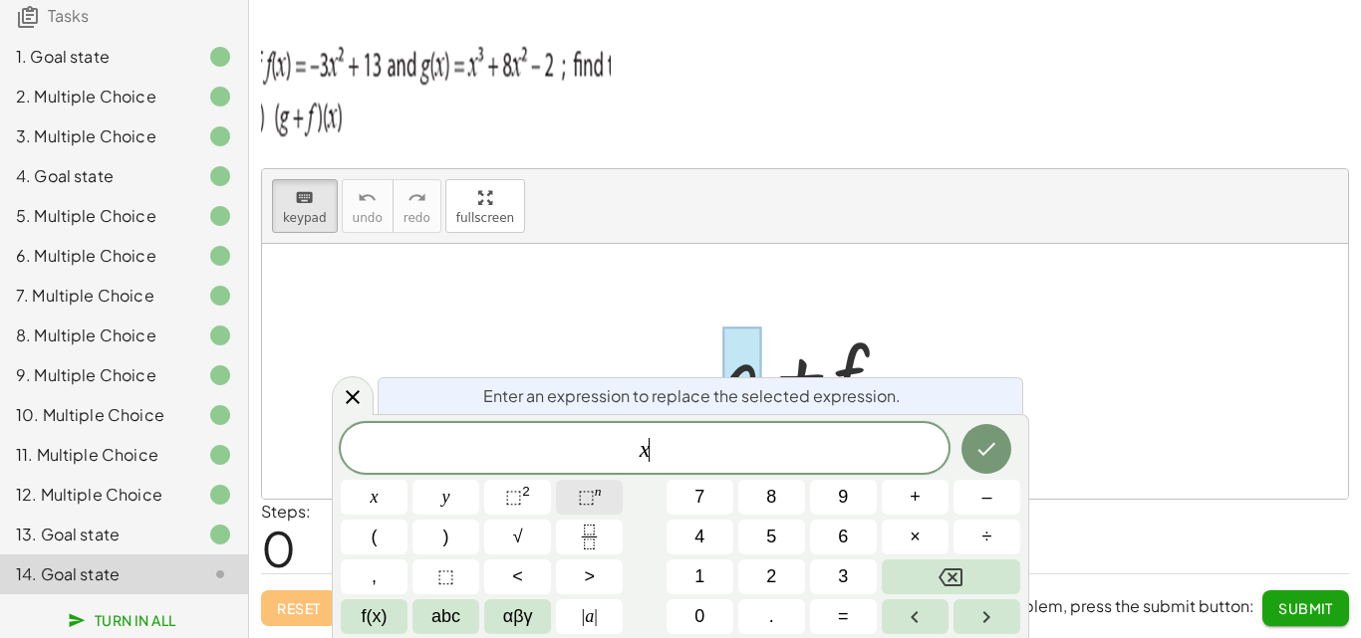
click at [580, 495] on span "⬚" at bounding box center [586, 497] width 17 height 20
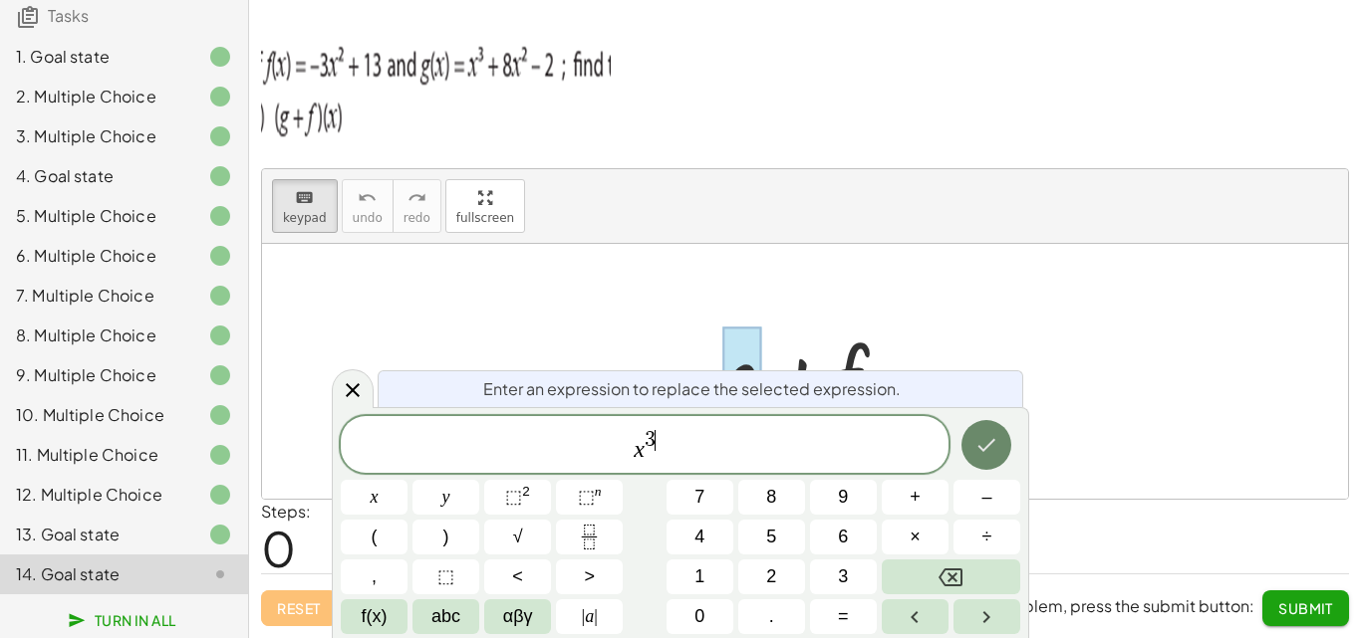
click at [979, 464] on button "Done" at bounding box center [986, 445] width 50 height 50
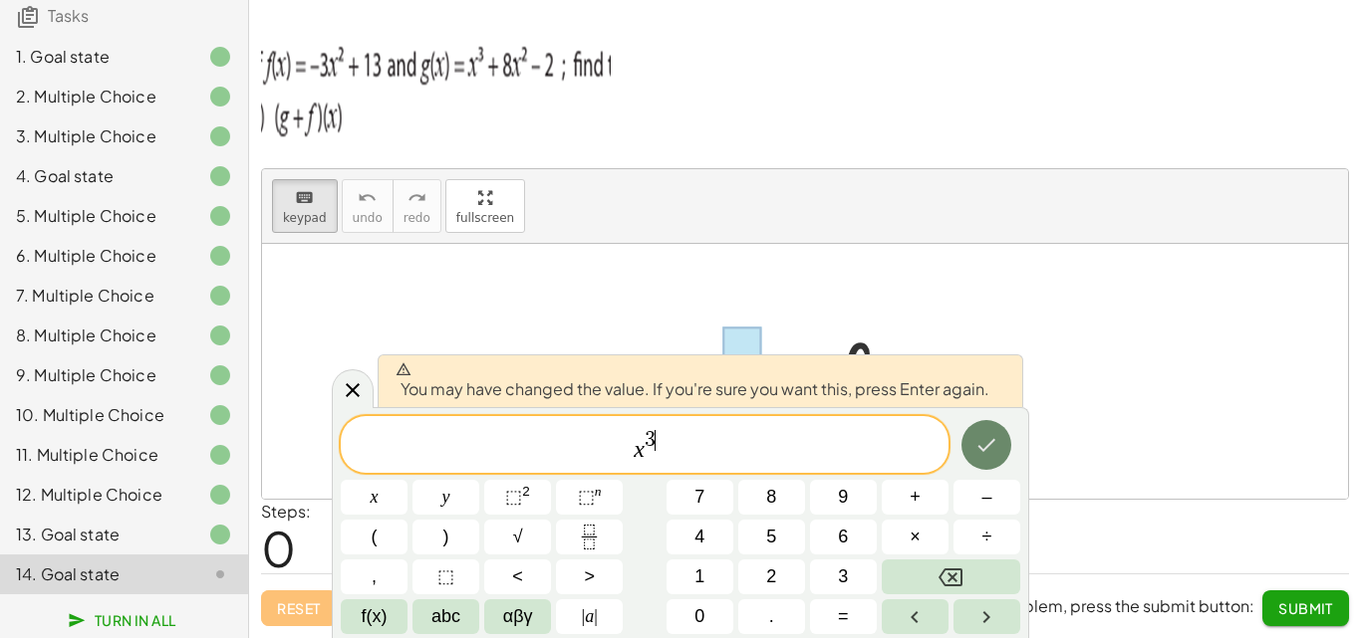
click at [979, 462] on button "Done" at bounding box center [986, 445] width 50 height 50
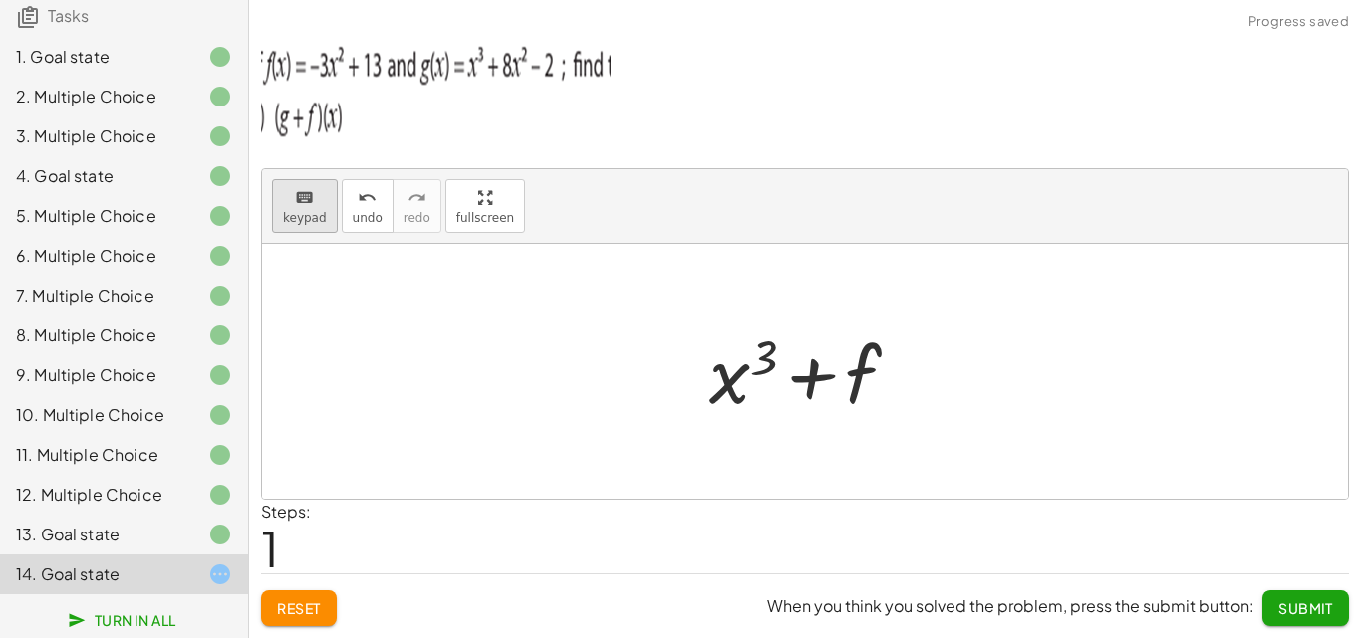
click at [301, 222] on span "keypad" at bounding box center [305, 218] width 44 height 14
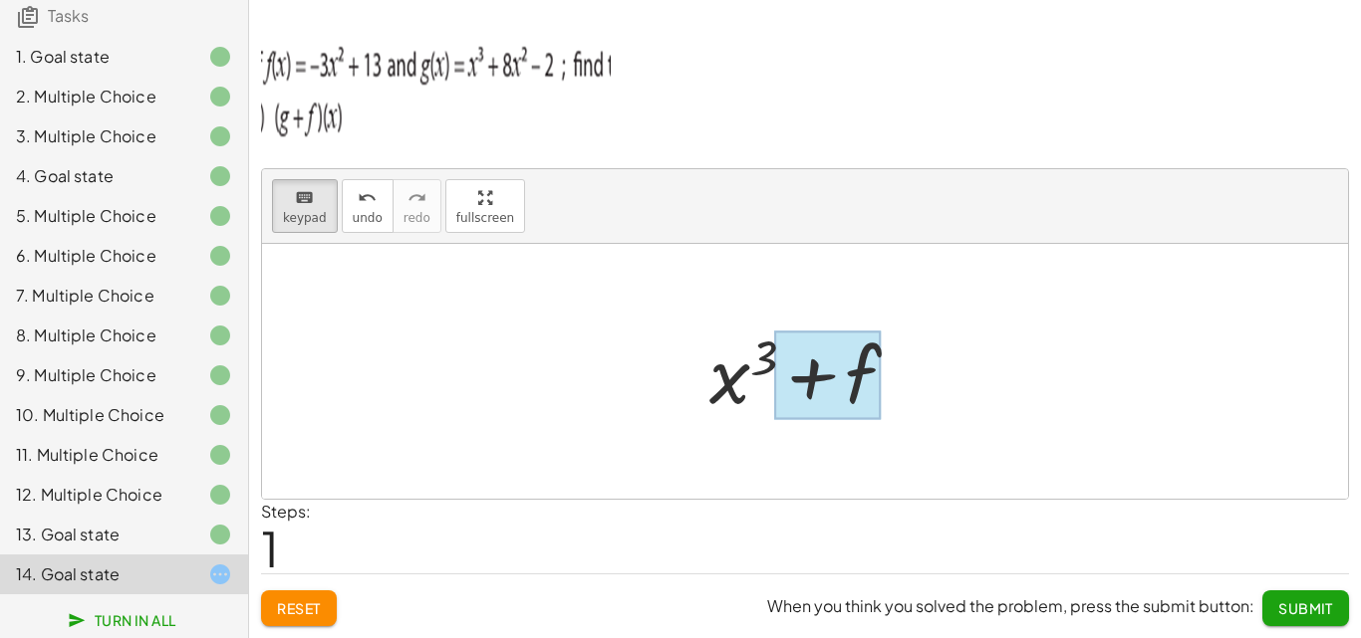
click at [841, 364] on div at bounding box center [827, 376] width 107 height 89
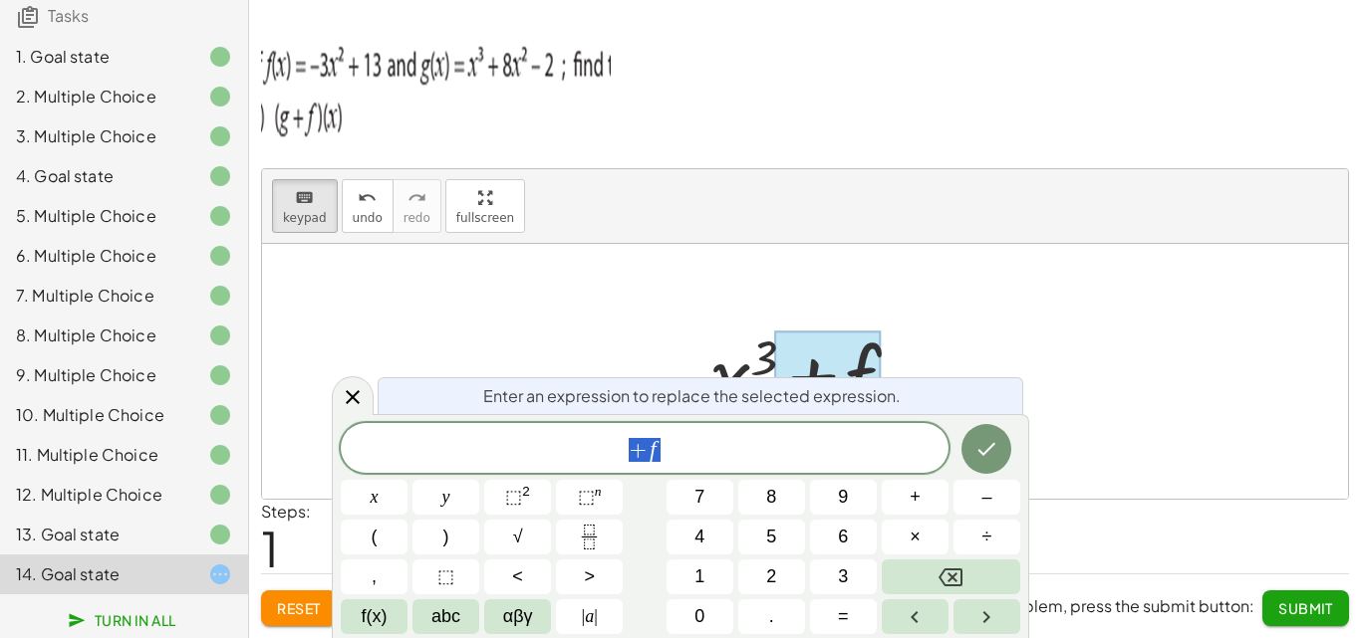
click at [768, 469] on div "+ f" at bounding box center [645, 448] width 608 height 50
click at [934, 575] on button "Backspace" at bounding box center [950, 577] width 138 height 35
click at [764, 530] on button "5" at bounding box center [771, 537] width 67 height 35
click at [381, 498] on button "x" at bounding box center [374, 497] width 67 height 35
click at [530, 497] on button "⬚ 2" at bounding box center [517, 497] width 67 height 35
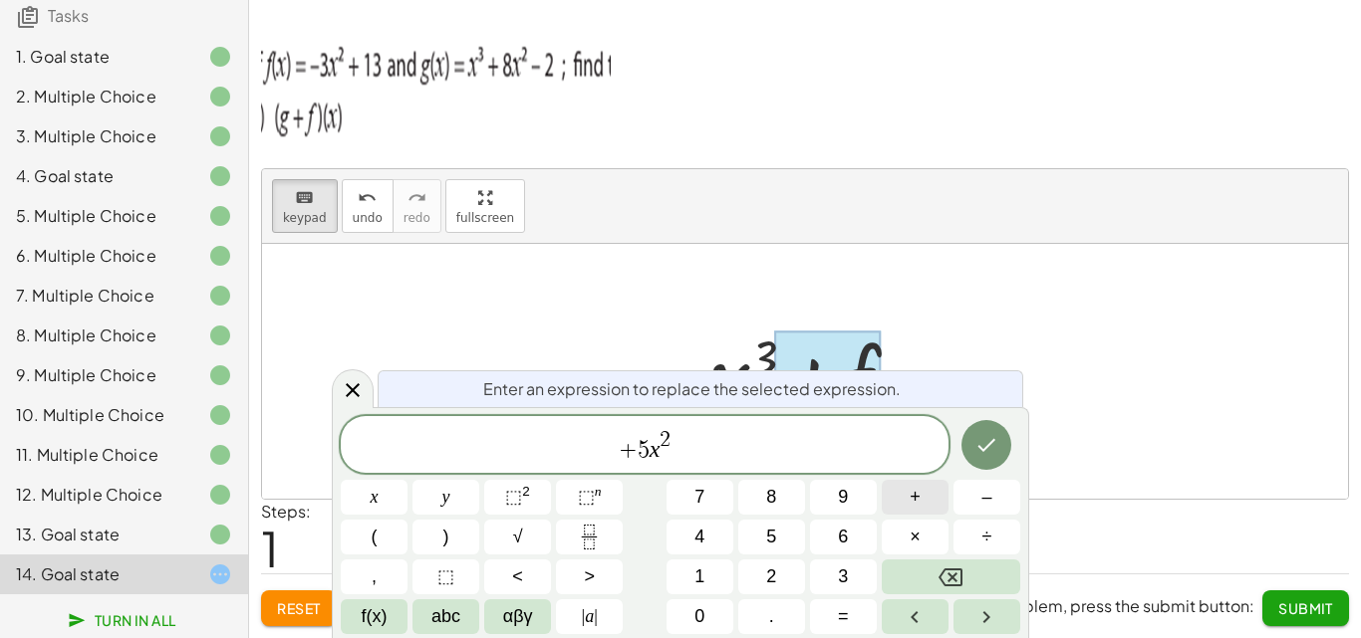
click at [915, 504] on span "+" at bounding box center [914, 497] width 11 height 27
click at [690, 568] on button "1" at bounding box center [699, 577] width 67 height 35
click at [1003, 442] on button "Done" at bounding box center [986, 445] width 50 height 50
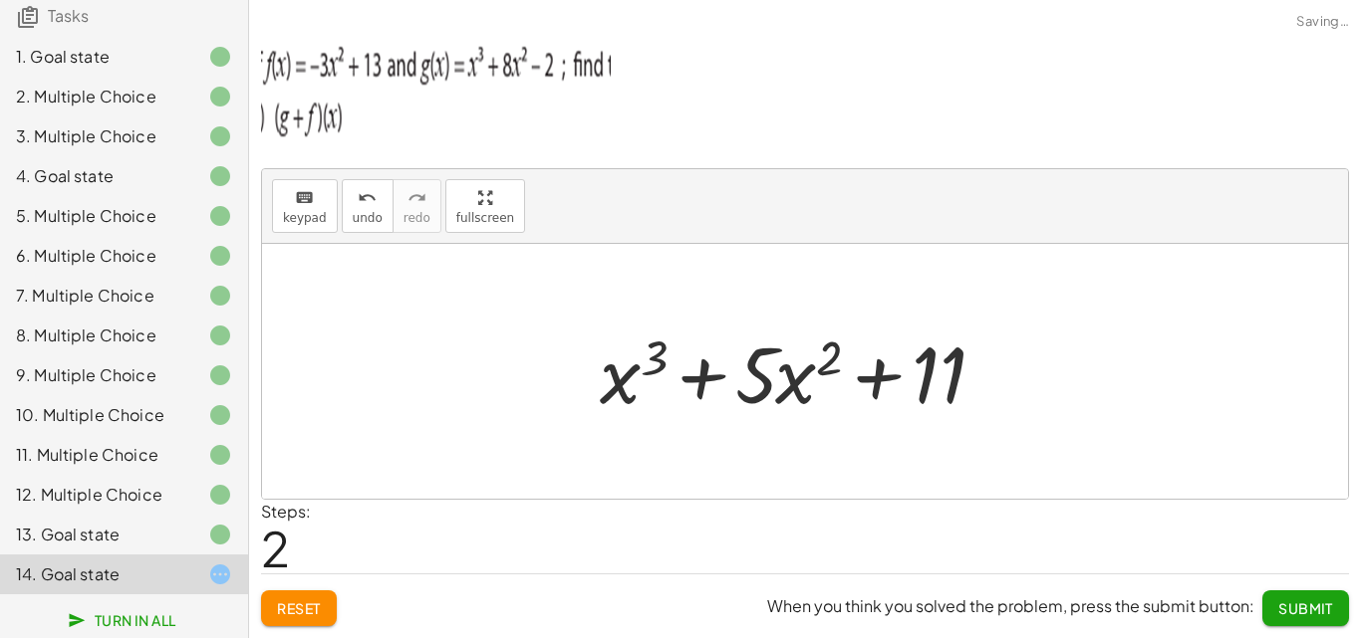
click at [1003, 440] on div at bounding box center [805, 371] width 1086 height 255
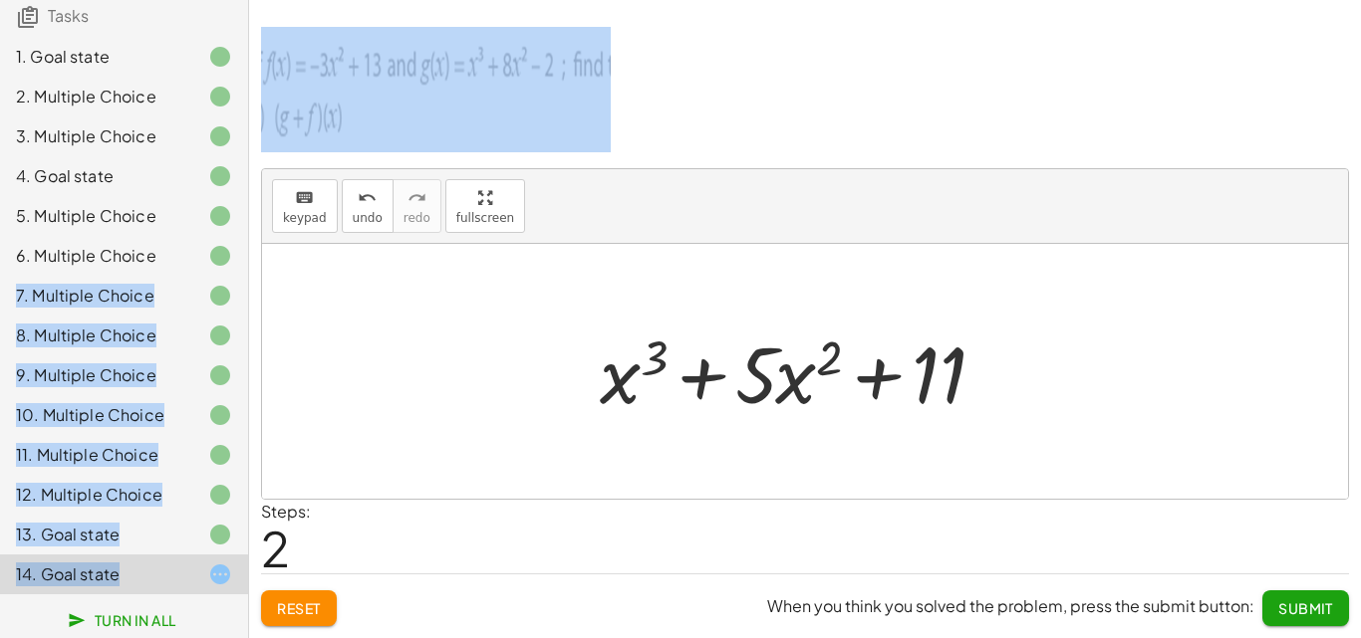
drag, startPoint x: 250, startPoint y: 191, endPoint x: 246, endPoint y: 234, distance: 43.0
click at [246, 229] on main "Operations with functions [DATE][PERSON_NAME] Not you? Tasks 1. Goal state 2. M…" at bounding box center [680, 319] width 1361 height 638
click at [563, 420] on div at bounding box center [805, 371] width 1086 height 255
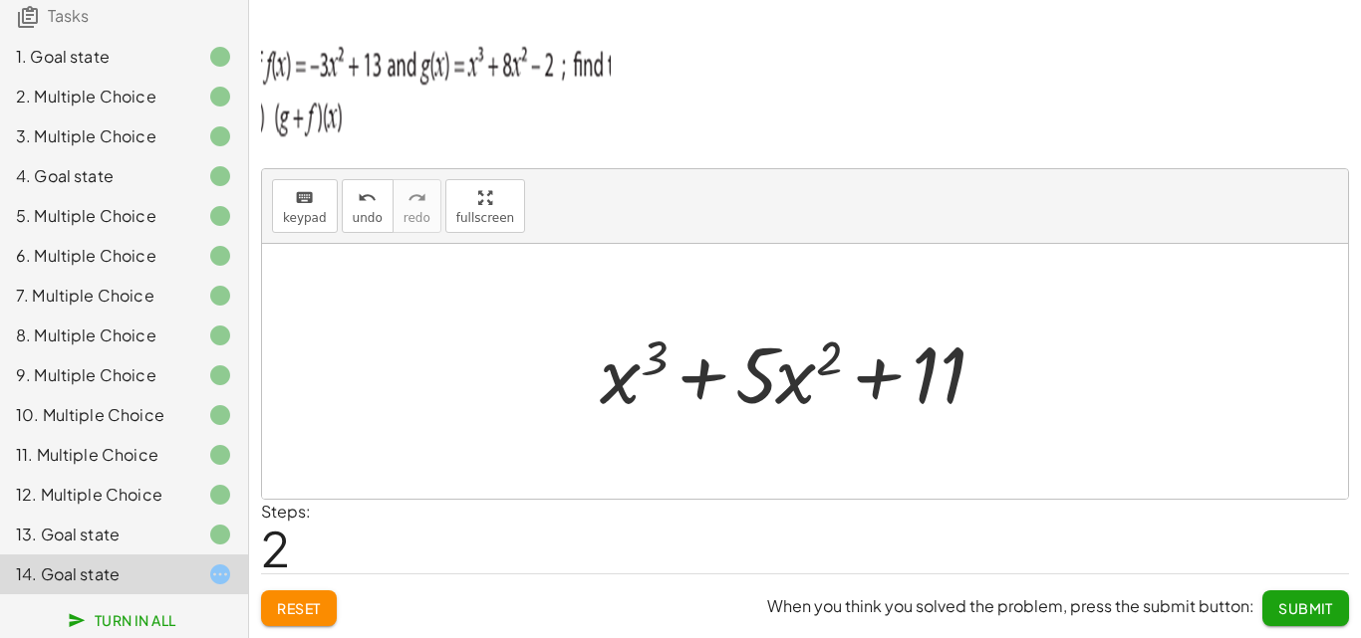
click at [1299, 617] on span "Submit" at bounding box center [1305, 609] width 55 height 18
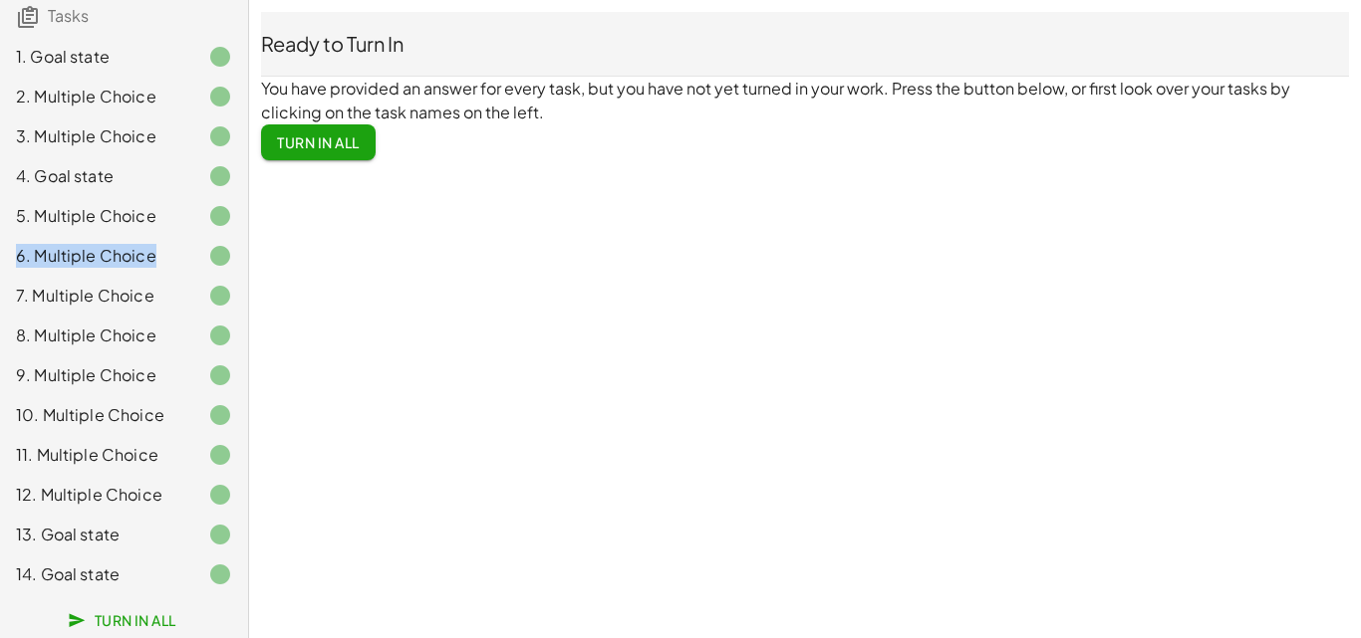
drag, startPoint x: 173, startPoint y: 210, endPoint x: 171, endPoint y: 186, distance: 24.0
click at [171, 186] on div "1. Goal state 2. Multiple Choice 3. Multiple Choice 4. Goal state 5. Multiple C…" at bounding box center [124, 316] width 248 height 574
click at [176, 204] on div at bounding box center [204, 216] width 56 height 24
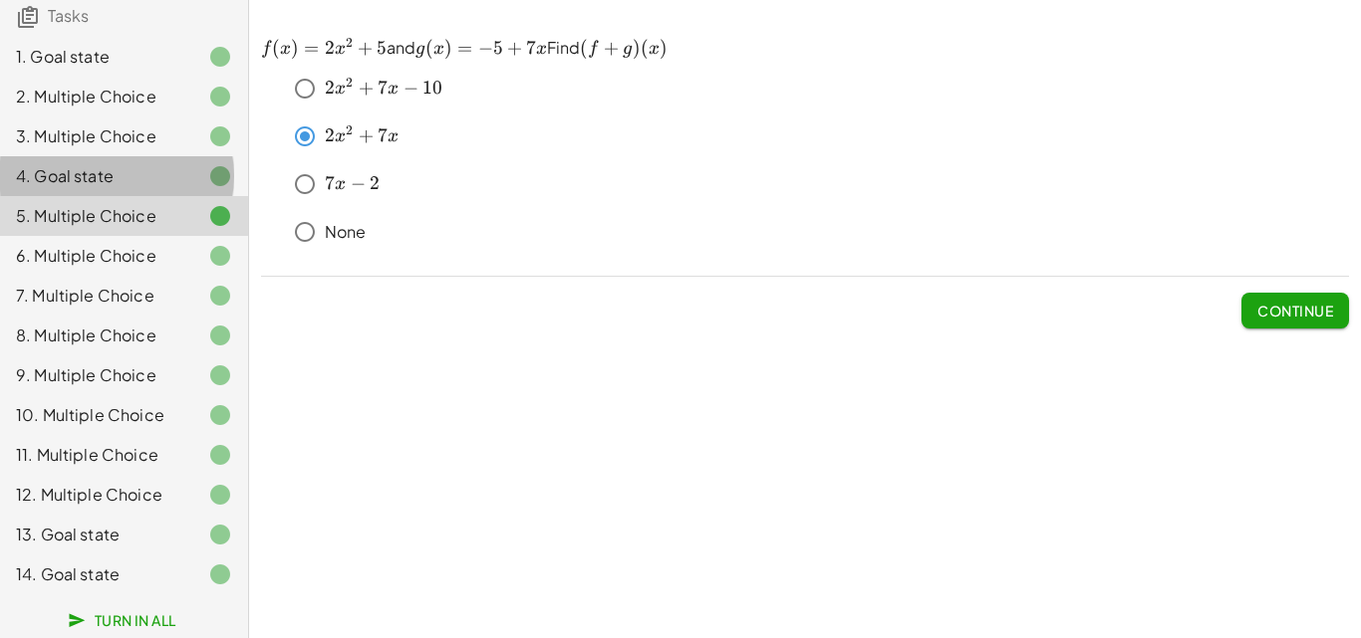
click at [154, 164] on div "4. Goal state" at bounding box center [96, 176] width 160 height 24
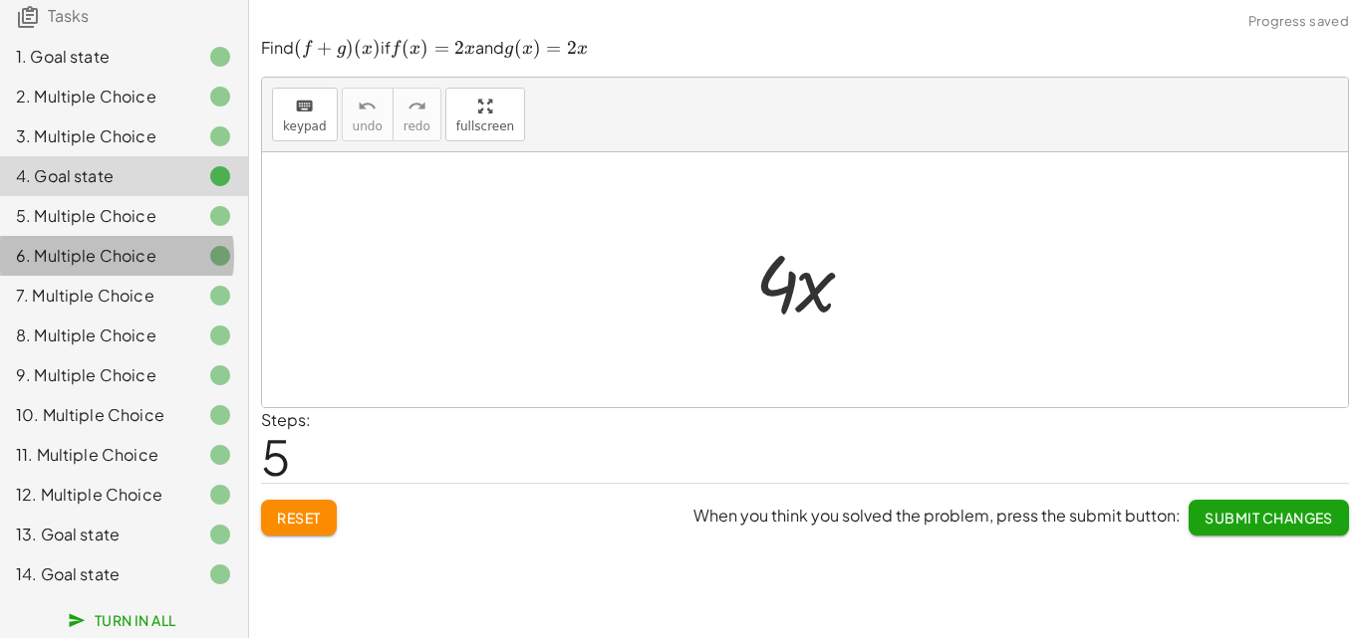
click at [144, 316] on div "6. Multiple Choice" at bounding box center [124, 336] width 248 height 40
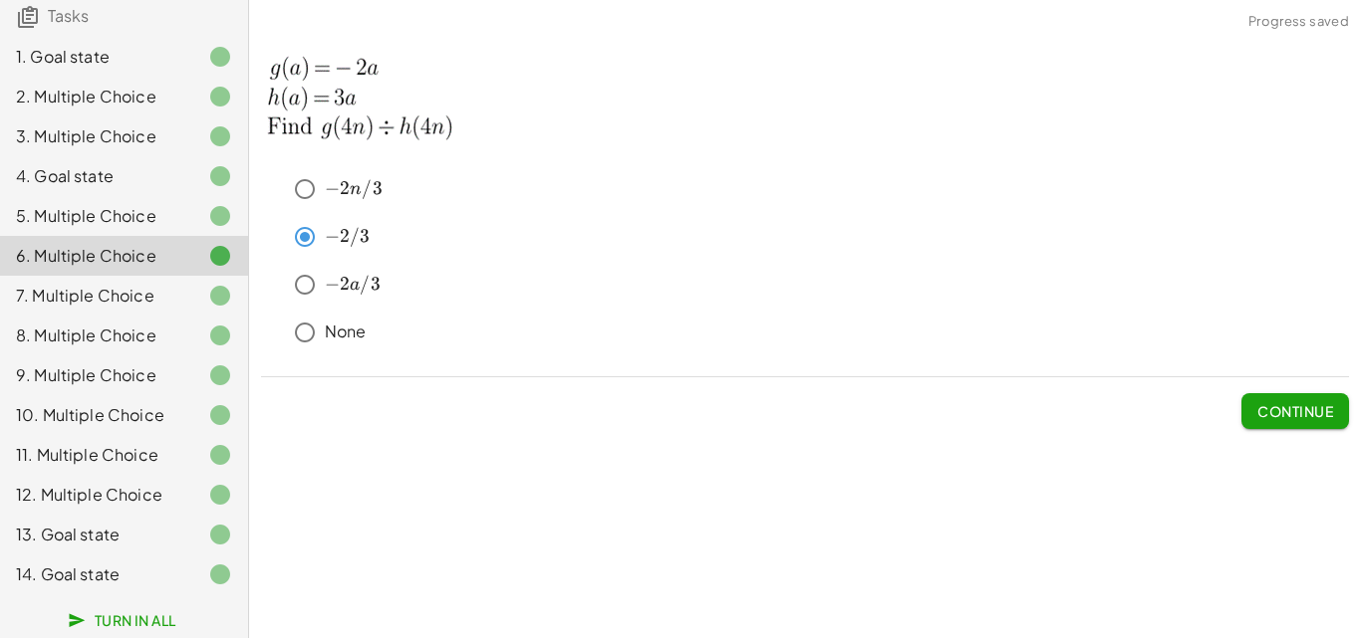
click at [137, 284] on div "7. Multiple Choice" at bounding box center [96, 296] width 160 height 24
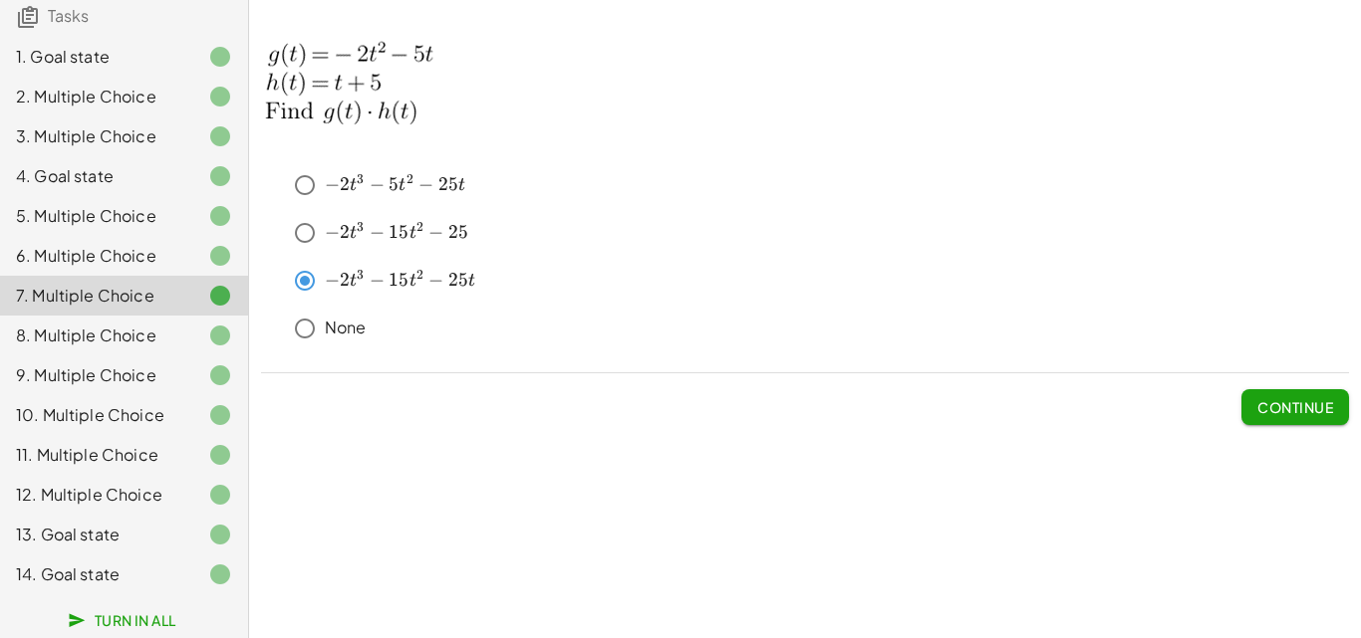
click at [119, 613] on span "Turn In All" at bounding box center [124, 621] width 105 height 18
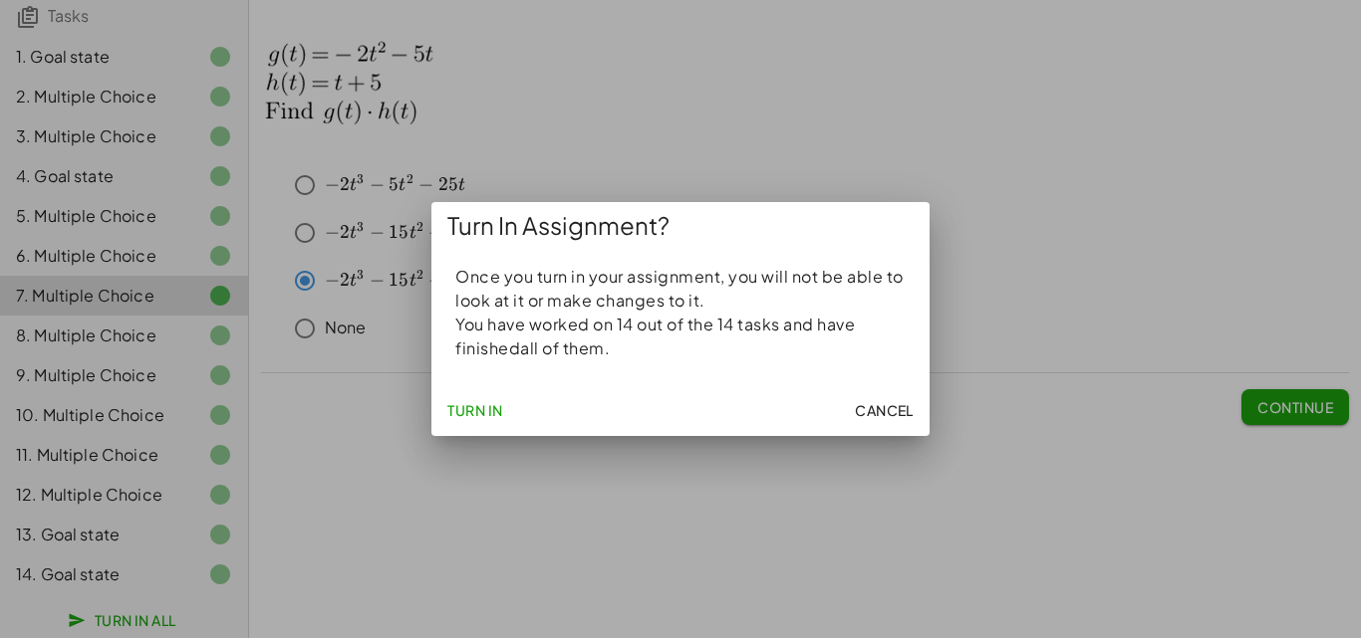
click at [337, 465] on div at bounding box center [680, 319] width 1361 height 638
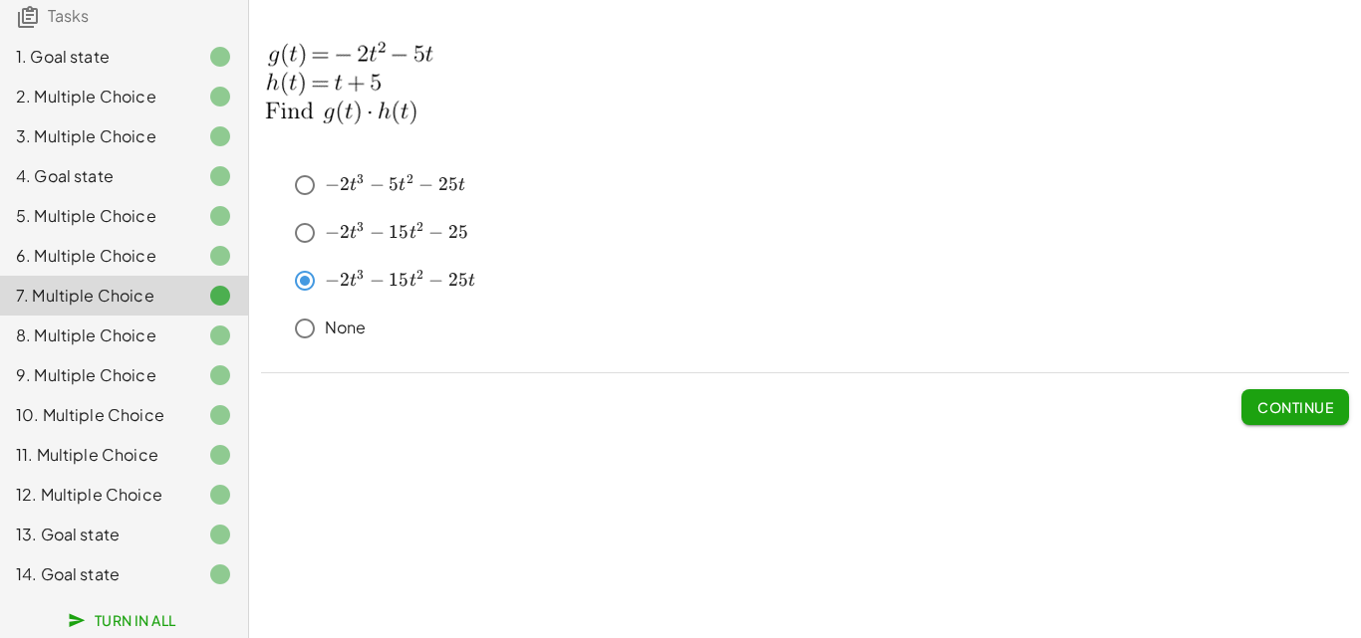
drag, startPoint x: 168, startPoint y: 585, endPoint x: 633, endPoint y: 543, distance: 467.0
click at [176, 586] on div at bounding box center [204, 575] width 56 height 24
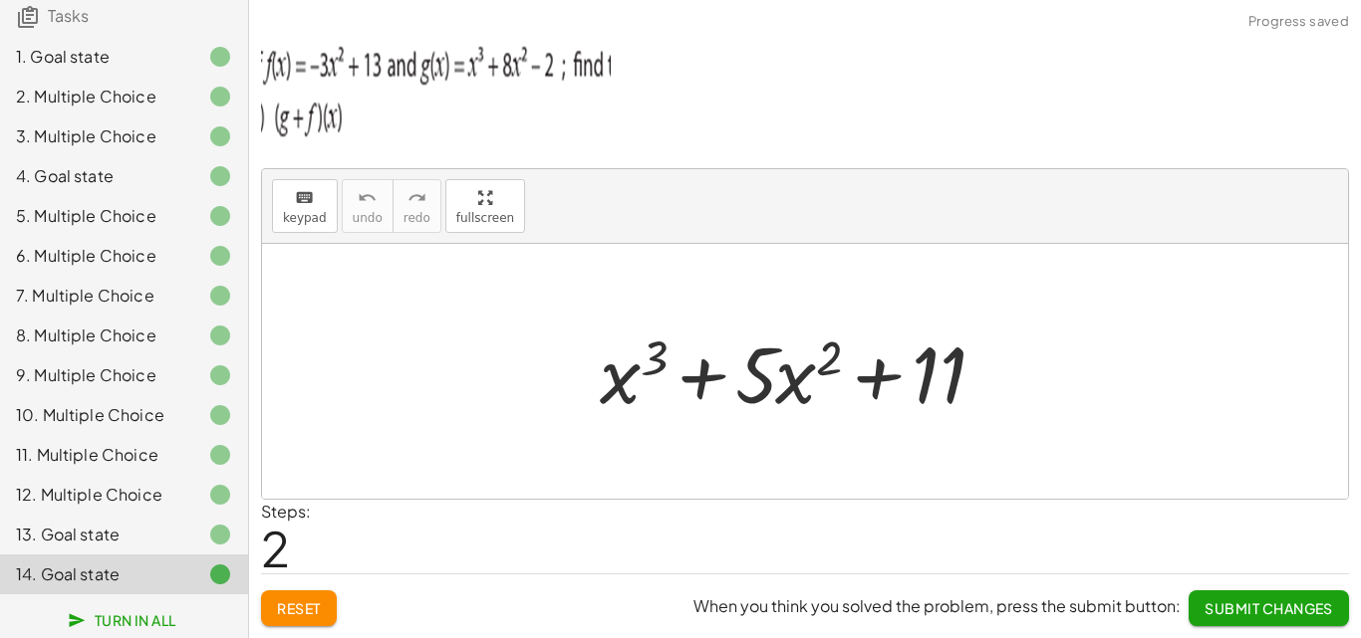
click at [1263, 607] on span "Submit Changes" at bounding box center [1268, 609] width 128 height 18
click at [1263, 607] on span "Continue" at bounding box center [1295, 609] width 76 height 18
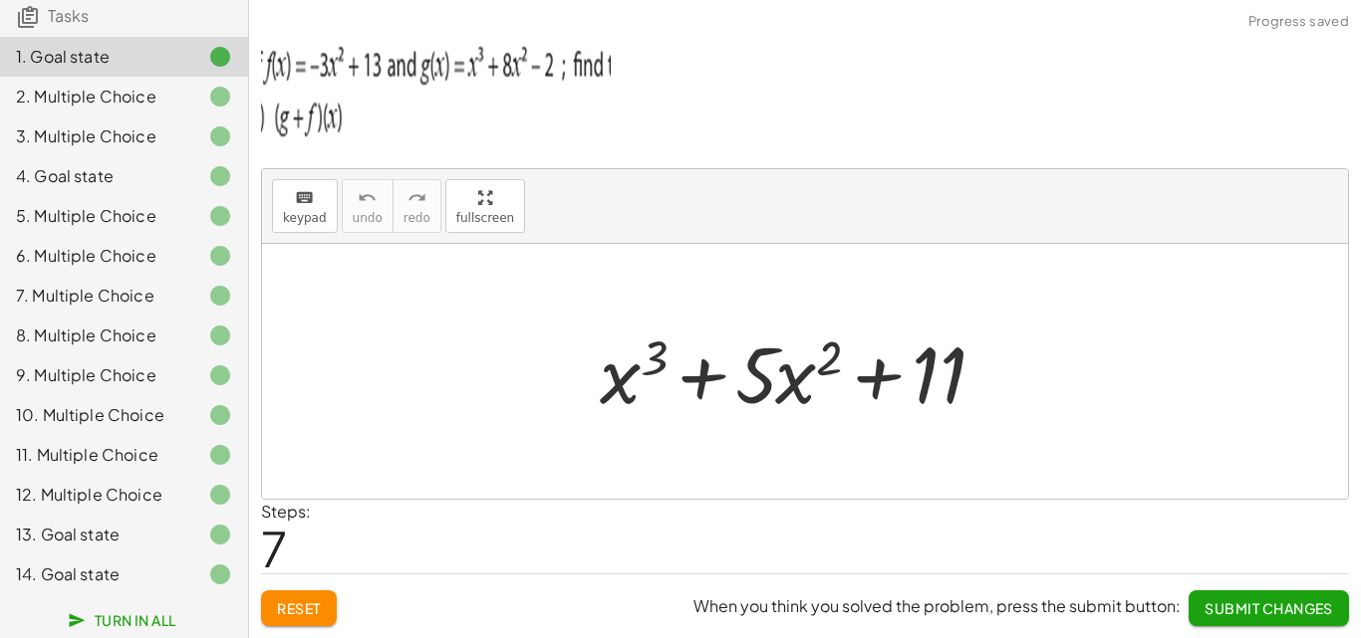
click at [97, 620] on span "Turn In All" at bounding box center [124, 621] width 105 height 18
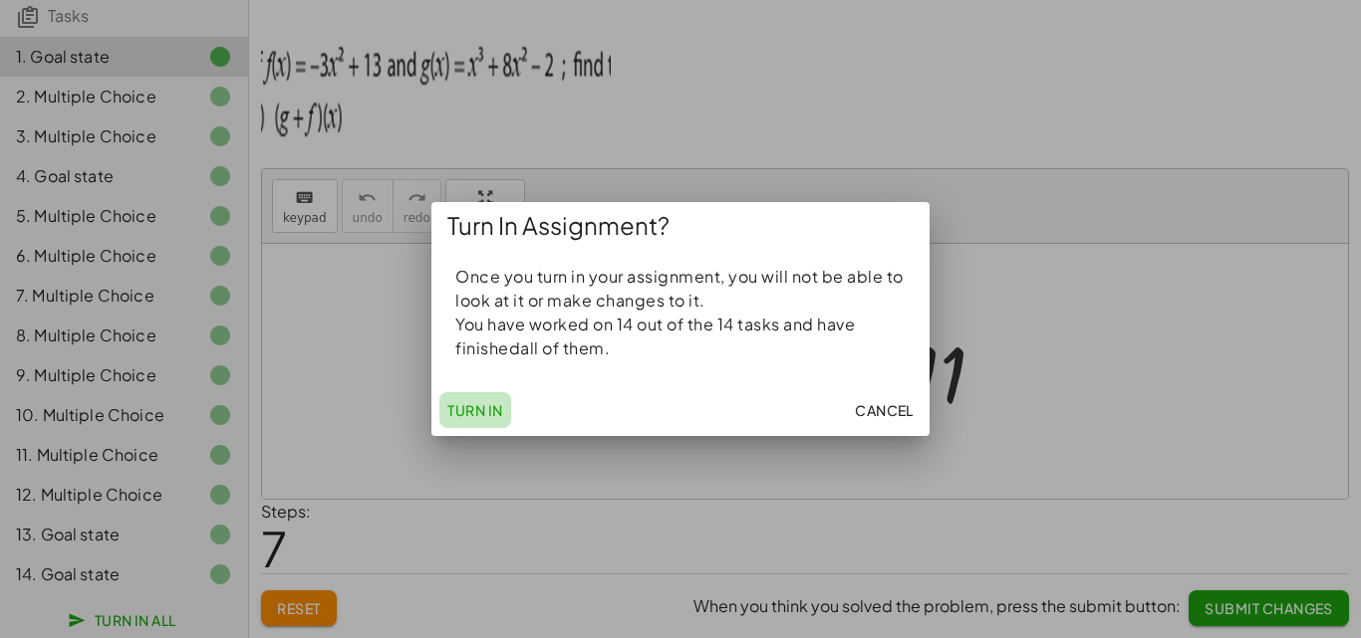
click at [486, 410] on span "Turn In" at bounding box center [475, 410] width 56 height 18
click at [467, 411] on span "Turn In" at bounding box center [475, 410] width 56 height 18
click at [488, 408] on span "Turn In" at bounding box center [475, 410] width 56 height 18
click at [486, 409] on span "Turn In" at bounding box center [475, 410] width 56 height 18
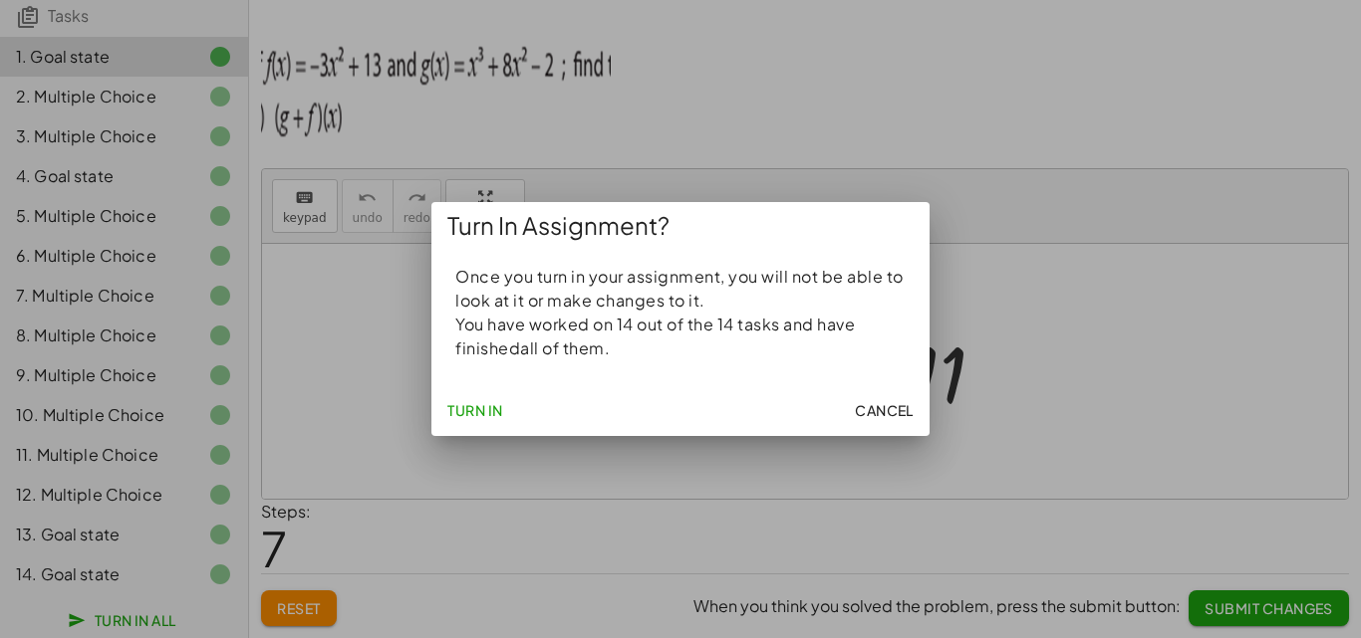
click at [663, 394] on div "Turn In Cancel" at bounding box center [680, 410] width 498 height 52
click at [885, 406] on span "Cancel" at bounding box center [884, 410] width 59 height 18
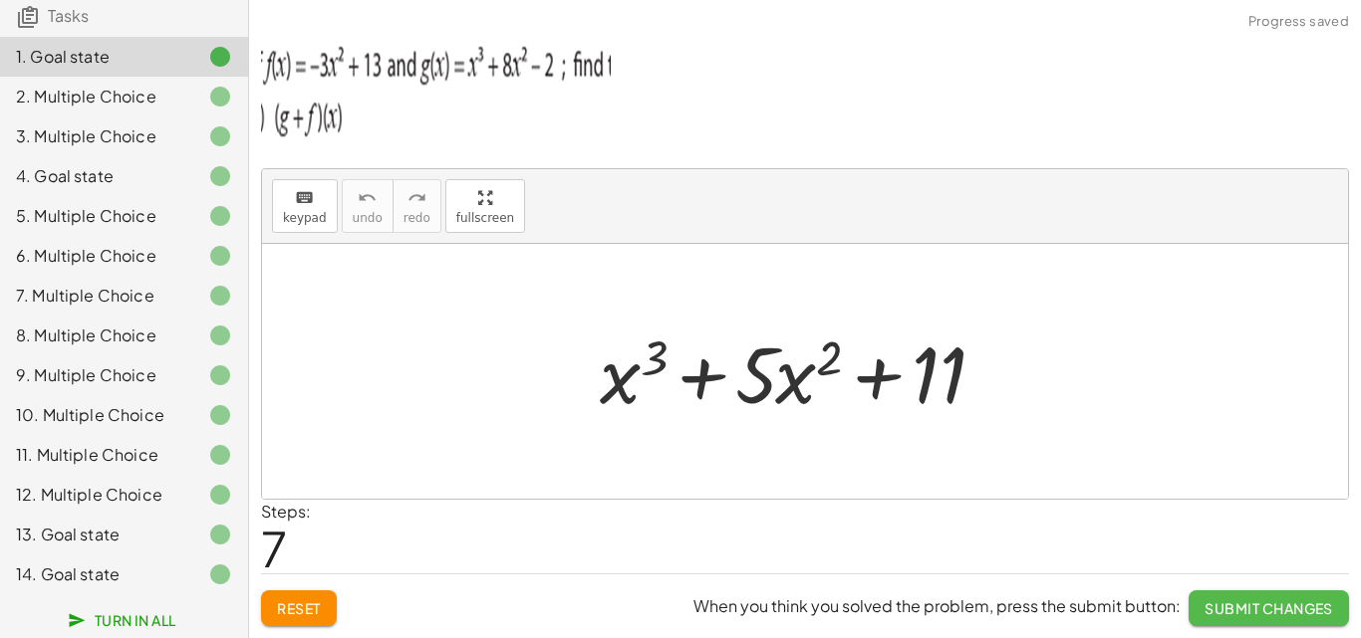
click at [1280, 599] on button "Submit Changes" at bounding box center [1268, 609] width 160 height 36
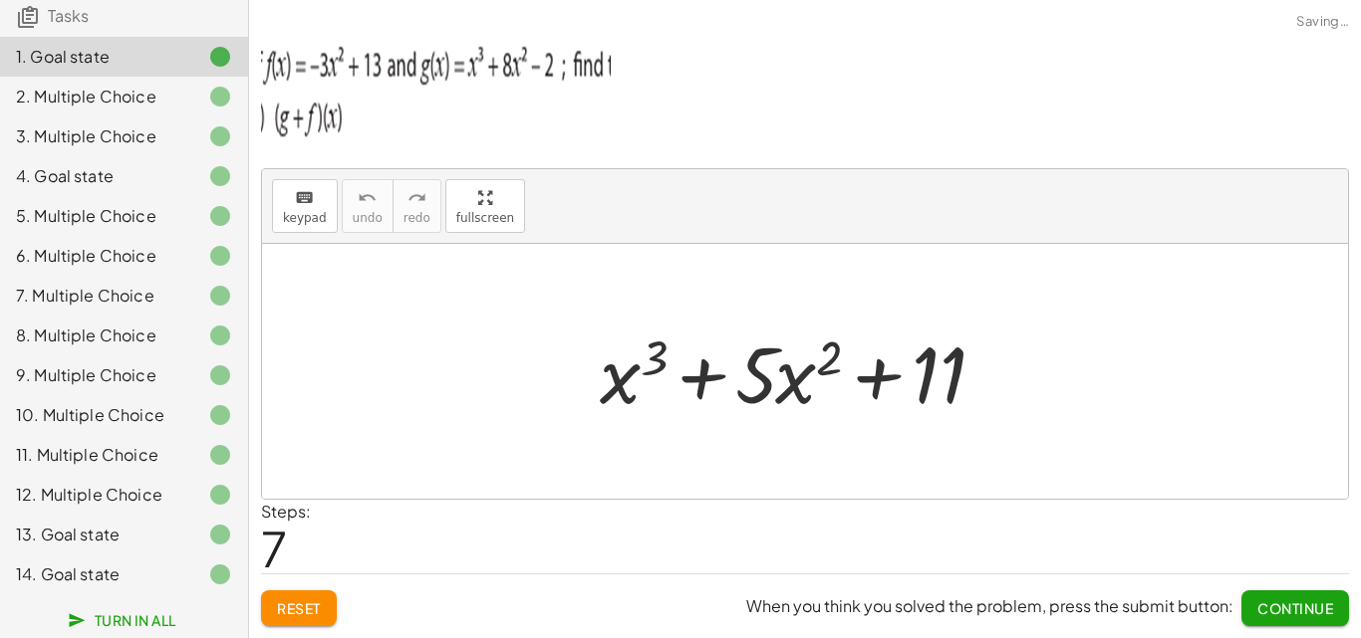
click at [1280, 599] on button "Continue" at bounding box center [1295, 609] width 108 height 36
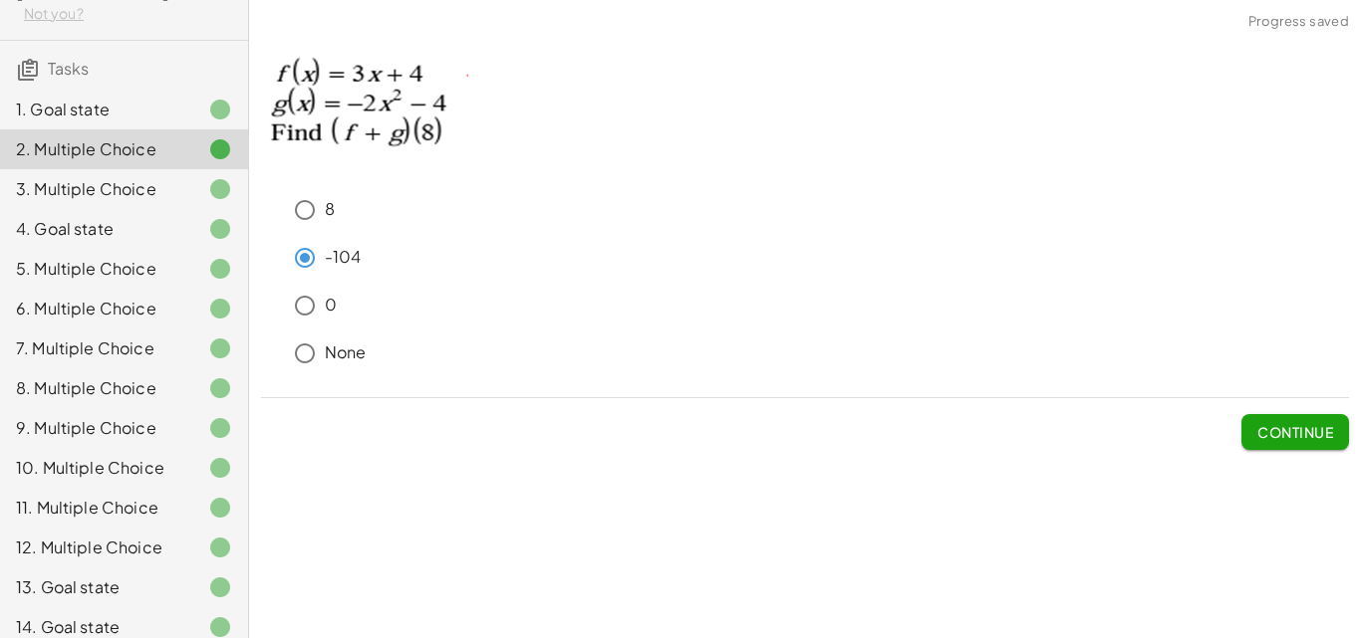
scroll to position [121, 0]
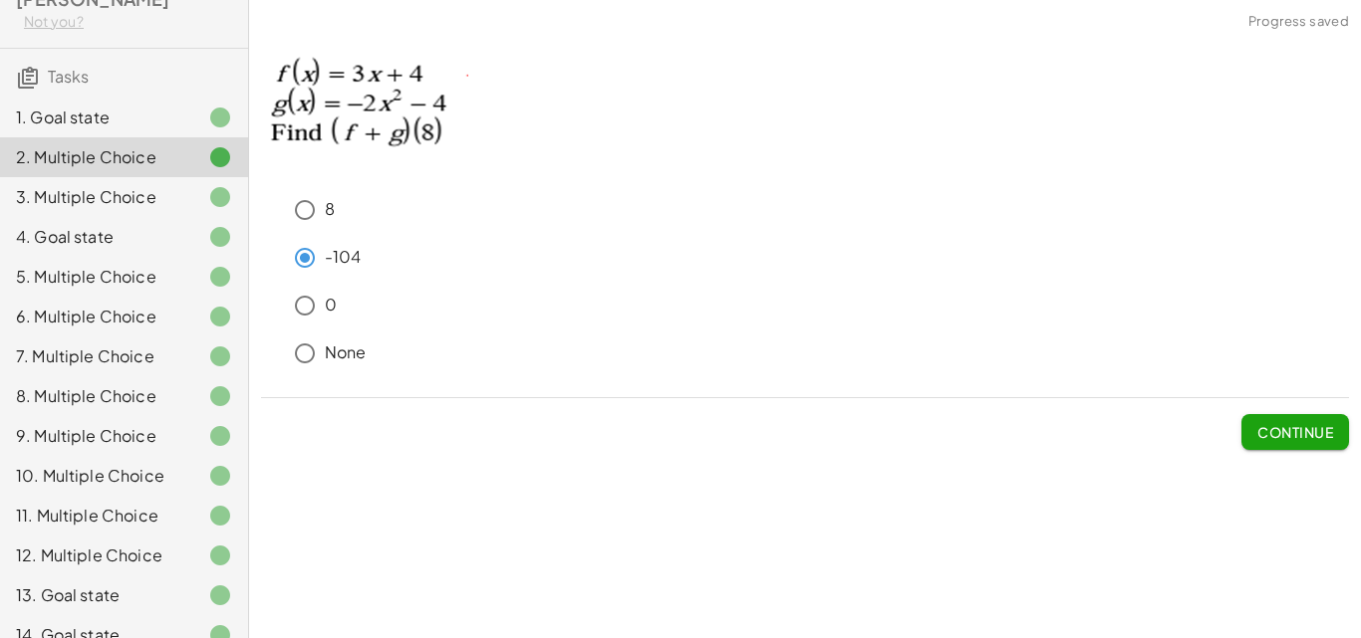
click at [176, 106] on div at bounding box center [204, 118] width 56 height 24
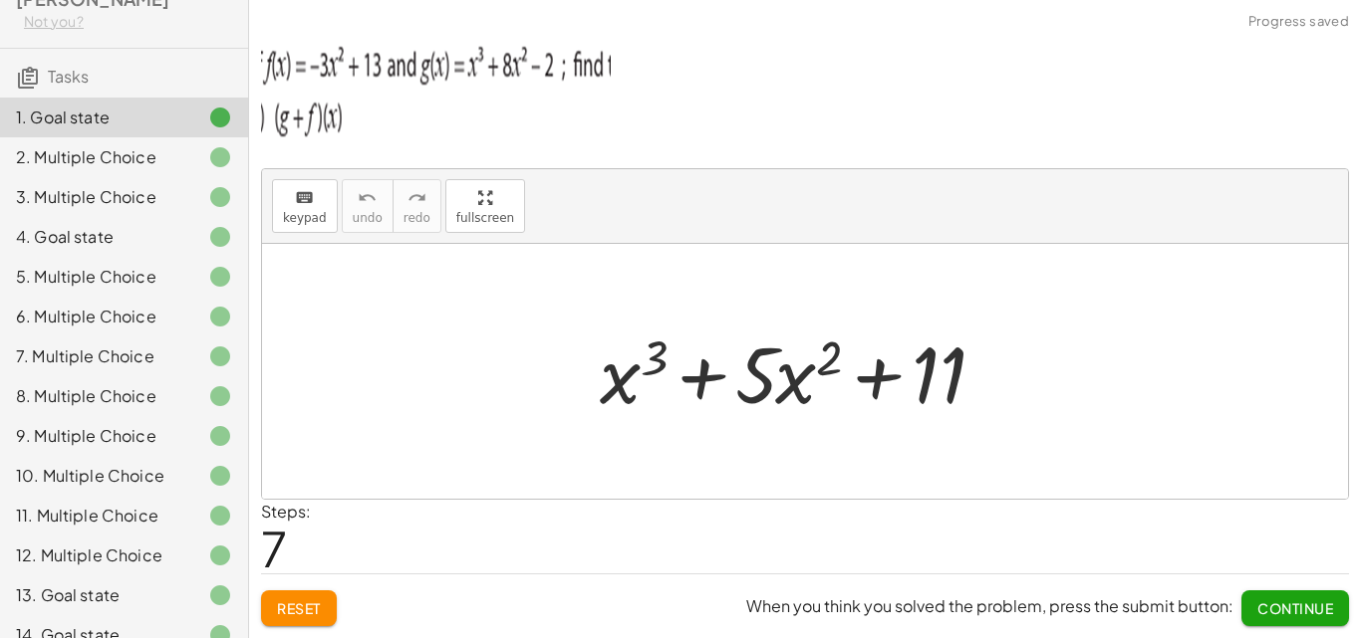
click at [153, 217] on div "2. Multiple Choice" at bounding box center [124, 237] width 248 height 40
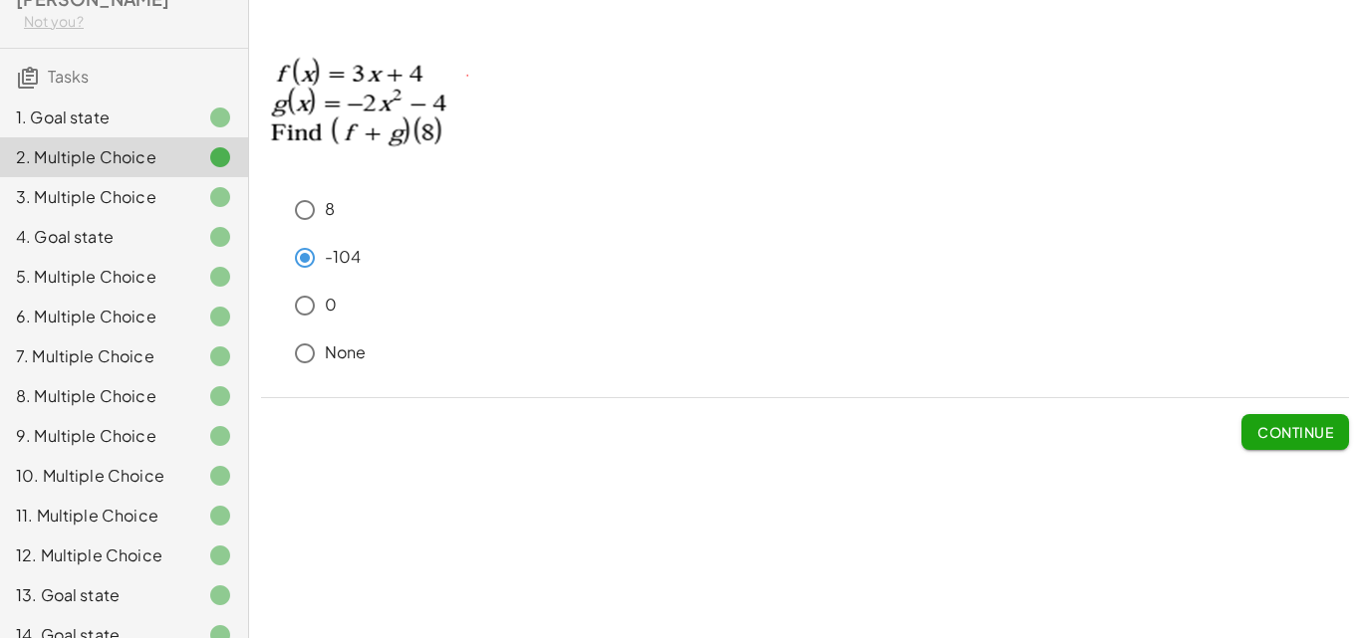
click at [113, 185] on div "3. Multiple Choice" at bounding box center [96, 197] width 160 height 24
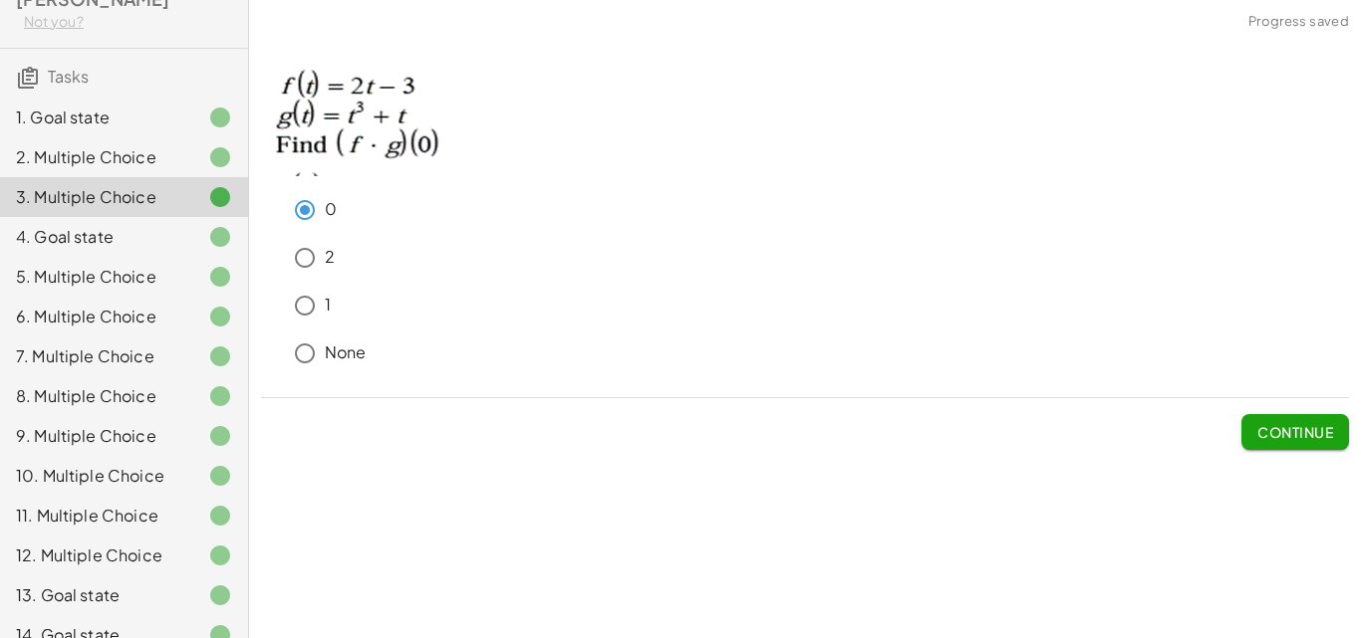
click at [106, 225] on div "4. Goal state" at bounding box center [96, 237] width 160 height 24
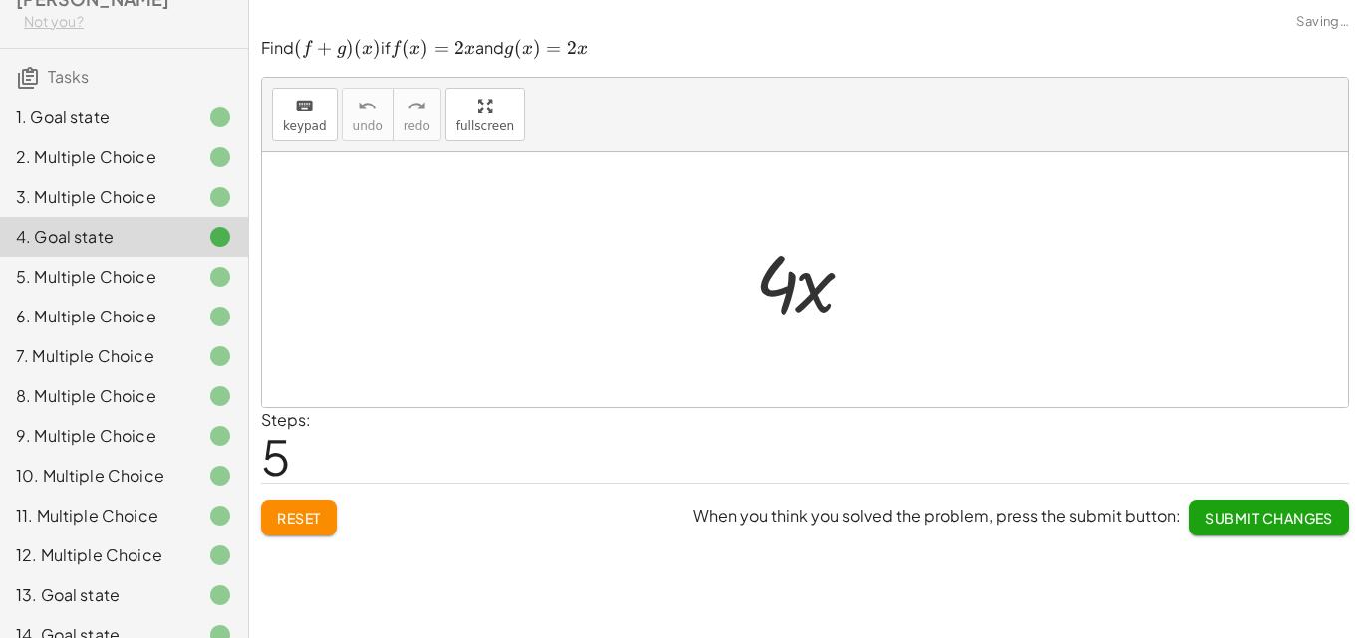
click at [107, 265] on div "5. Multiple Choice" at bounding box center [96, 277] width 160 height 24
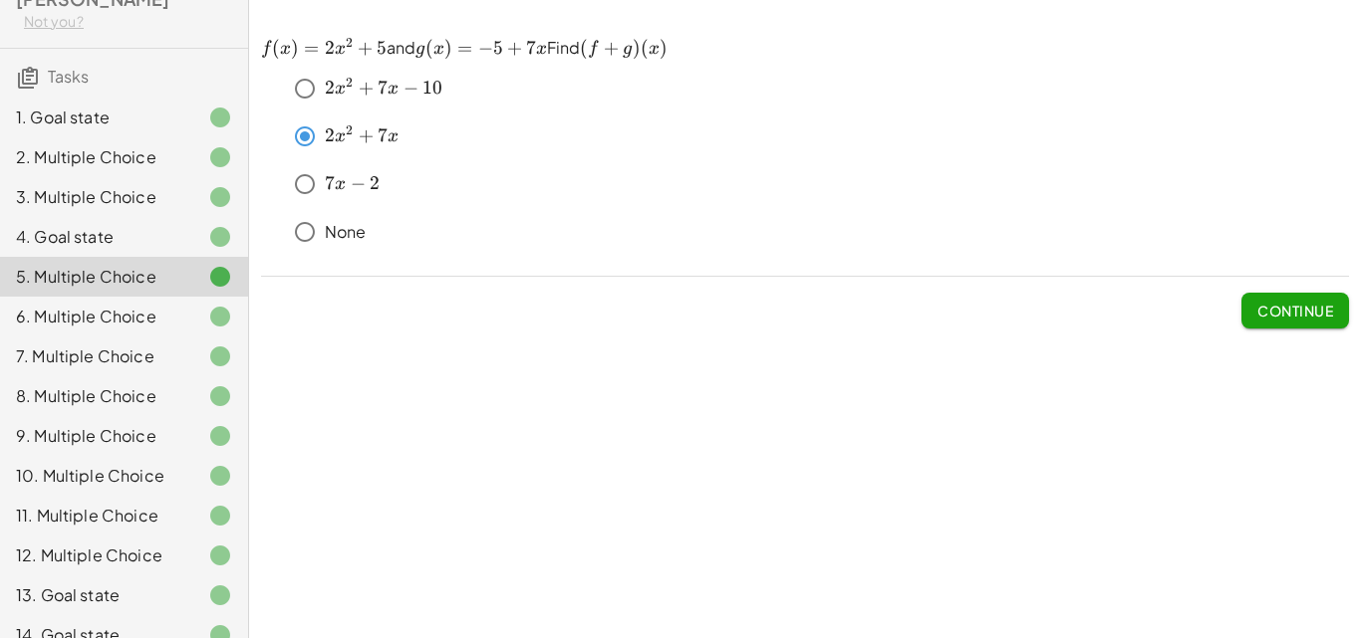
click at [124, 305] on div "6. Multiple Choice" at bounding box center [96, 317] width 160 height 24
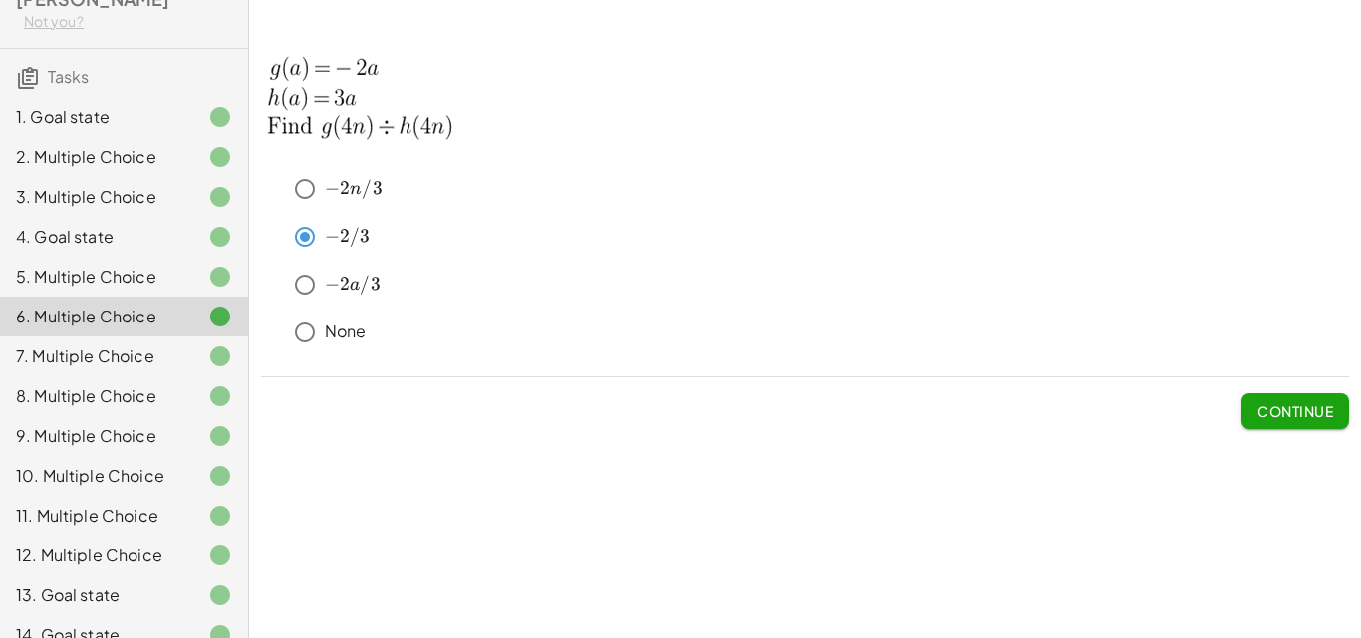
click at [141, 345] on div "7. Multiple Choice" at bounding box center [96, 357] width 160 height 24
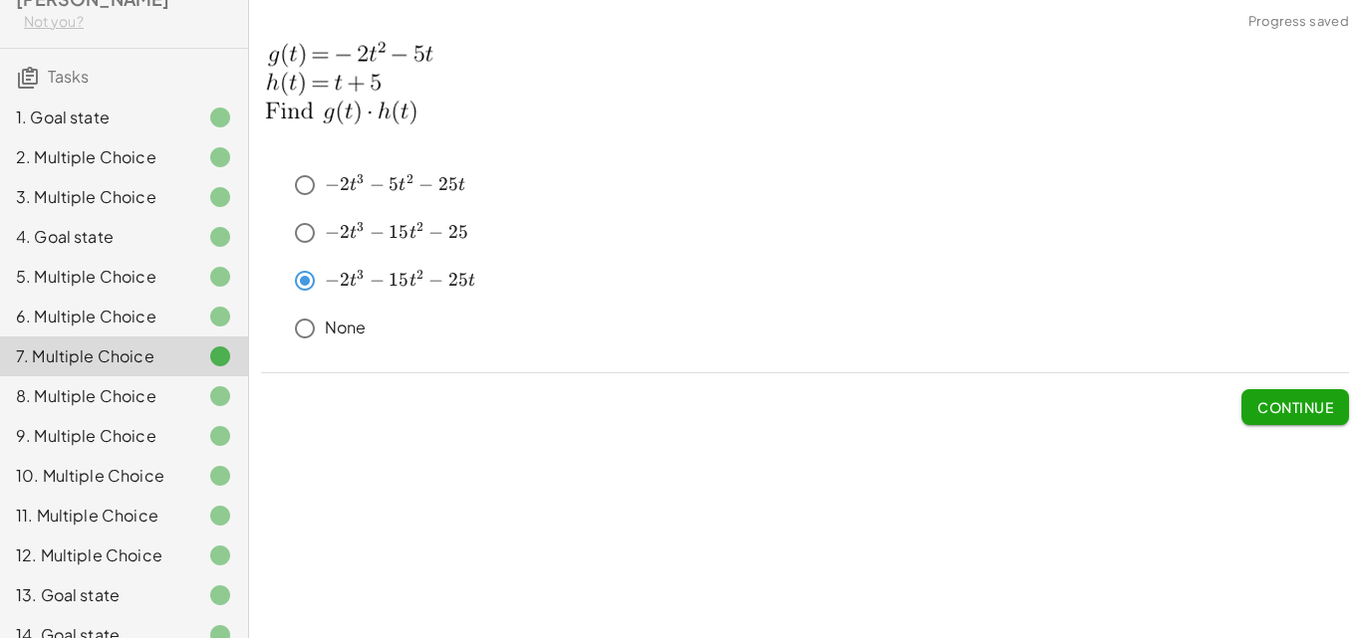
click at [125, 384] on div "8. Multiple Choice" at bounding box center [96, 396] width 160 height 24
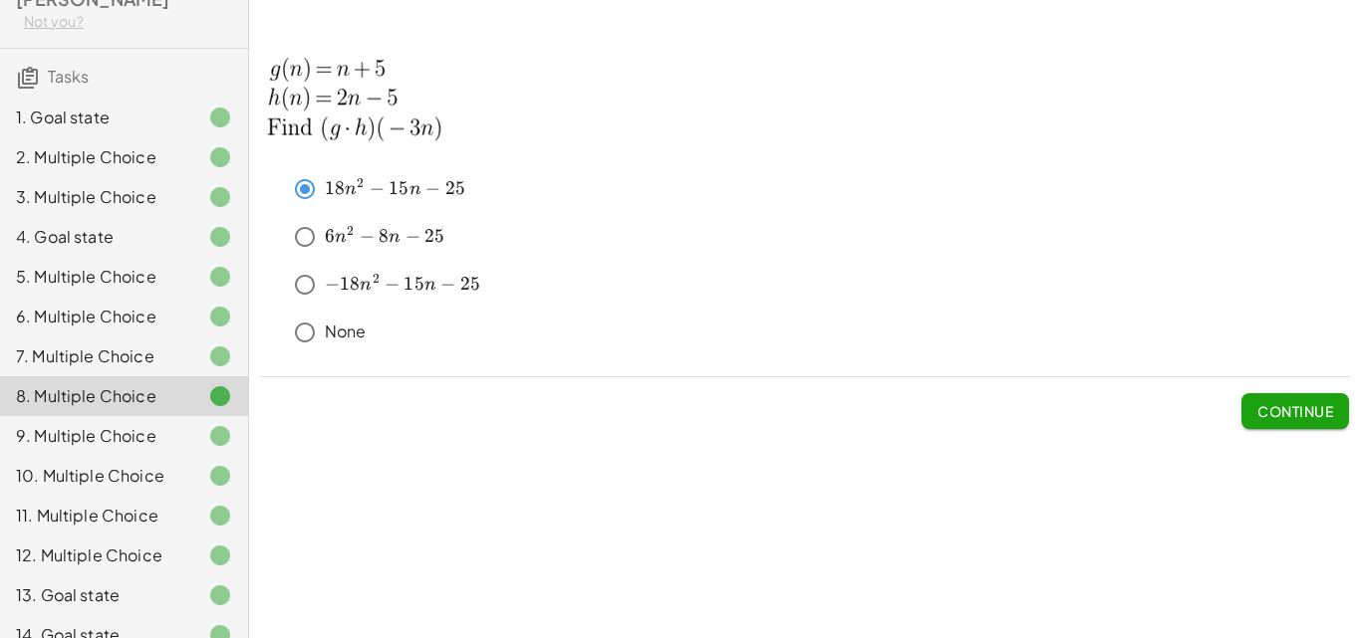
click at [125, 424] on div "9. Multiple Choice" at bounding box center [96, 436] width 160 height 24
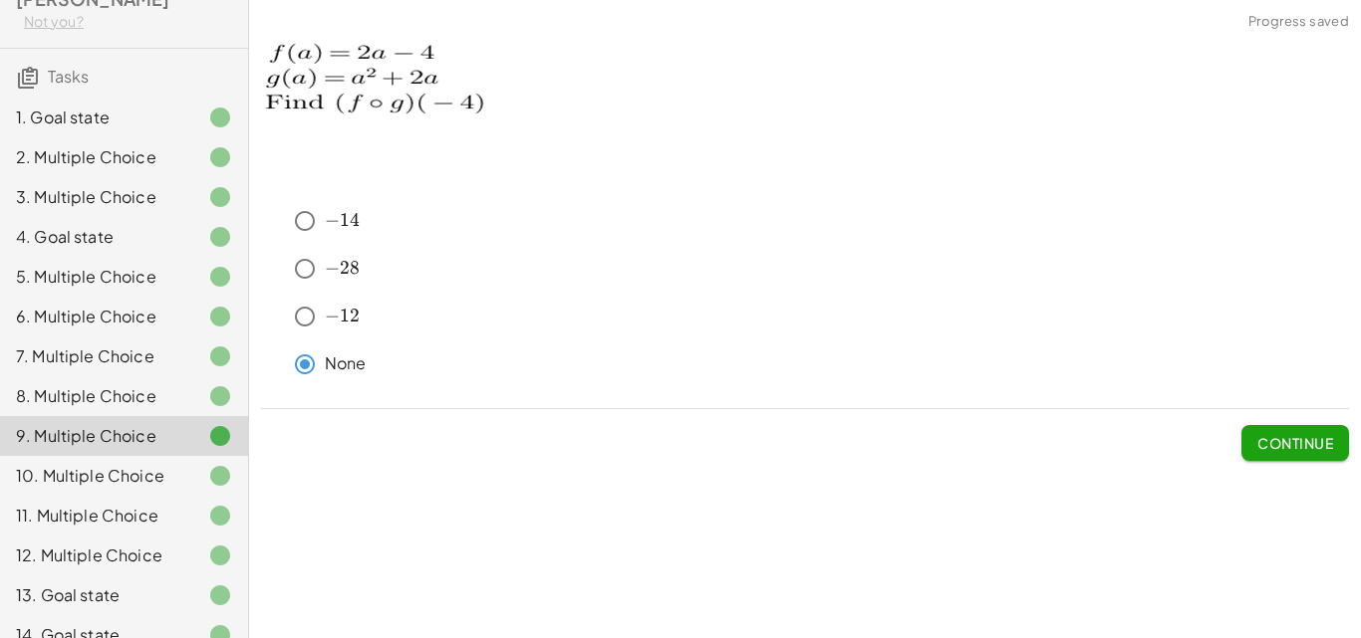
click at [134, 464] on div "10. Multiple Choice" at bounding box center [96, 476] width 160 height 24
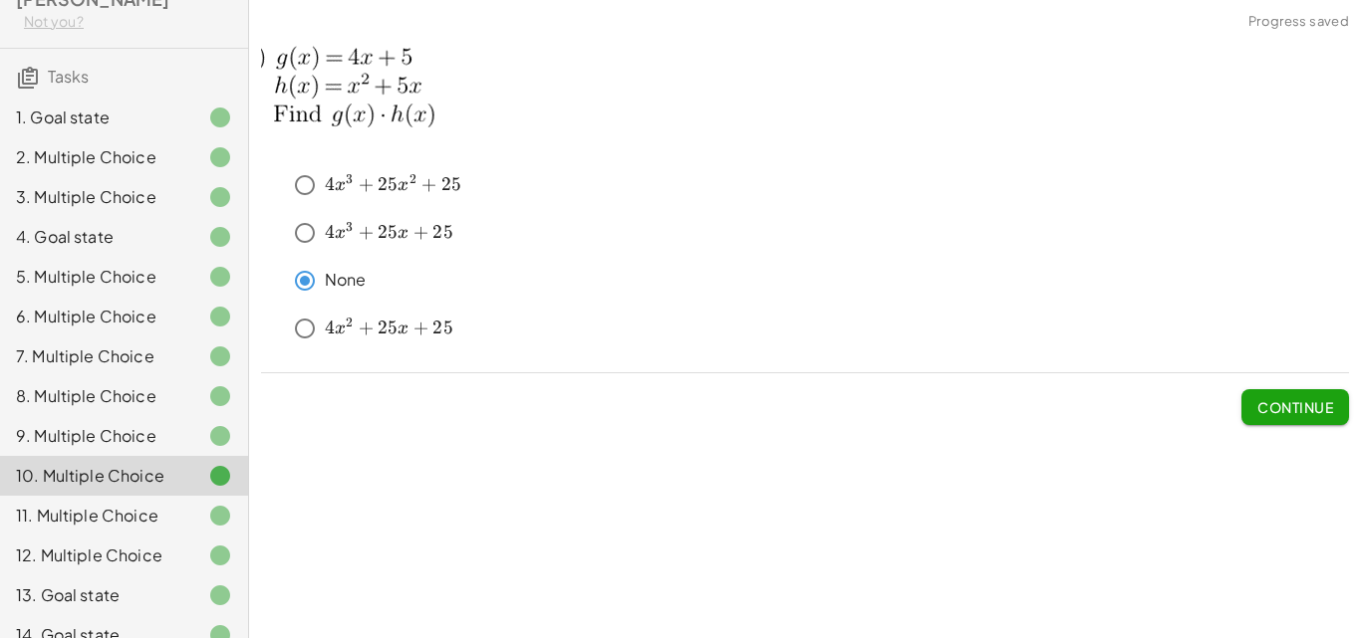
click at [124, 576] on div "11. Multiple Choice" at bounding box center [124, 596] width 248 height 40
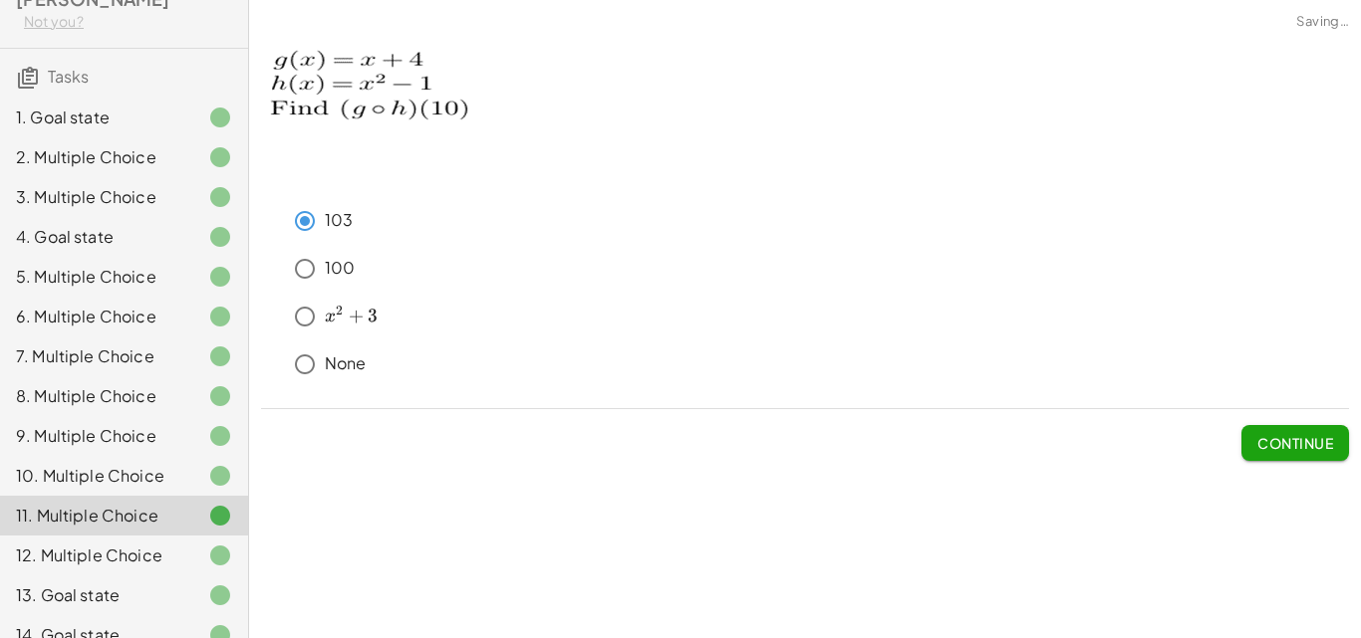
click at [124, 545] on div "12. Multiple Choice" at bounding box center [96, 556] width 160 height 24
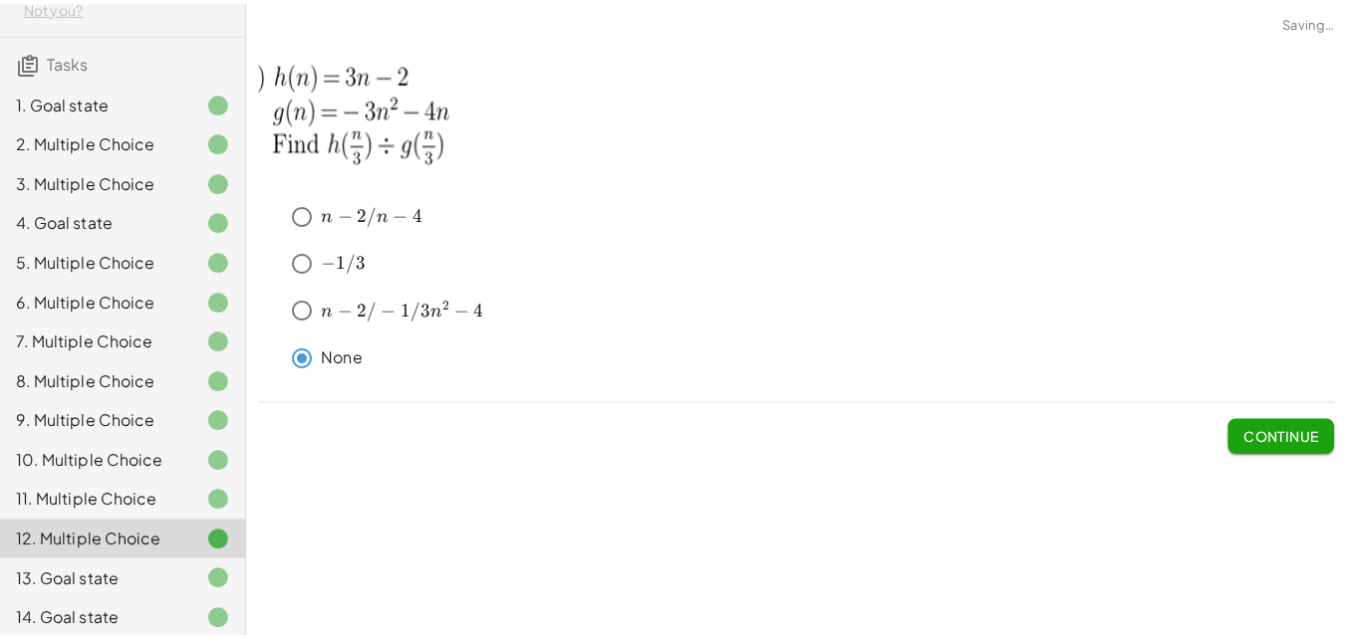
scroll to position [188, 0]
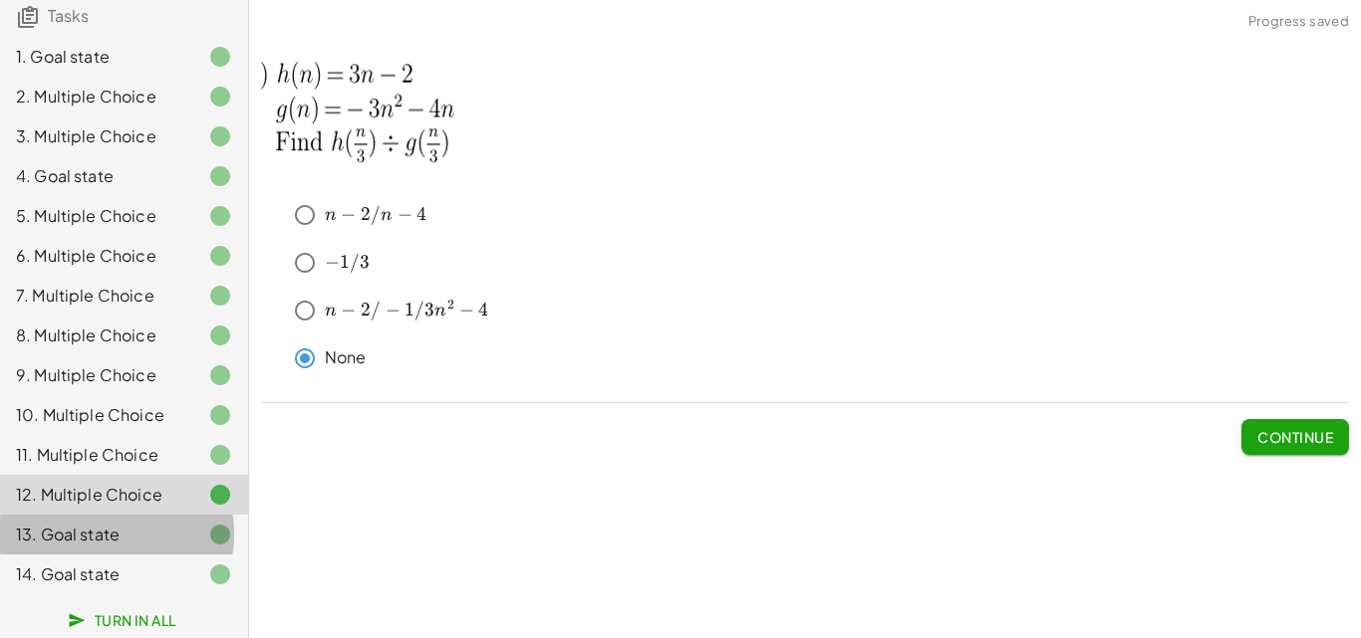
click at [176, 542] on div at bounding box center [204, 535] width 56 height 24
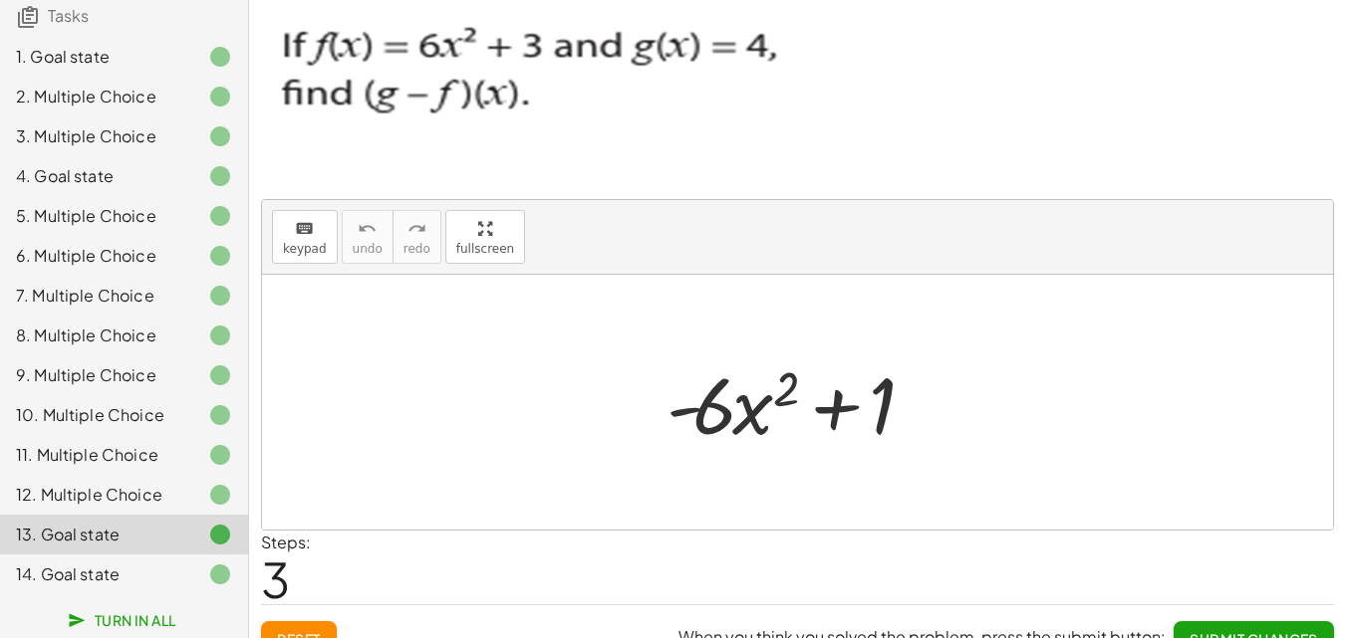
click at [138, 563] on div "14. Goal state" at bounding box center [96, 575] width 160 height 24
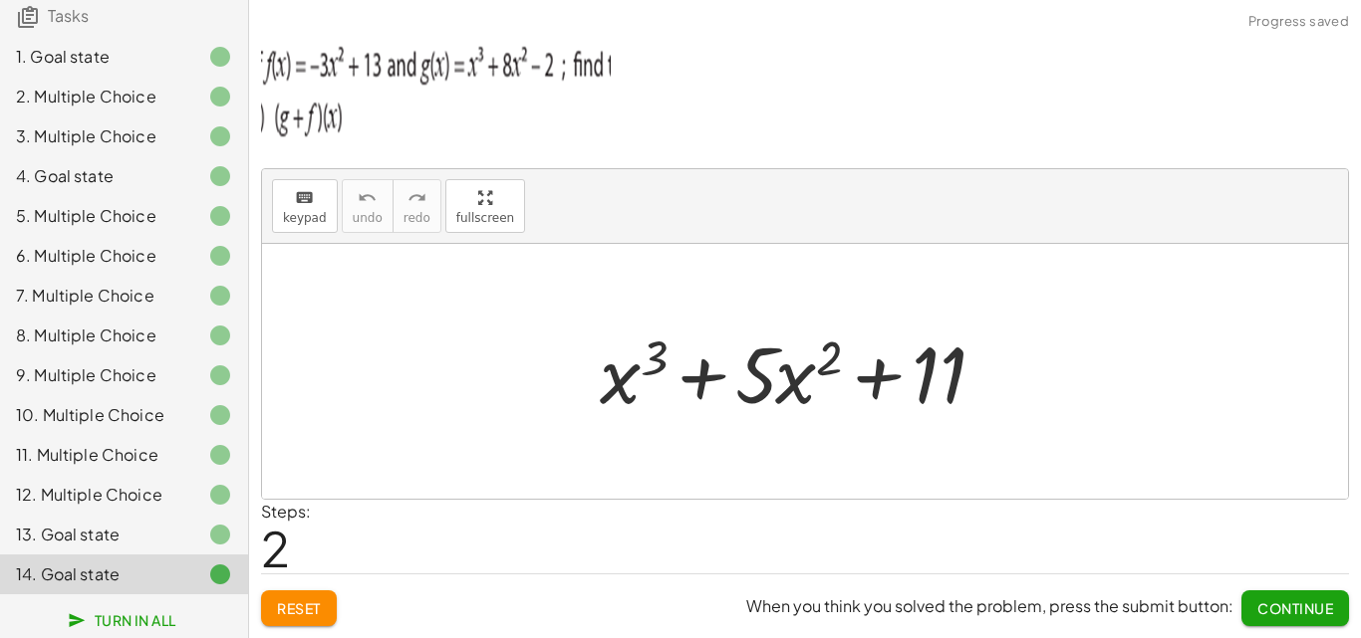
click at [1304, 611] on span "Continue" at bounding box center [1295, 609] width 76 height 18
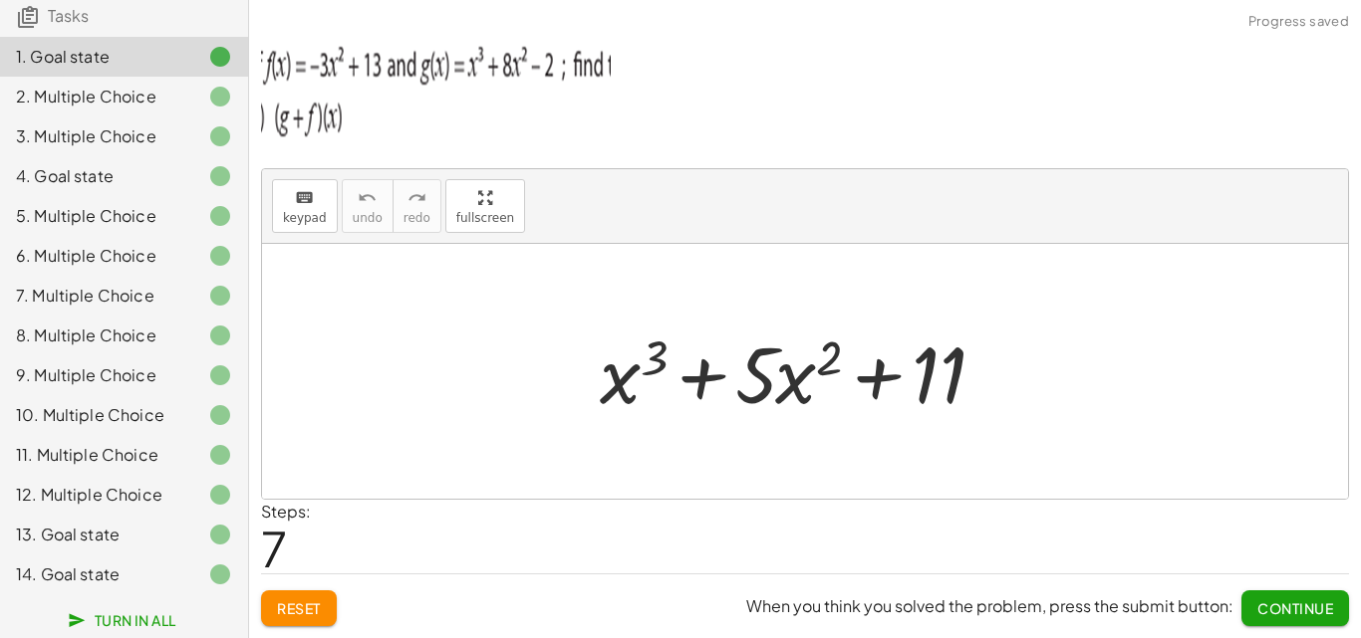
click at [1276, 607] on span "Continue" at bounding box center [1295, 609] width 76 height 18
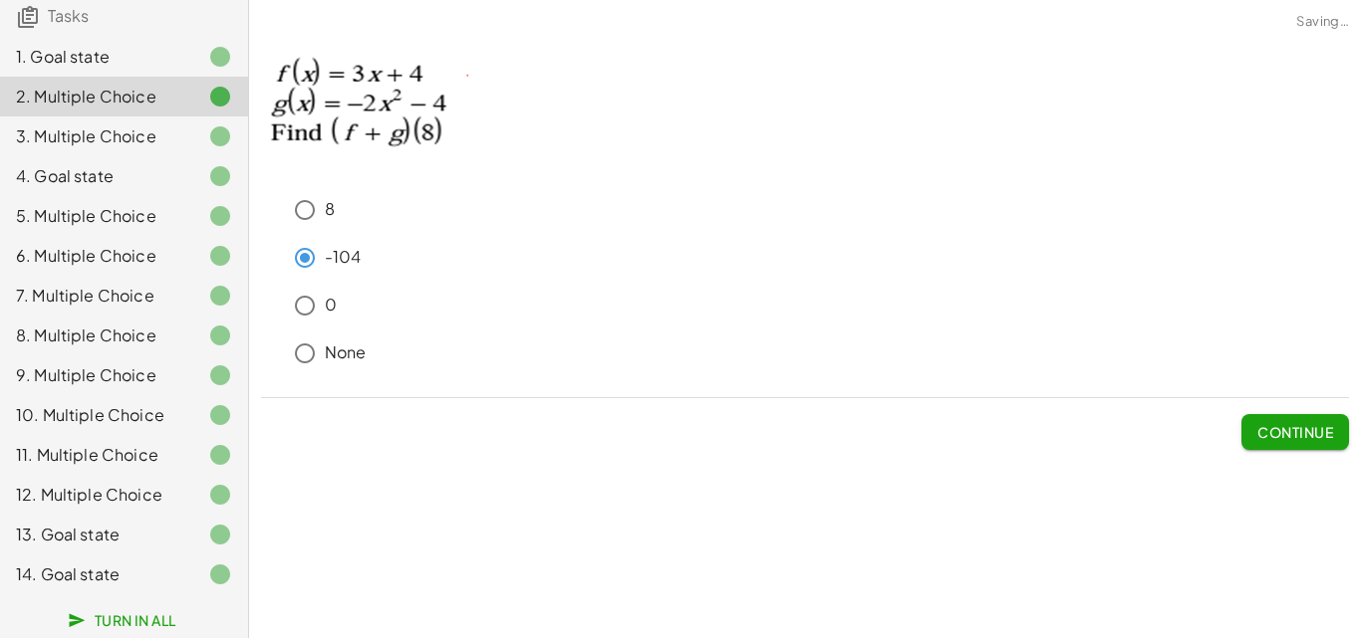
click at [1276, 439] on span "Continue" at bounding box center [1295, 432] width 76 height 18
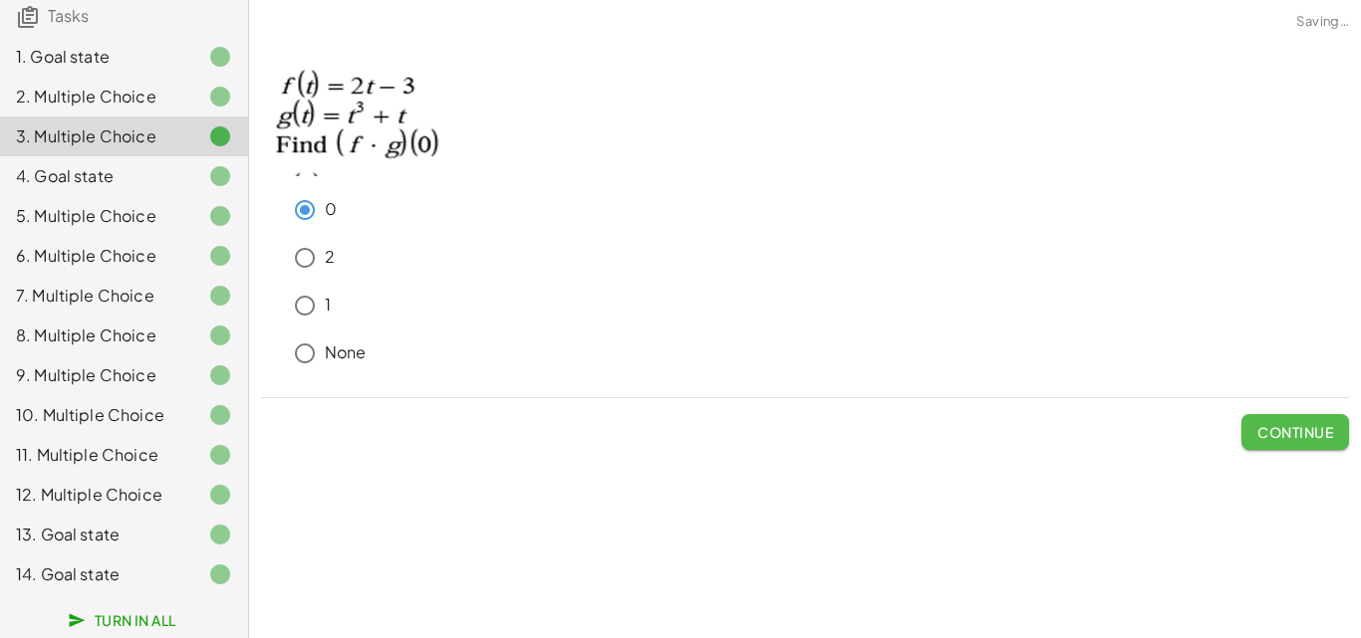
click at [1276, 439] on span "Continue" at bounding box center [1295, 432] width 76 height 18
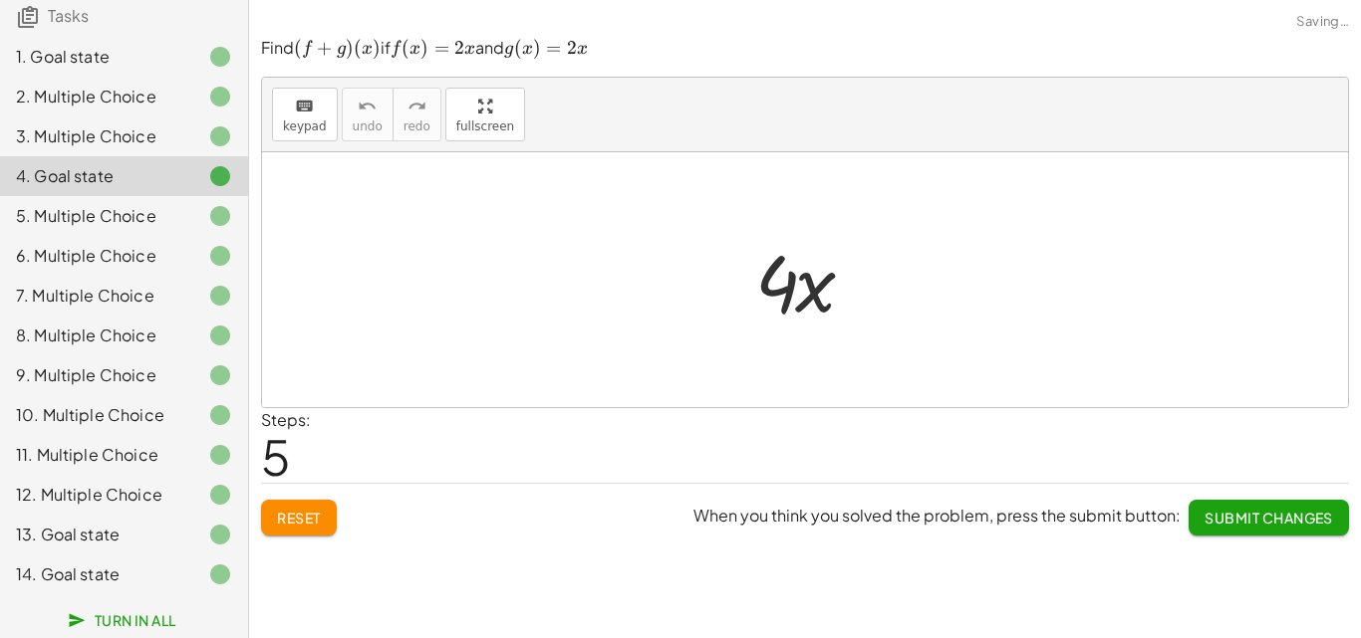
click at [1276, 439] on div "Steps: 5" at bounding box center [805, 445] width 1088 height 74
click at [1273, 527] on button "Submit Changes" at bounding box center [1268, 518] width 160 height 36
click at [1273, 526] on span "Continue" at bounding box center [1295, 518] width 76 height 18
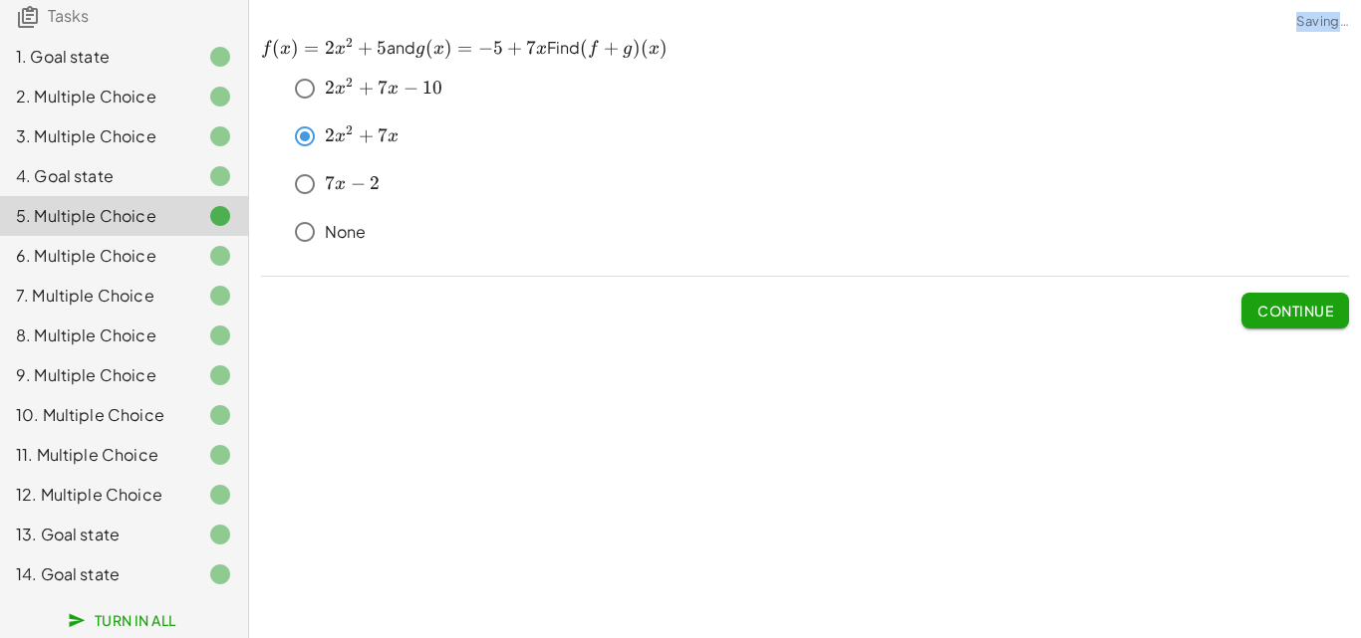
click at [1273, 526] on div "keyboard keypad undo undo redo redo fullscreen + g + f + x 3 + f + x 3 + · 5 · …" at bounding box center [805, 319] width 1112 height 638
click at [1289, 311] on span "Continue" at bounding box center [1295, 311] width 76 height 18
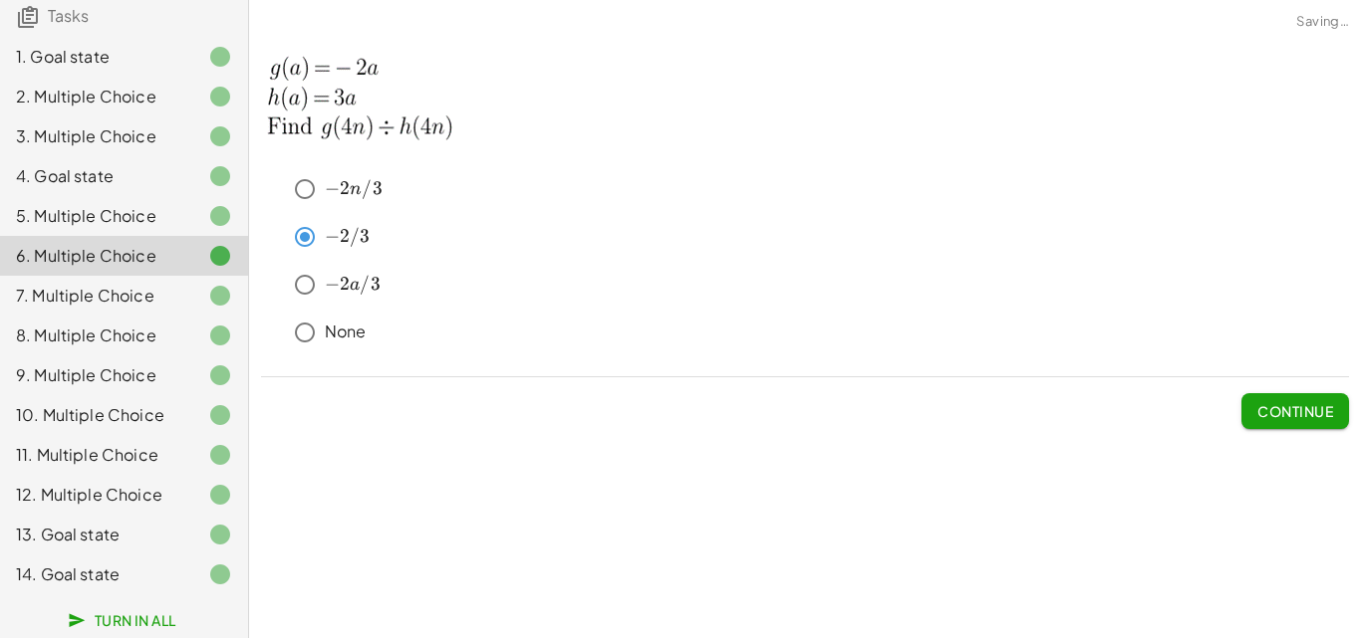
click at [1291, 426] on button "Continue" at bounding box center [1295, 411] width 108 height 36
click at [0, 0] on span "Continue" at bounding box center [0, 0] width 0 height 0
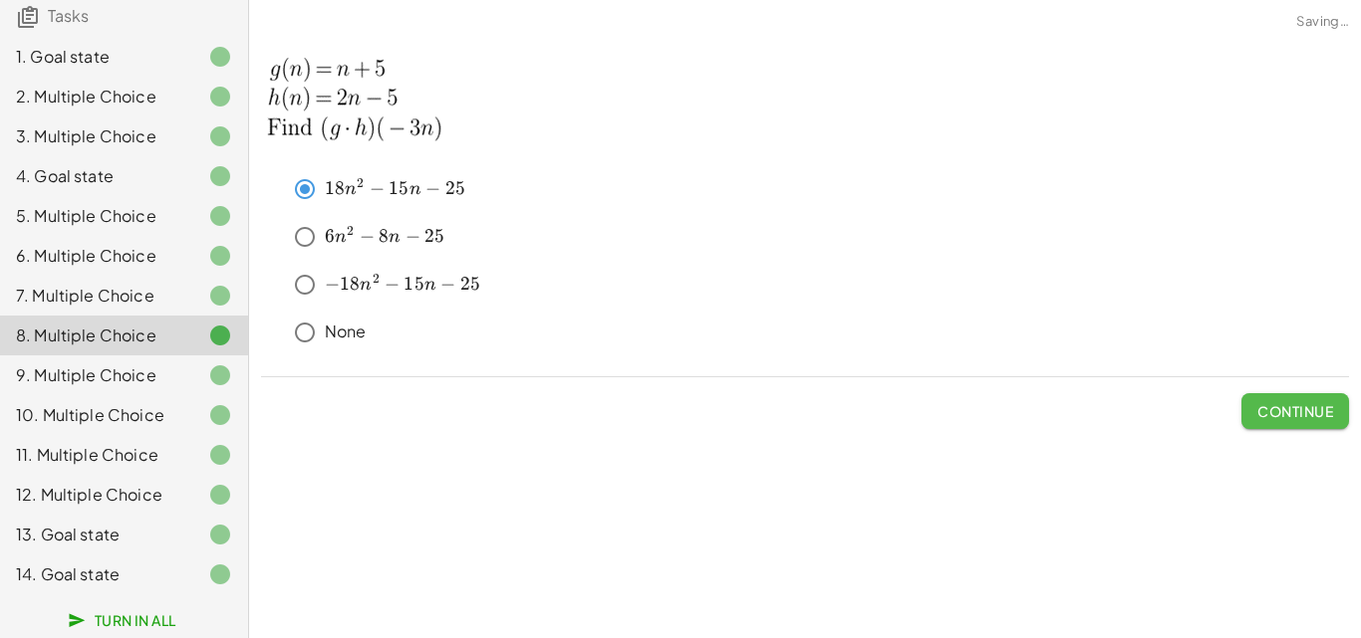
click at [1297, 415] on span "Continue" at bounding box center [1295, 411] width 76 height 18
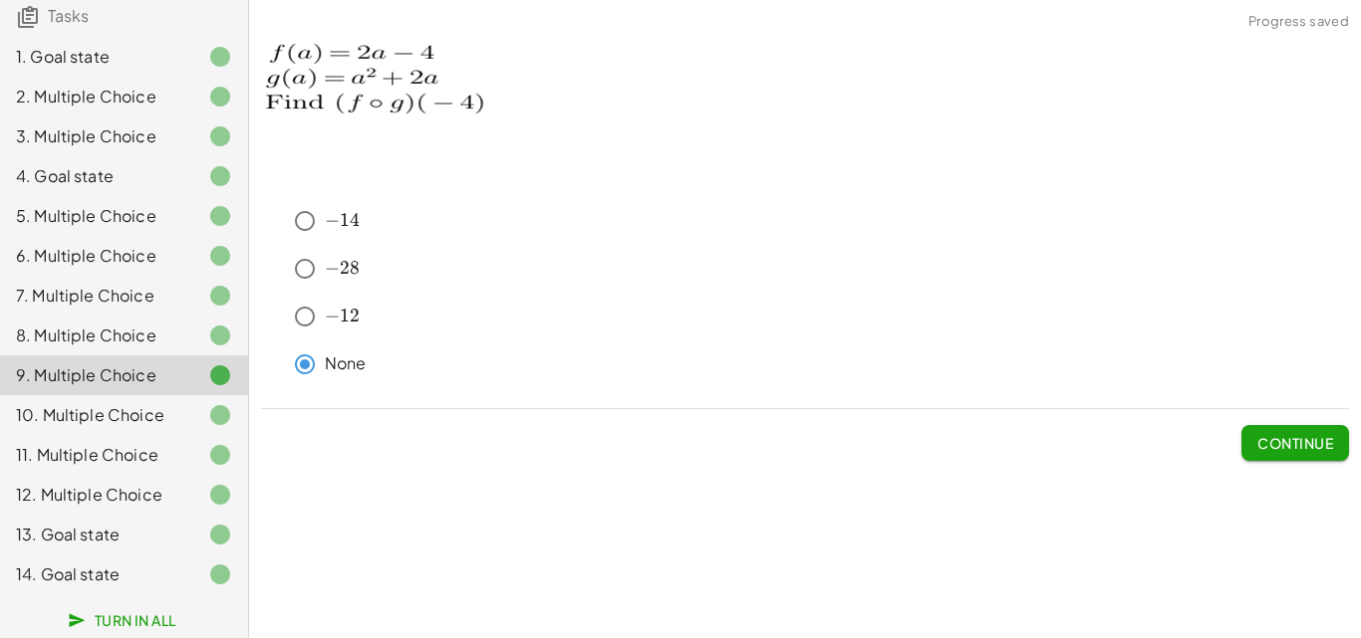
click at [1297, 452] on button "Continue" at bounding box center [1295, 443] width 108 height 36
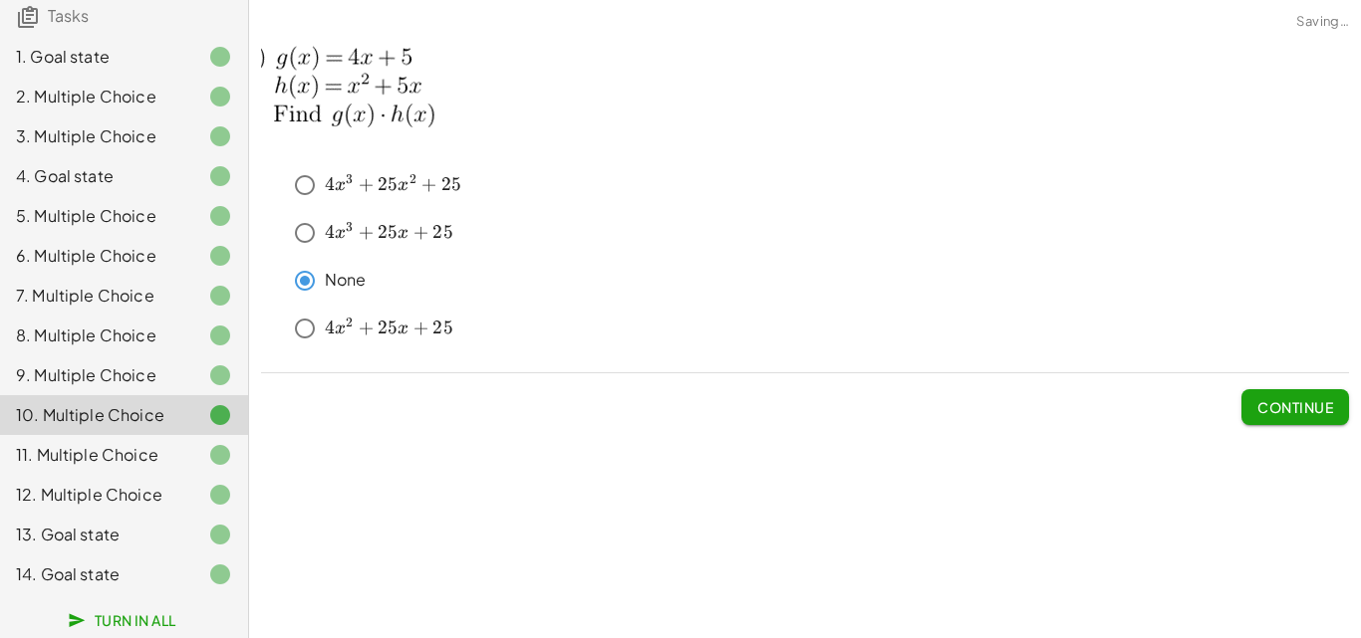
click at [1298, 413] on span "Continue" at bounding box center [1295, 407] width 76 height 18
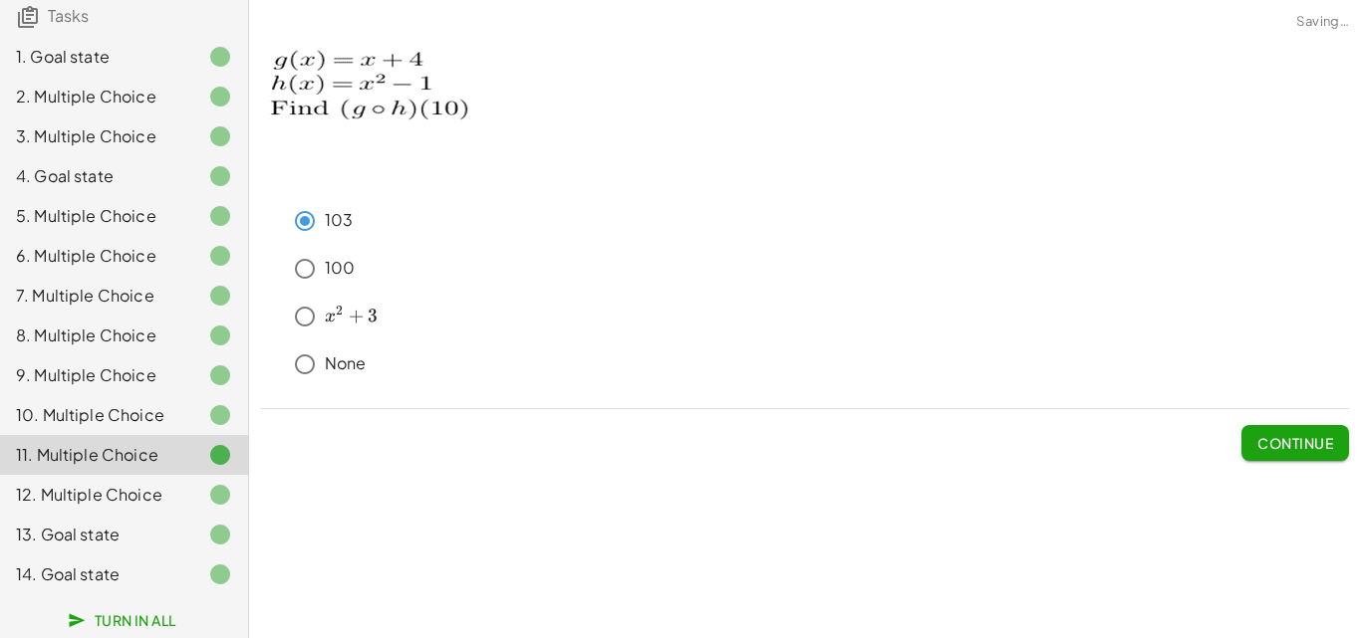
click at [1290, 447] on span "Continue" at bounding box center [1295, 443] width 76 height 18
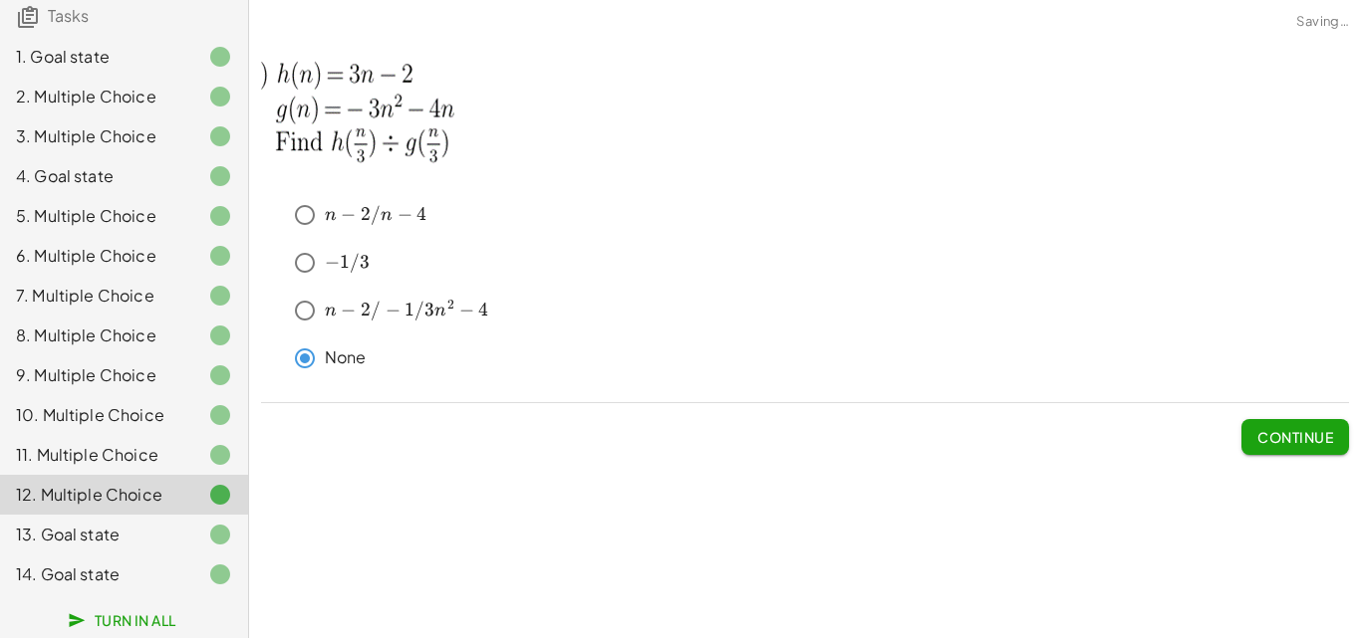
click at [1293, 439] on span "Continue" at bounding box center [1295, 437] width 76 height 18
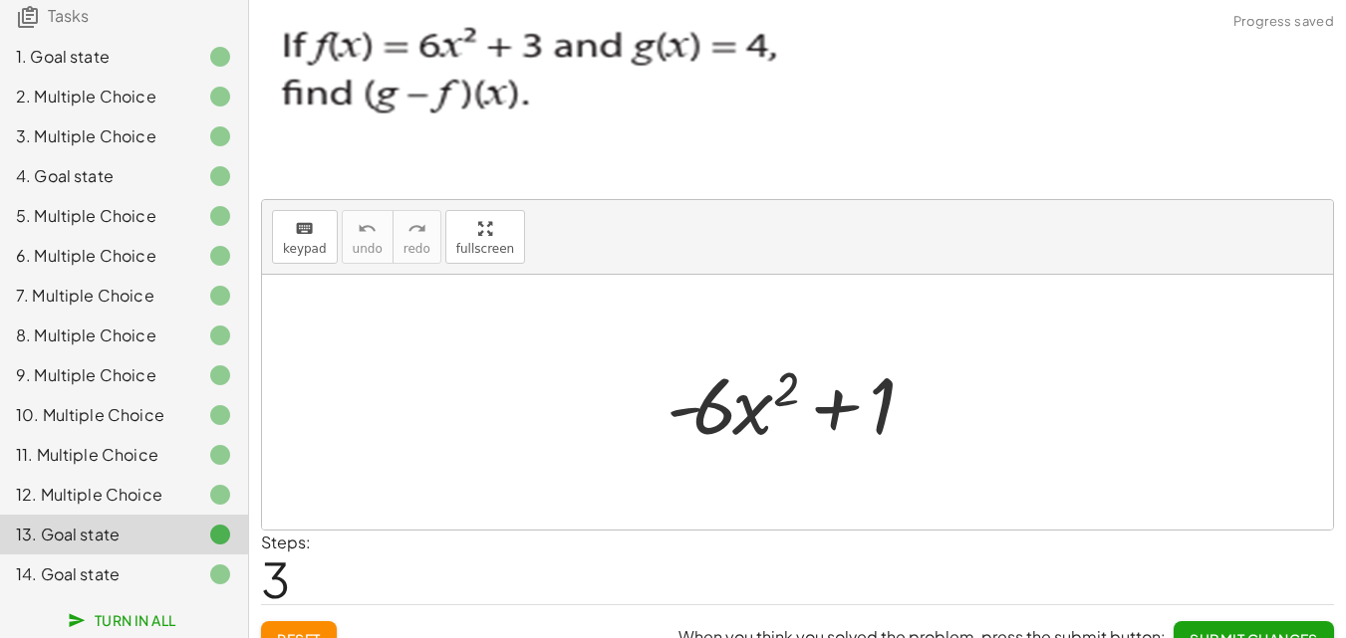
scroll to position [31, 0]
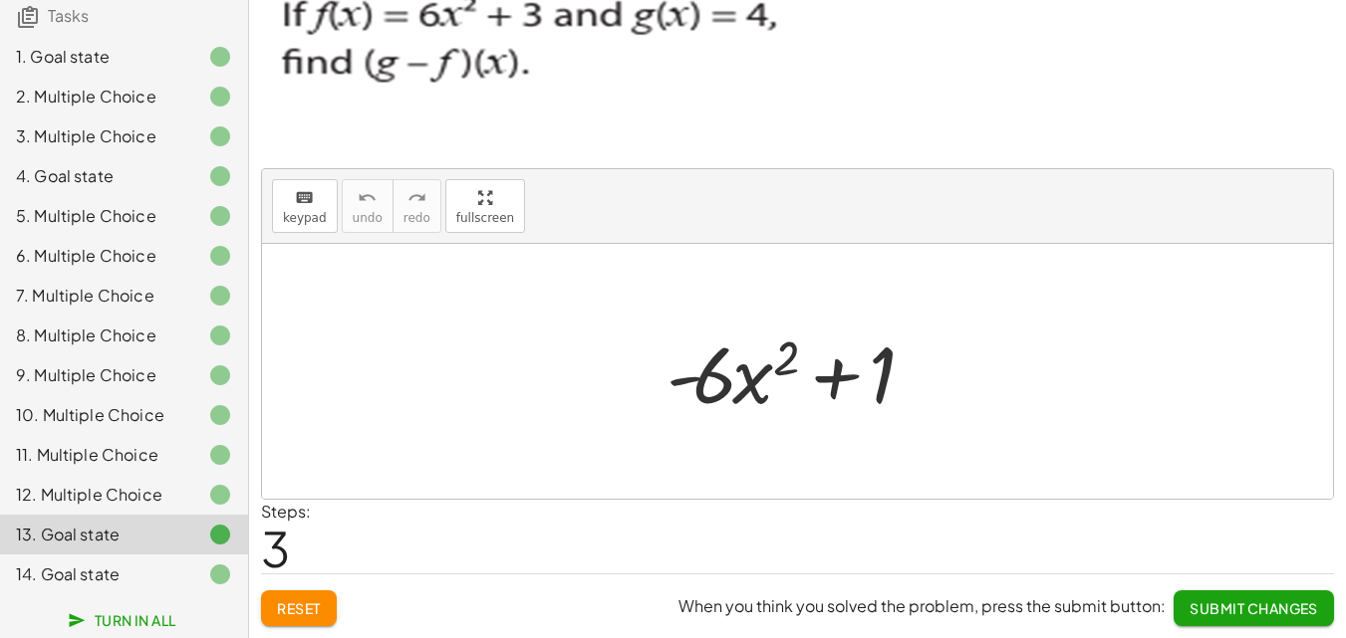
click at [1248, 606] on span "Submit Changes" at bounding box center [1253, 609] width 128 height 18
click at [1248, 606] on span "Continue" at bounding box center [1280, 609] width 76 height 18
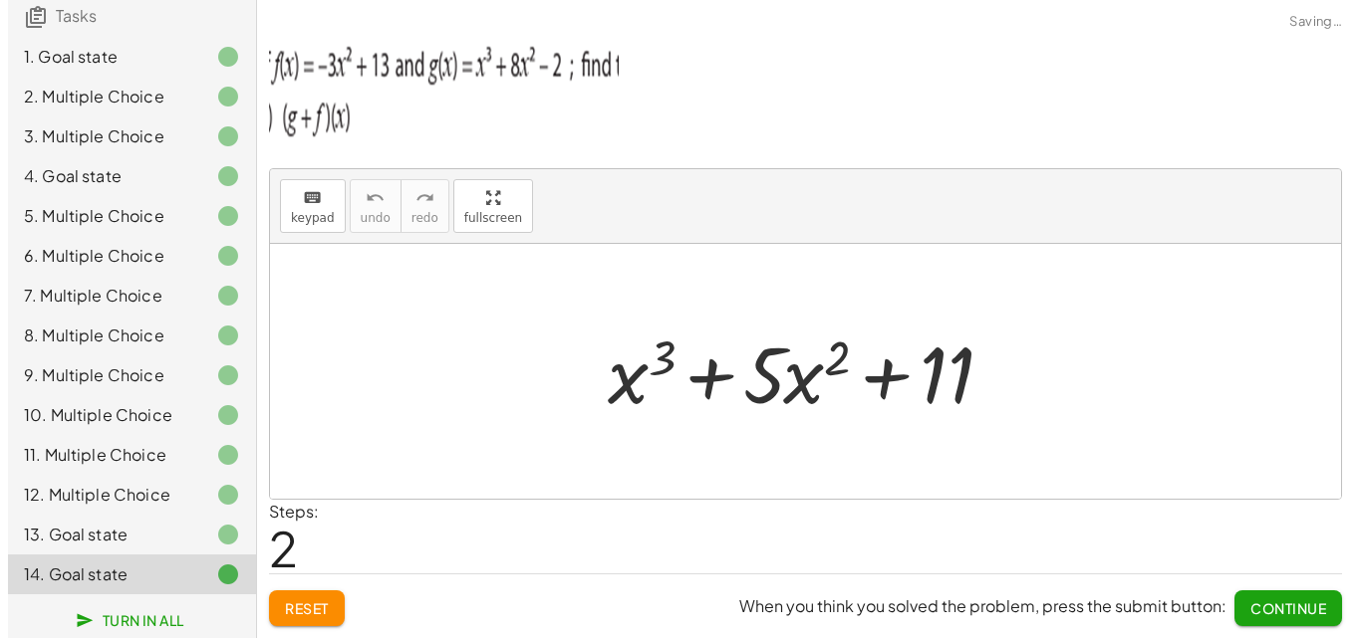
scroll to position [0, 0]
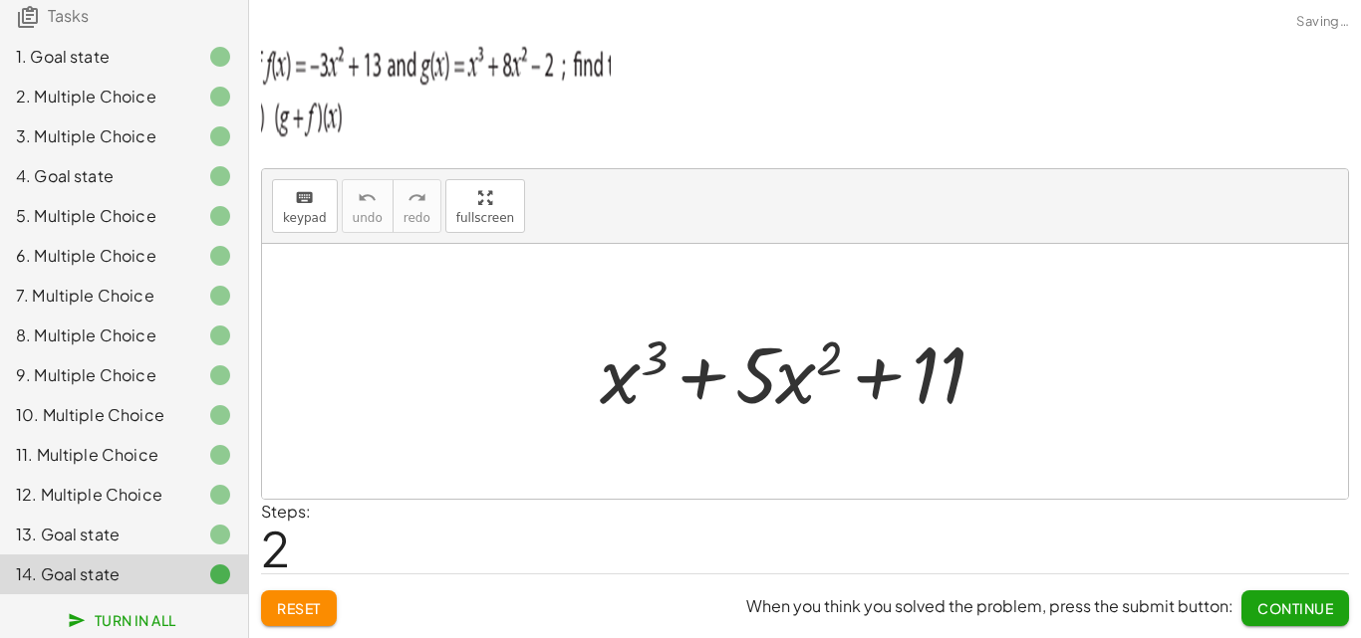
click at [1262, 603] on span "Continue" at bounding box center [1295, 609] width 76 height 18
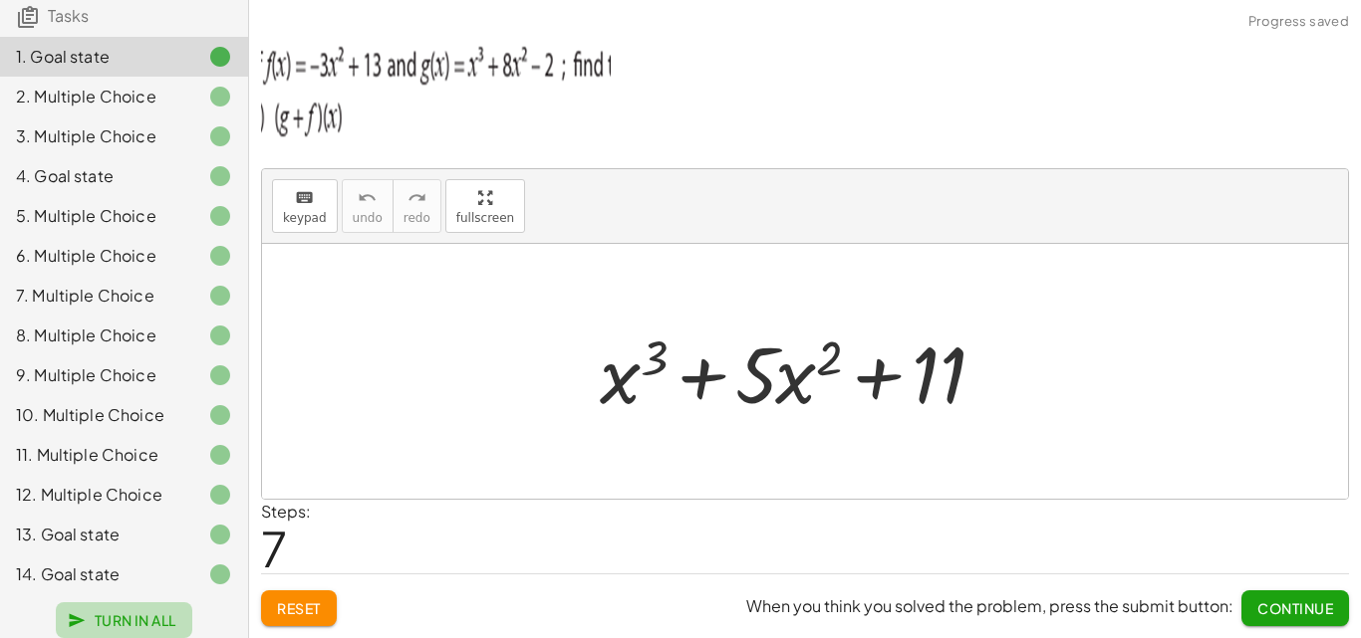
click at [139, 612] on span "Turn In All" at bounding box center [124, 621] width 105 height 18
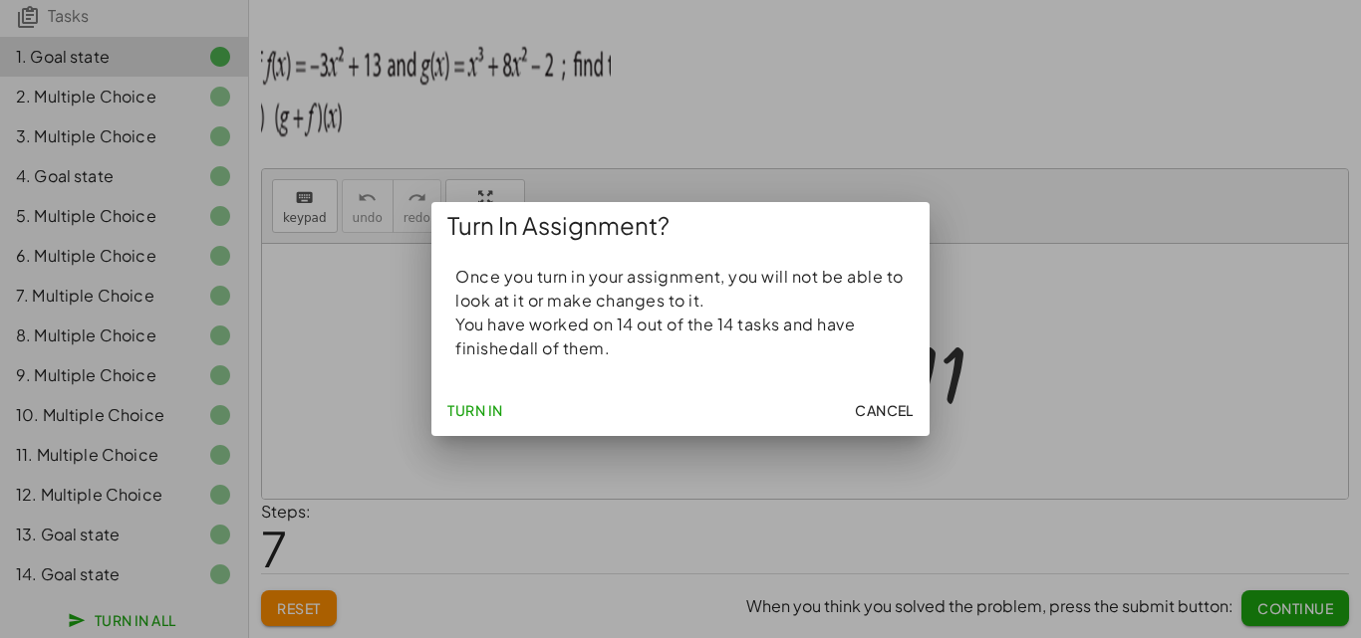
click at [475, 408] on span "Turn In" at bounding box center [475, 410] width 56 height 18
click at [488, 413] on span "Turn In" at bounding box center [475, 410] width 56 height 18
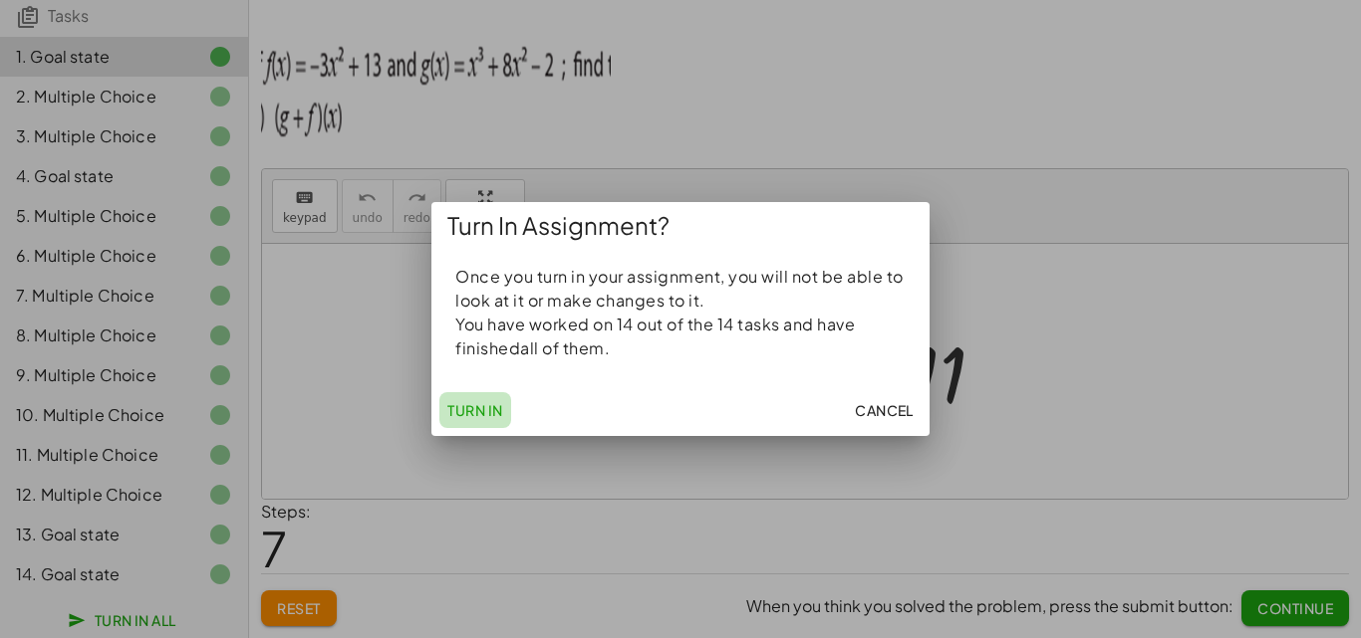
click at [488, 413] on span "Turn In" at bounding box center [475, 410] width 56 height 18
click at [489, 413] on span "Turn In" at bounding box center [475, 410] width 56 height 18
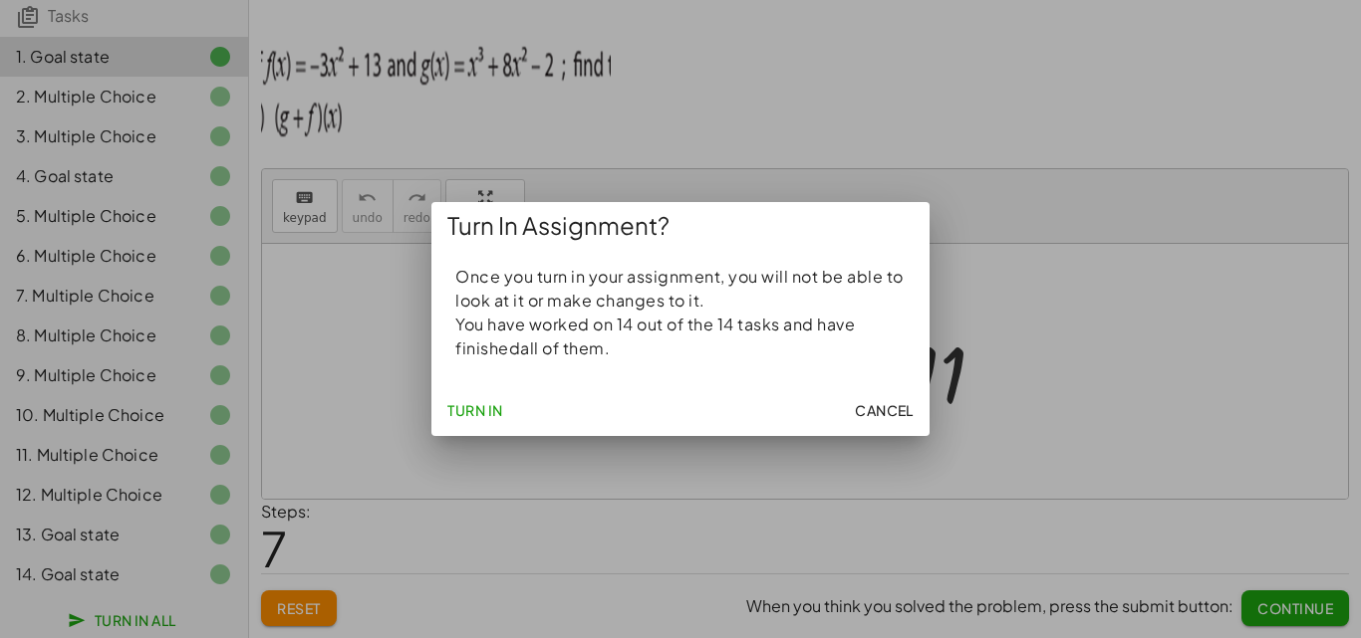
click at [489, 413] on span "Turn In" at bounding box center [475, 410] width 56 height 18
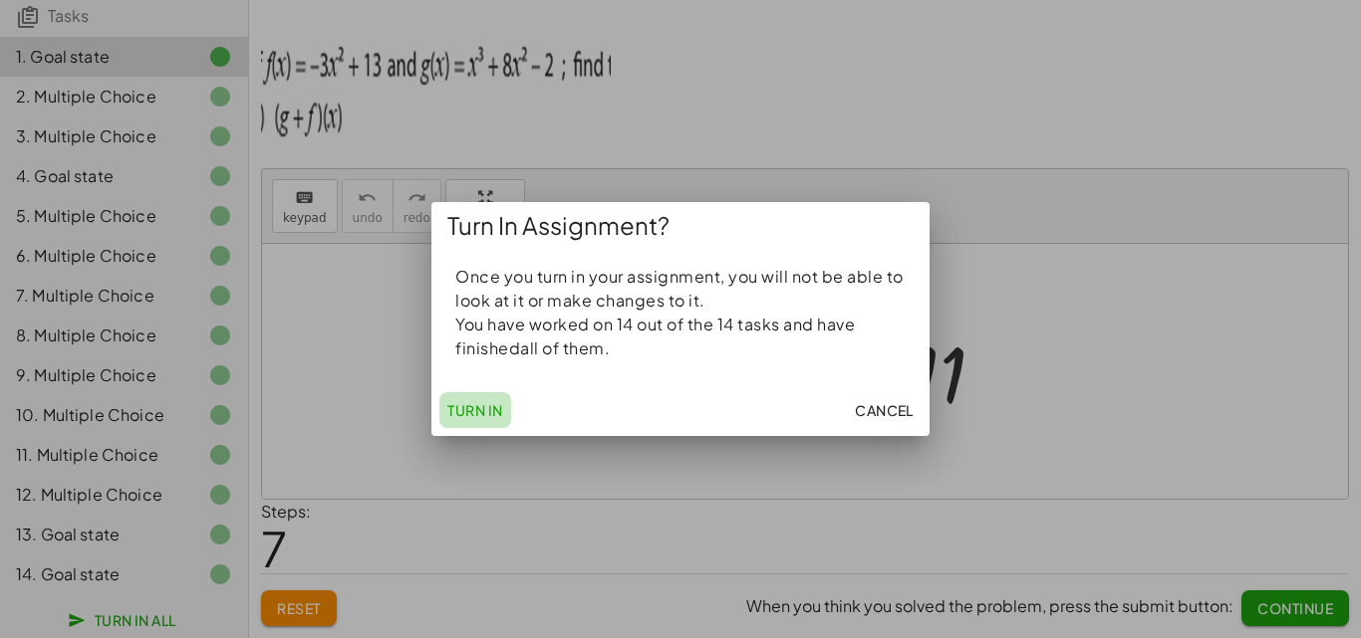
click at [489, 413] on span "Turn In" at bounding box center [475, 410] width 56 height 18
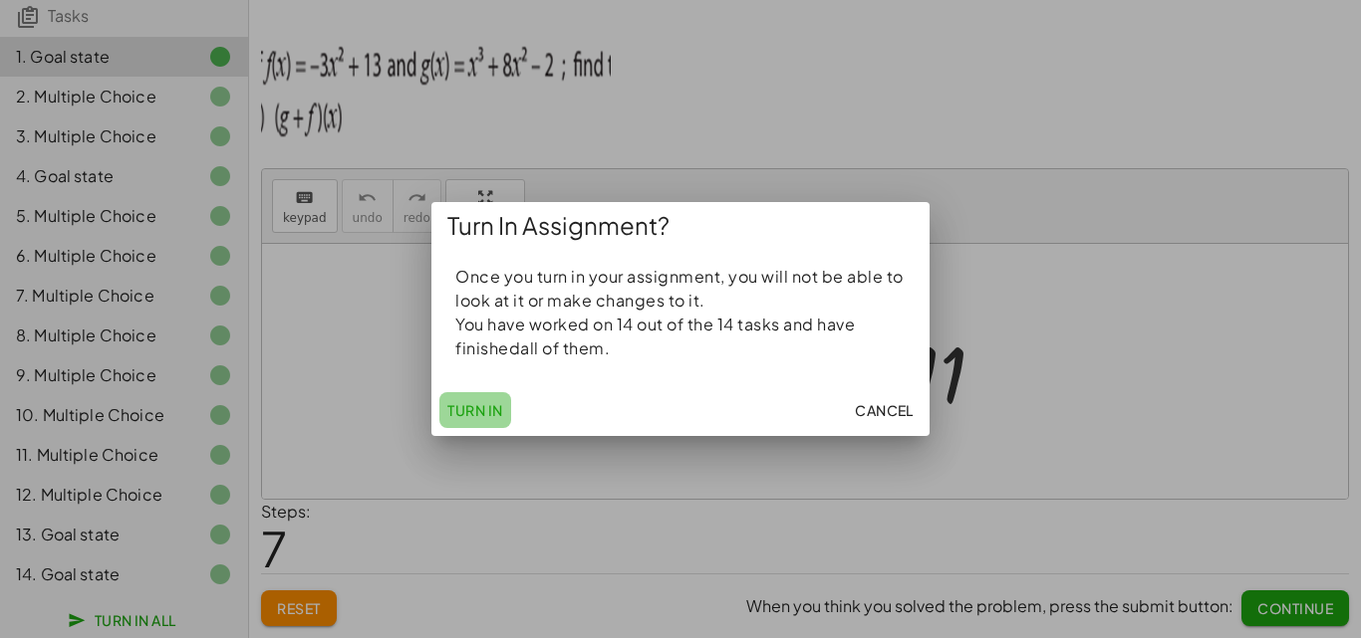
click at [489, 413] on span "Turn In" at bounding box center [475, 410] width 56 height 18
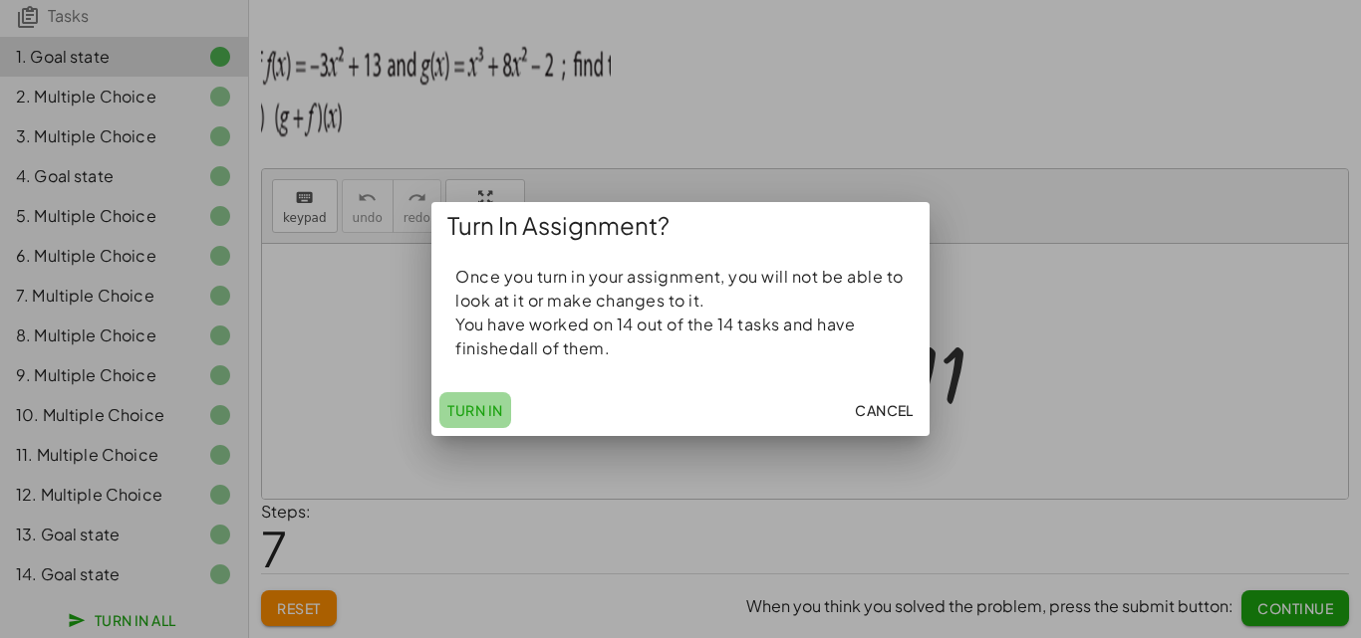
click at [489, 413] on span "Turn In" at bounding box center [475, 410] width 56 height 18
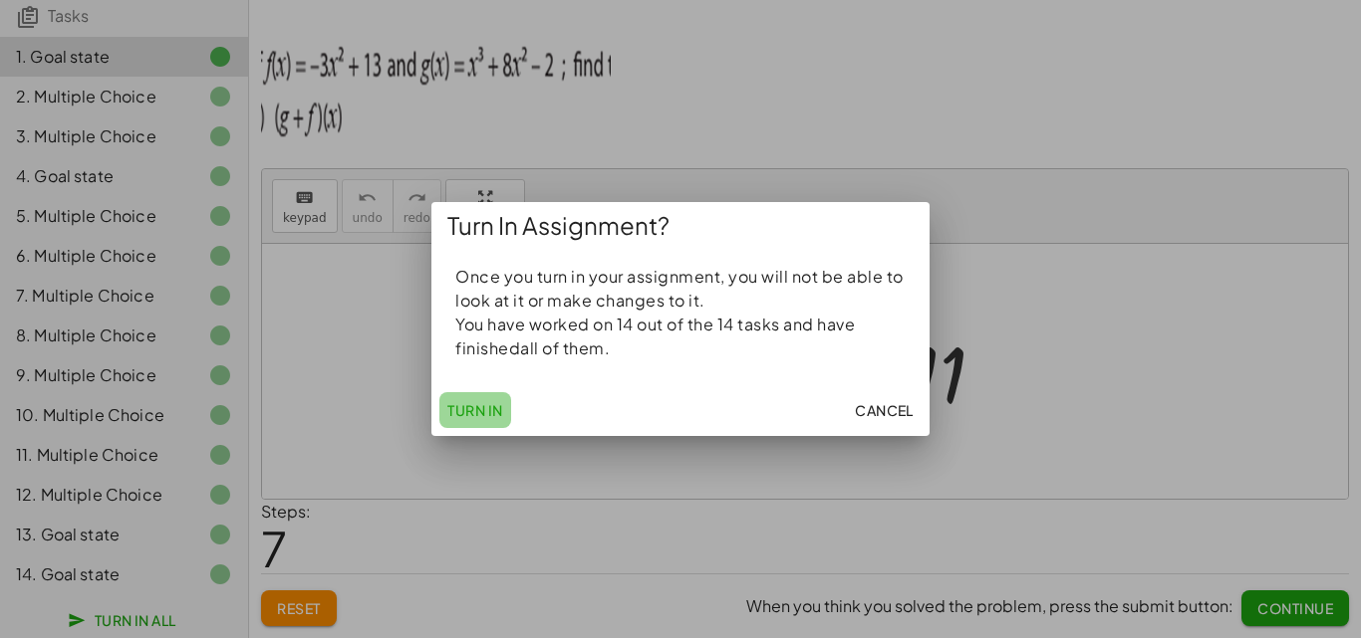
click at [489, 413] on span "Turn In" at bounding box center [475, 410] width 56 height 18
click at [469, 415] on span "Turn In" at bounding box center [475, 410] width 56 height 18
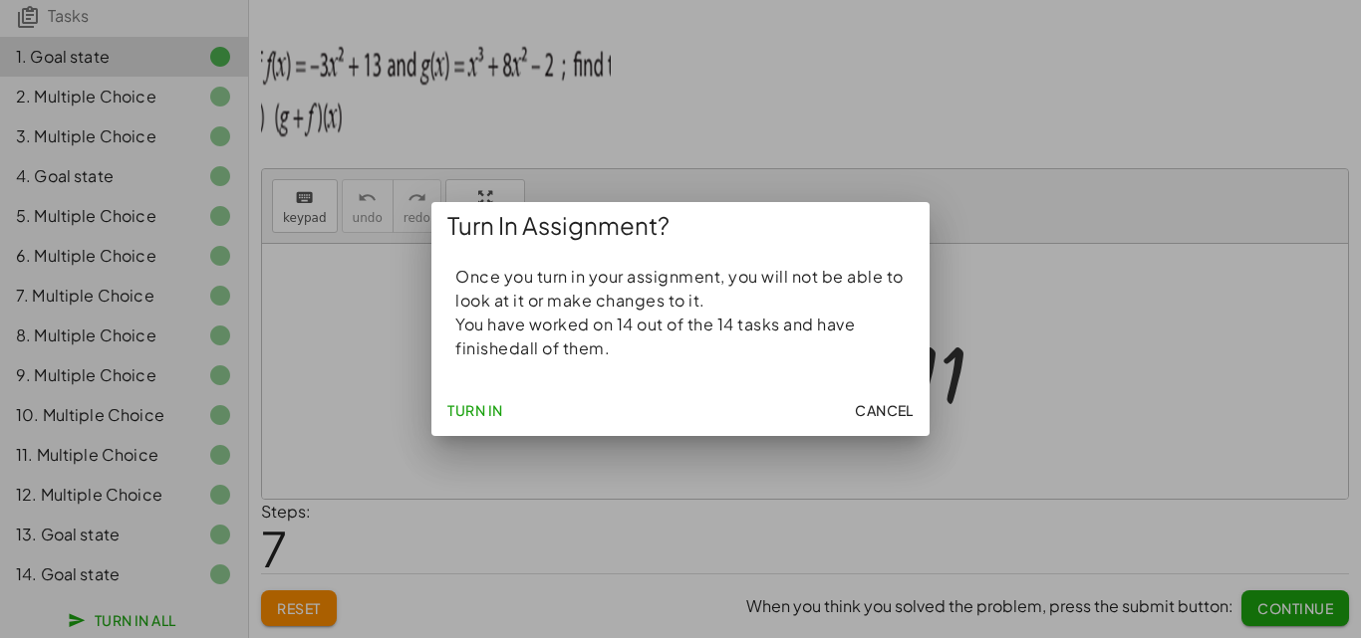
click at [470, 416] on span "Turn In" at bounding box center [475, 410] width 56 height 18
click at [471, 416] on span "Turn In" at bounding box center [475, 410] width 56 height 18
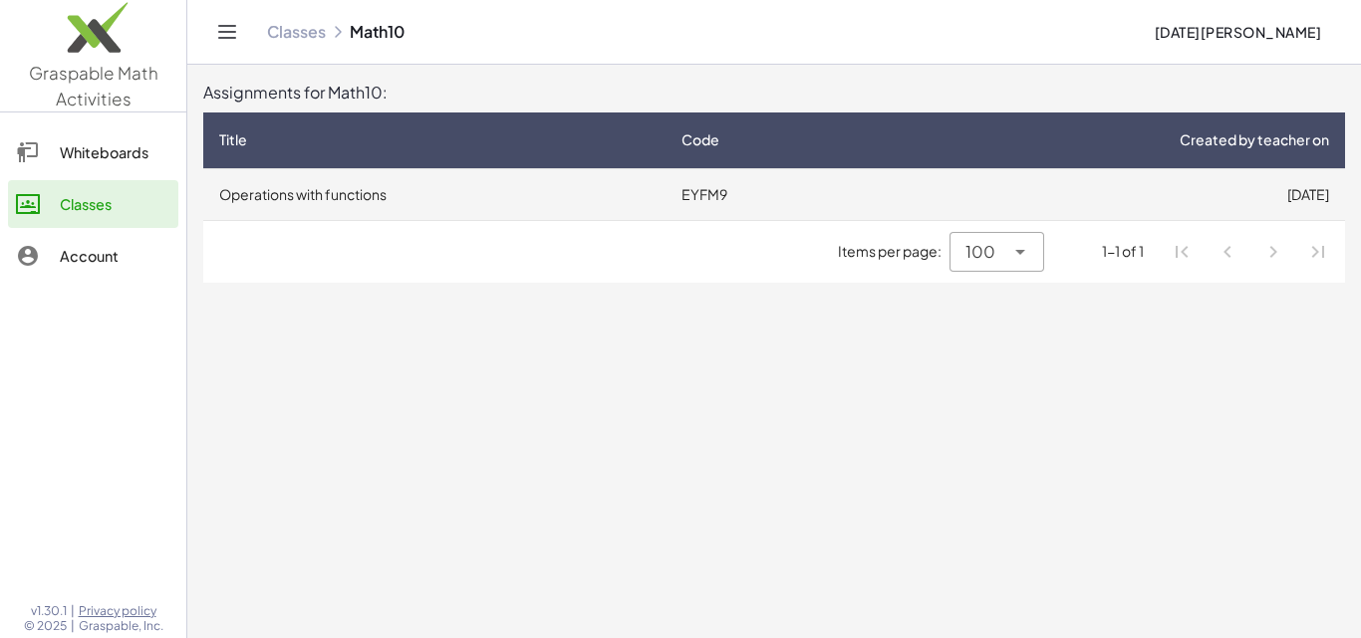
click at [394, 192] on td "Operations with functions" at bounding box center [434, 194] width 462 height 52
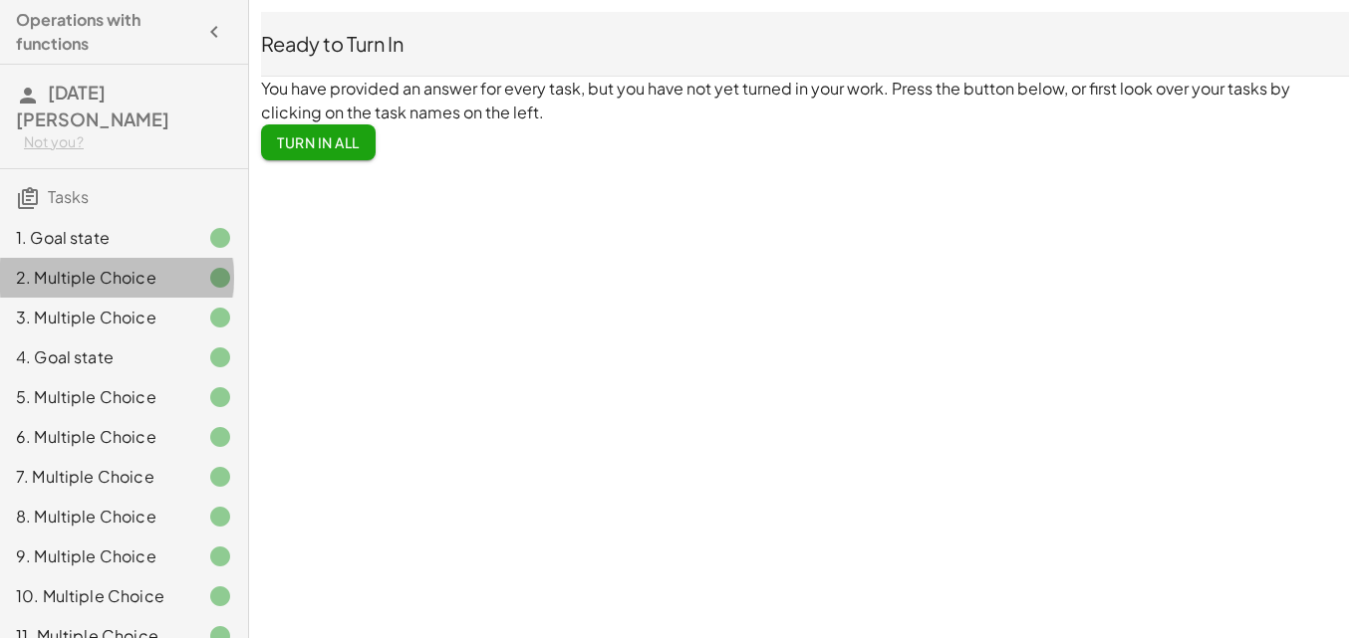
click at [208, 266] on icon at bounding box center [220, 278] width 24 height 24
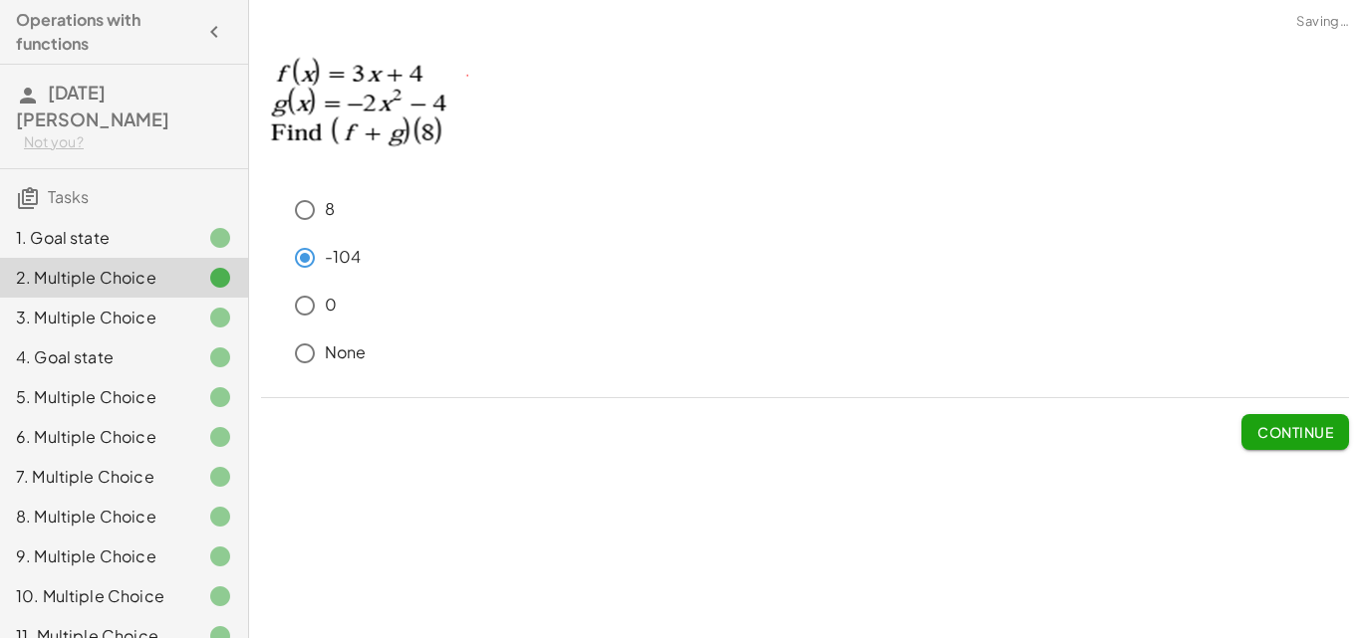
scroll to position [188, 0]
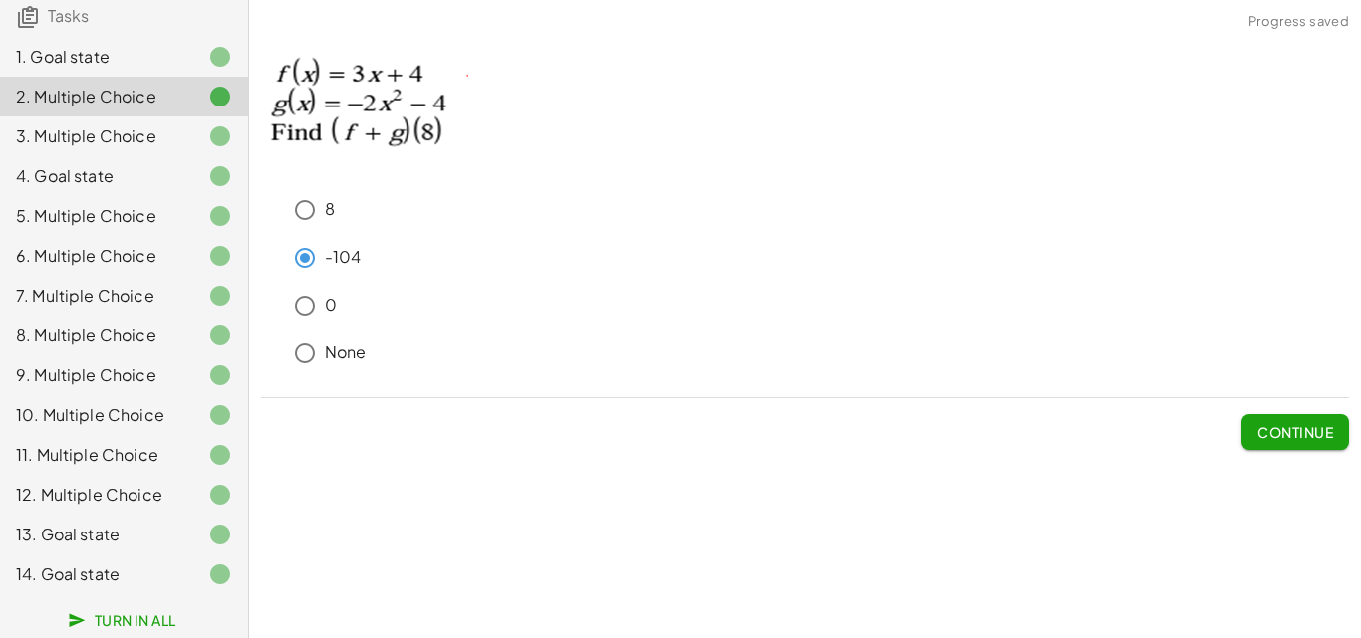
click at [158, 623] on span "Turn In All" at bounding box center [124, 621] width 105 height 18
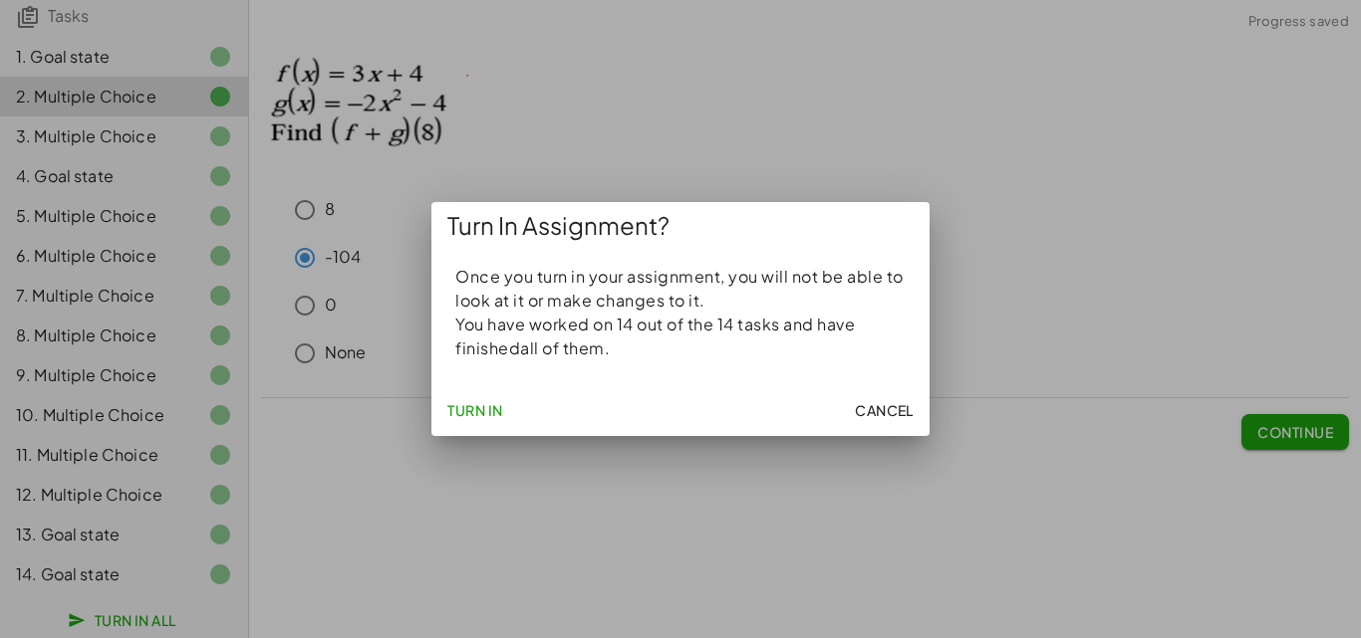
click at [481, 399] on button "Turn In" at bounding box center [475, 410] width 72 height 36
drag, startPoint x: 493, startPoint y: 410, endPoint x: 410, endPoint y: 295, distance: 142.1
click at [491, 409] on span "Turn In" at bounding box center [475, 410] width 56 height 18
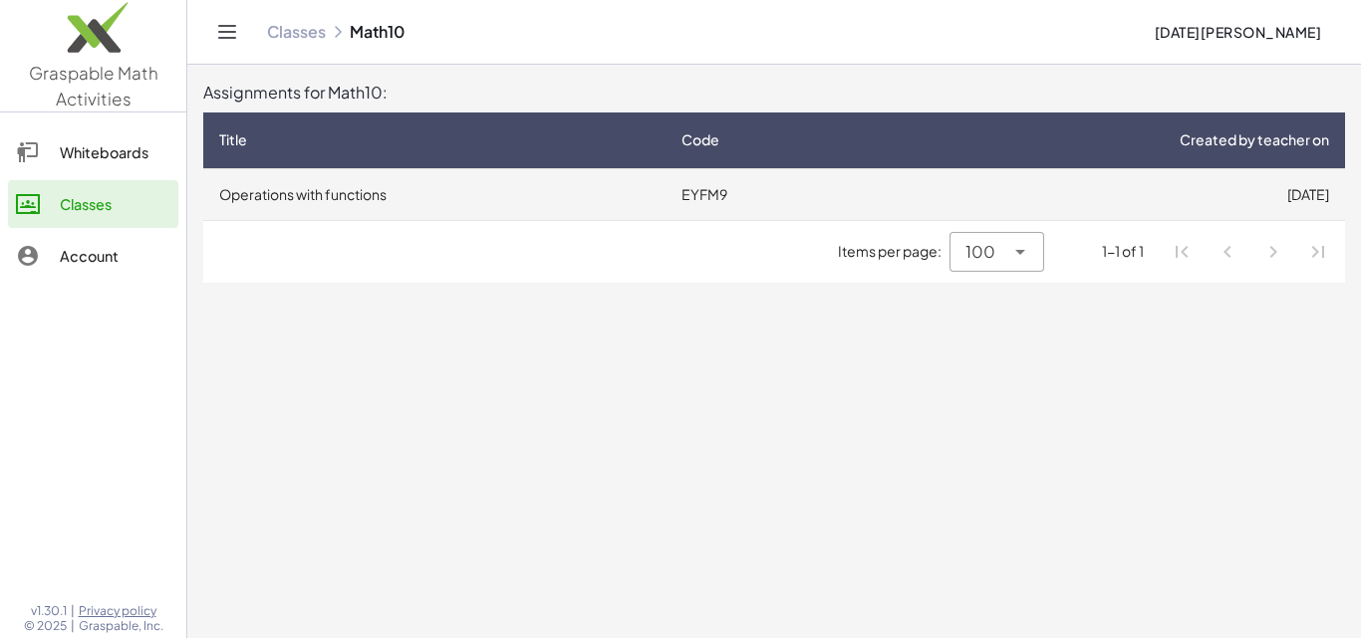
click at [411, 209] on td "Operations with functions" at bounding box center [434, 194] width 462 height 52
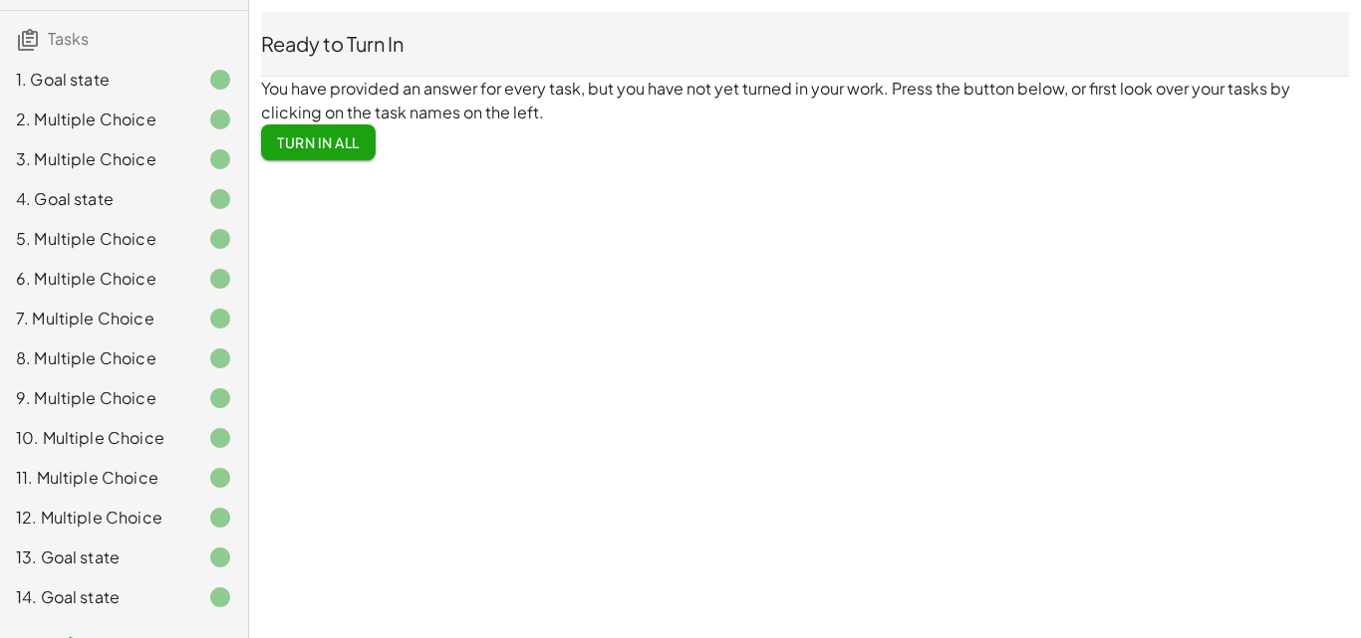
scroll to position [188, 0]
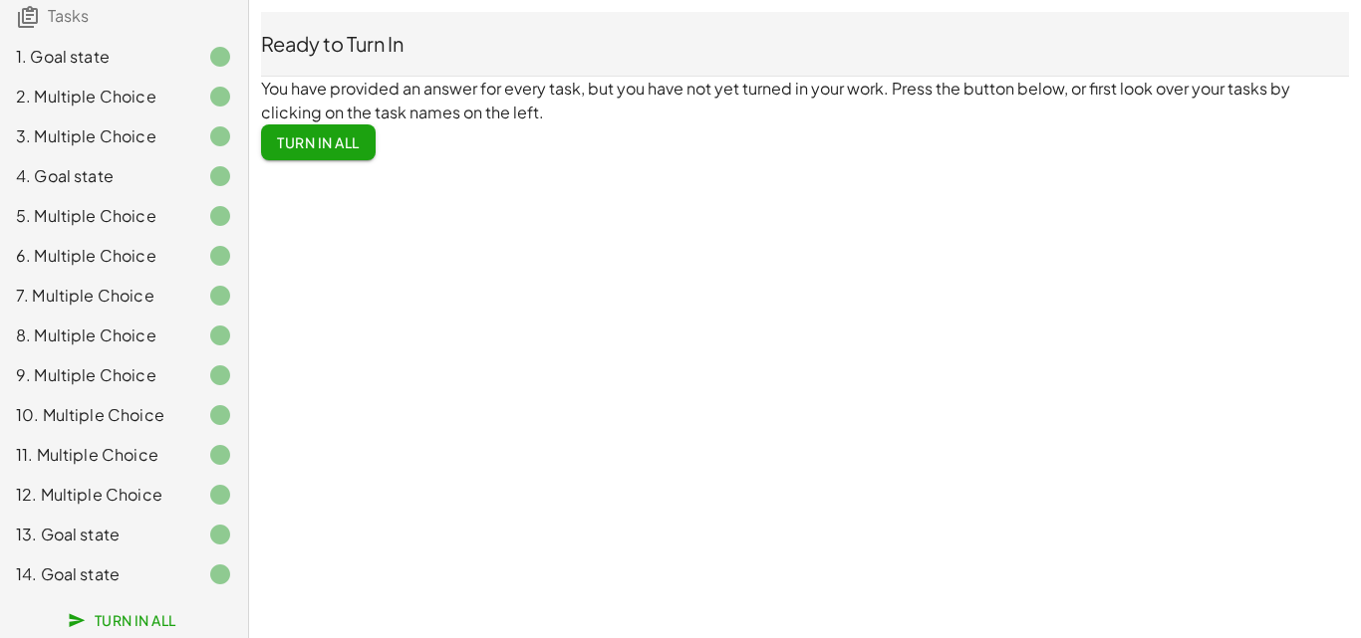
click at [298, 147] on span "Turn In All" at bounding box center [318, 142] width 83 height 18
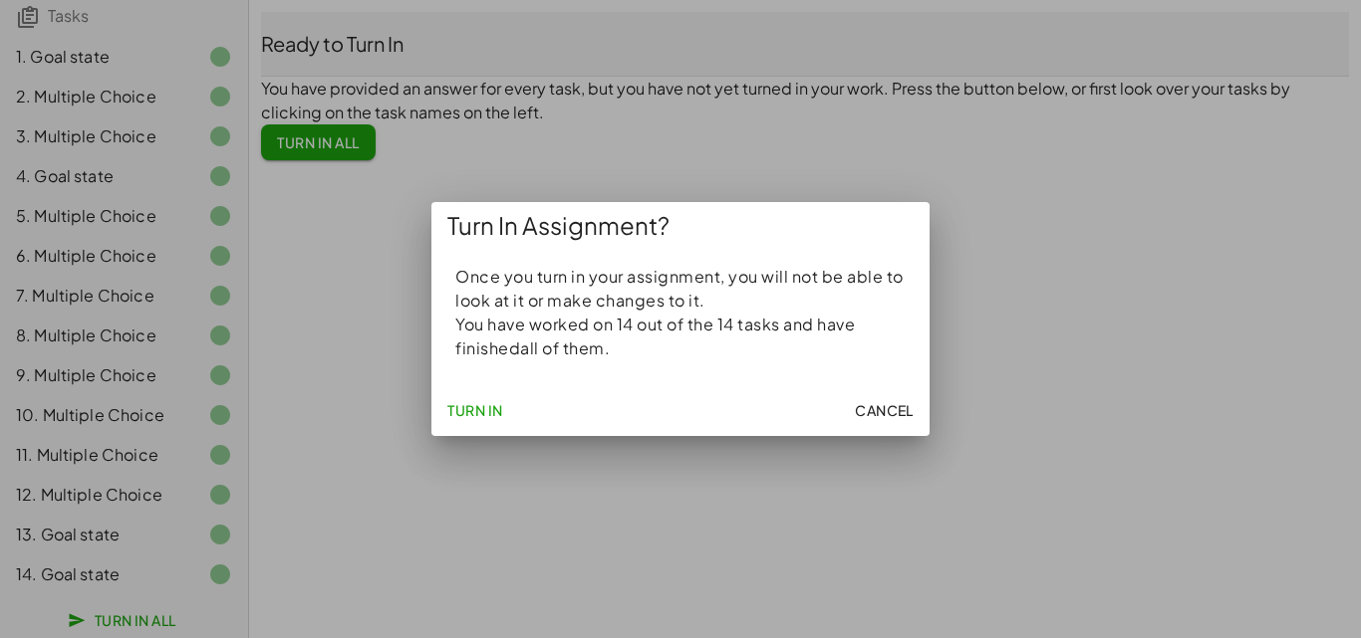
click at [483, 407] on span "Turn In" at bounding box center [475, 410] width 56 height 18
